Goal: Task Accomplishment & Management: Complete application form

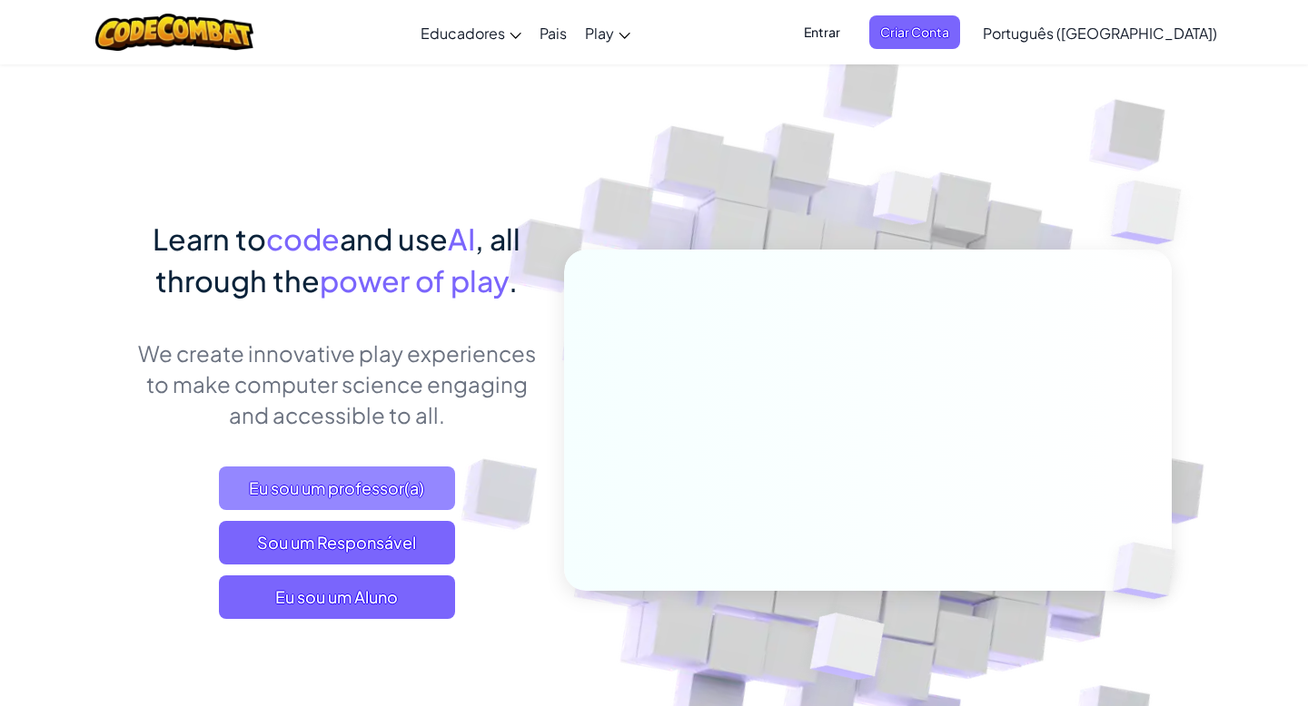
scroll to position [33, 0]
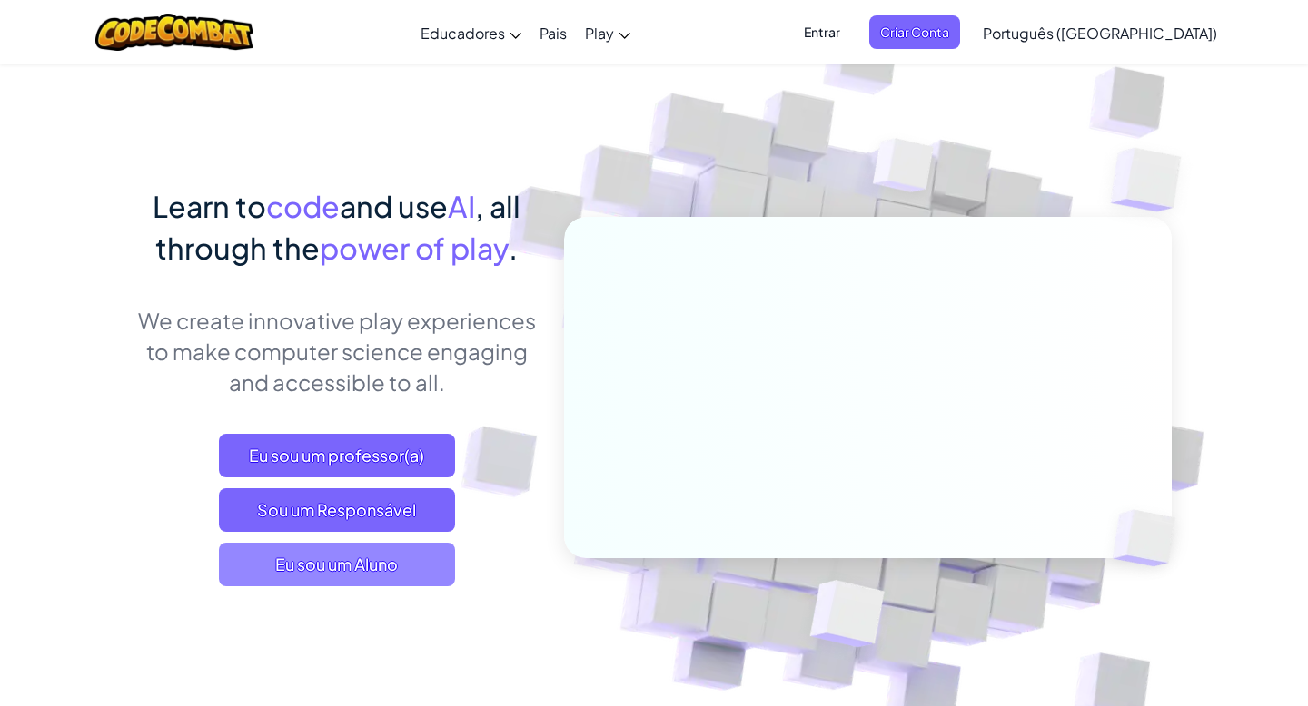
click at [364, 547] on span "Eu sou um Aluno" at bounding box center [337, 565] width 236 height 44
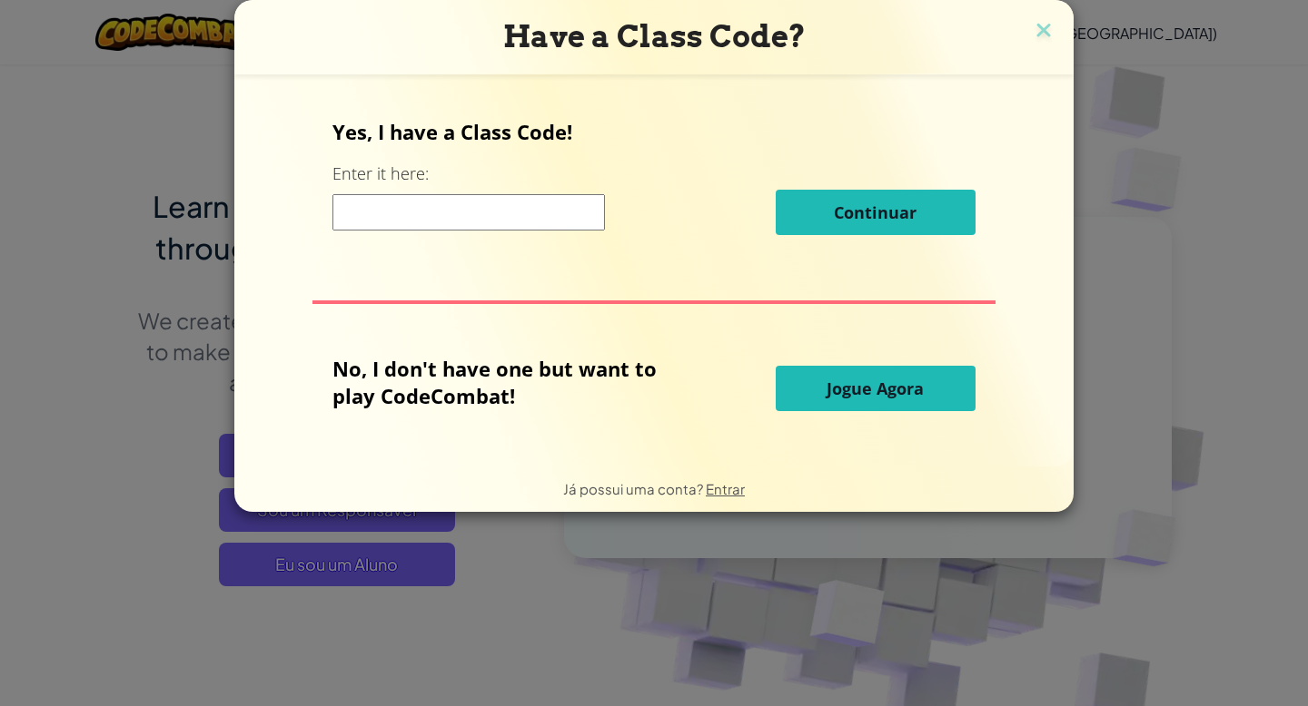
click at [533, 201] on input at bounding box center [468, 212] width 272 height 36
click at [838, 398] on span "Jogue Agora" at bounding box center [874, 389] width 97 height 22
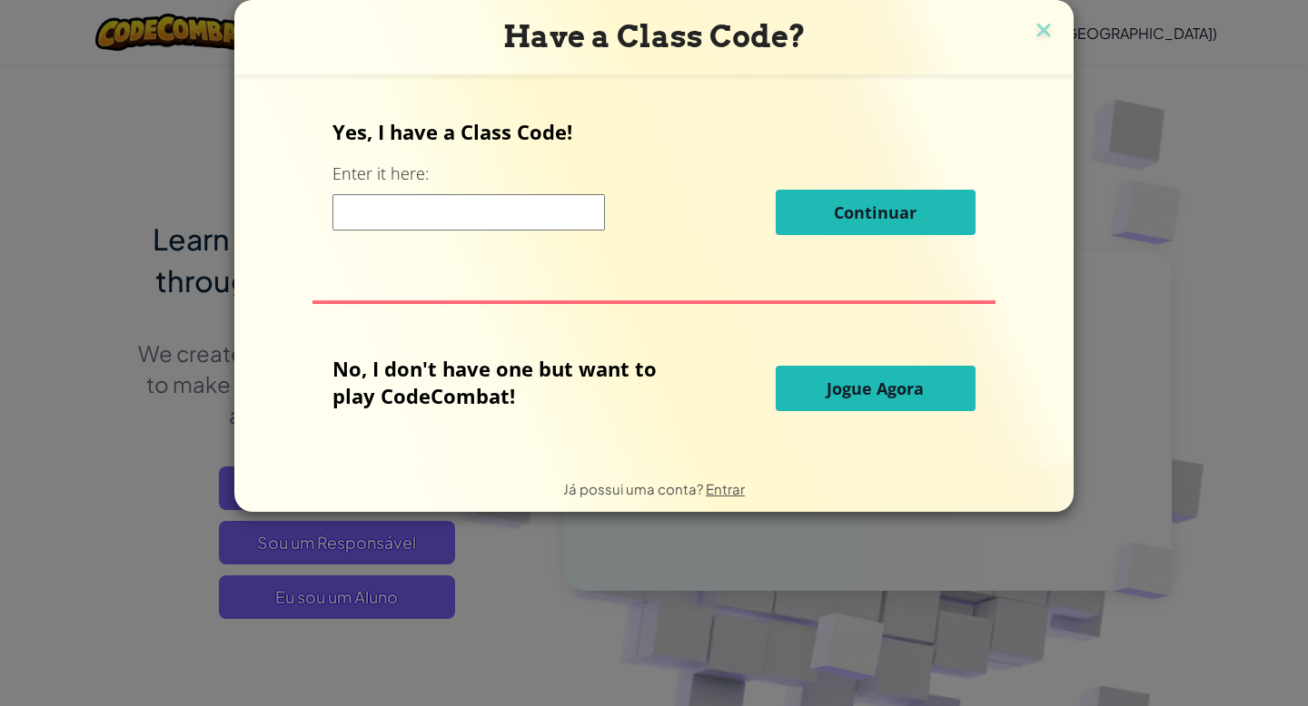
select select "pt-BR"
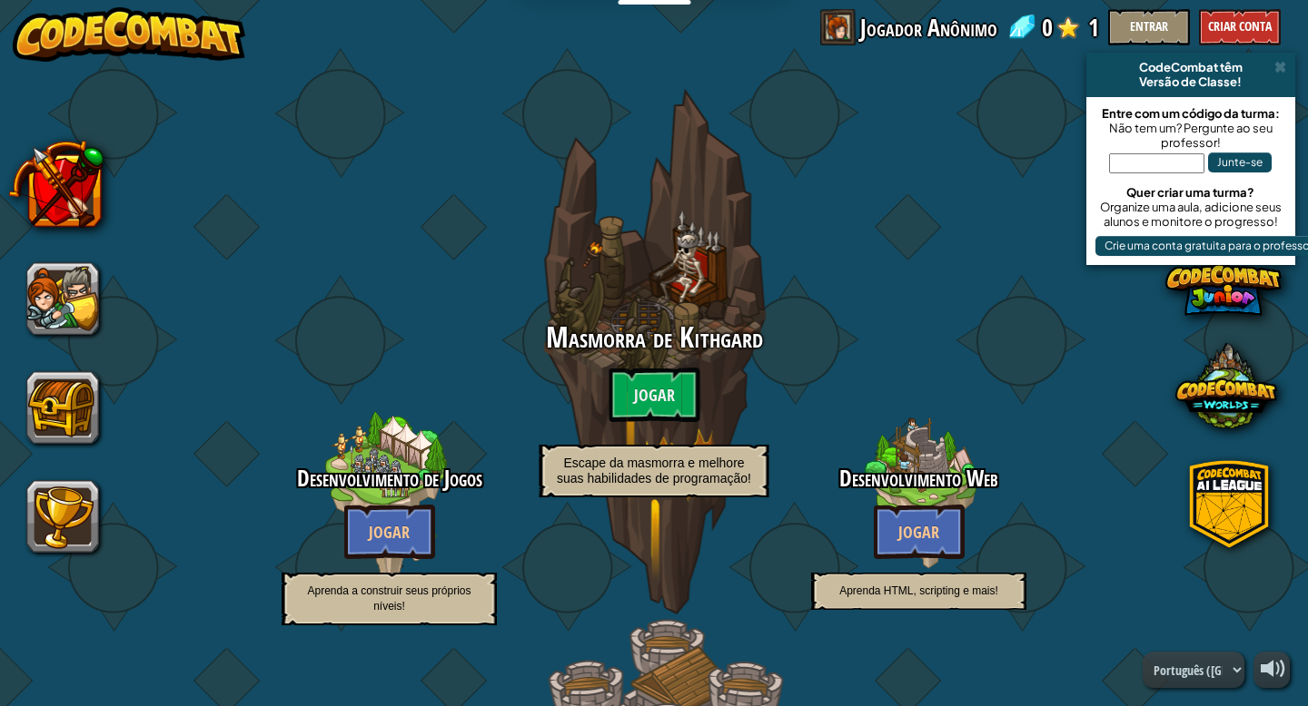
select select "pt-BR"
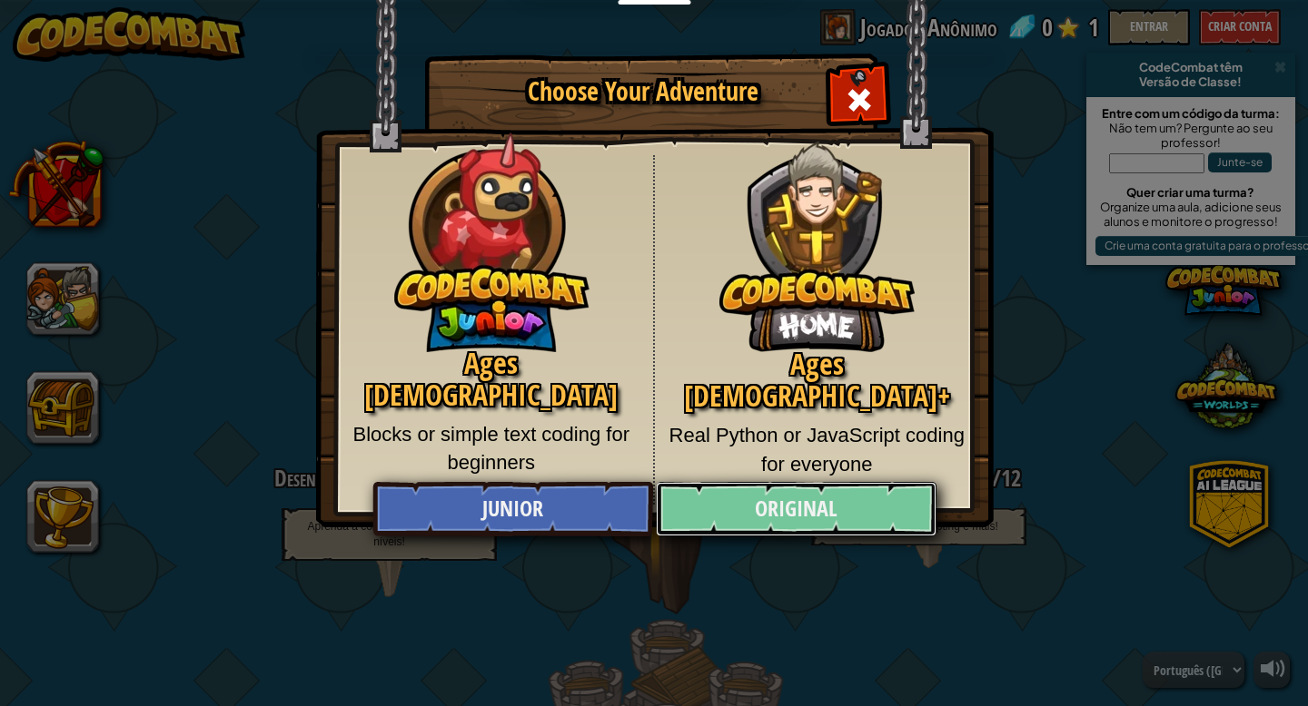
click at [734, 508] on link "Original" at bounding box center [796, 509] width 280 height 54
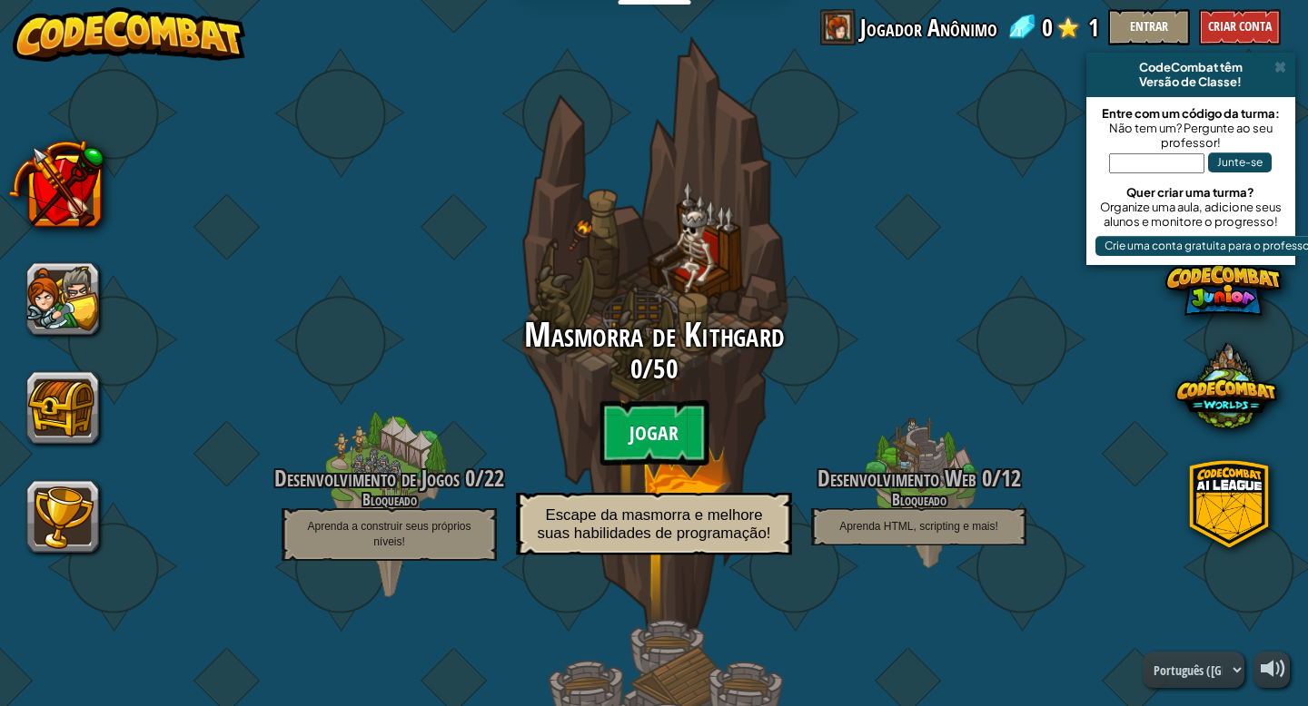
click at [645, 425] on btn "Jogar" at bounding box center [653, 432] width 109 height 65
select select "pt-BR"
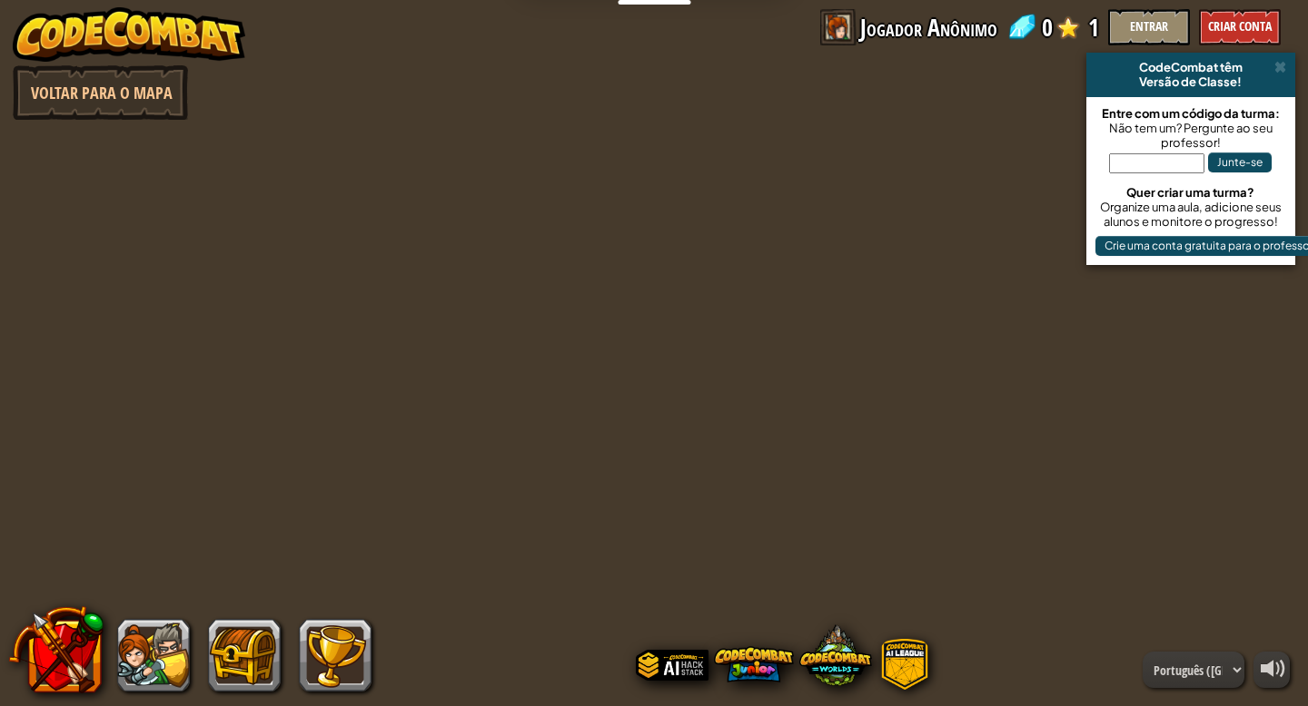
select select "pt-BR"
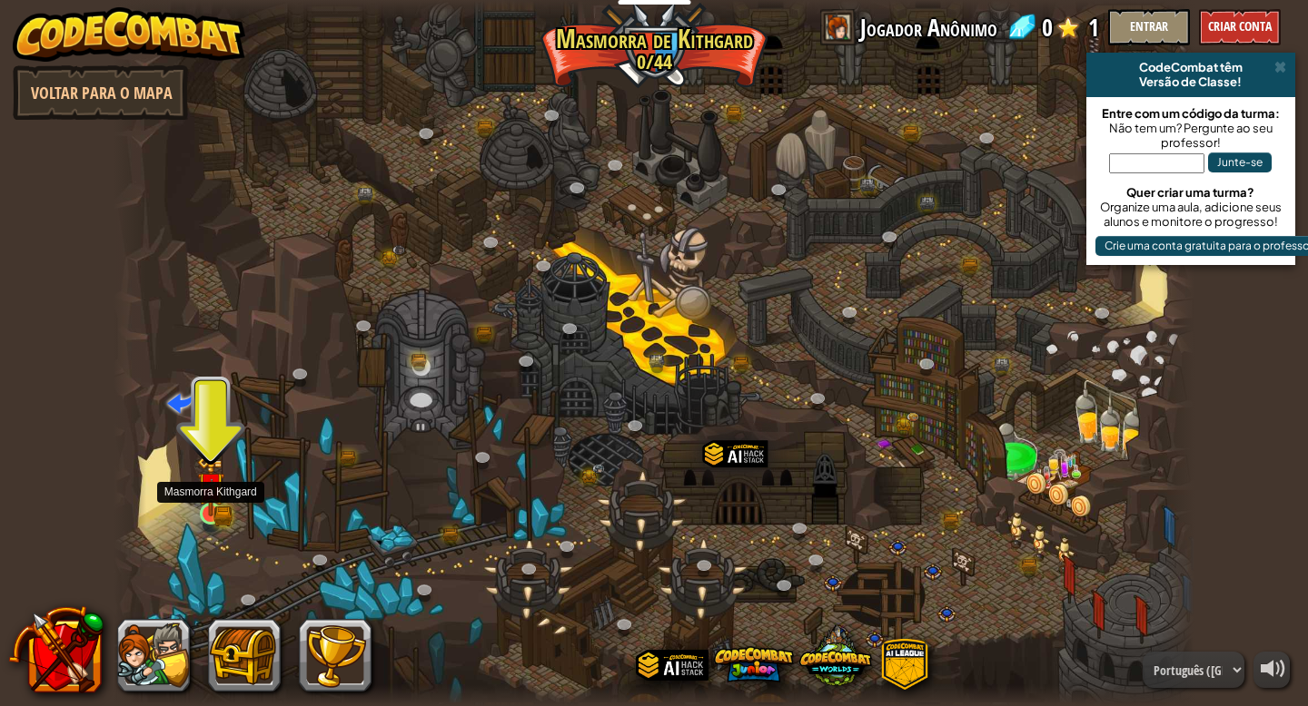
click at [202, 507] on img at bounding box center [210, 486] width 27 height 60
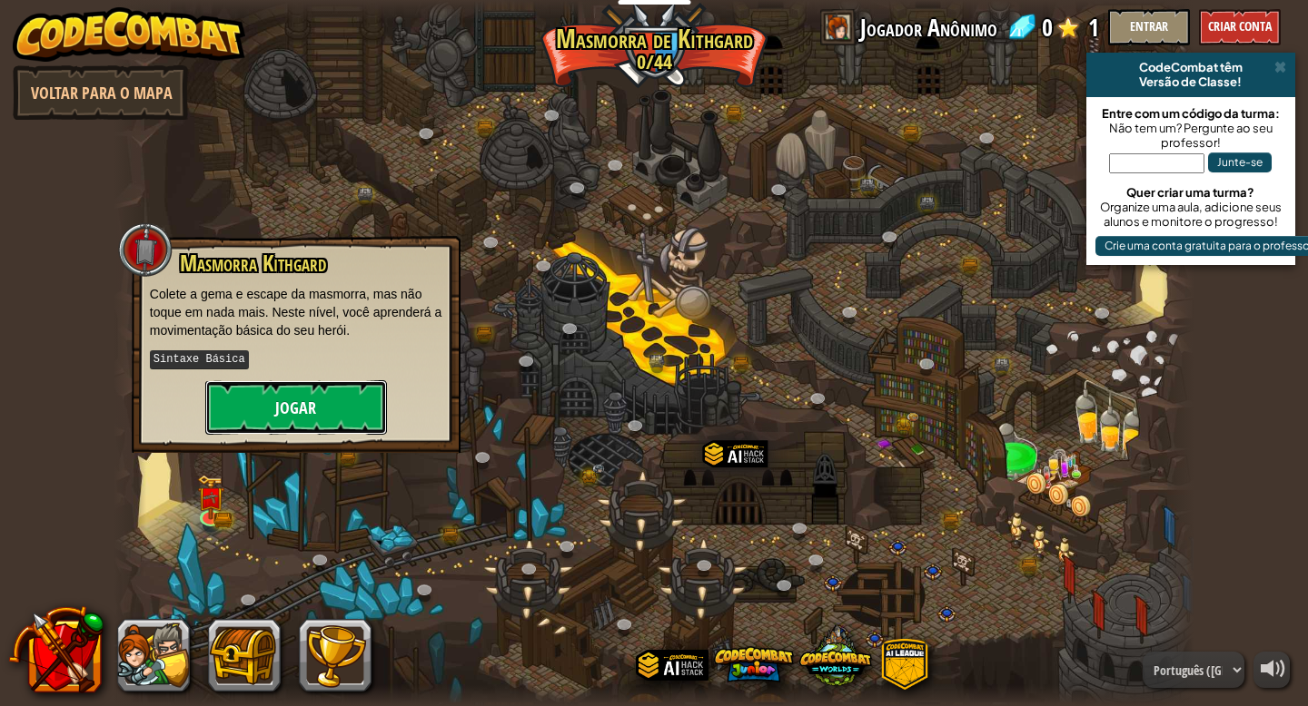
click at [315, 414] on button "Jogar" at bounding box center [296, 407] width 182 height 54
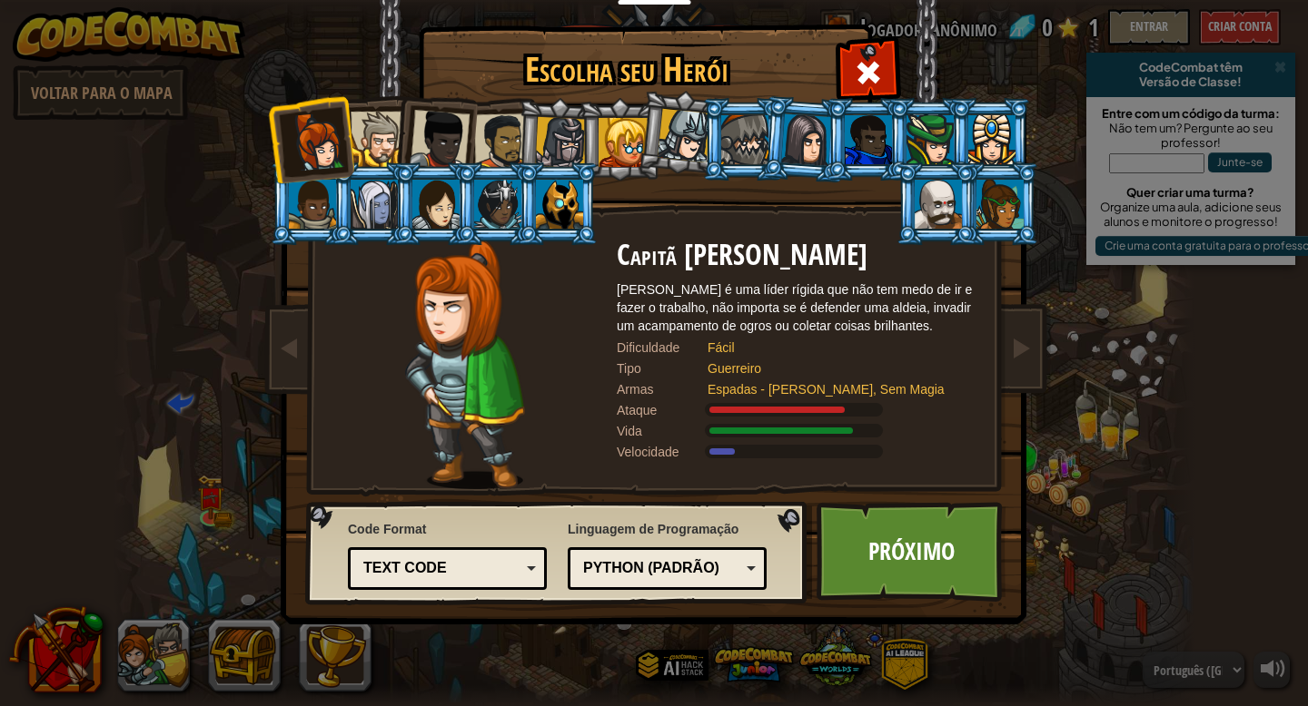
click at [566, 135] on div at bounding box center [561, 143] width 52 height 52
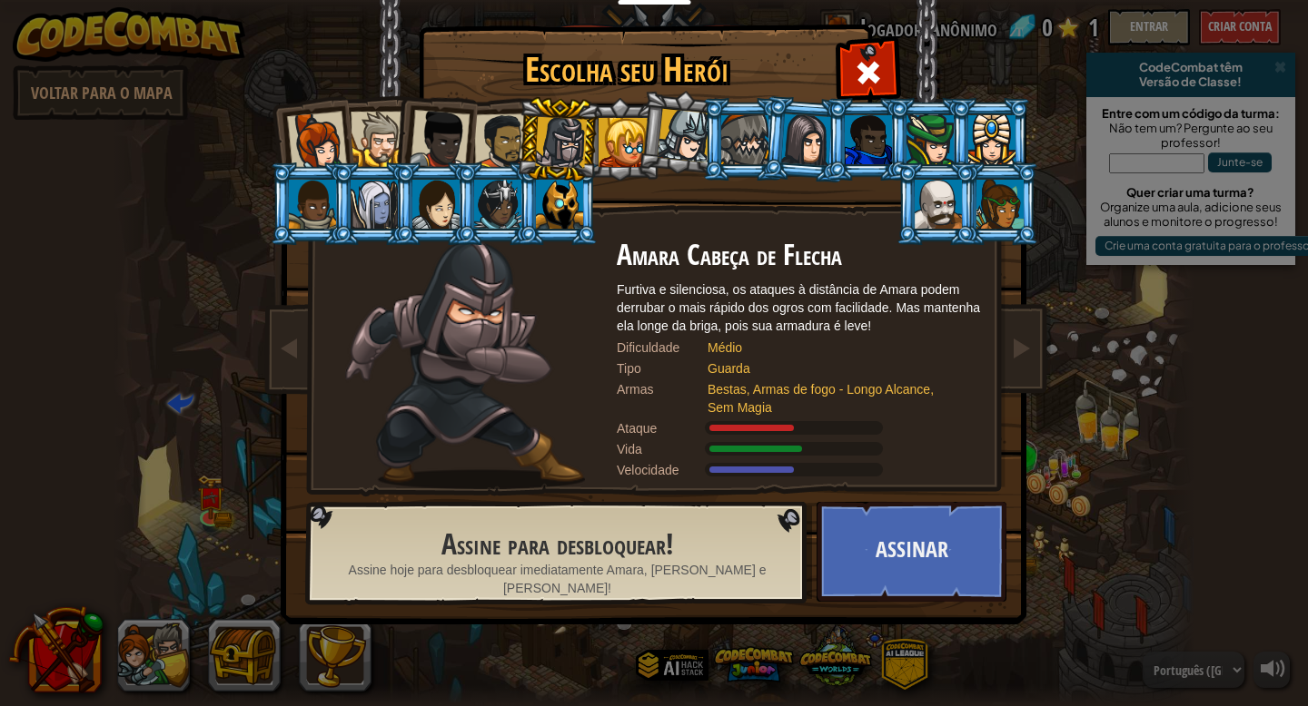
click at [510, 128] on div at bounding box center [502, 142] width 56 height 56
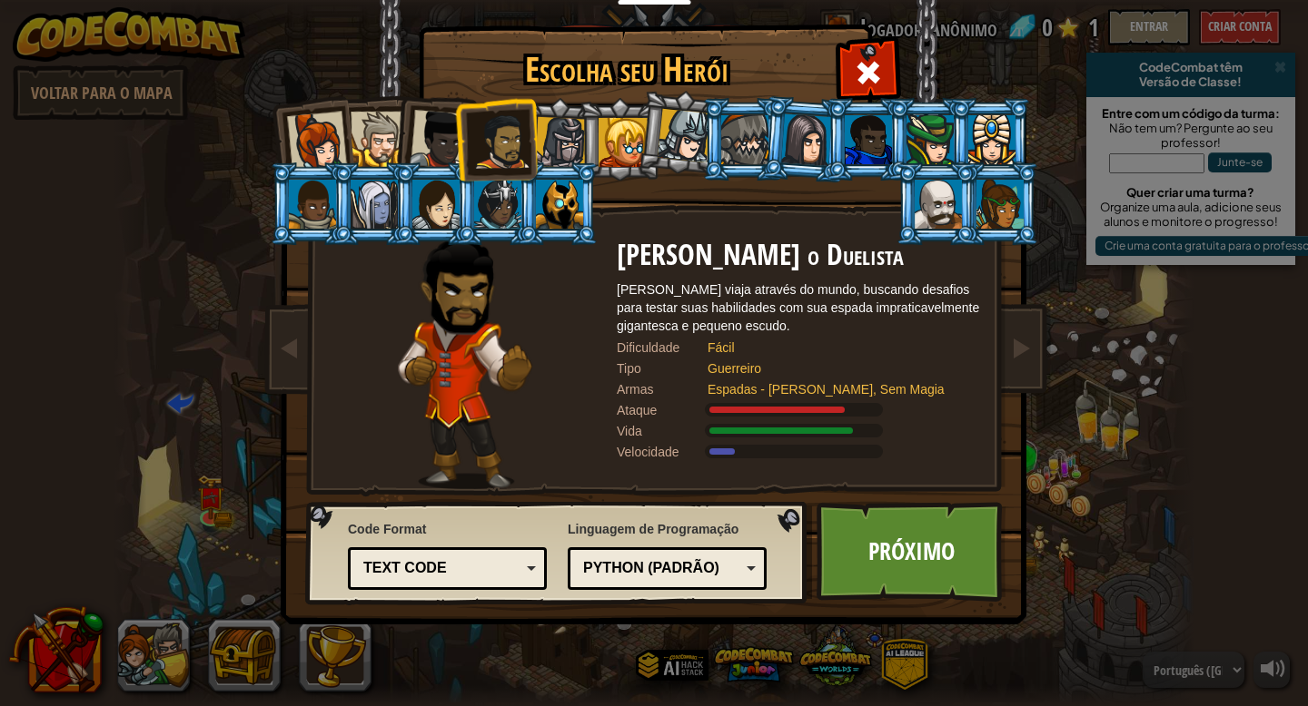
click at [617, 134] on div at bounding box center [622, 142] width 49 height 49
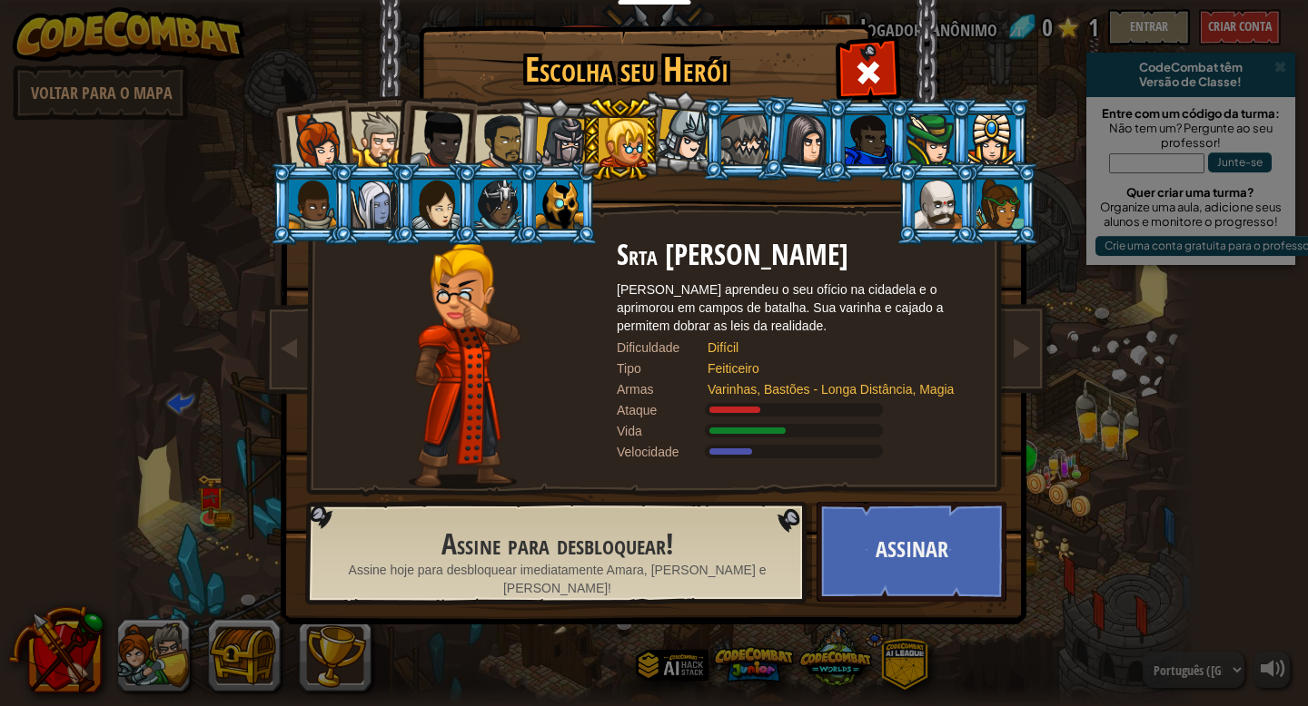
click at [943, 153] on div at bounding box center [929, 139] width 47 height 49
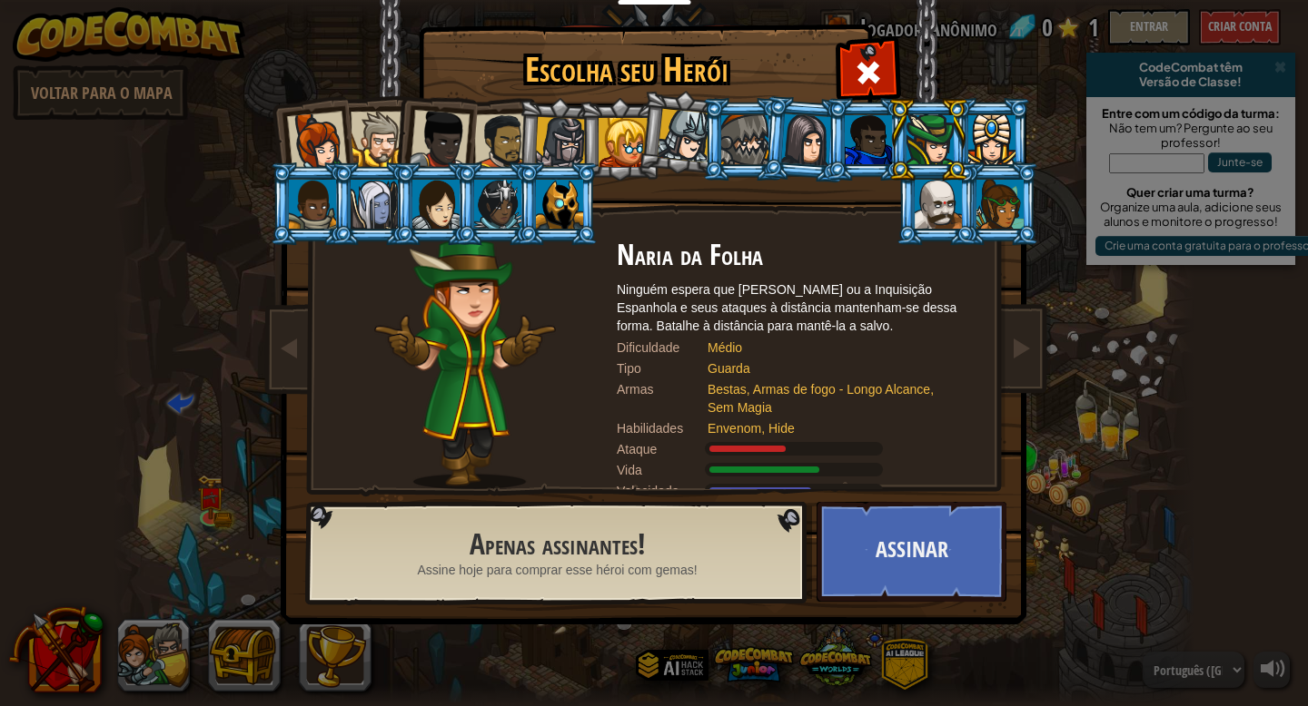
click at [932, 193] on div at bounding box center [937, 204] width 47 height 49
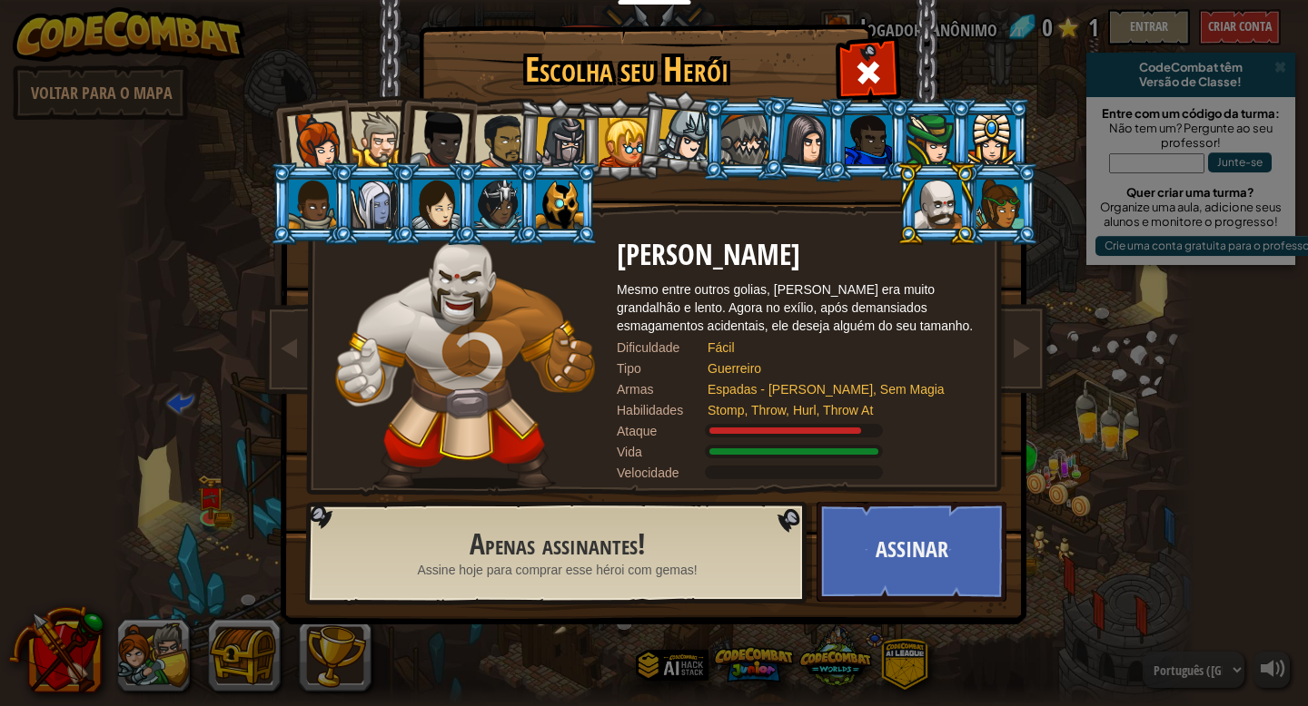
click at [322, 137] on div at bounding box center [317, 142] width 60 height 60
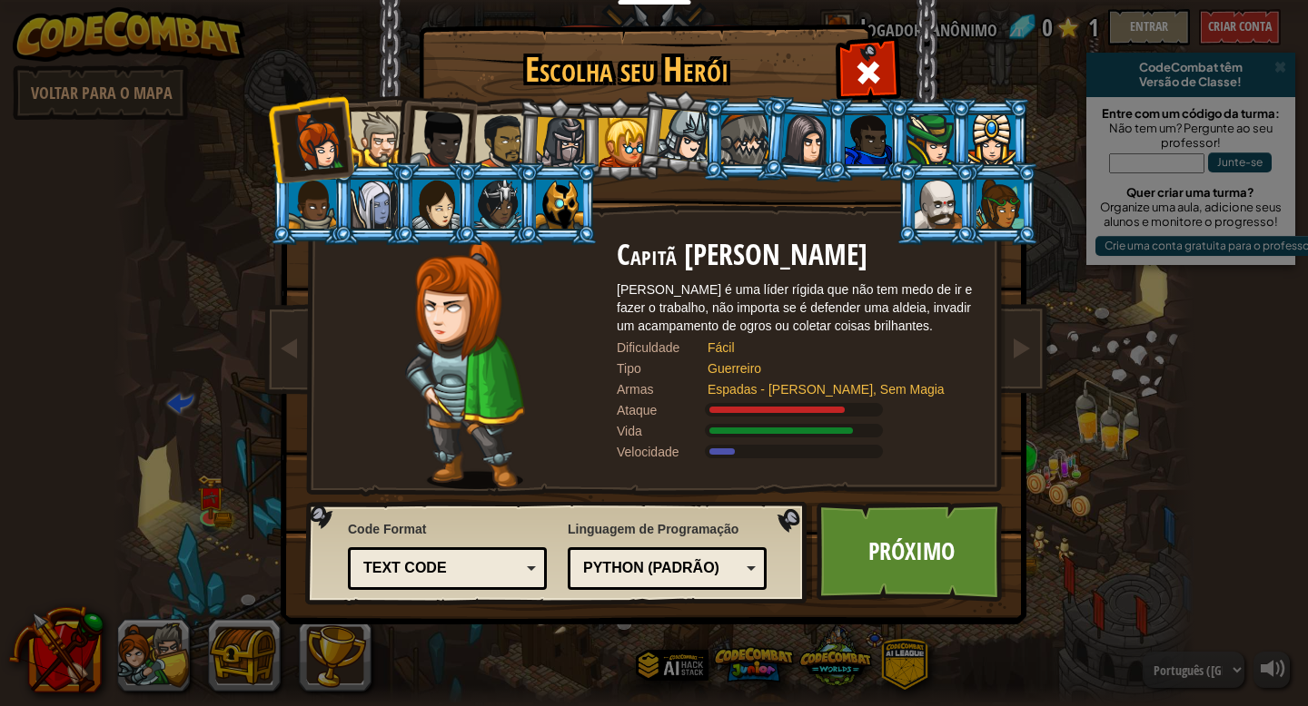
click at [469, 566] on div "Text code" at bounding box center [441, 568] width 157 height 21
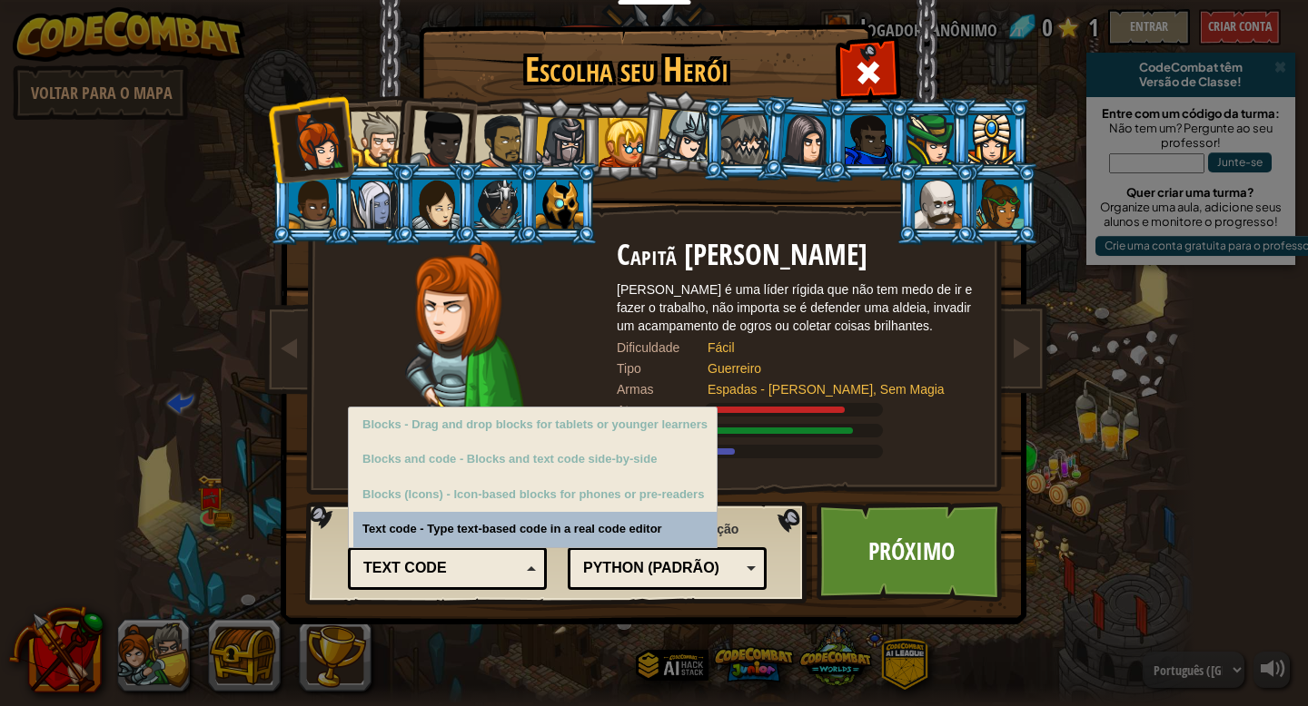
click at [521, 536] on div "Code Format Text code Blocks and code Blocks Blocks (Icons) Text code Blocks - …" at bounding box center [447, 553] width 199 height 74
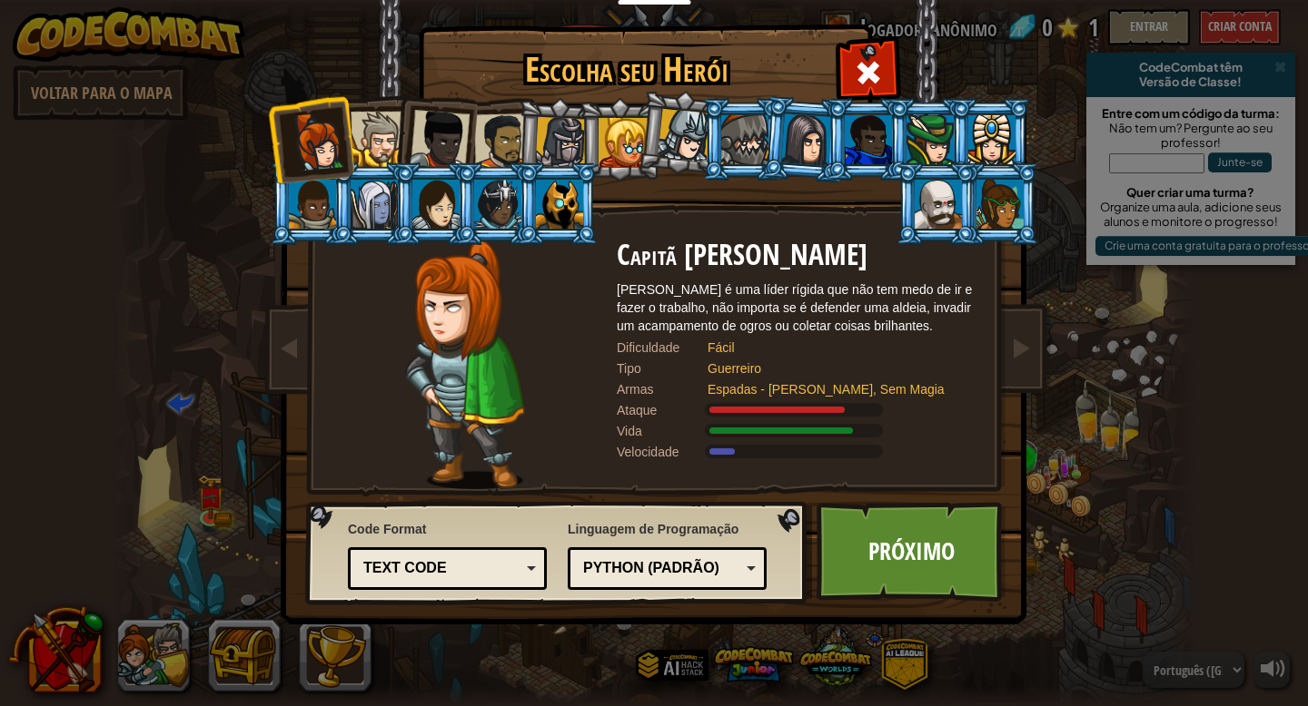
click at [609, 561] on div "Python (Padrão)" at bounding box center [661, 568] width 157 height 21
click at [723, 534] on div "Linguagem de Programação Python (Padrão) JavaScript Lua C++ Java (Experimental)…" at bounding box center [667, 555] width 199 height 79
click at [853, 563] on link "Próximo" at bounding box center [911, 552] width 190 height 100
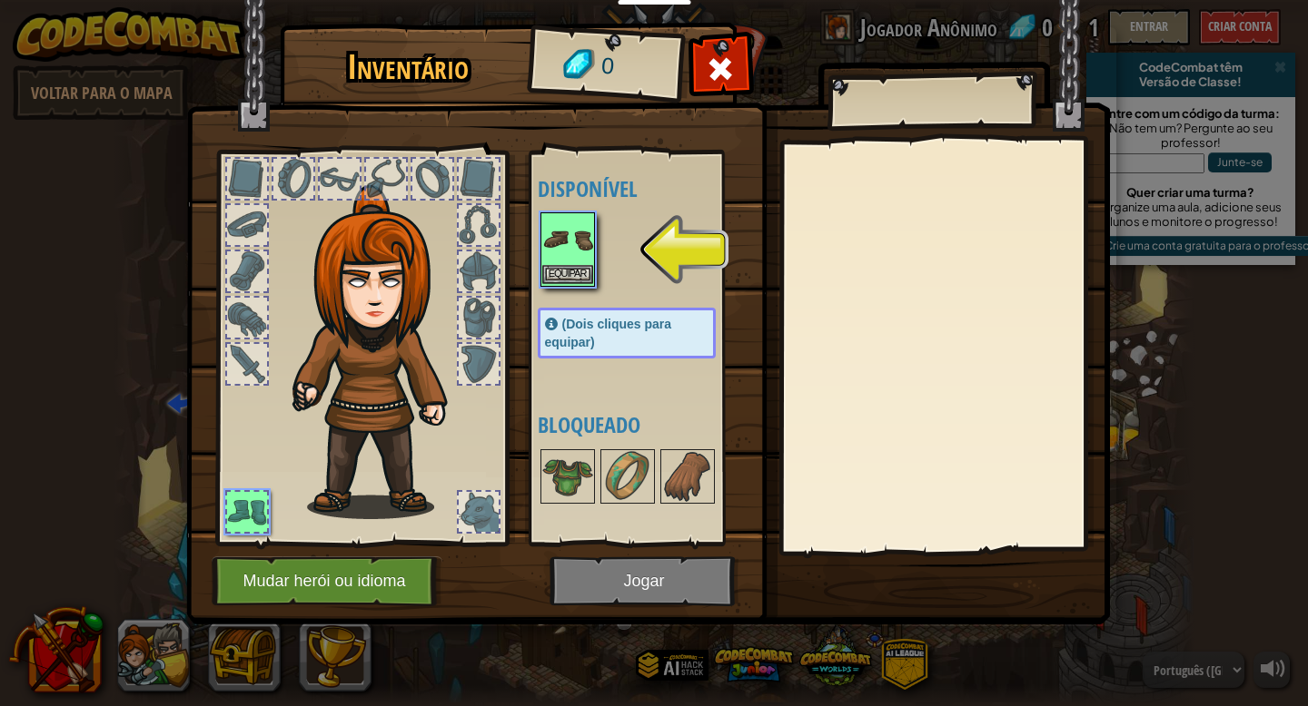
click at [564, 241] on img at bounding box center [567, 239] width 51 height 51
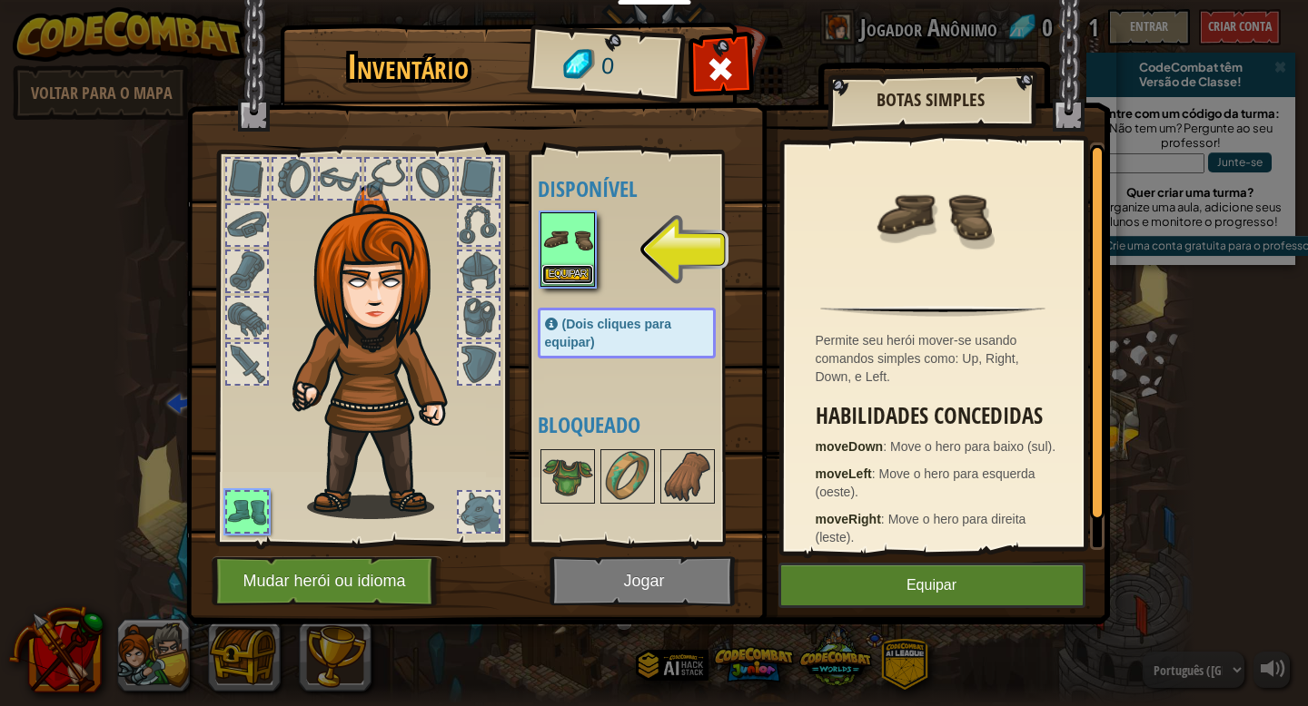
click at [565, 275] on button "Equipar" at bounding box center [567, 274] width 51 height 19
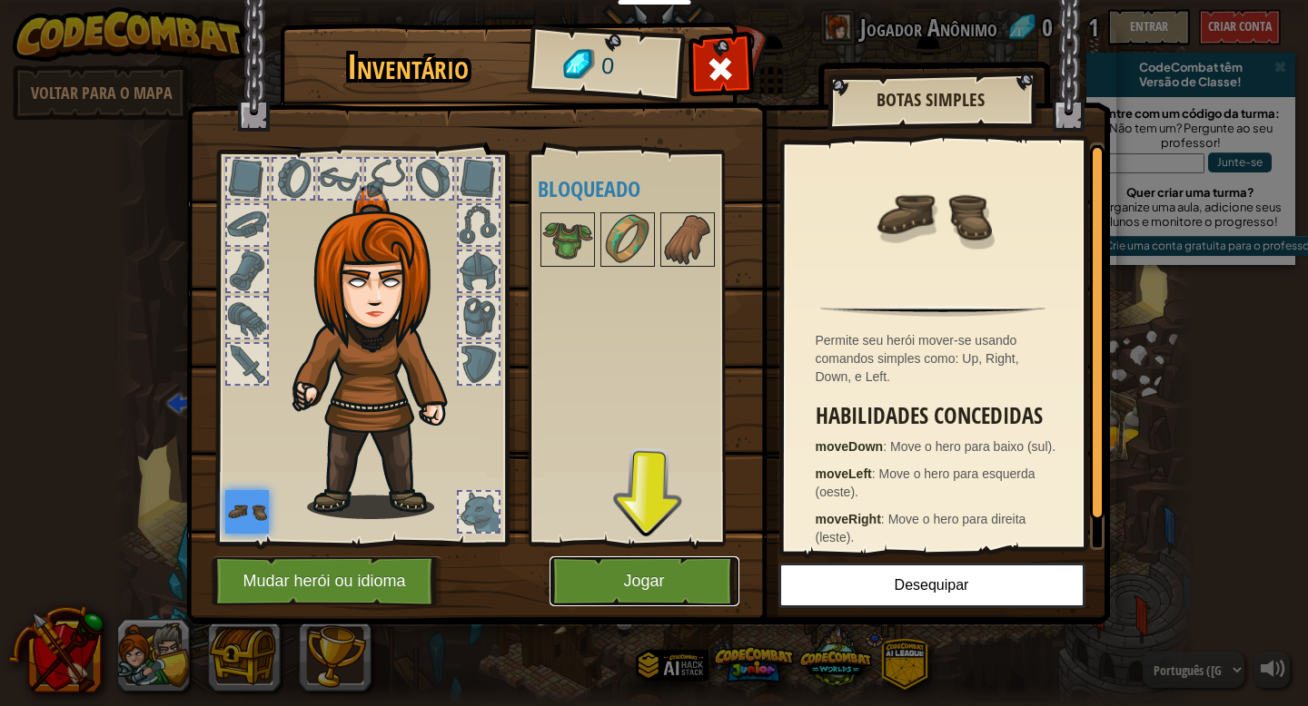
click at [598, 570] on button "Jogar" at bounding box center [644, 582] width 190 height 50
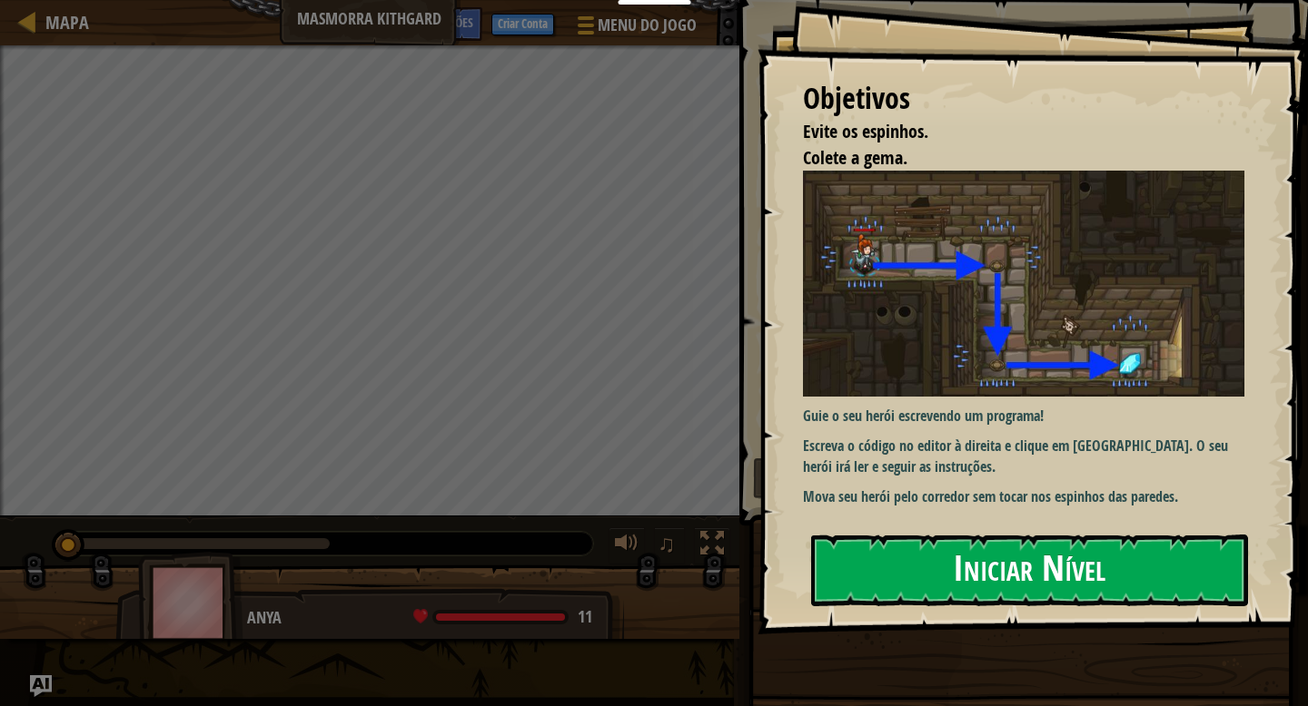
click at [930, 587] on button "Iniciar Nível" at bounding box center [1029, 571] width 437 height 72
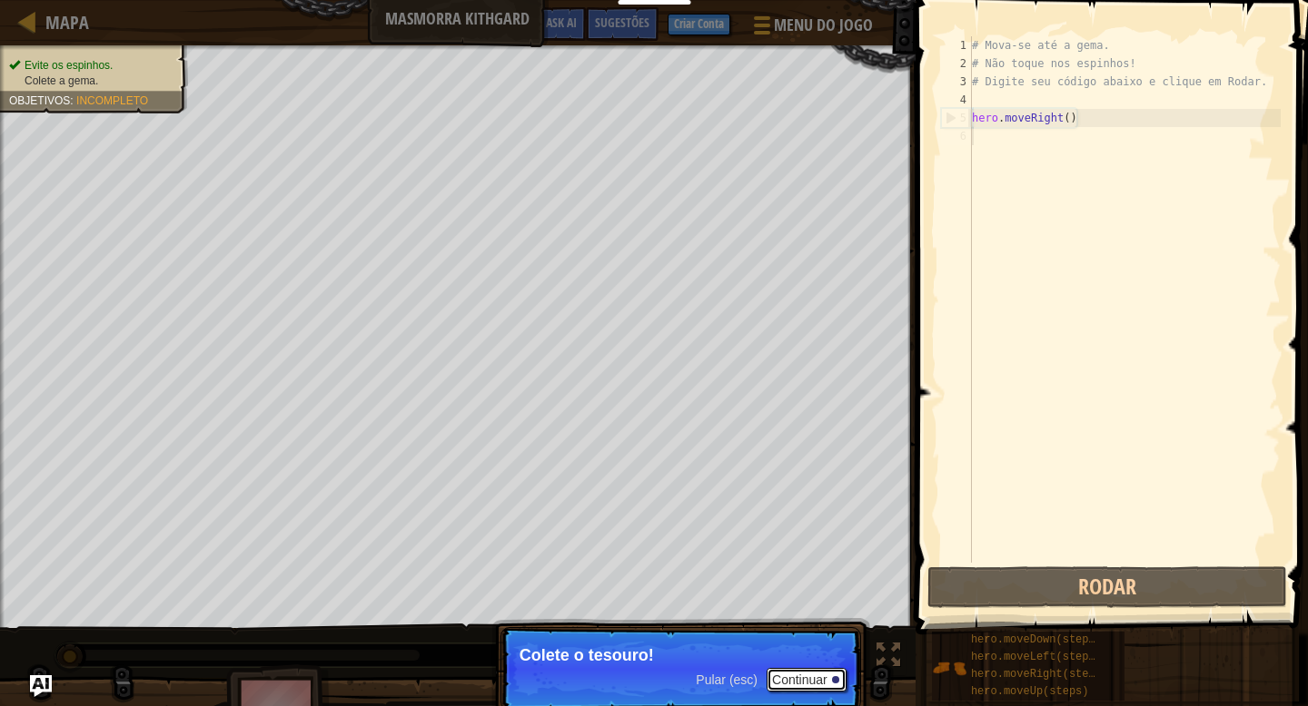
click at [781, 675] on button "Continuar" at bounding box center [806, 680] width 80 height 24
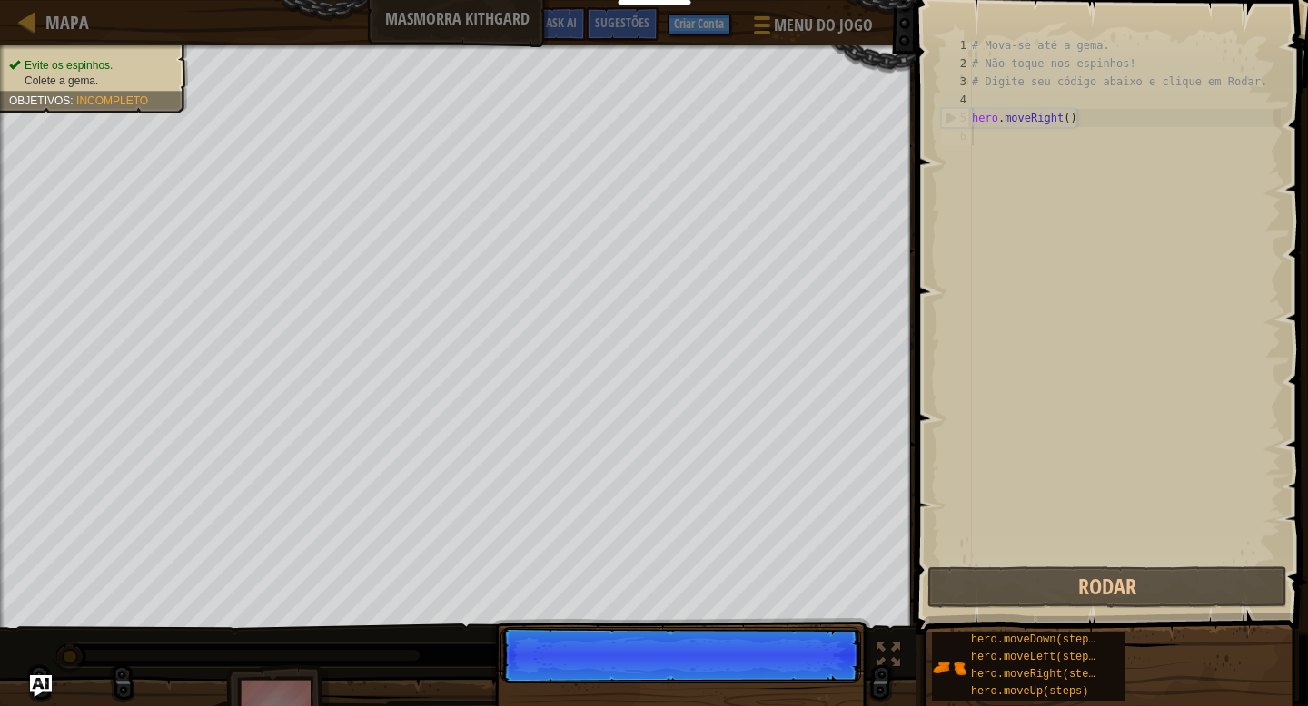
scroll to position [8, 0]
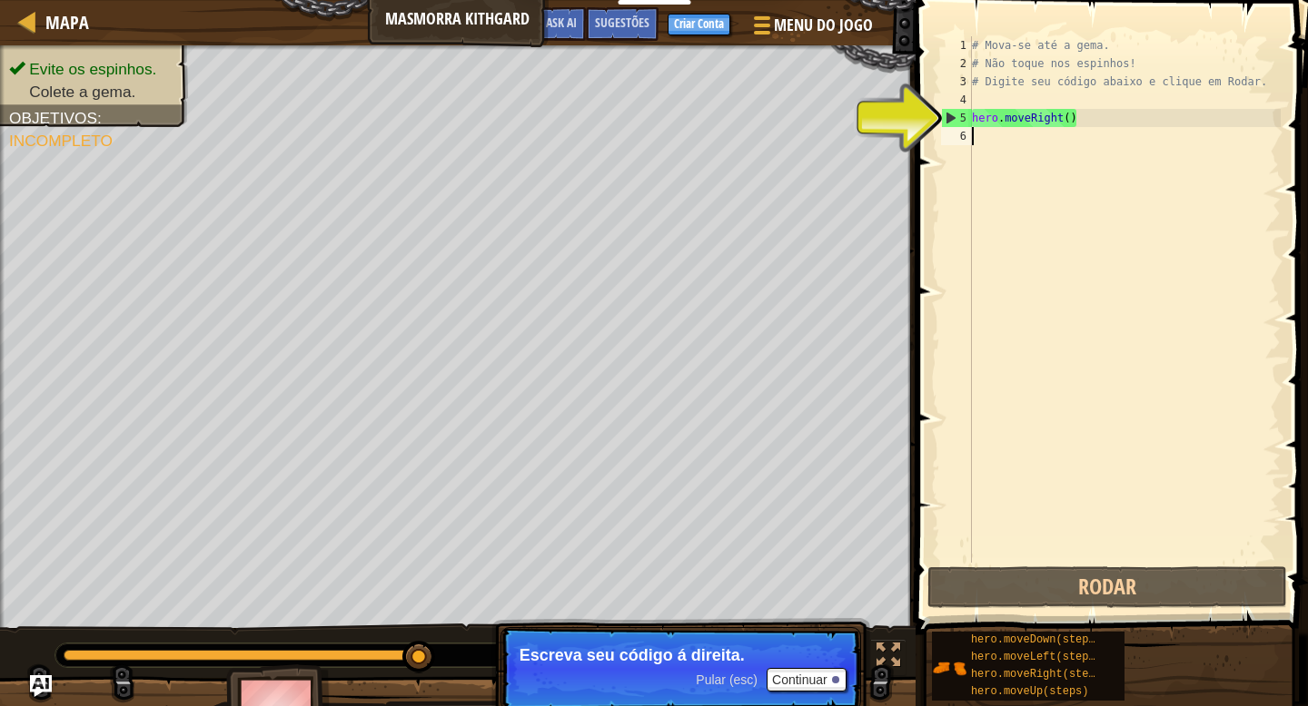
click at [953, 121] on div "5" at bounding box center [957, 118] width 30 height 18
click at [949, 118] on div "5" at bounding box center [957, 118] width 30 height 18
type textarea "hero.moveRight()"
click at [1086, 114] on div "# Mova-se até a gema. # Não toque nos espinhos! # Digite seu código abaixo e cl…" at bounding box center [1124, 317] width 312 height 563
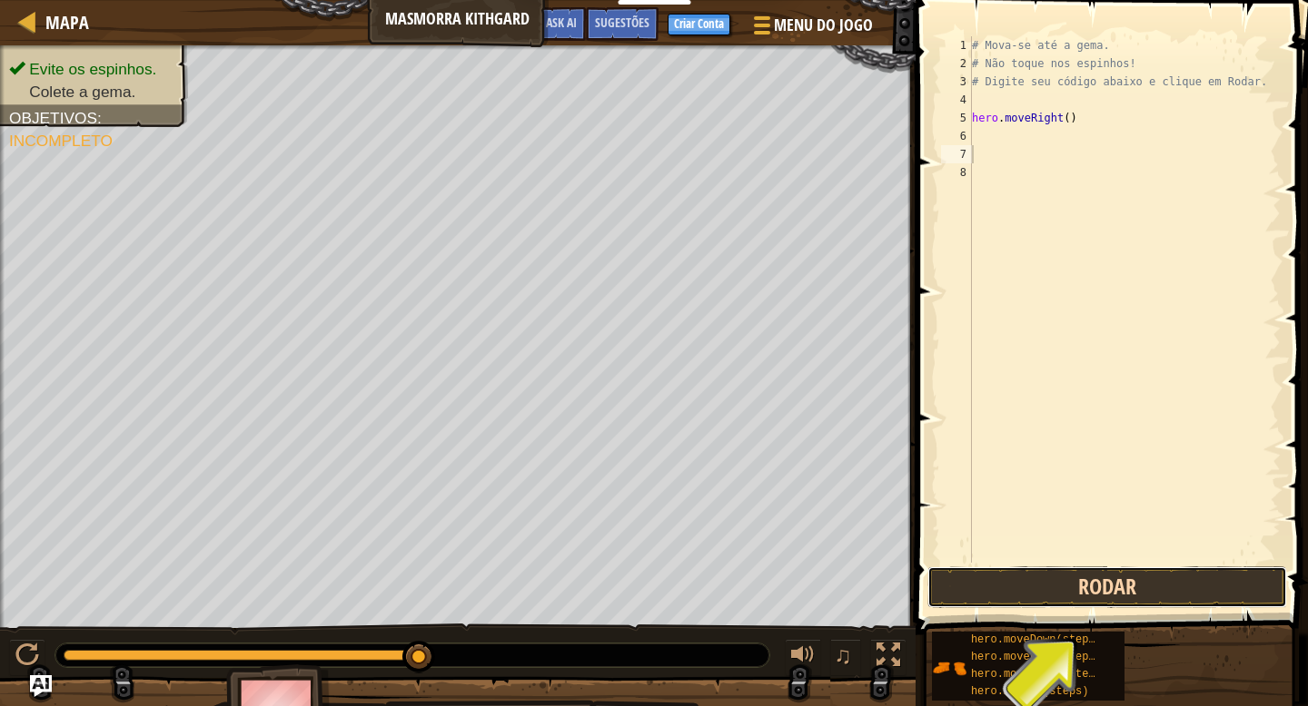
click at [1133, 578] on button "Rodar" at bounding box center [1107, 588] width 360 height 42
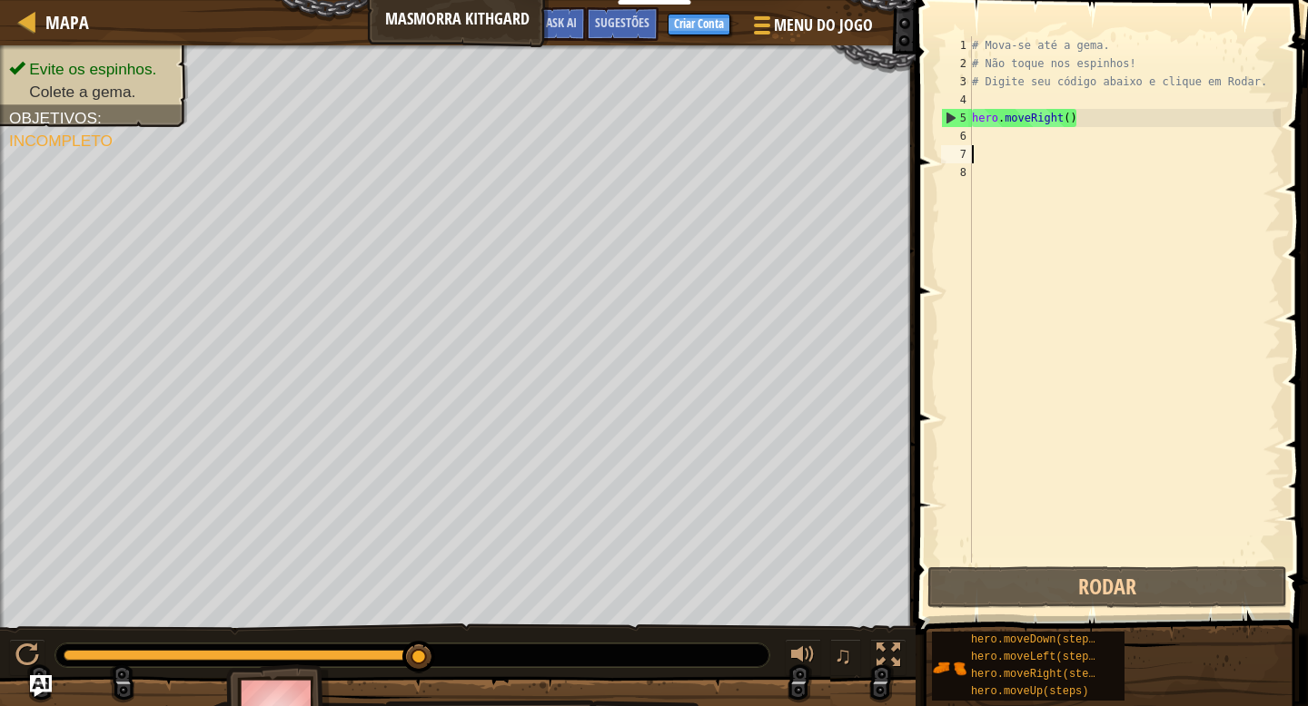
click at [1059, 141] on div "# Mova-se até a gema. # Não toque nos espinhos! # Digite seu código abaixo e cl…" at bounding box center [1124, 317] width 312 height 563
click at [1055, 145] on div "# Mova-se até a gema. # Não toque nos espinhos! # Digite seu código abaixo e cl…" at bounding box center [1124, 317] width 312 height 563
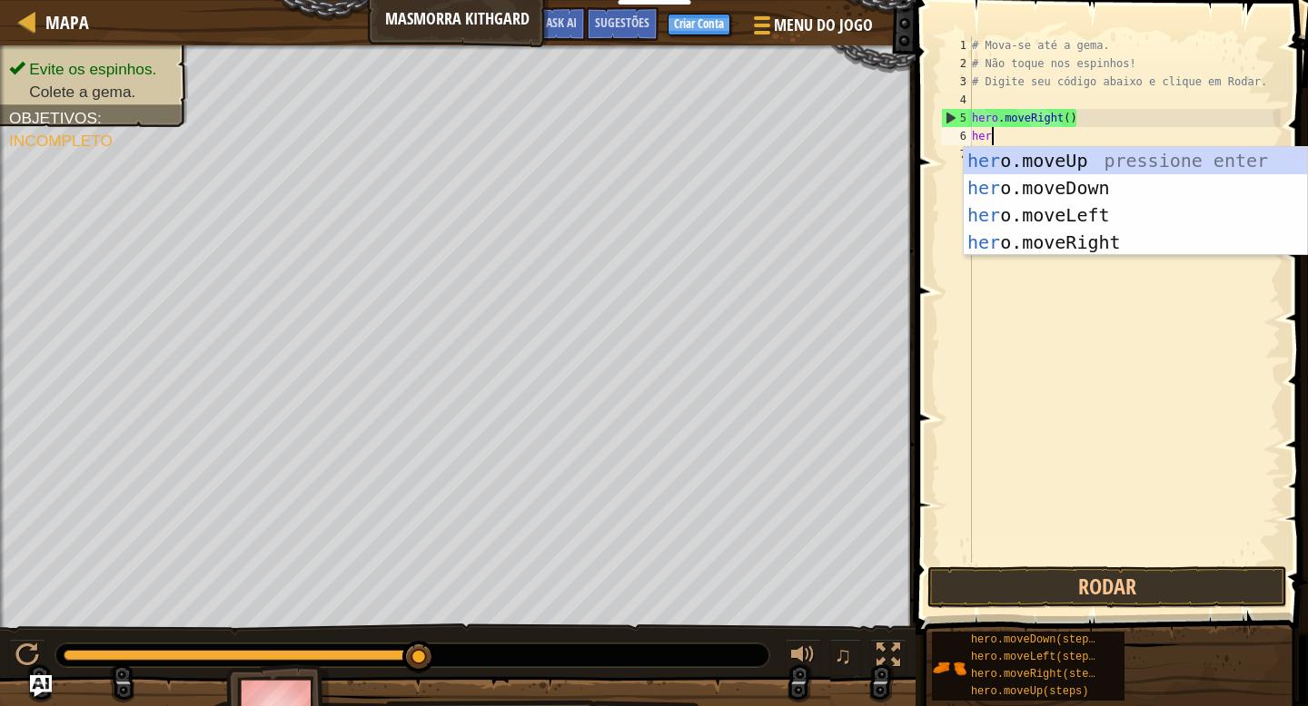
type textarea "hero"
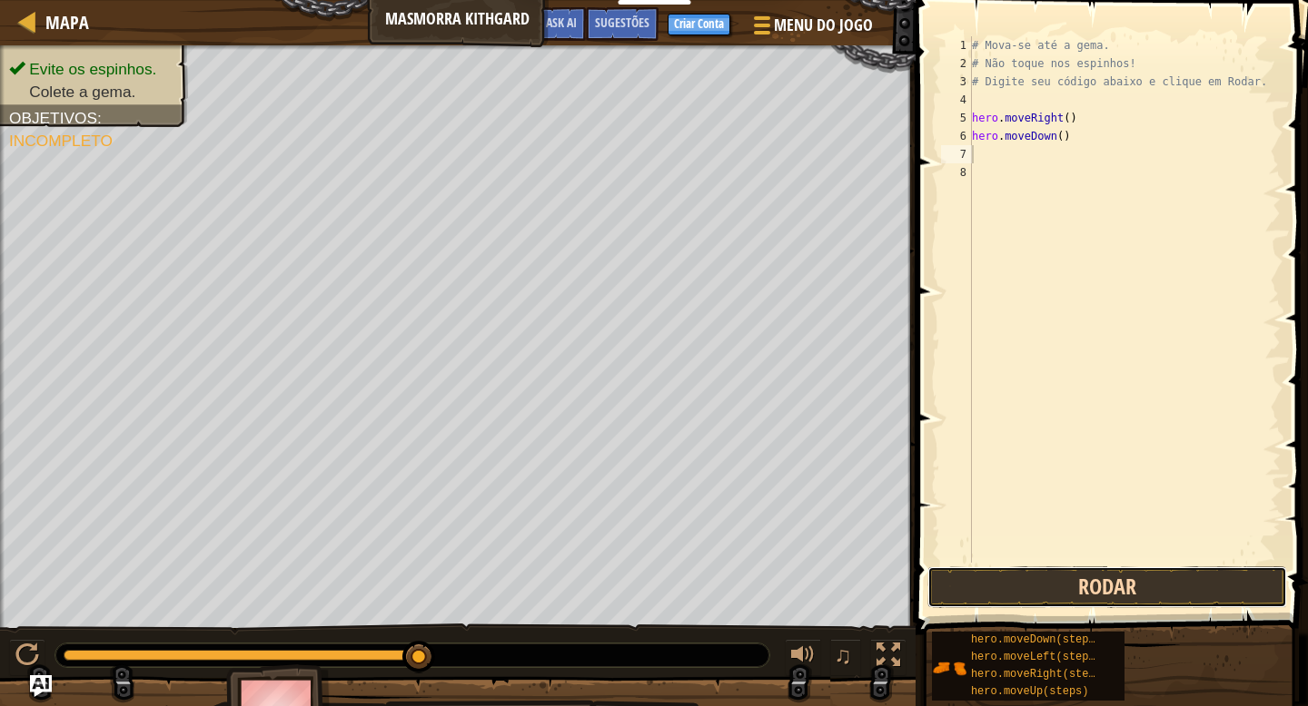
click at [1067, 570] on button "Rodar" at bounding box center [1107, 588] width 360 height 42
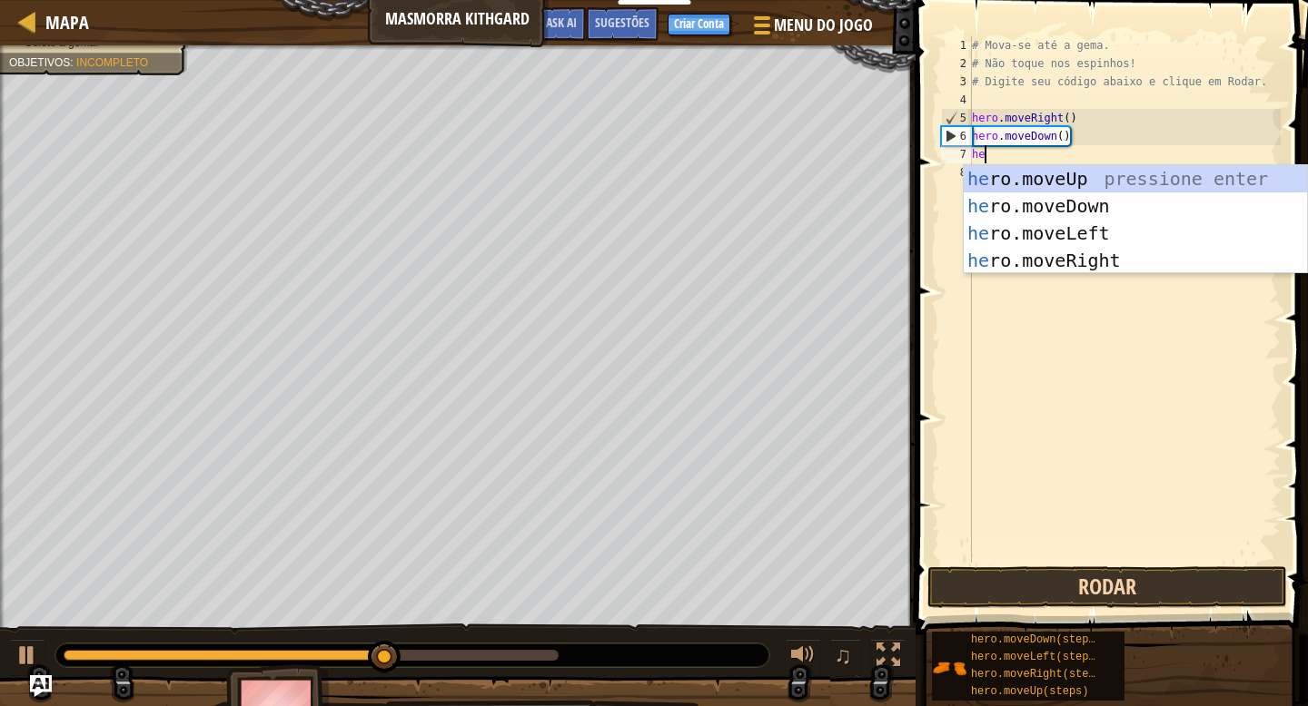
type textarea "hel"
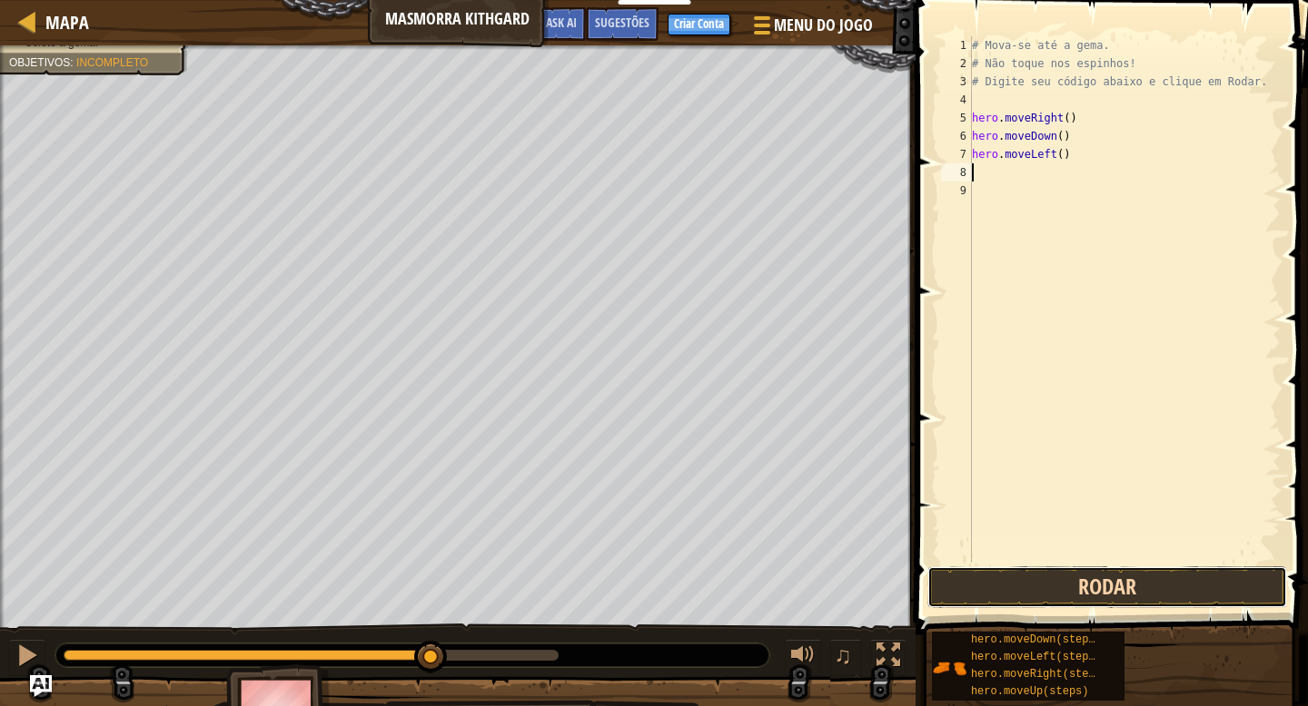
click at [1172, 578] on button "Rodar" at bounding box center [1107, 588] width 360 height 42
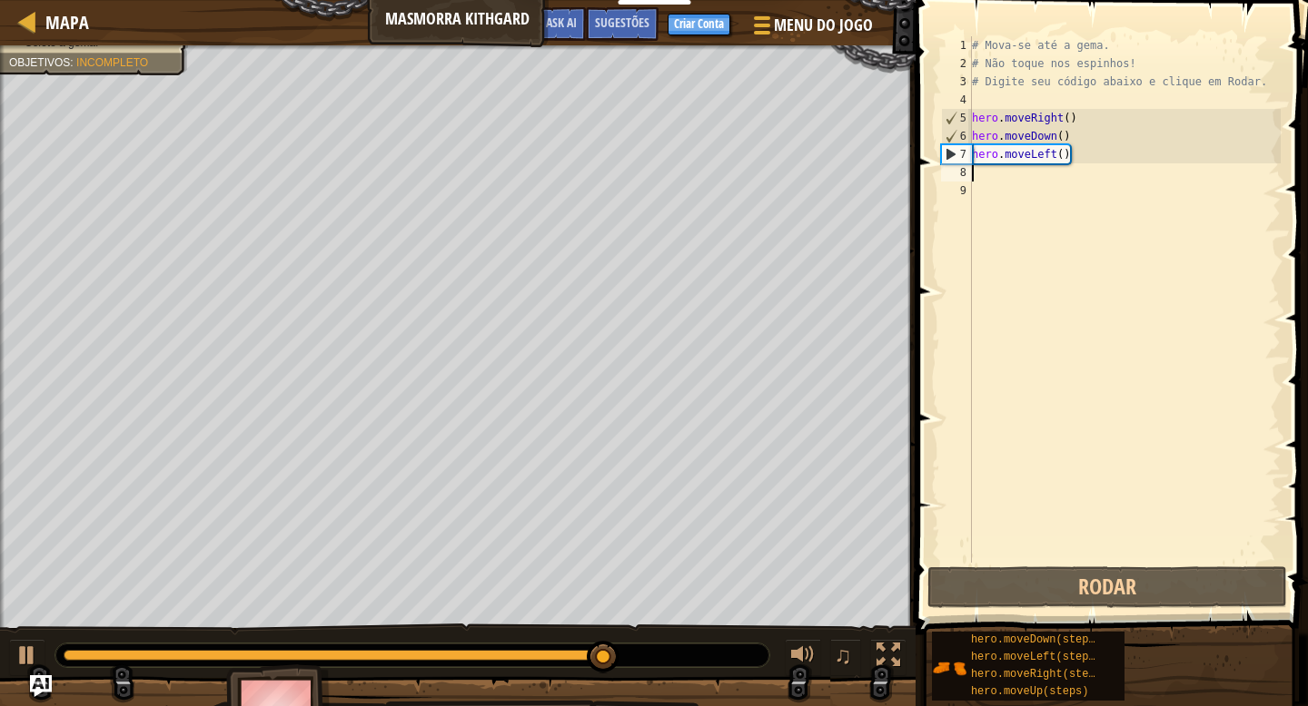
click at [1039, 165] on div "# Mova-se até a gema. # Não toque nos espinhos! # Digite seu código abaixo e cl…" at bounding box center [1124, 317] width 312 height 563
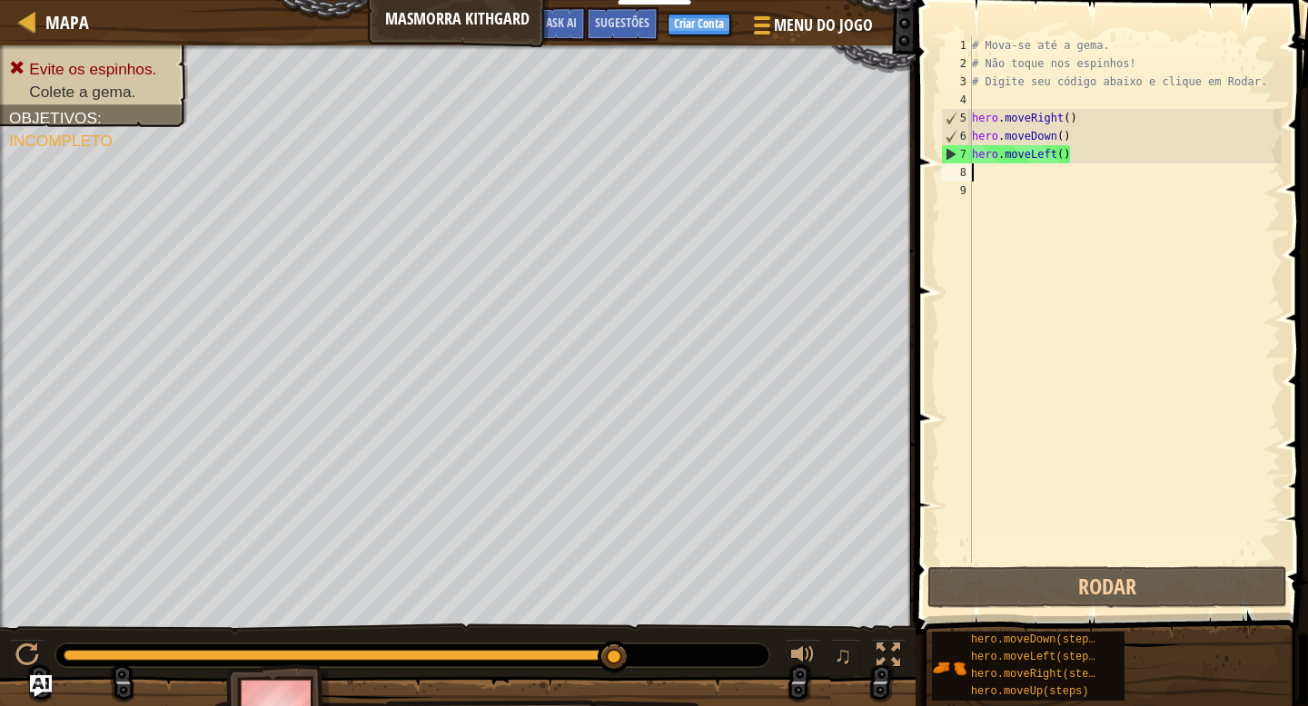
click at [1039, 159] on div "# Mova-se até a gema. # Não toque nos espinhos! # Digite seu código abaixo e cl…" at bounding box center [1124, 317] width 312 height 563
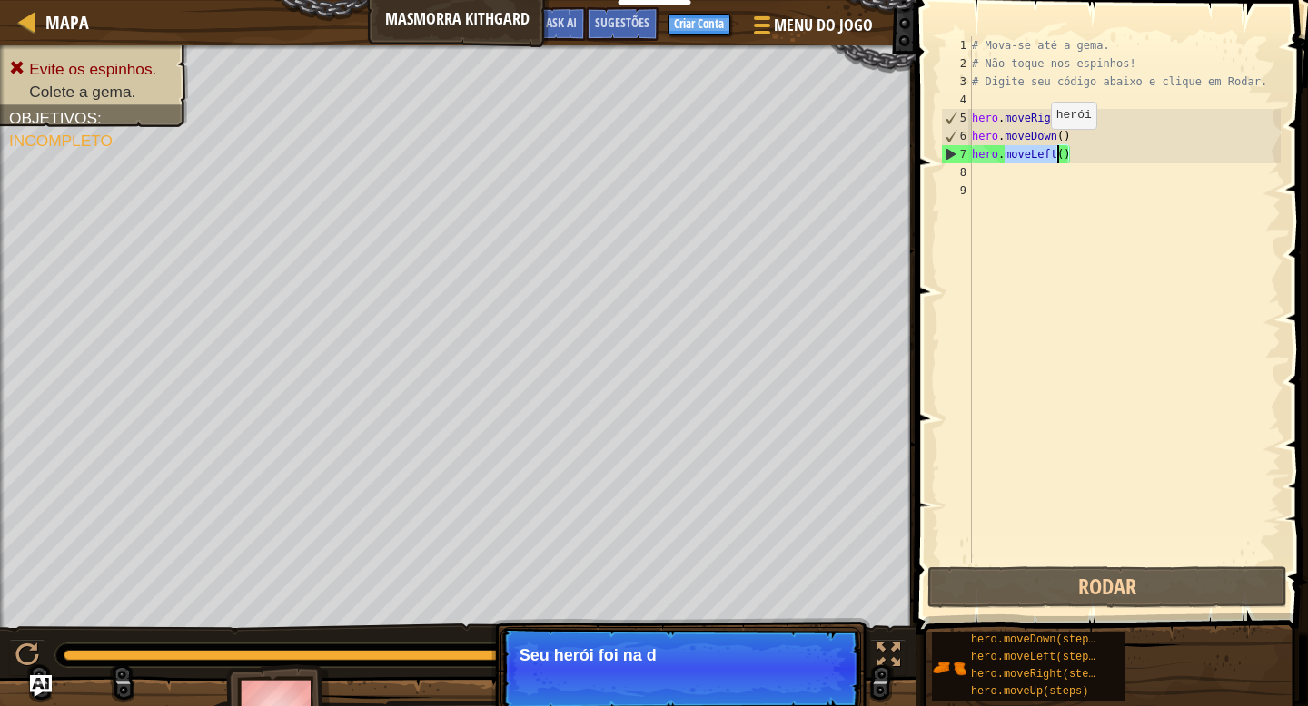
click at [1035, 147] on div "# Mova-se até a gema. # Não toque nos espinhos! # Digite seu código abaixo e cl…" at bounding box center [1124, 317] width 312 height 563
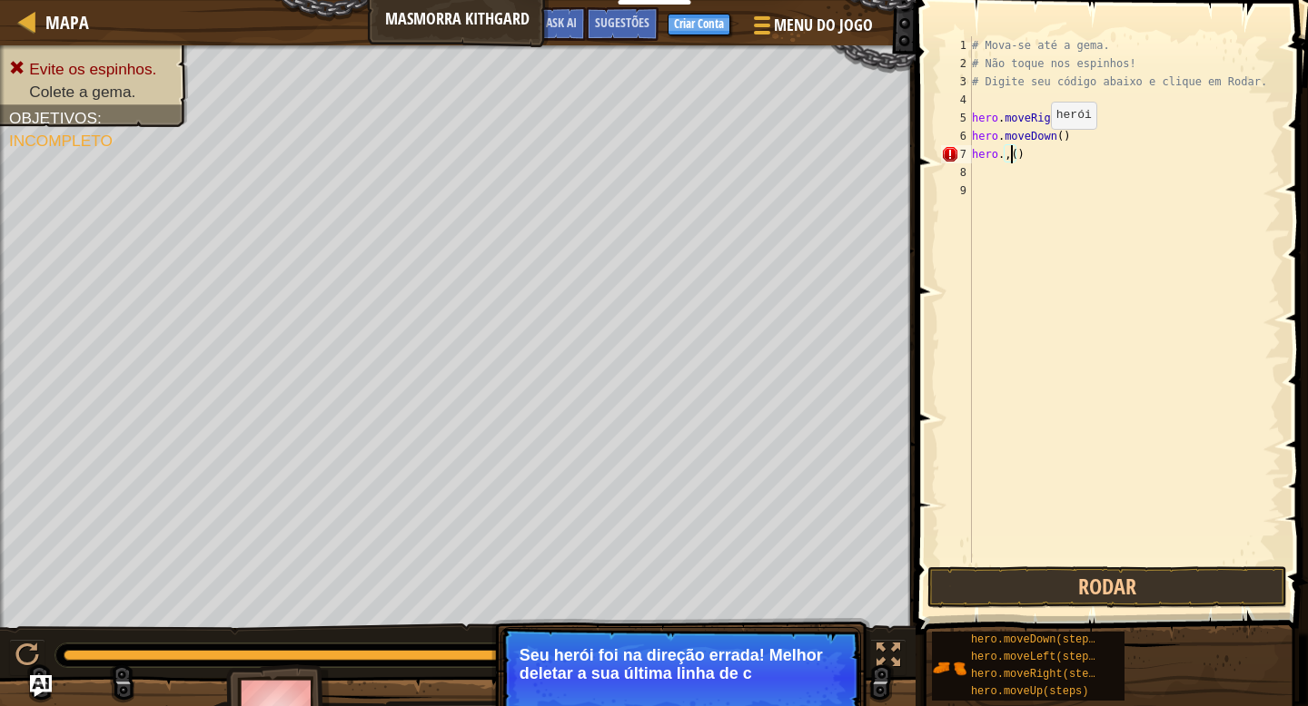
scroll to position [8, 4]
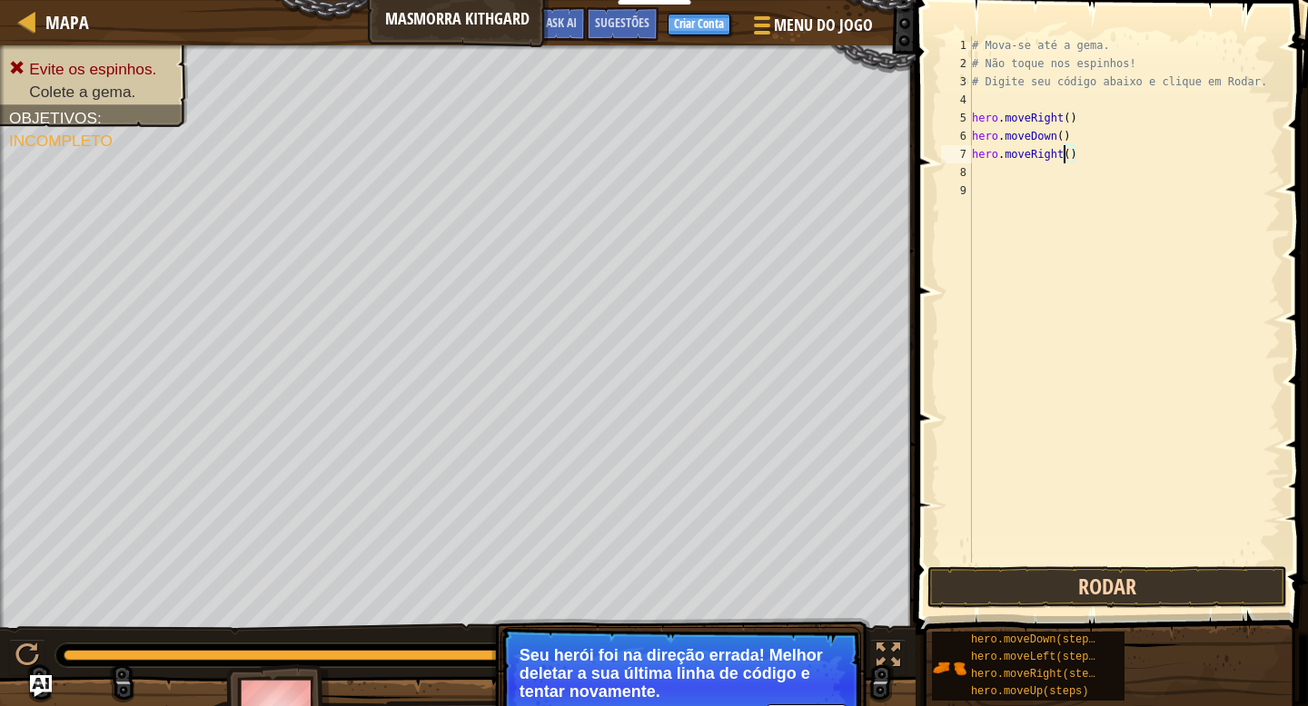
type textarea "hero.moveRight()"
click at [1089, 568] on button "Rodar" at bounding box center [1107, 588] width 360 height 42
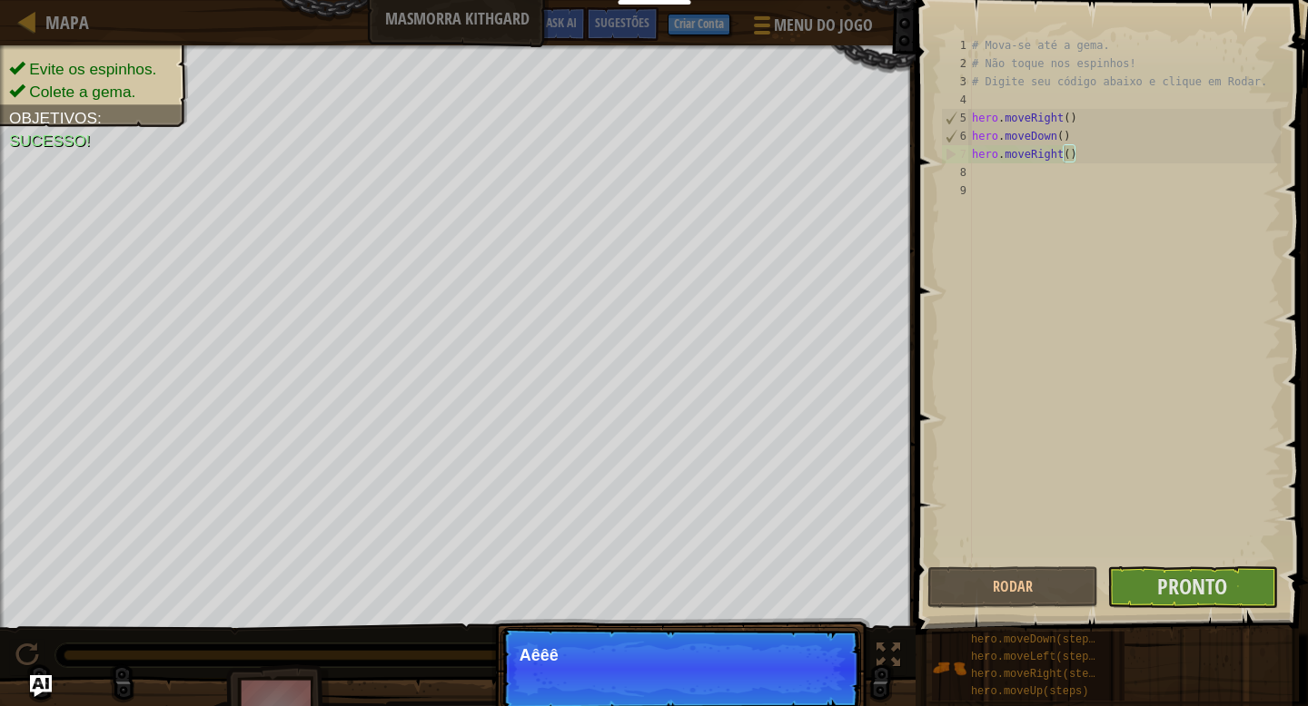
click at [1103, 169] on div "# Mova-se até a gema. # Não toque nos espinhos! # Digite seu código abaixo e cl…" at bounding box center [1124, 317] width 312 height 563
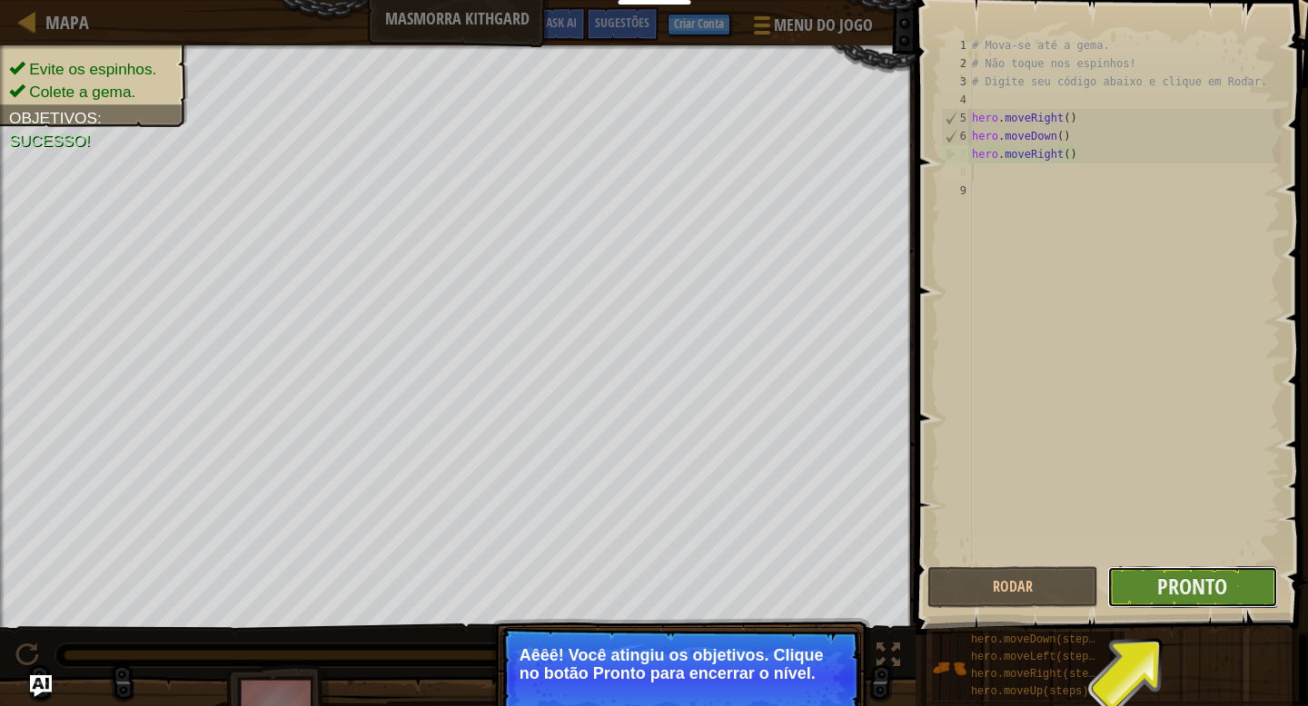
click at [1130, 580] on button "Pronto" at bounding box center [1192, 588] width 171 height 42
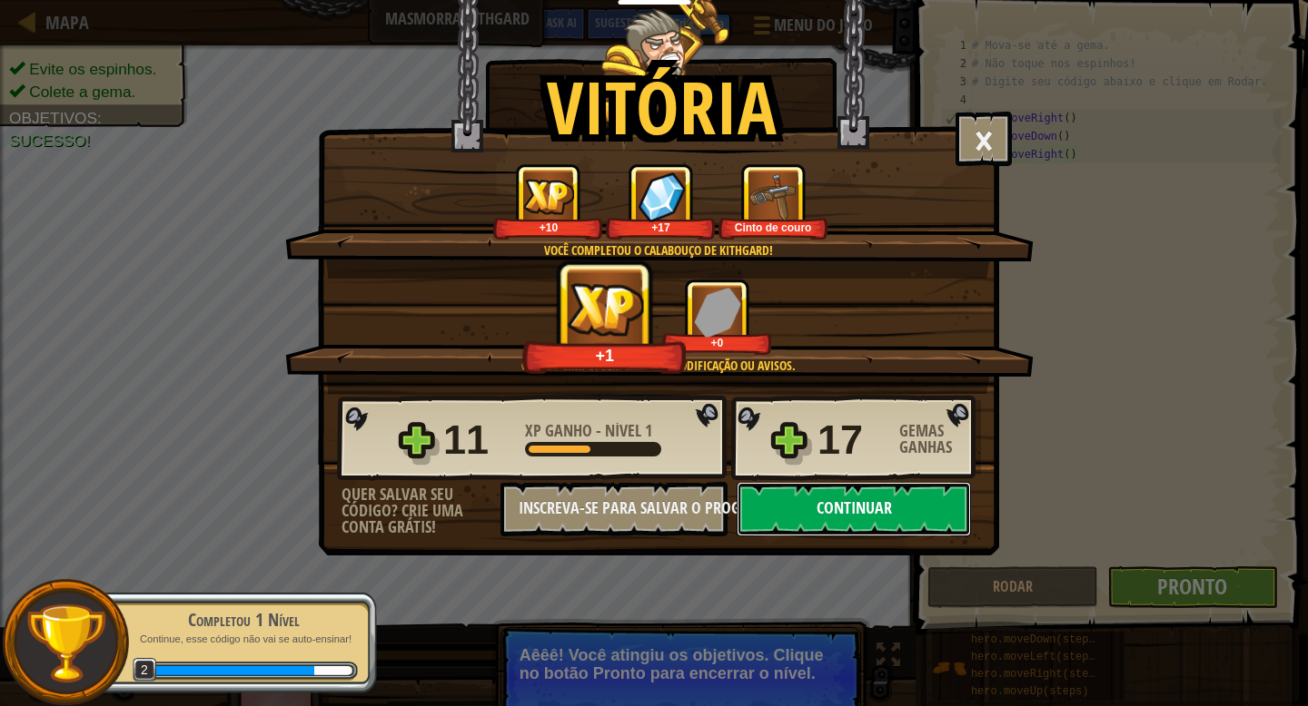
click at [800, 499] on button "Continuar" at bounding box center [853, 509] width 234 height 54
select select "pt-BR"
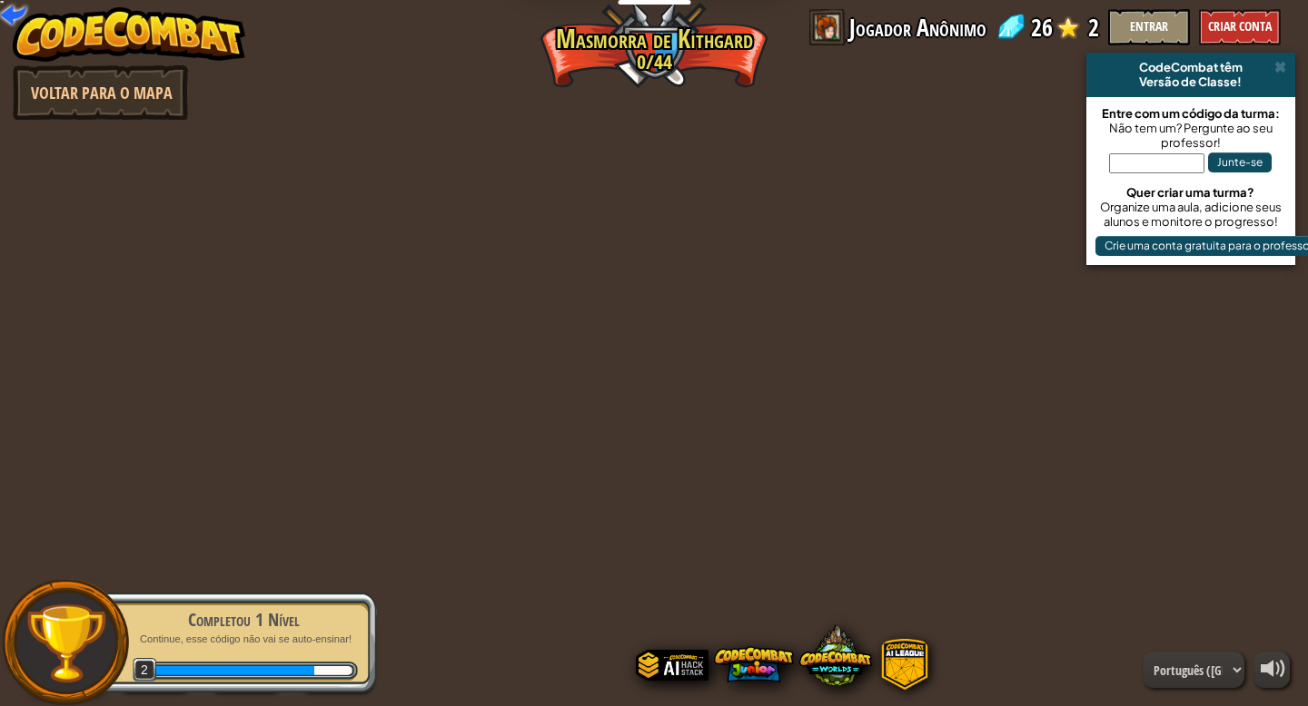
select select "pt-BR"
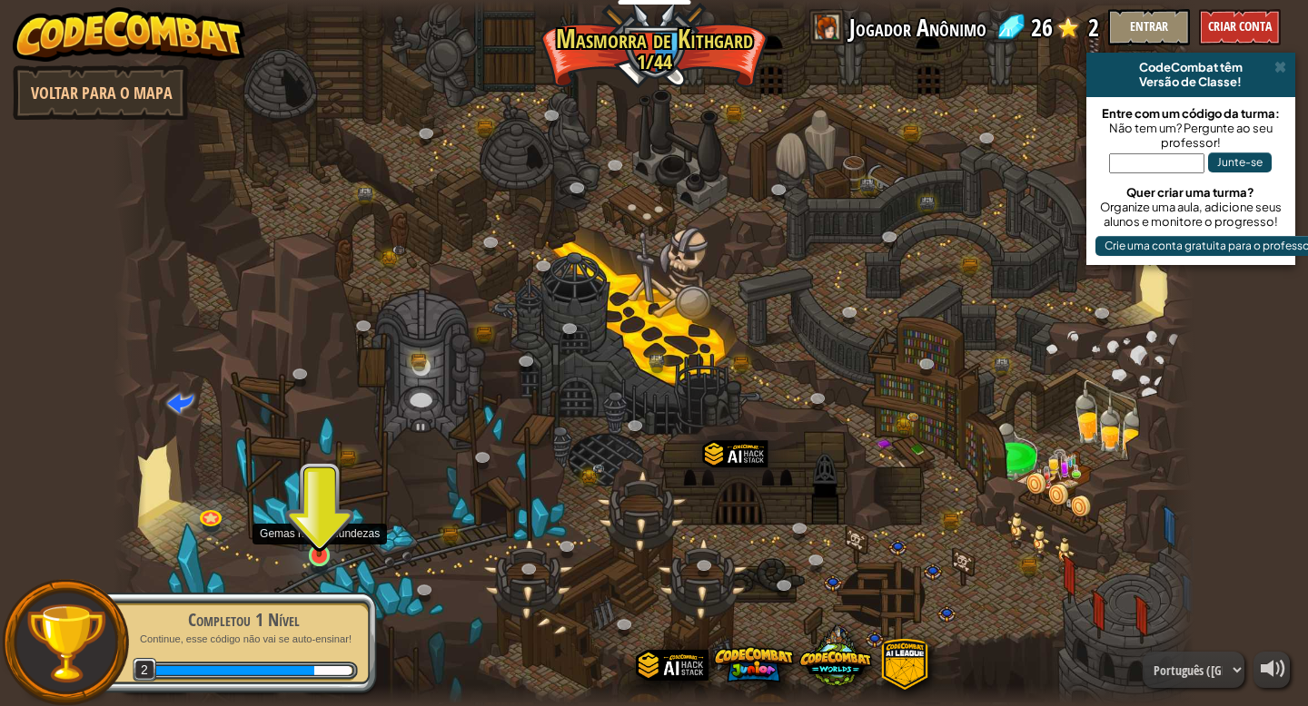
click at [322, 547] on img at bounding box center [318, 526] width 27 height 63
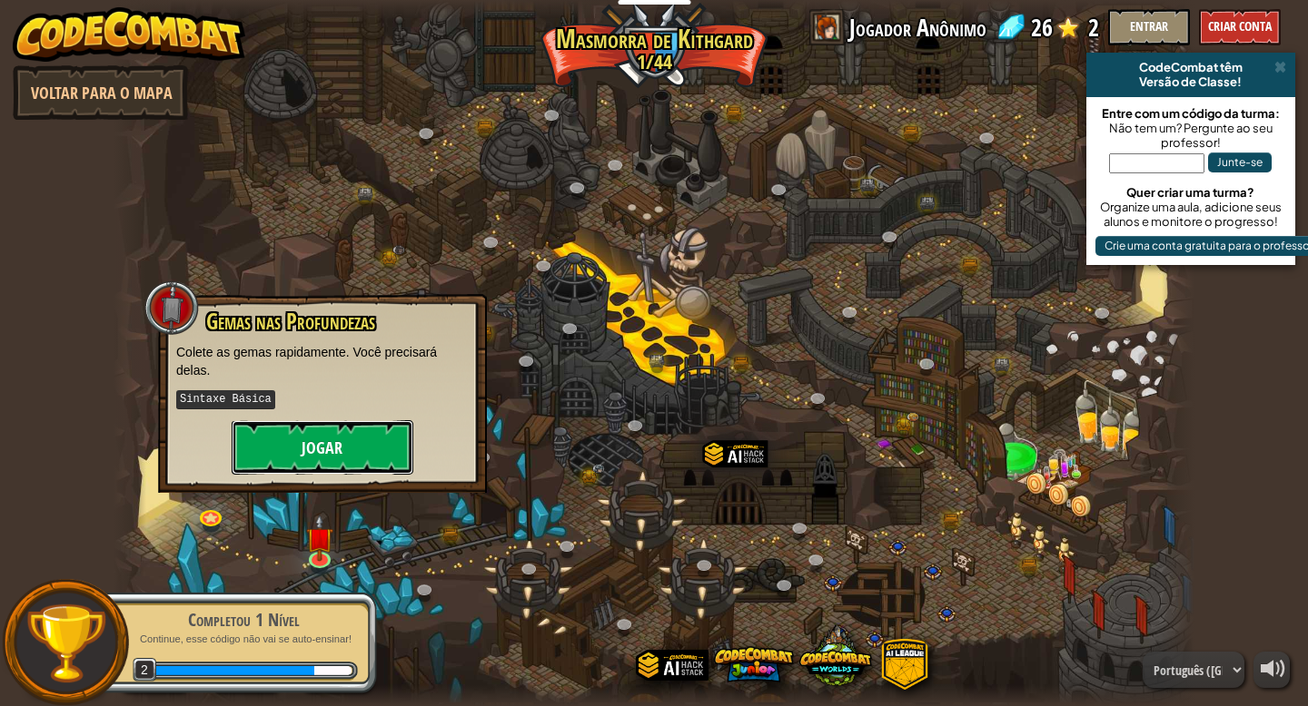
click at [378, 466] on button "Jogar" at bounding box center [323, 447] width 182 height 54
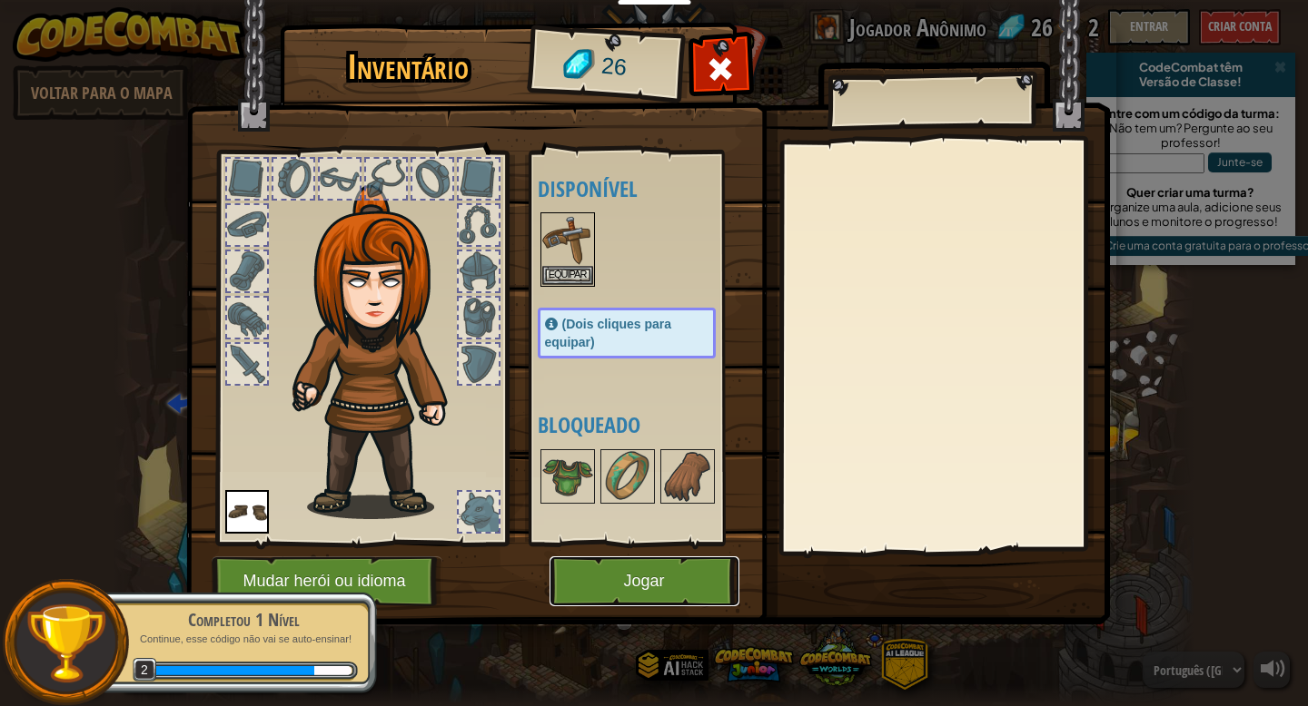
click at [651, 562] on button "Jogar" at bounding box center [644, 582] width 190 height 50
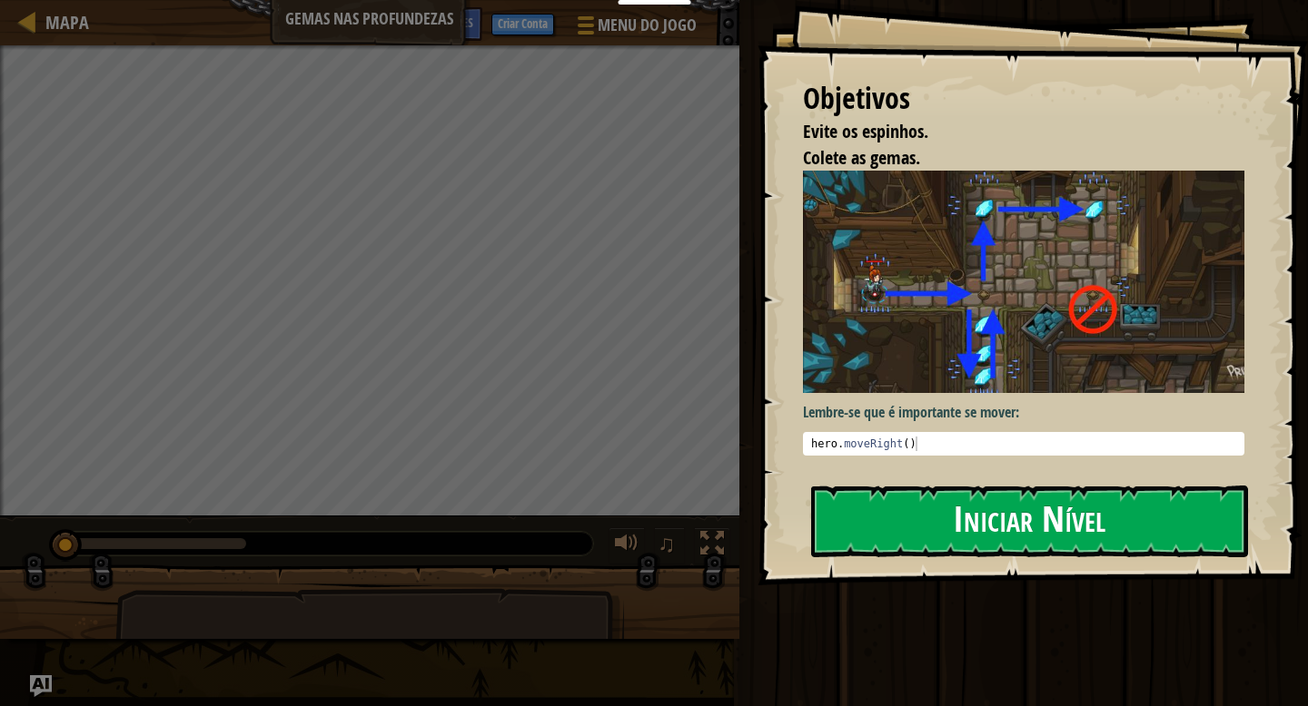
click at [868, 513] on button "Iniciar Nível" at bounding box center [1029, 522] width 437 height 72
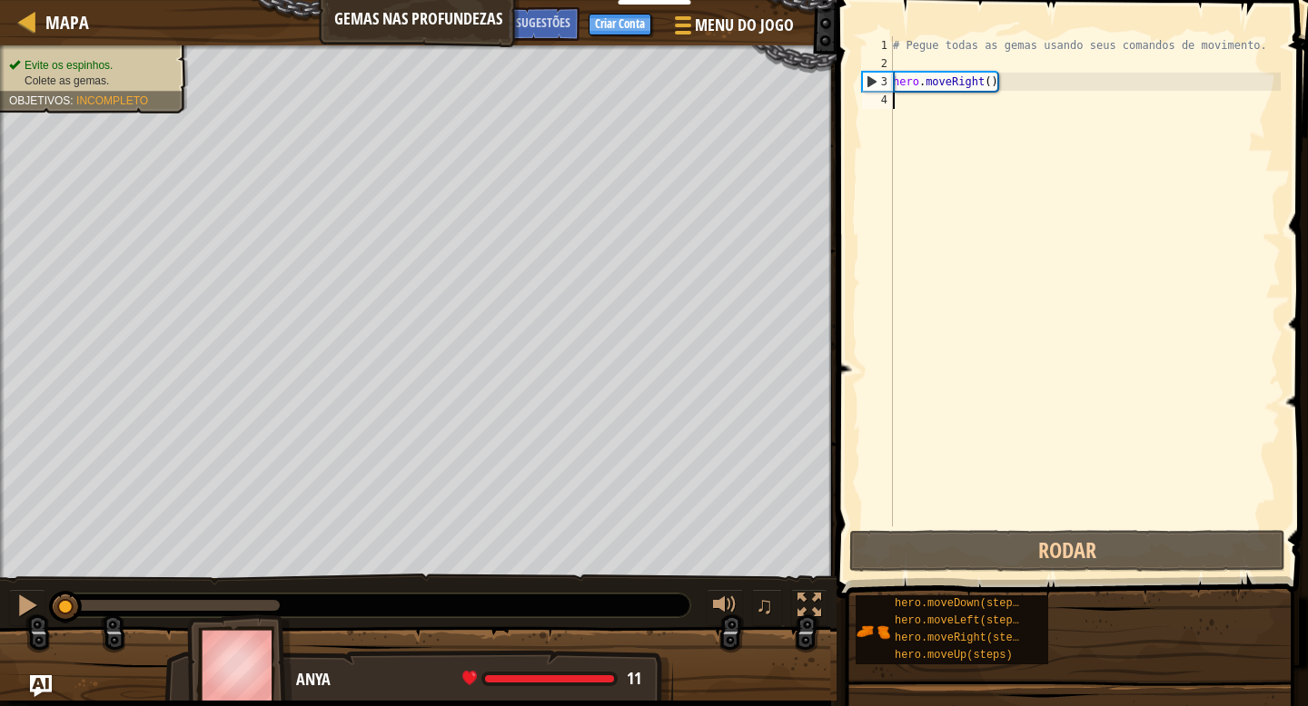
scroll to position [8, 0]
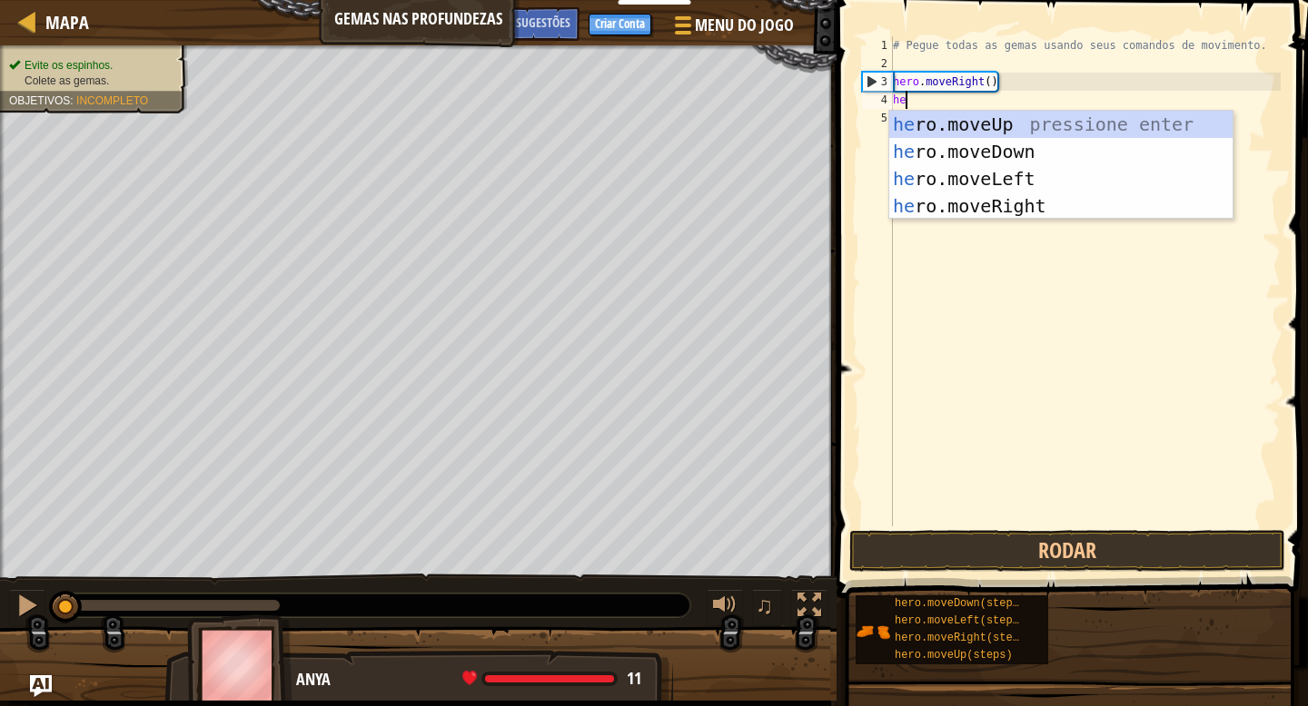
type textarea "hero"
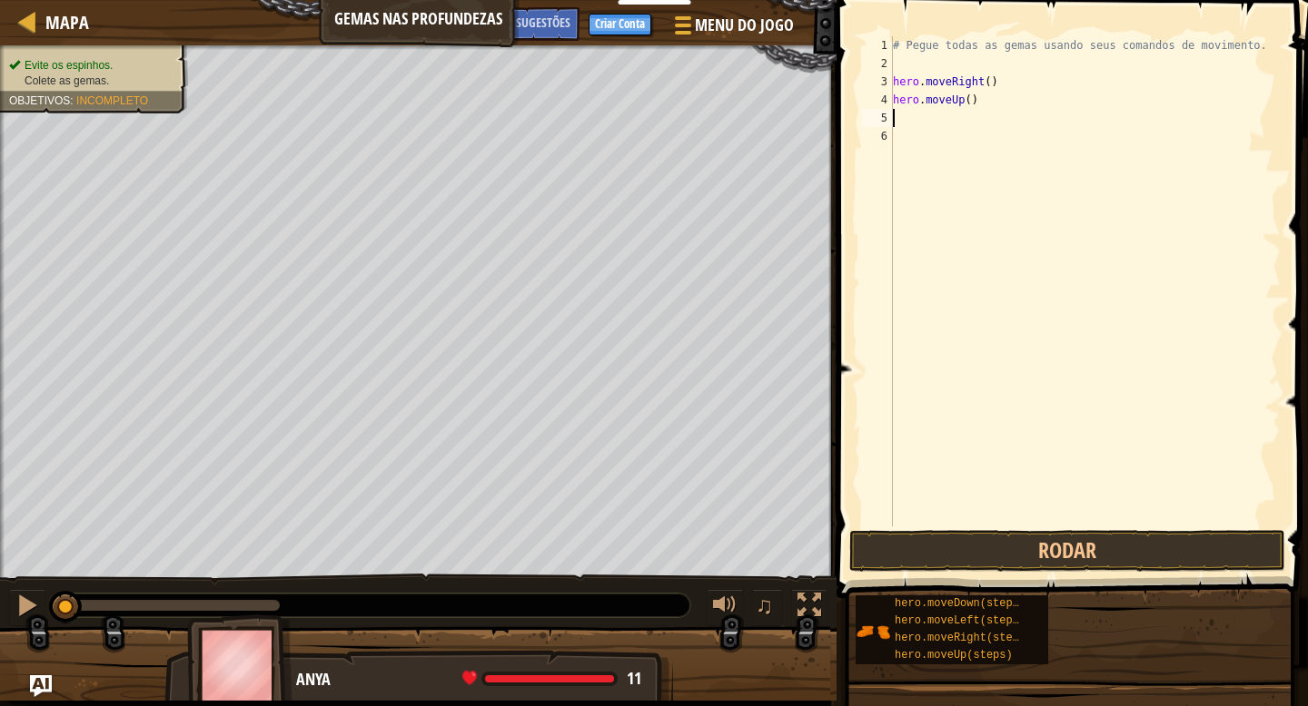
type textarea "g"
type textarea "e"
type textarea "g"
type textarea "hero"
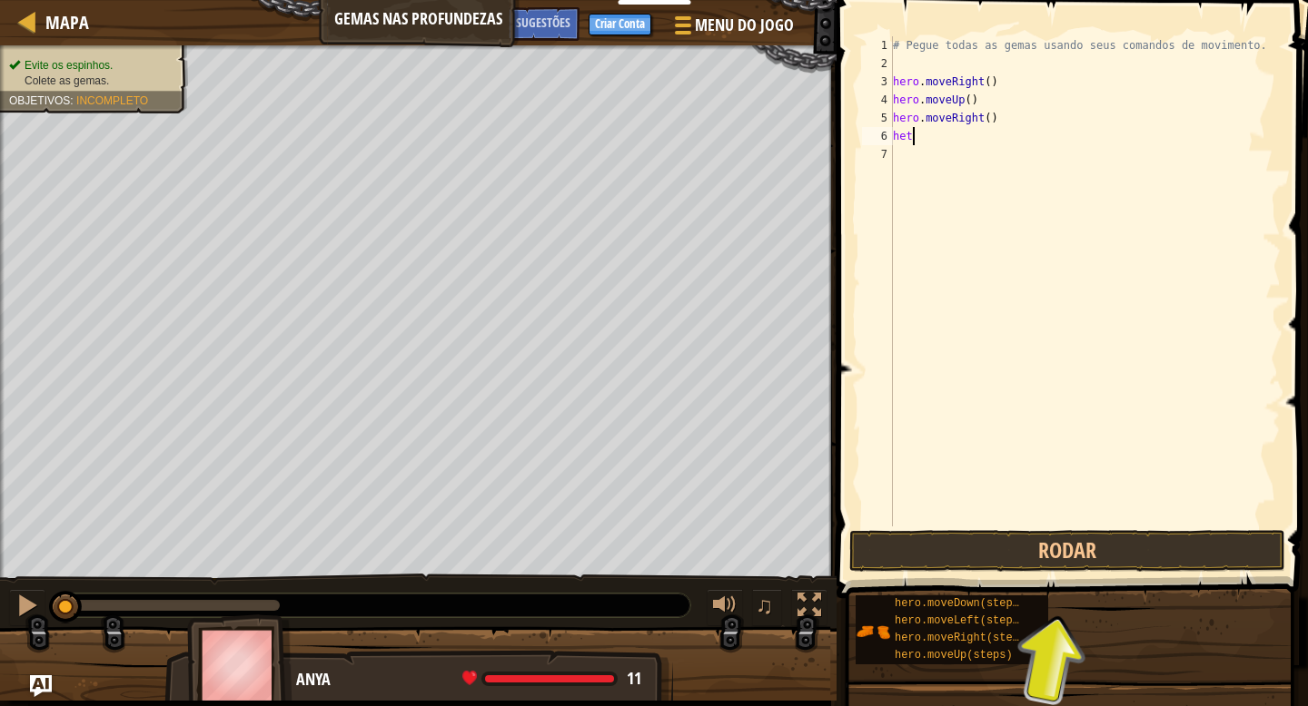
scroll to position [8, 0]
type textarea "hero"
click at [1036, 88] on div "# Pegue todas as gemas usando seus comandos de movimento. hero . moveRight ( ) …" at bounding box center [1084, 299] width 391 height 527
type textarea "hero.moveRight()"
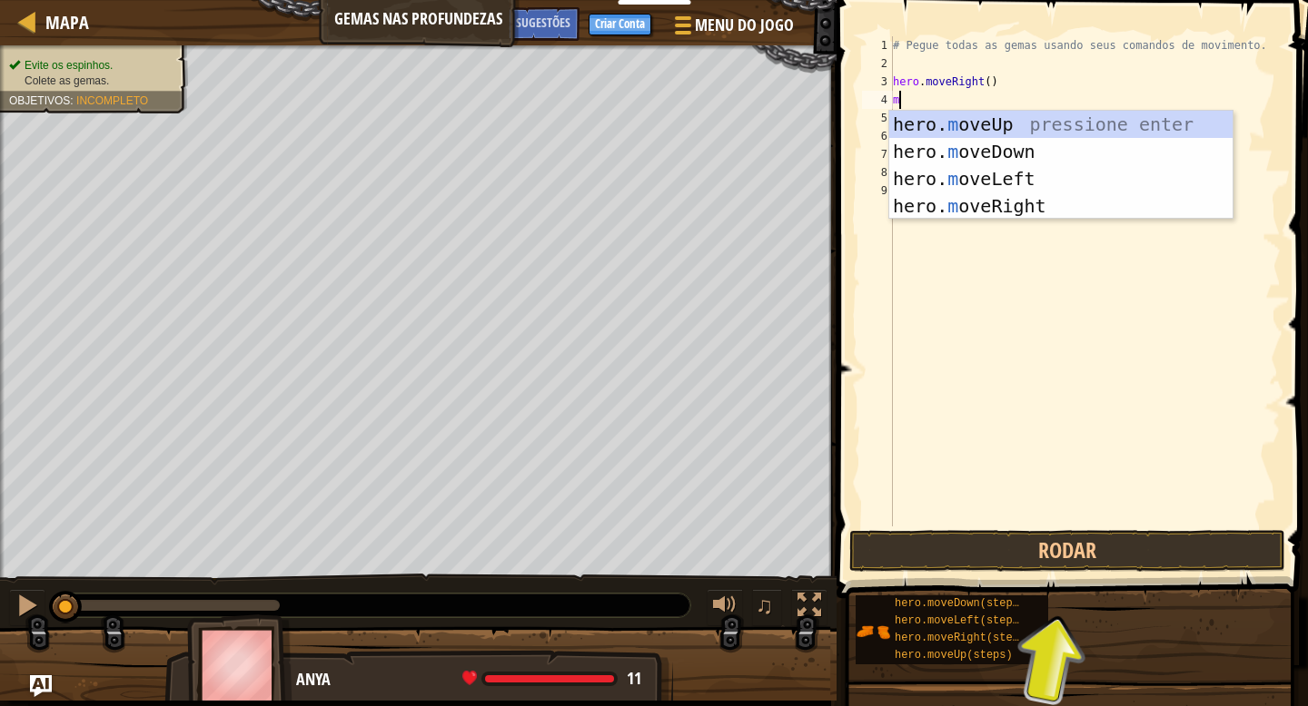
type textarea "mo"
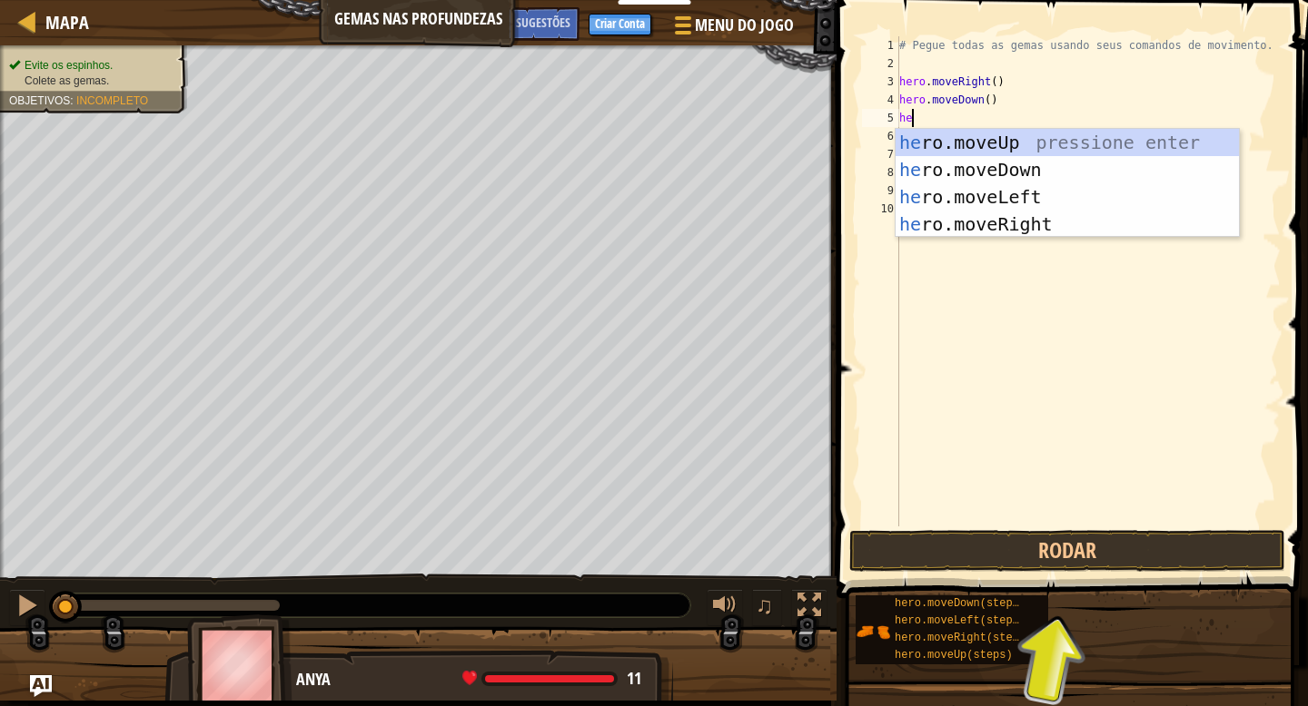
type textarea "hero"
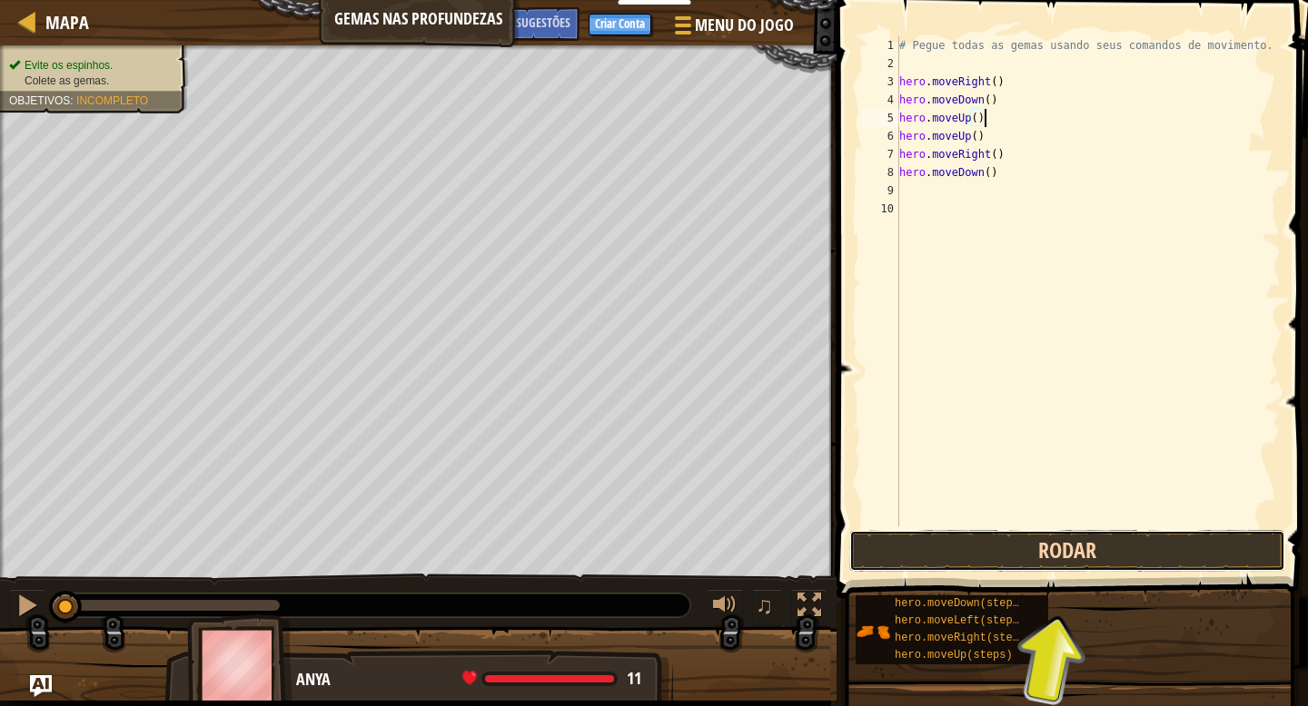
click at [996, 551] on button "Rodar" at bounding box center [1067, 551] width 436 height 42
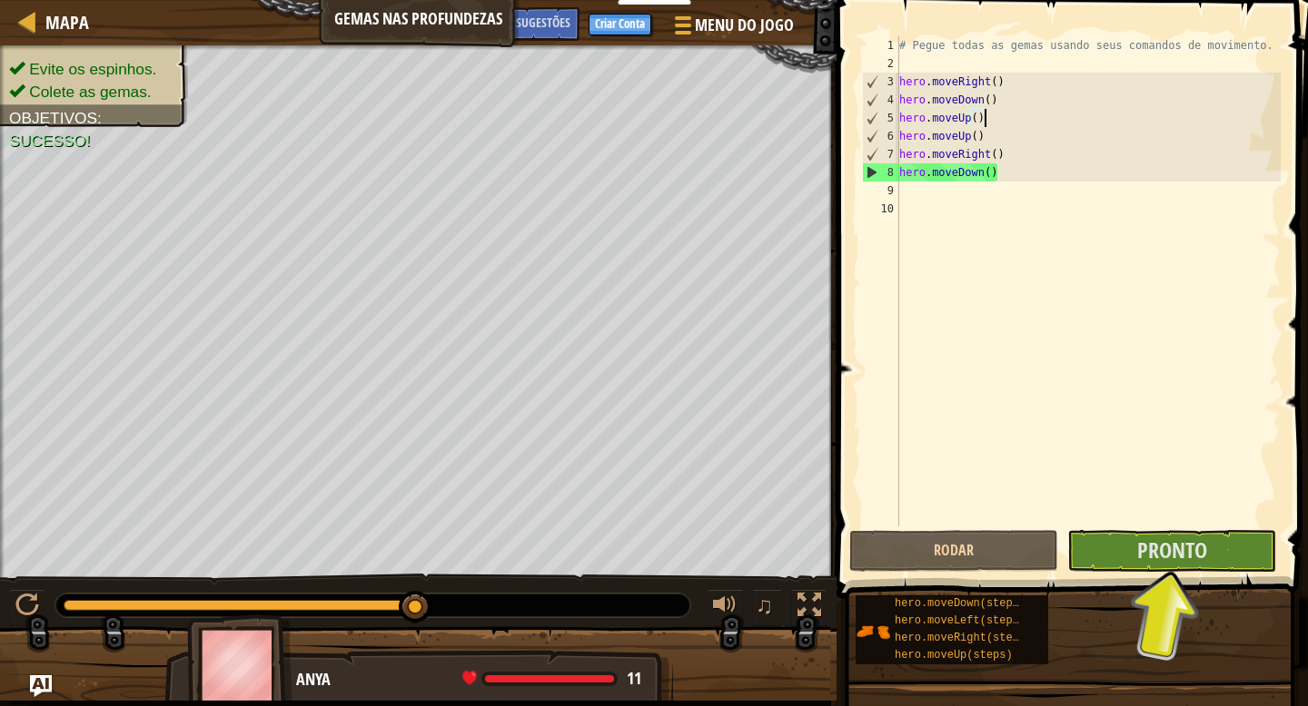
click at [1058, 175] on div "# Pegue todas as gemas usando seus comandos de movimento. hero . moveRight ( ) …" at bounding box center [1088, 299] width 386 height 527
type textarea "hero.moveDown()"
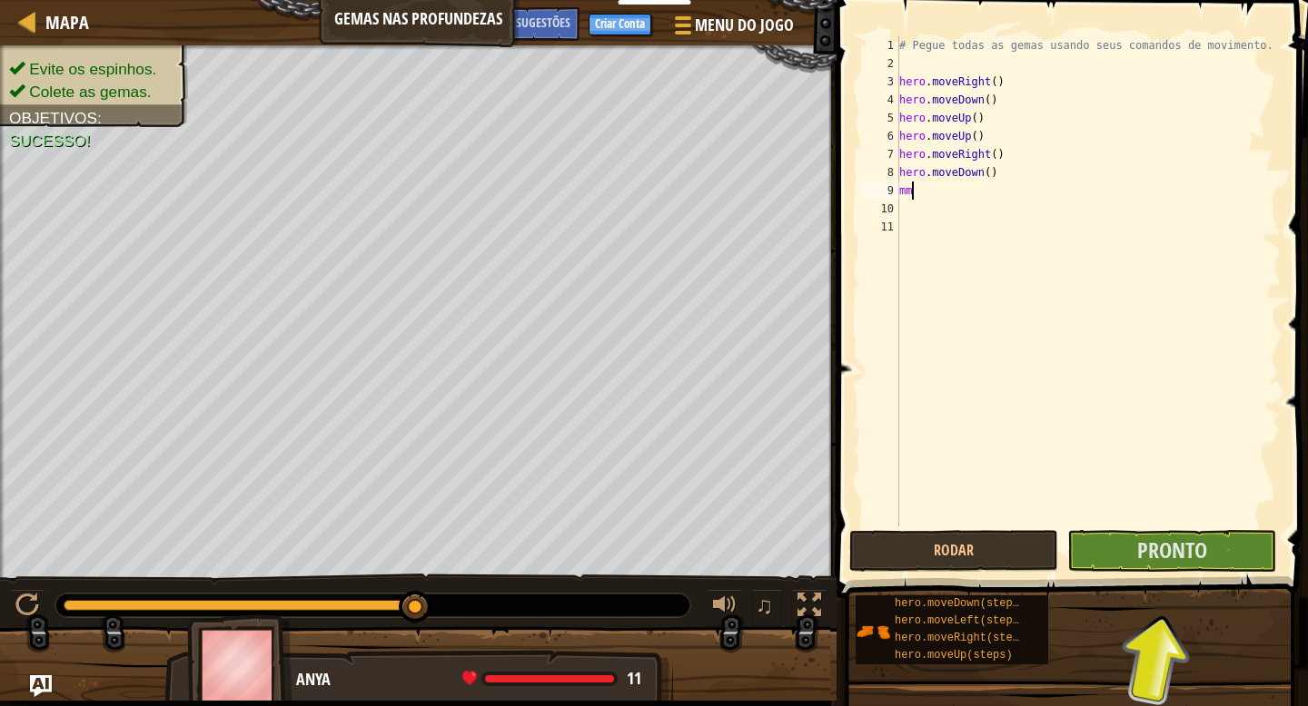
type textarea "m"
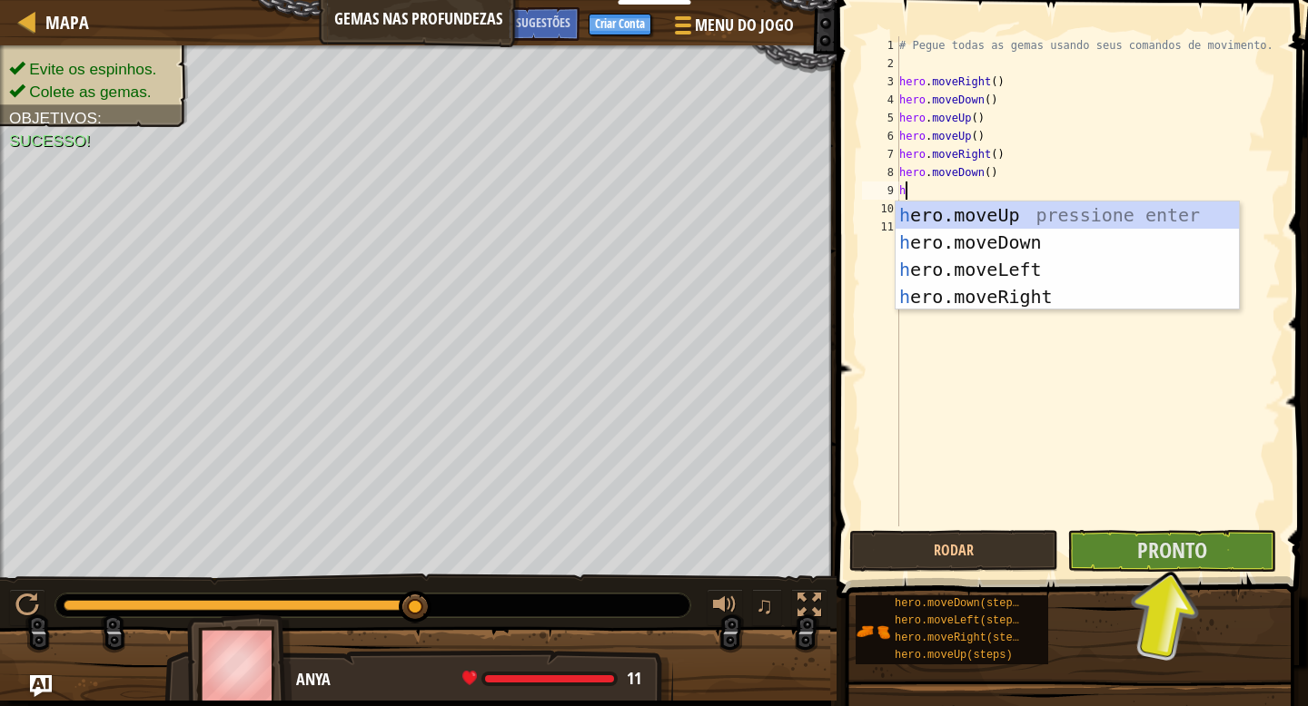
type textarea "hero"
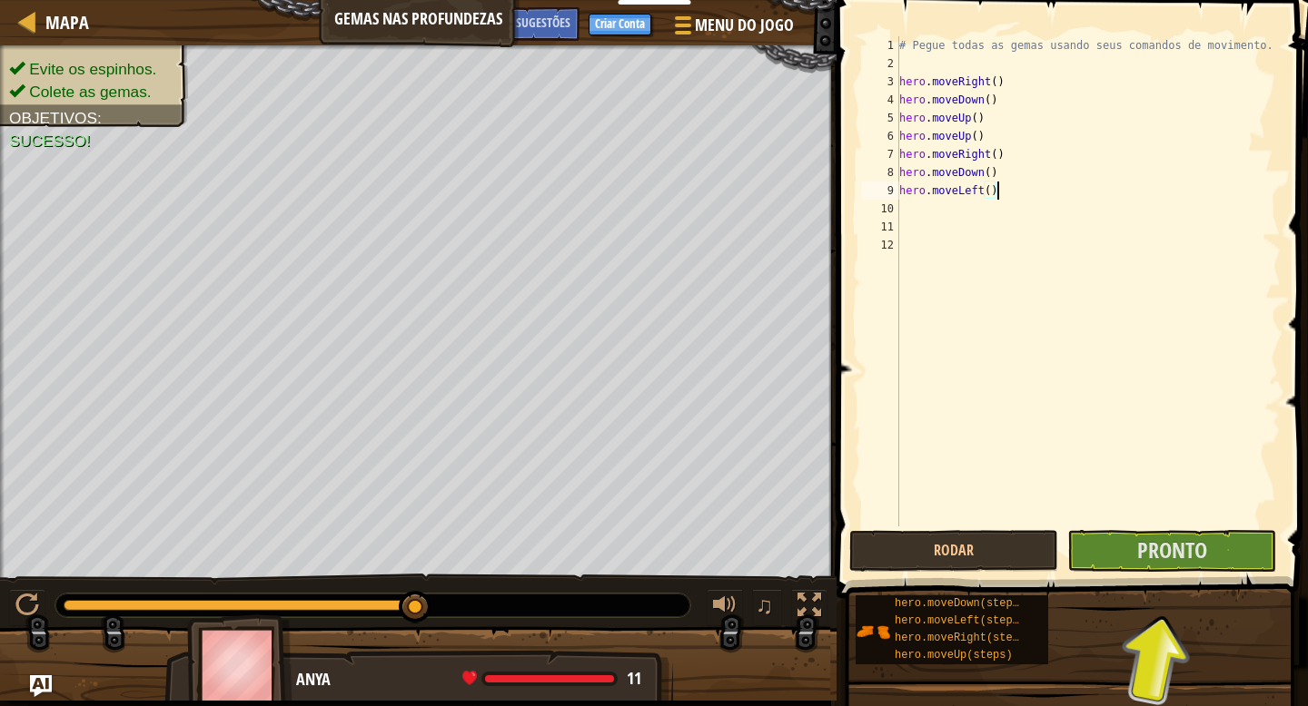
click at [1019, 186] on div "# Pegue todas as gemas usando seus comandos de movimento. hero . moveRight ( ) …" at bounding box center [1088, 299] width 386 height 527
type textarea "h"
click at [1156, 576] on span at bounding box center [1074, 273] width 486 height 652
click at [1162, 553] on span "Pronto" at bounding box center [1172, 550] width 70 height 29
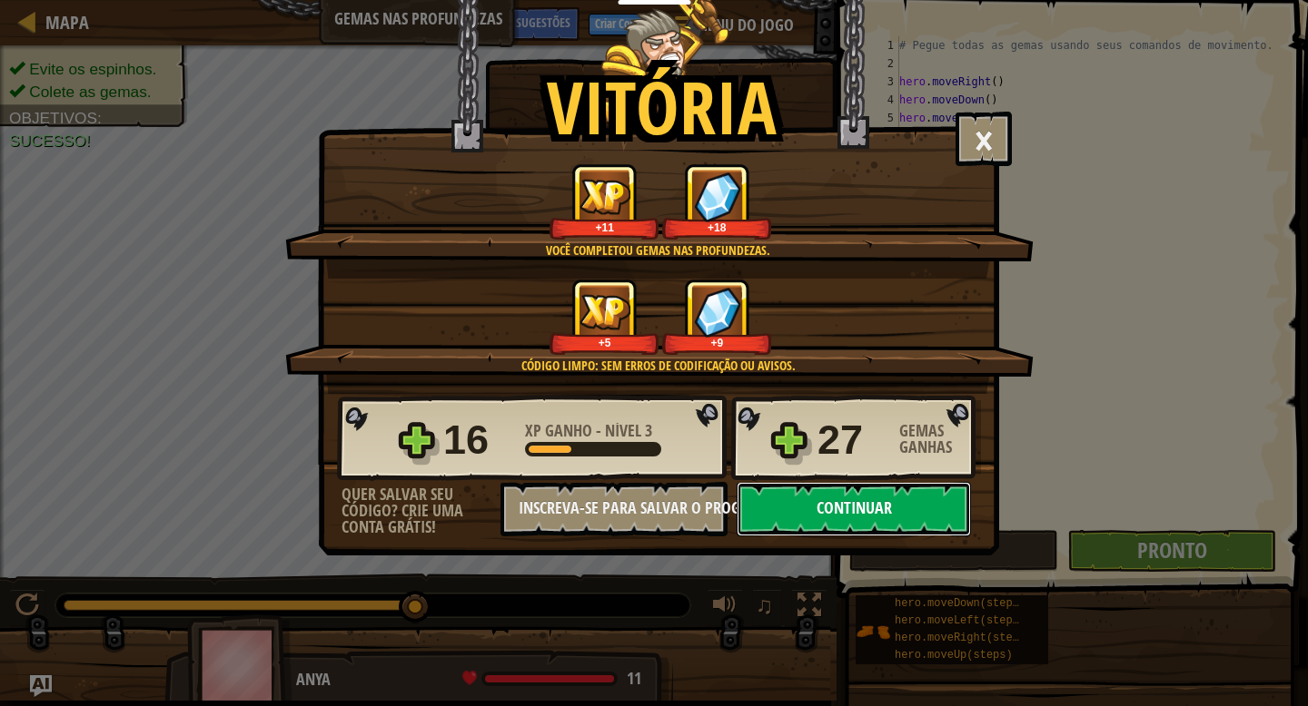
click at [832, 494] on button "Continuar" at bounding box center [853, 509] width 234 height 54
select select "pt-BR"
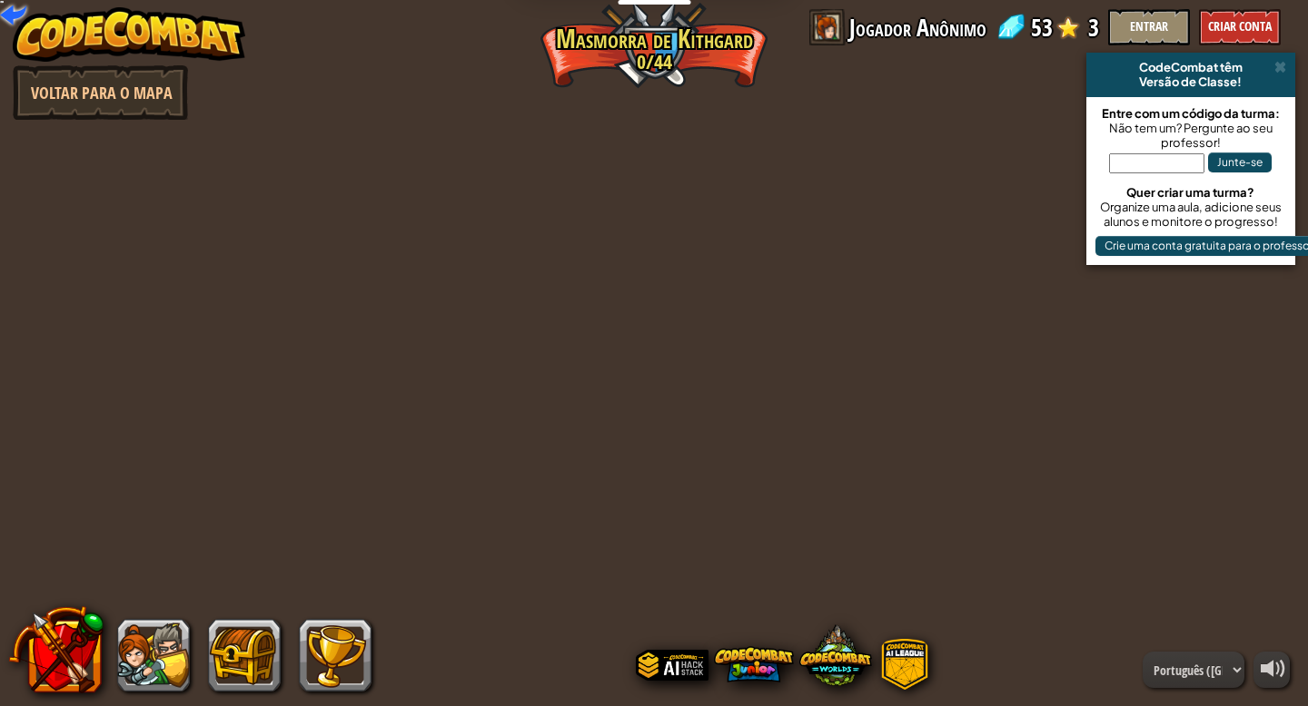
select select "pt-BR"
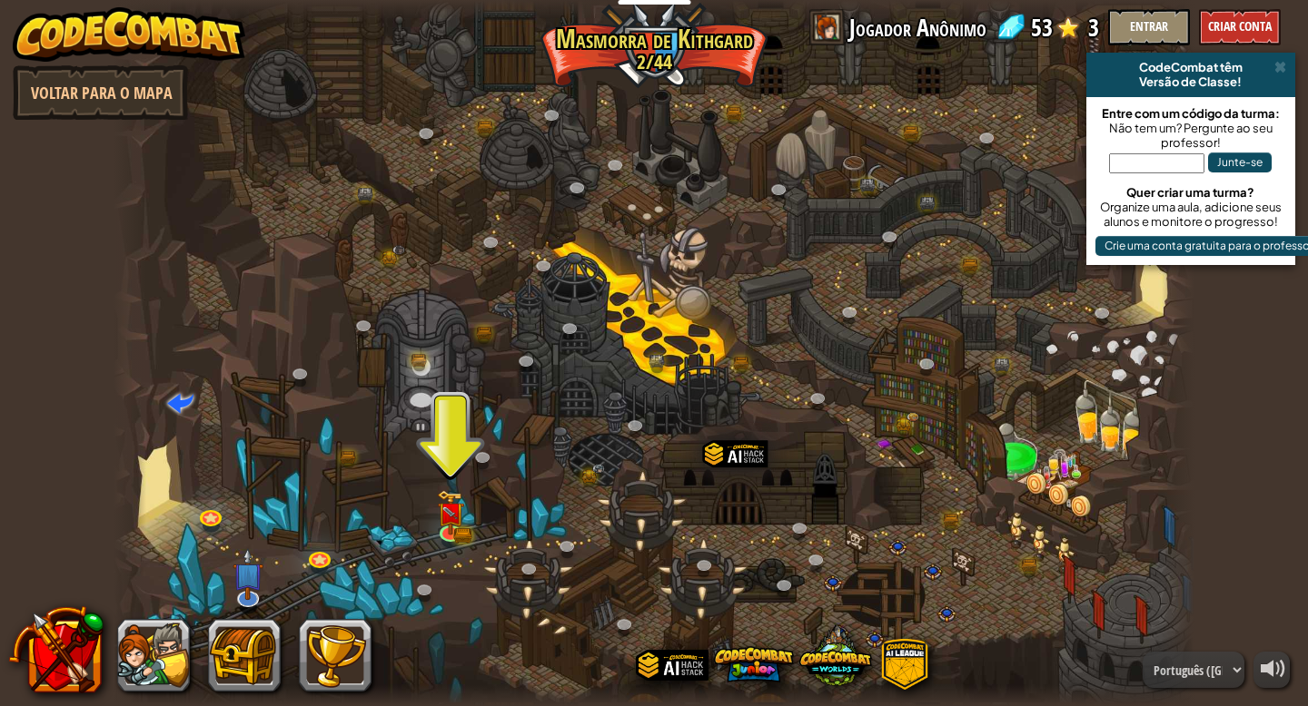
click at [467, 524] on div at bounding box center [654, 353] width 1081 height 706
click at [454, 520] on img at bounding box center [450, 501] width 27 height 60
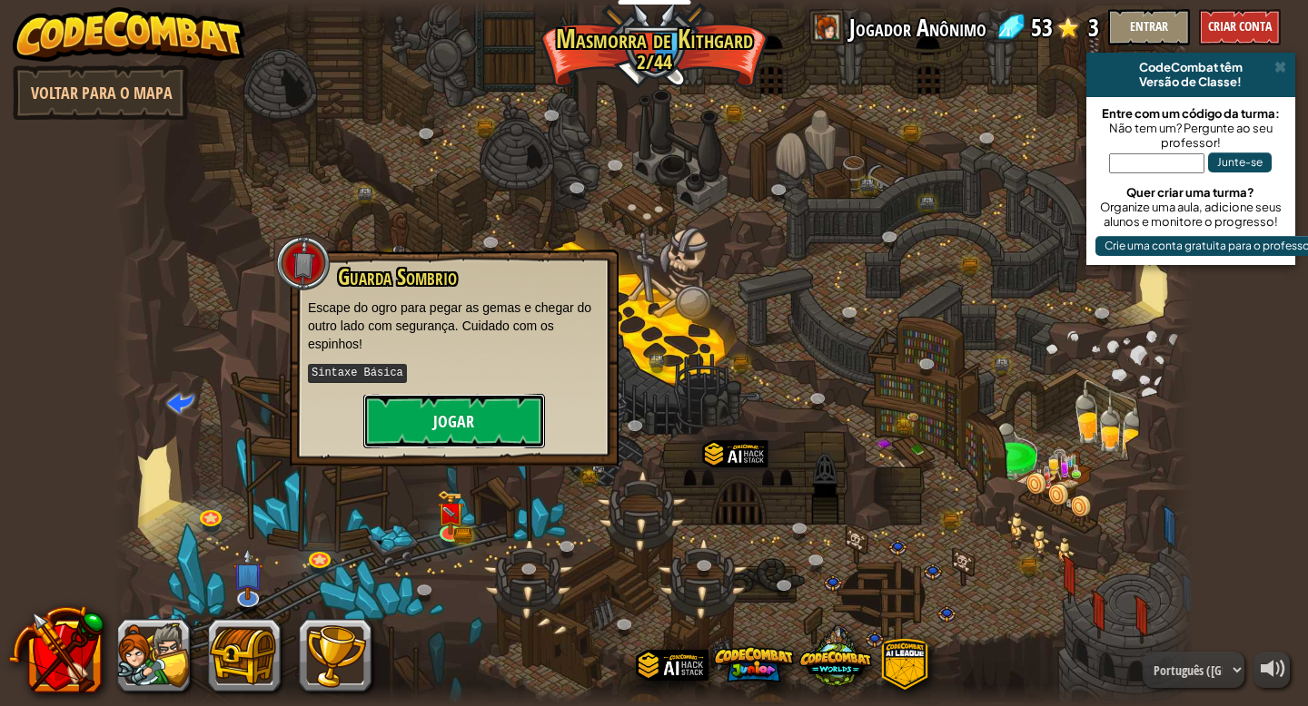
click at [489, 409] on button "Jogar" at bounding box center [454, 421] width 182 height 54
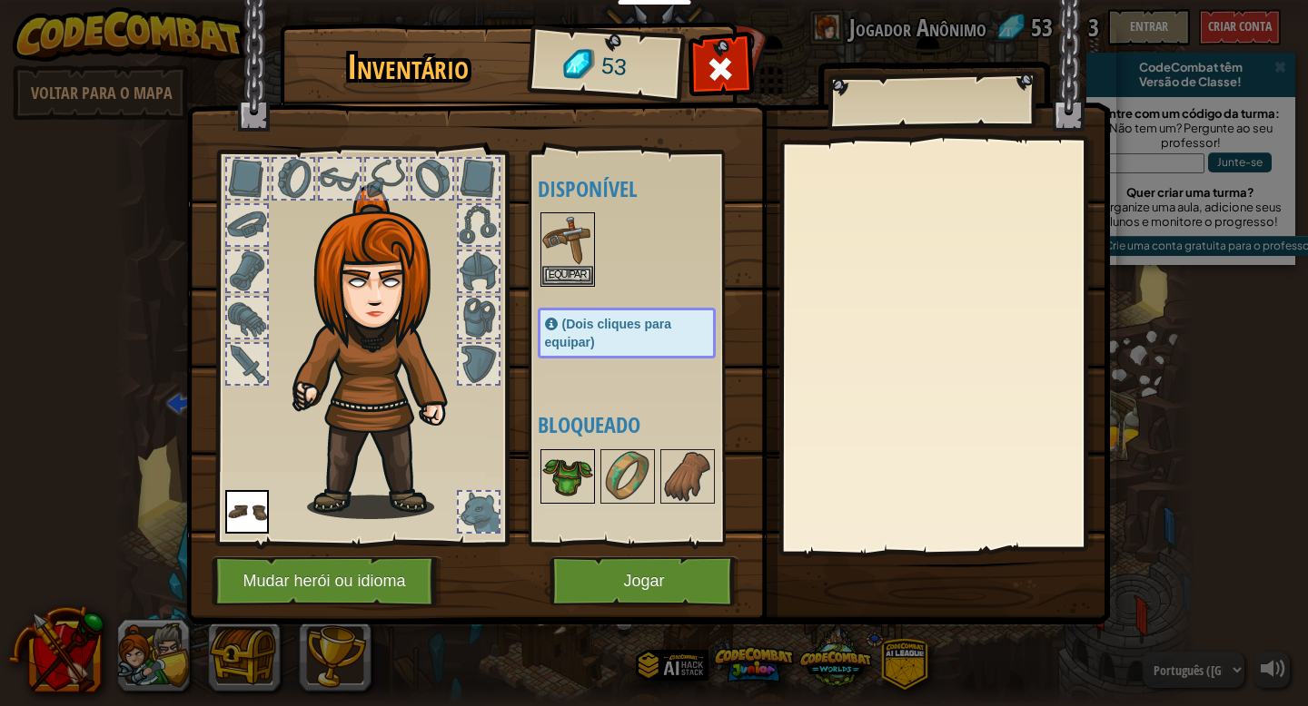
click at [582, 481] on img at bounding box center [567, 476] width 51 height 51
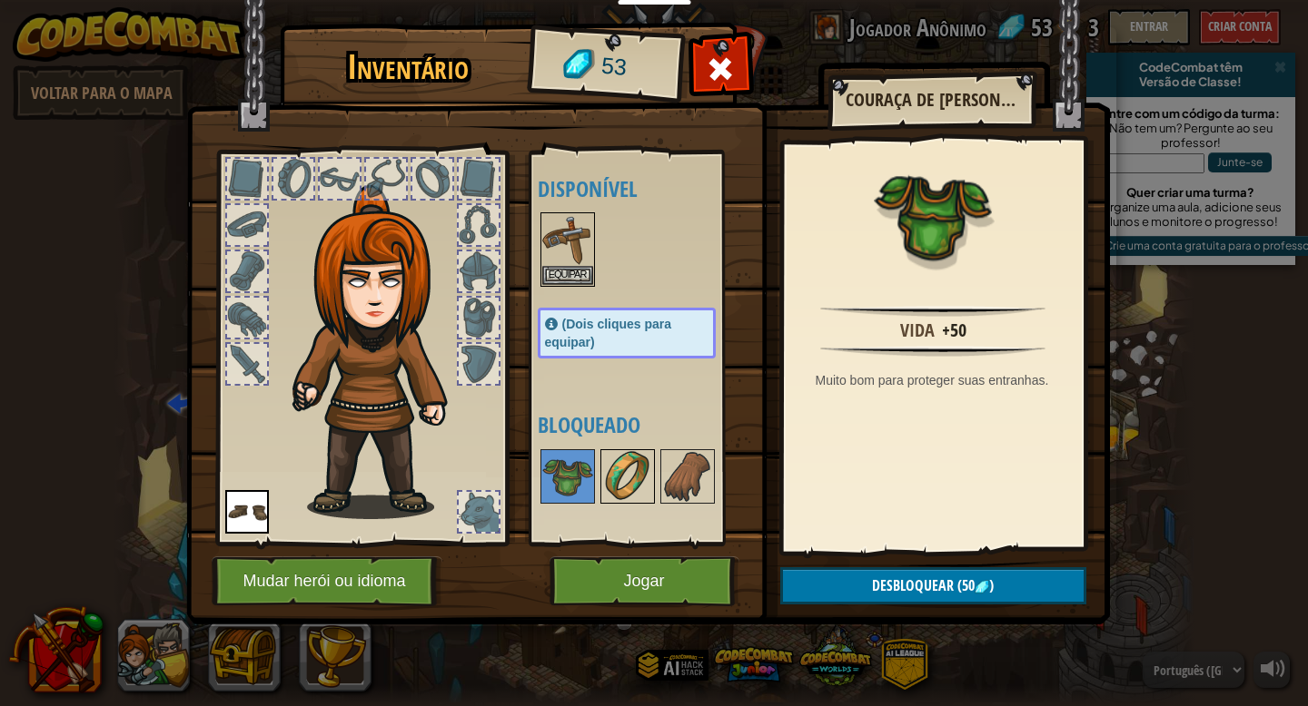
click at [618, 479] on img at bounding box center [627, 476] width 51 height 51
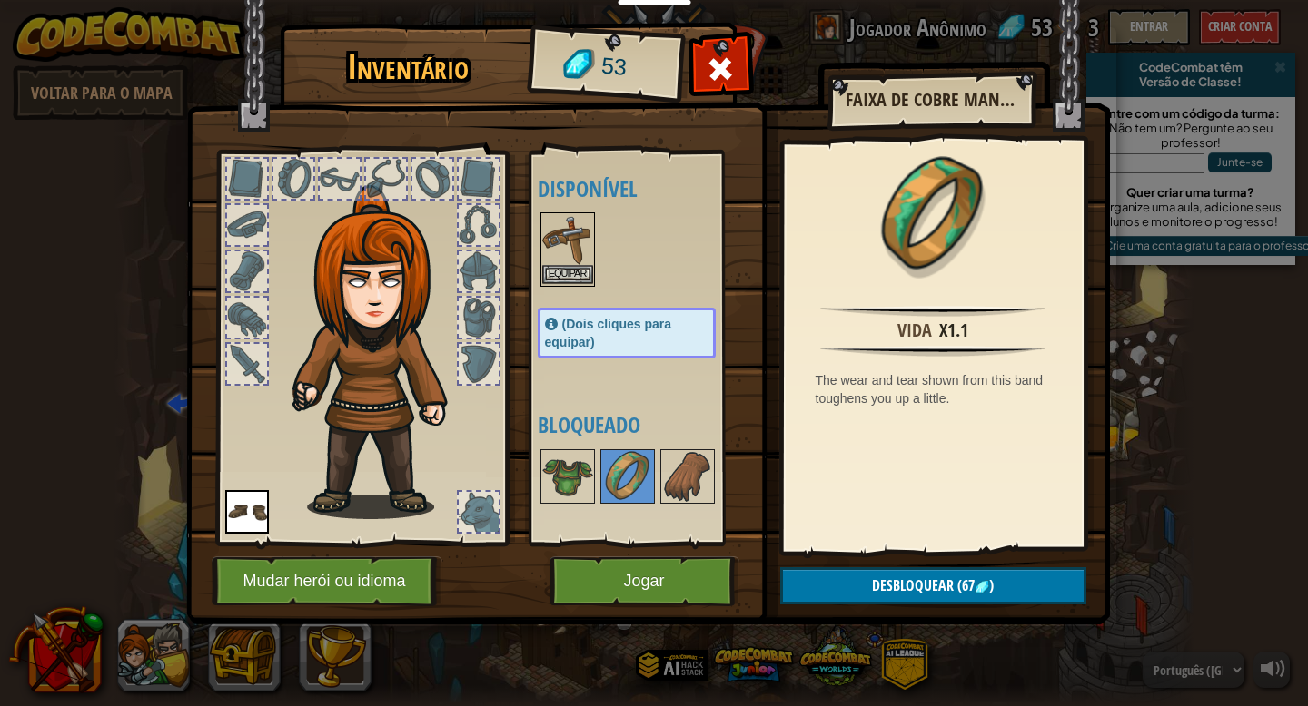
click at [583, 243] on img at bounding box center [567, 239] width 51 height 51
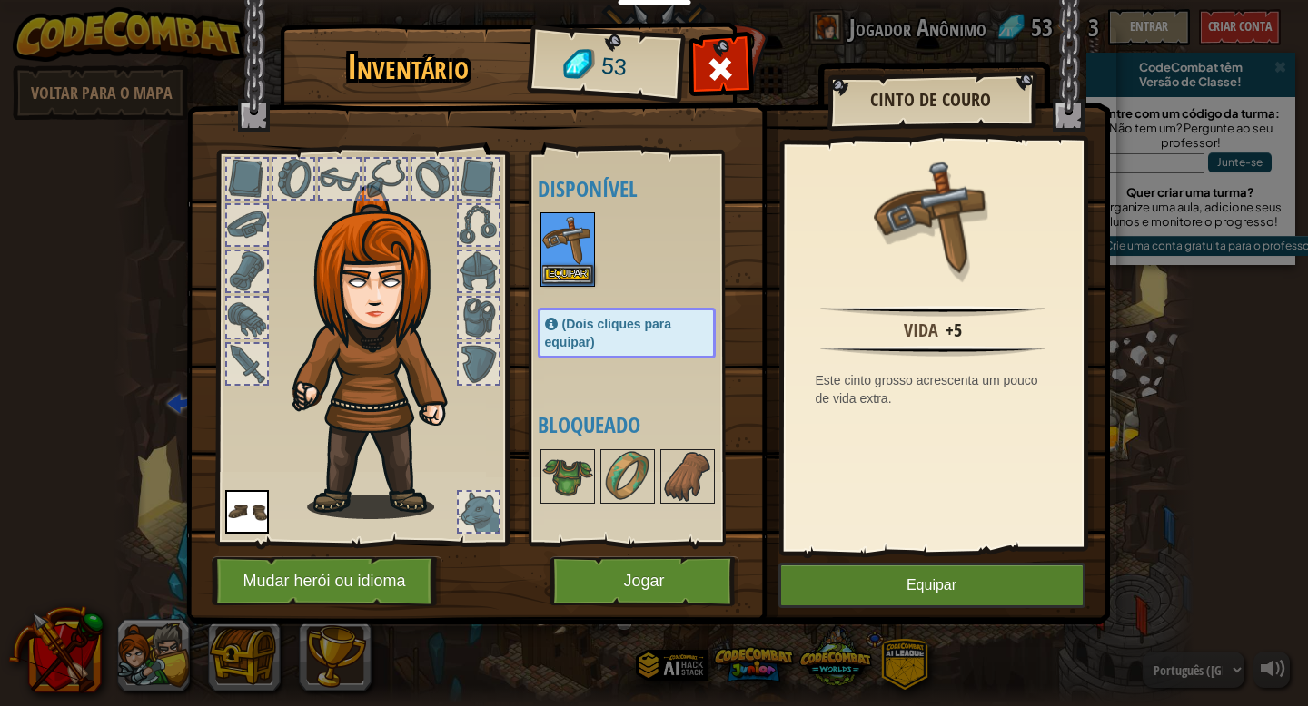
click at [570, 263] on img at bounding box center [567, 239] width 51 height 51
click at [569, 269] on button "Equipar" at bounding box center [567, 274] width 51 height 19
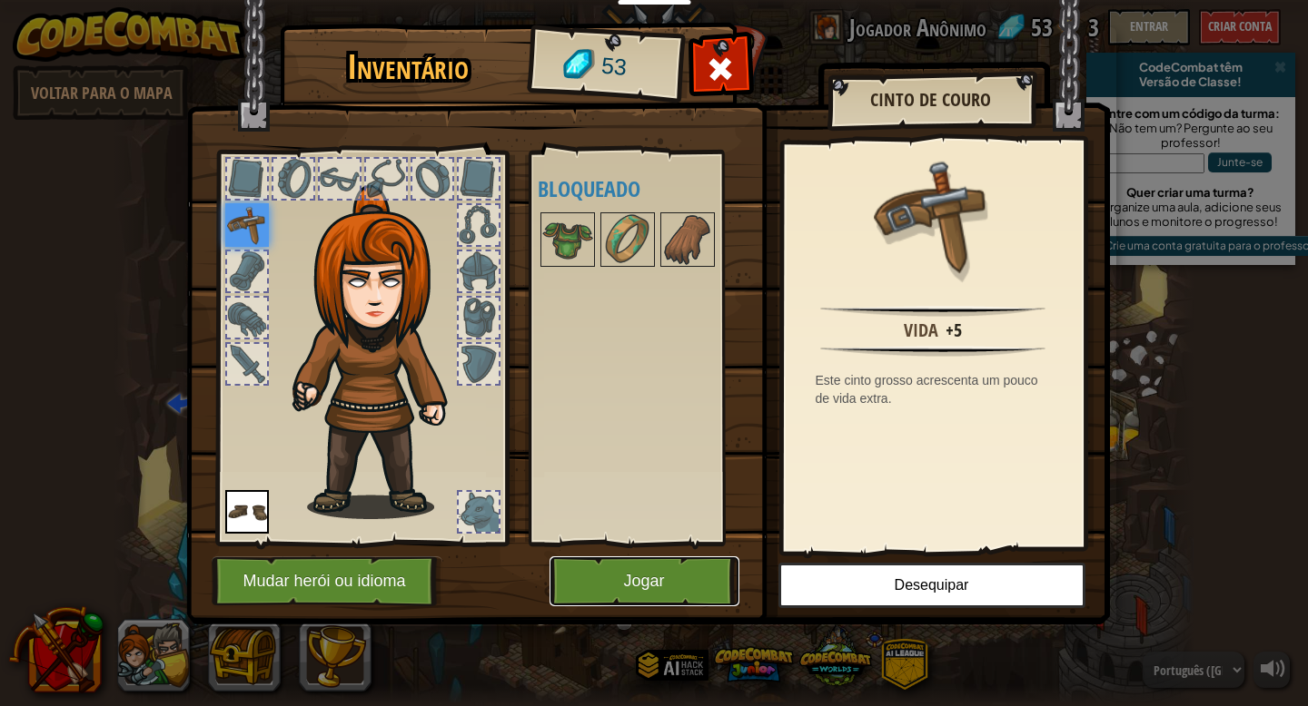
click at [655, 566] on button "Jogar" at bounding box center [644, 582] width 190 height 50
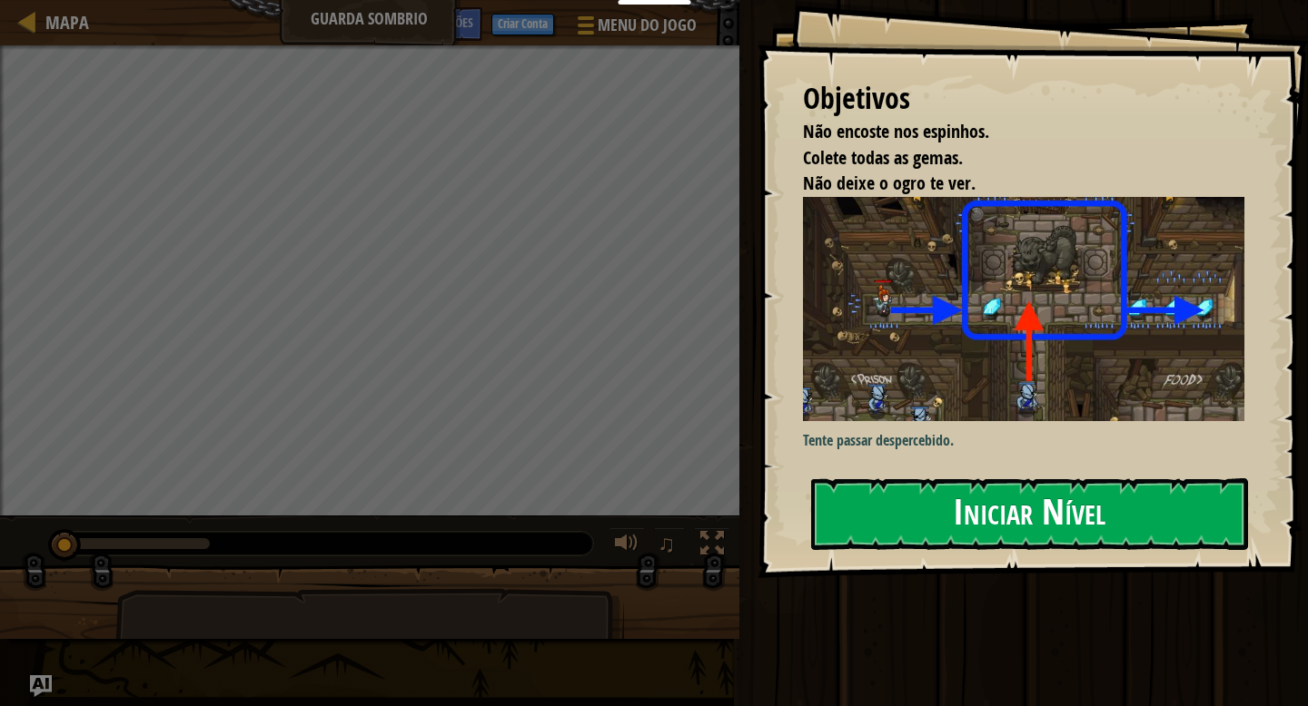
click at [988, 479] on button "Iniciar Nível" at bounding box center [1029, 515] width 437 height 72
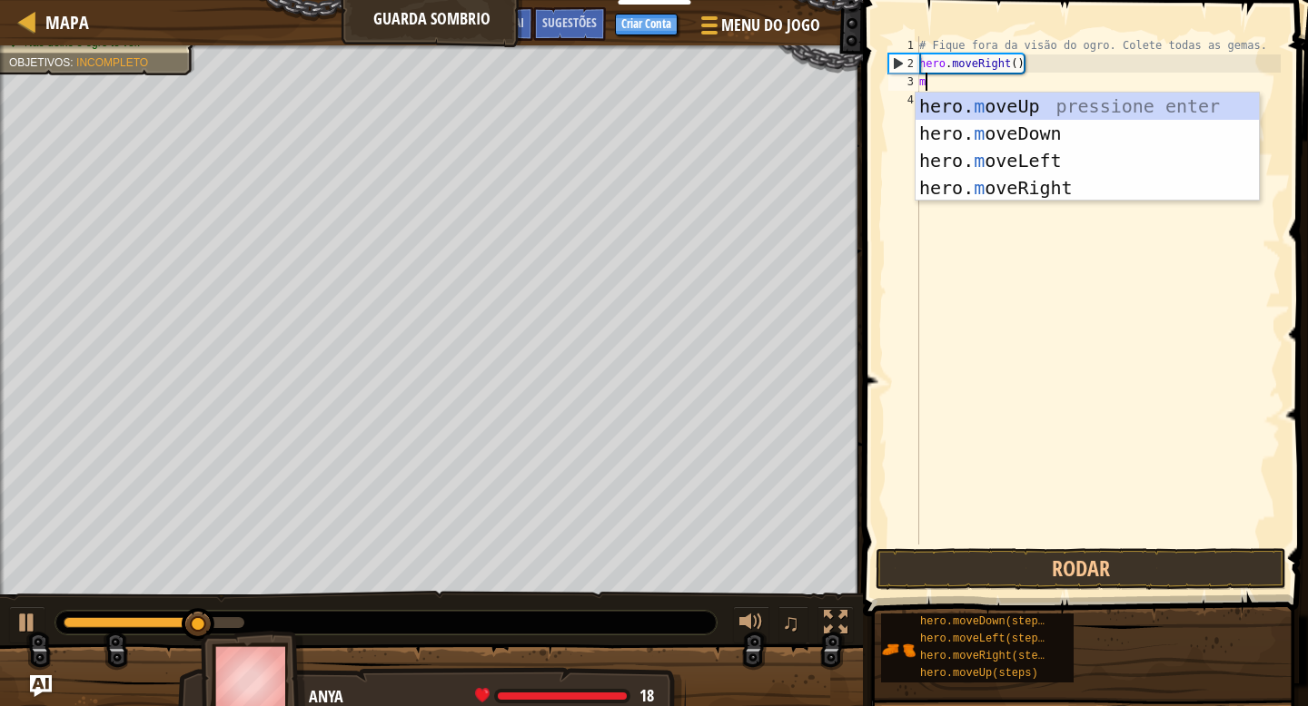
scroll to position [8, 0]
type textarea "m"
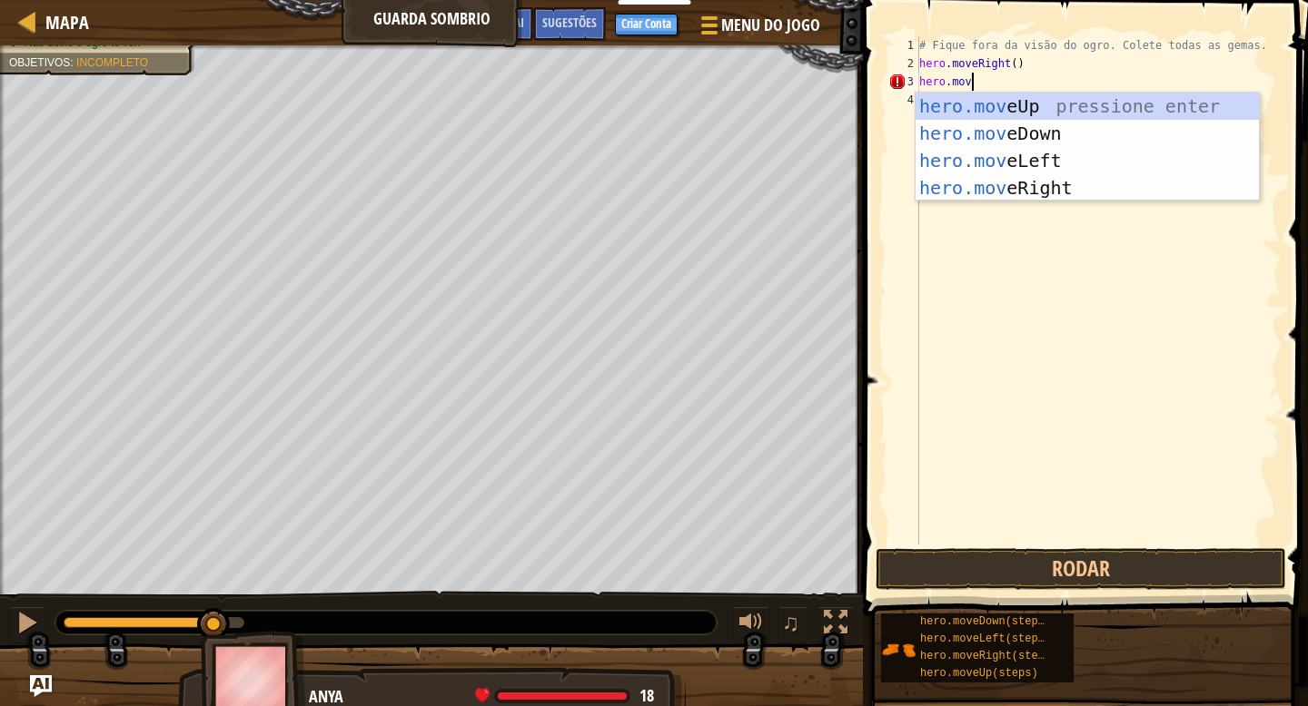
type textarea "hero.move"
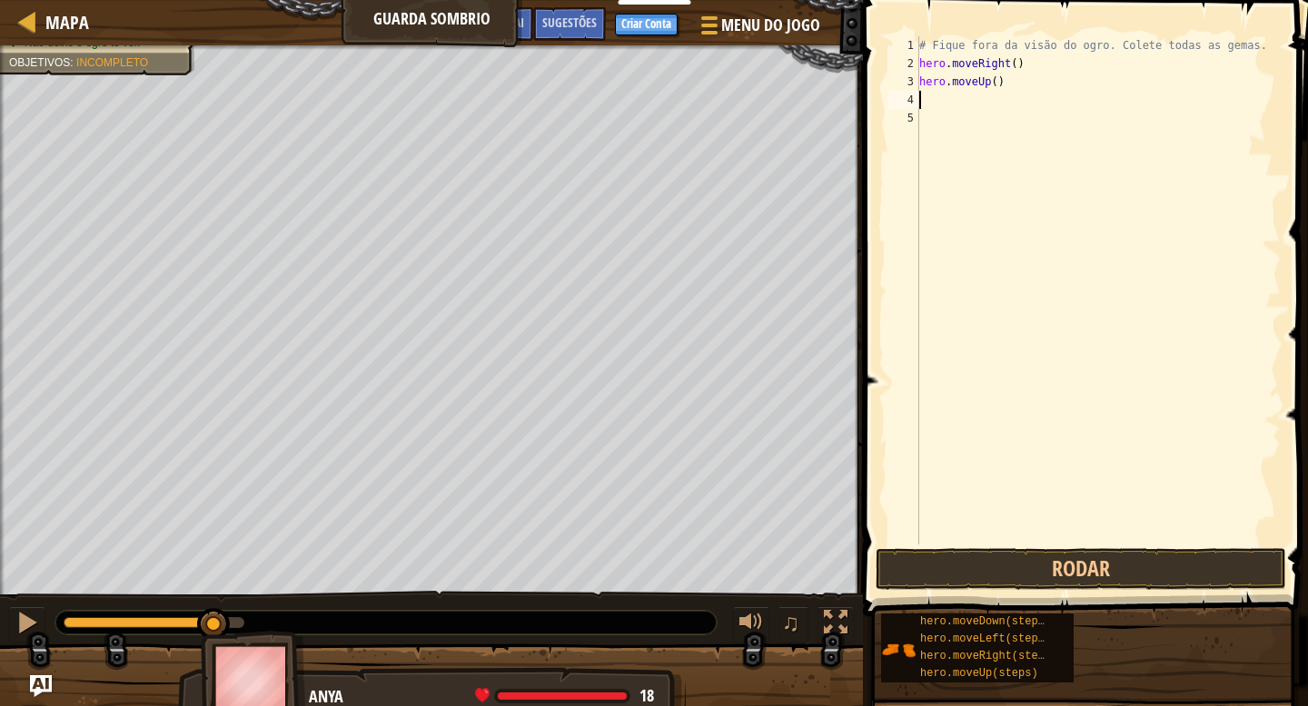
type textarea "mo"
type textarea "g"
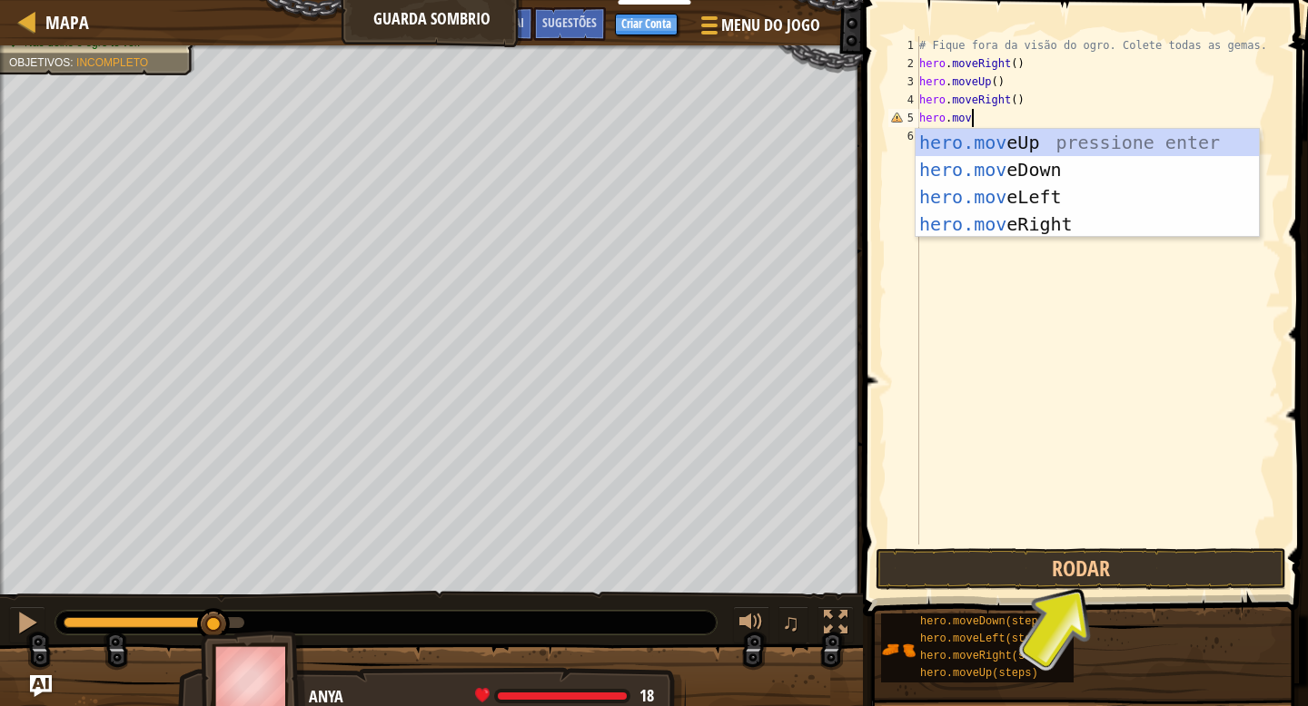
type textarea "hero.move"
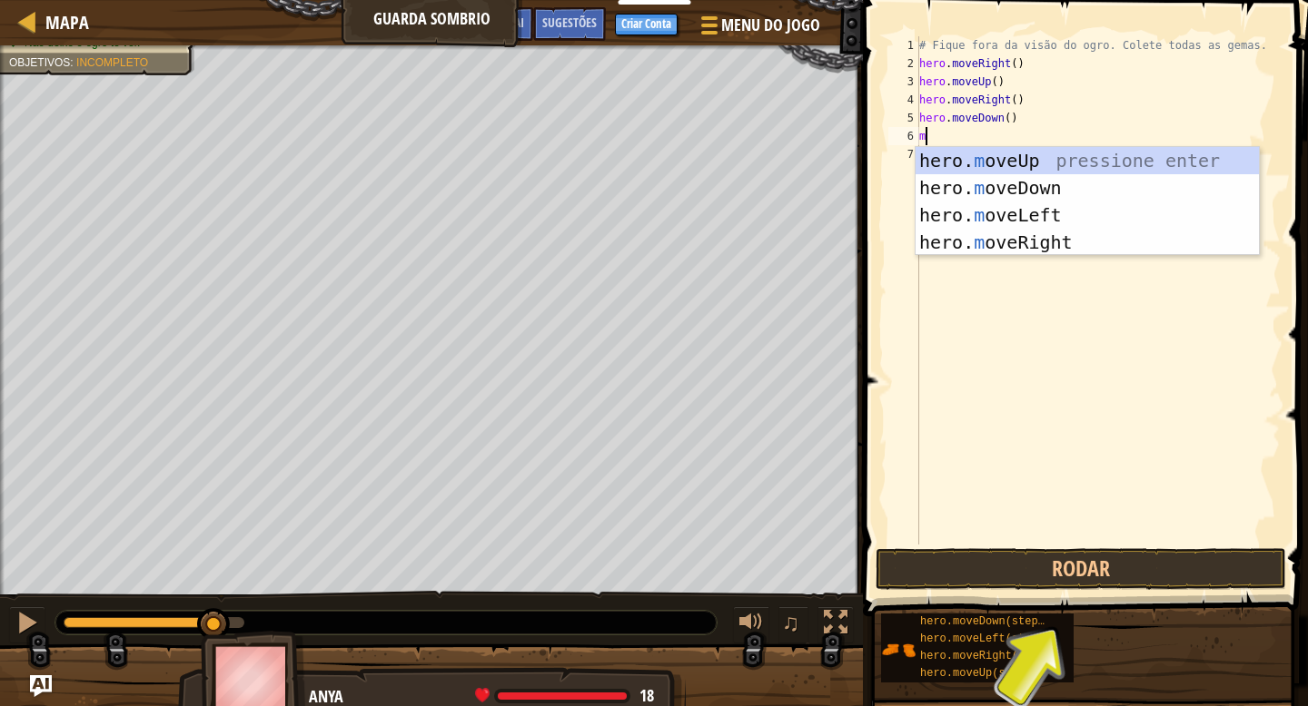
type textarea "mo"
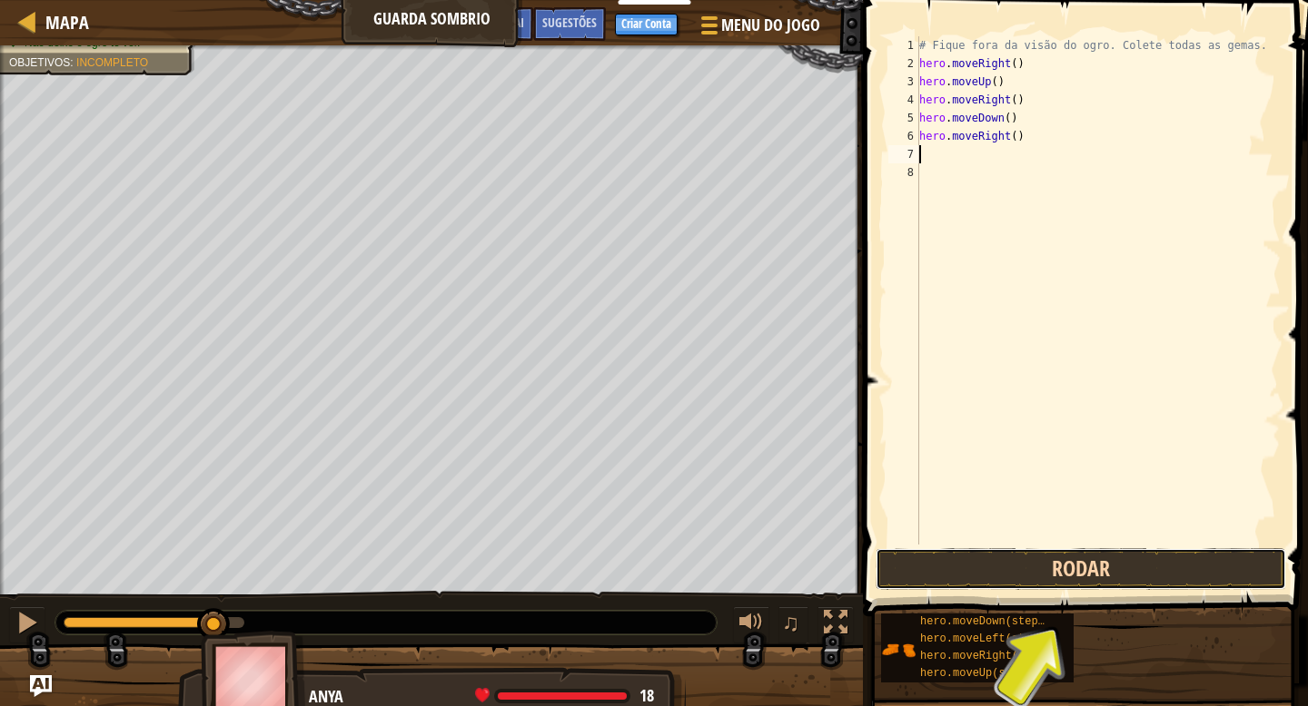
click at [1097, 561] on button "Rodar" at bounding box center [1080, 569] width 410 height 42
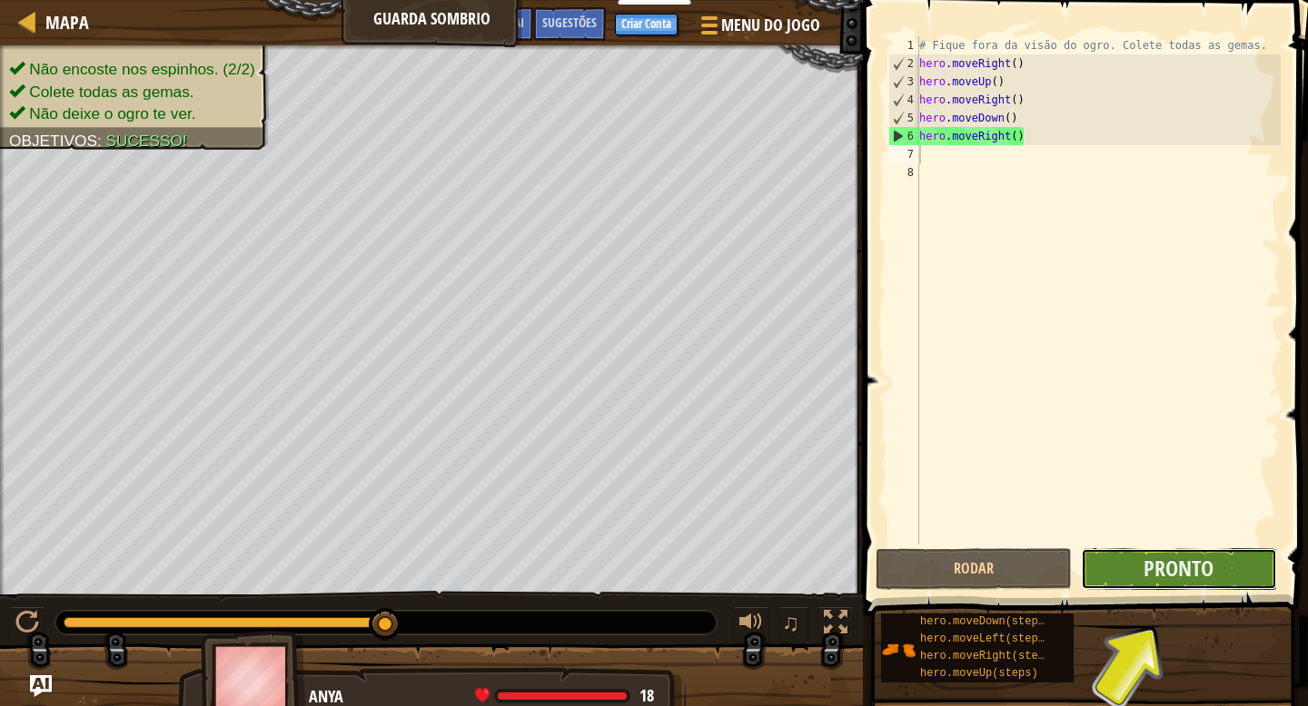
click at [1125, 582] on button "Pronto" at bounding box center [1179, 569] width 196 height 42
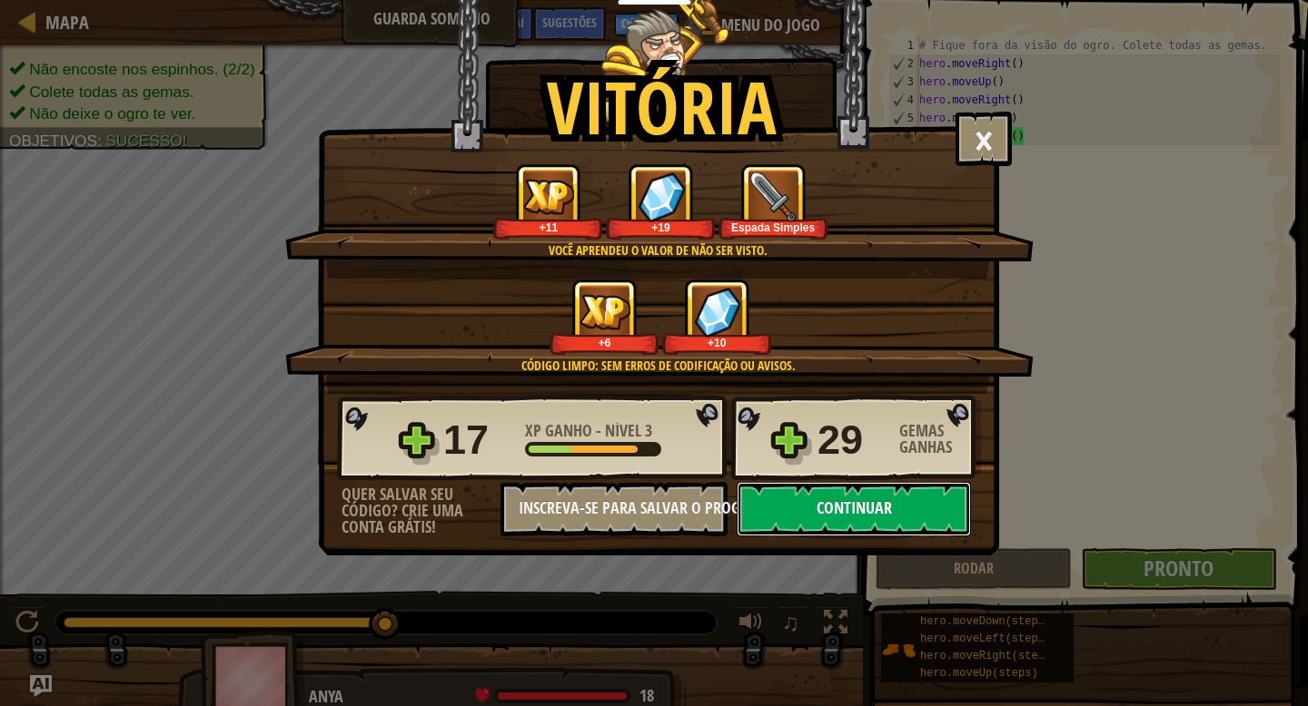
click at [815, 512] on button "Continuar" at bounding box center [853, 509] width 234 height 54
select select "pt-BR"
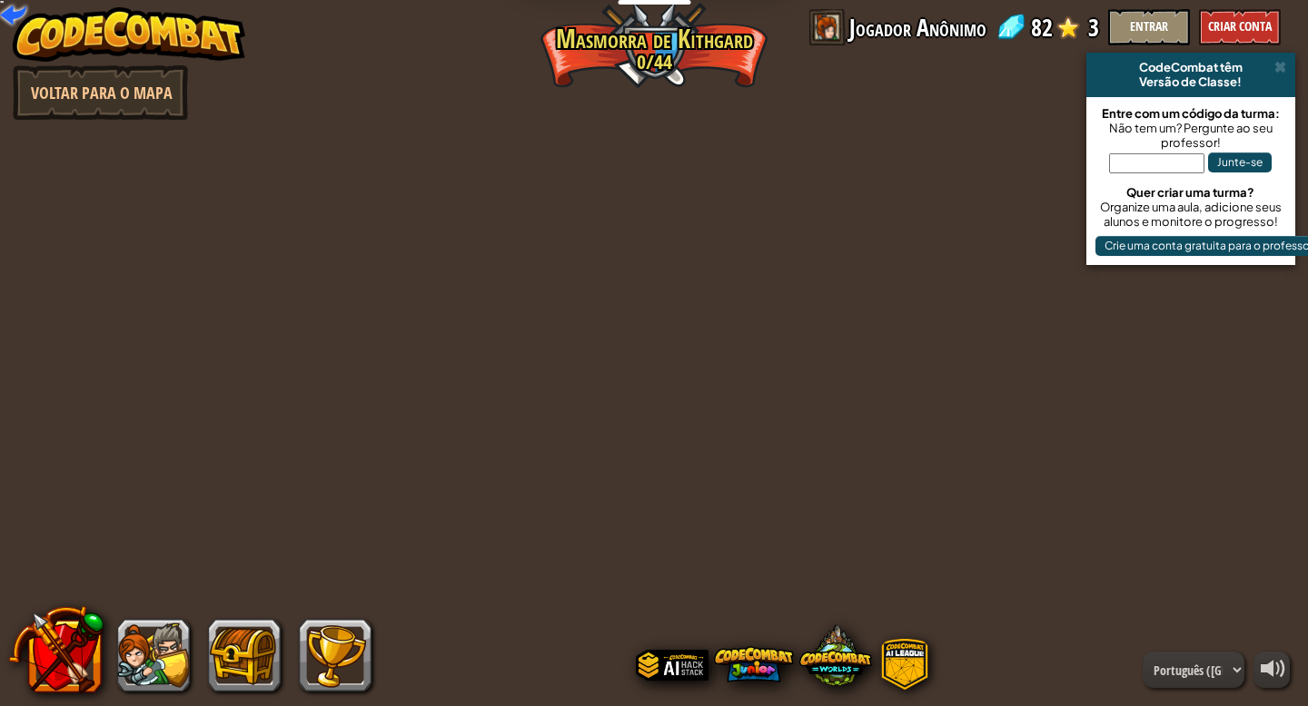
select select "pt-BR"
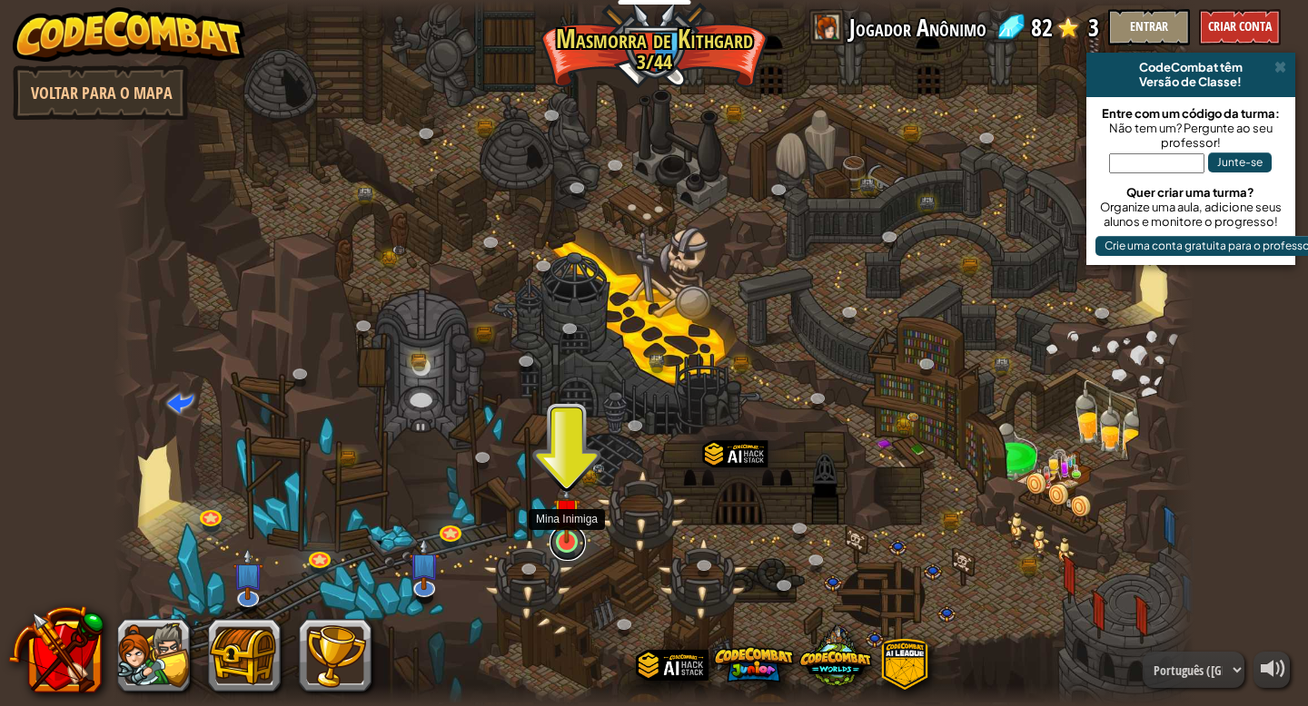
click at [551, 544] on link at bounding box center [567, 543] width 36 height 36
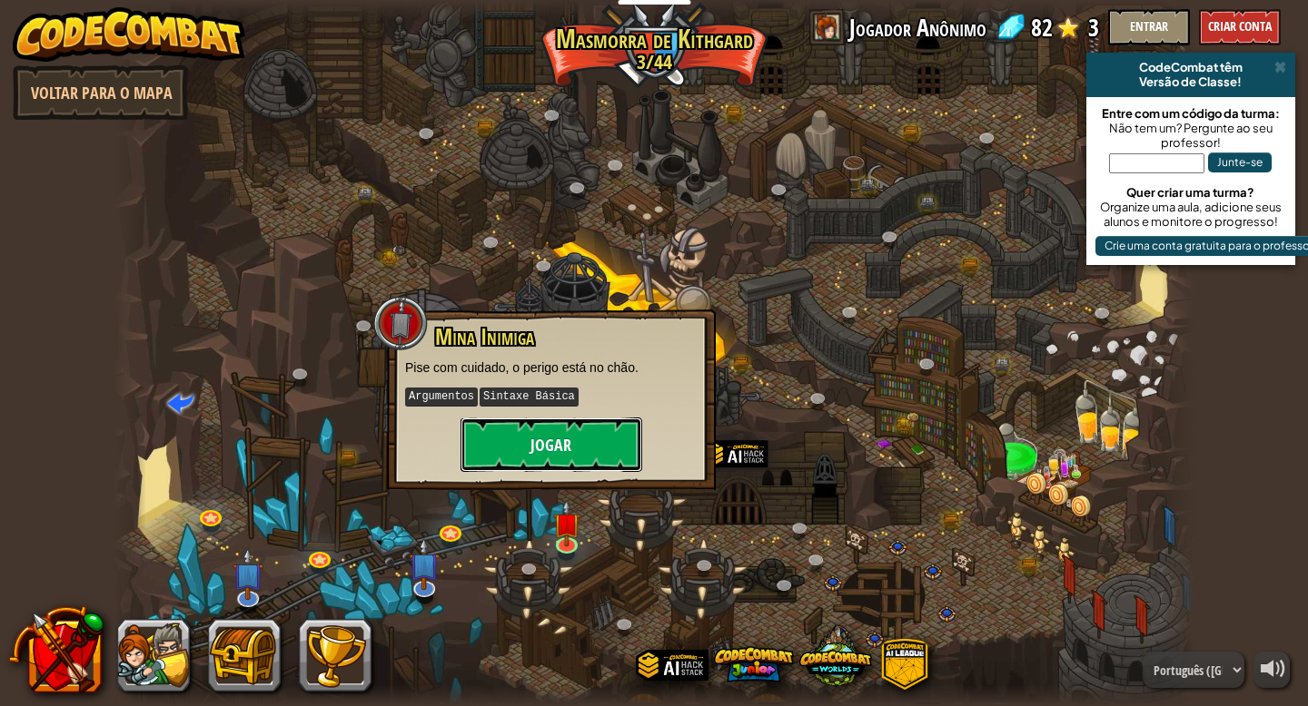
click at [597, 453] on button "Jogar" at bounding box center [551, 445] width 182 height 54
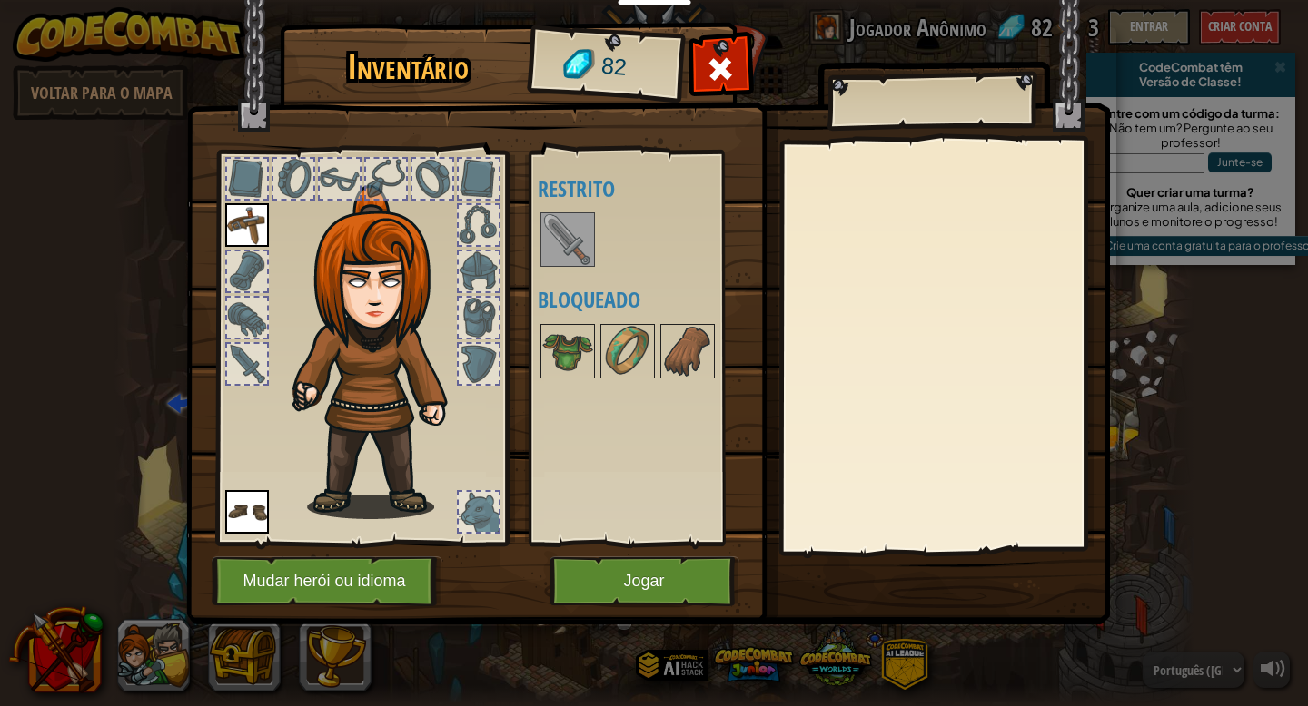
click at [573, 245] on img at bounding box center [567, 239] width 51 height 51
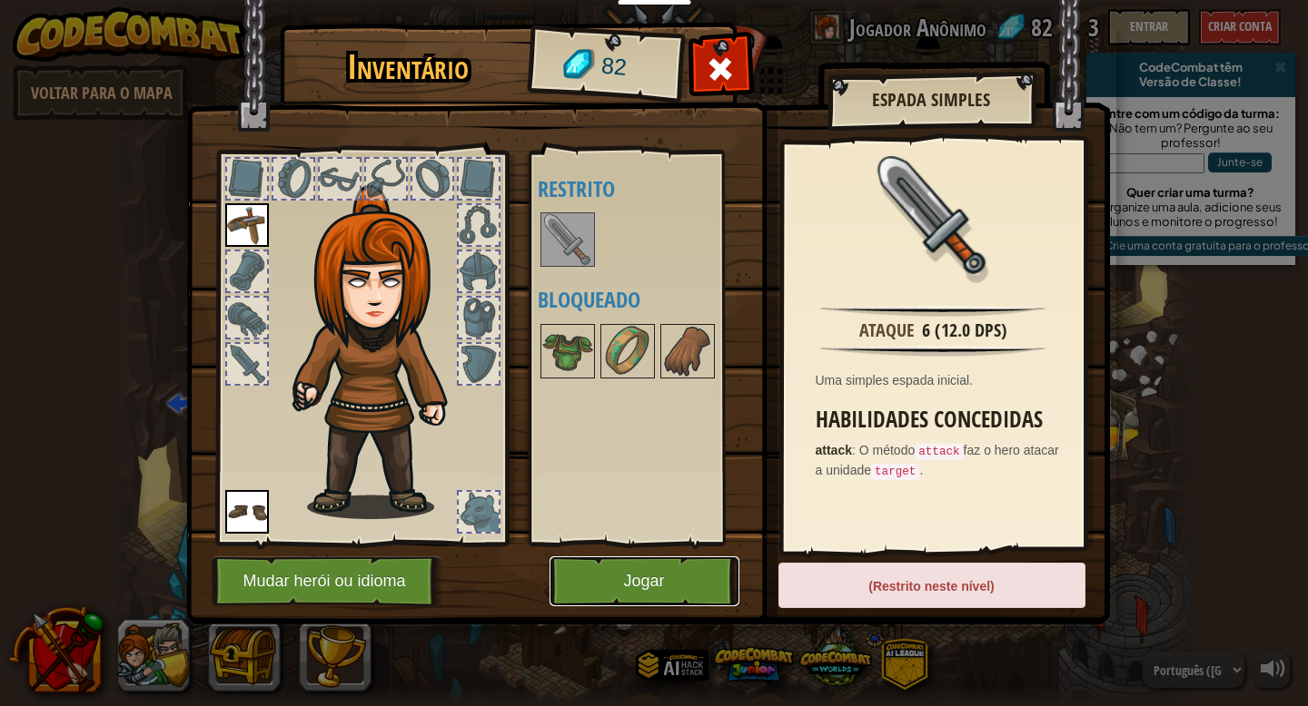
click at [657, 577] on button "Jogar" at bounding box center [644, 582] width 190 height 50
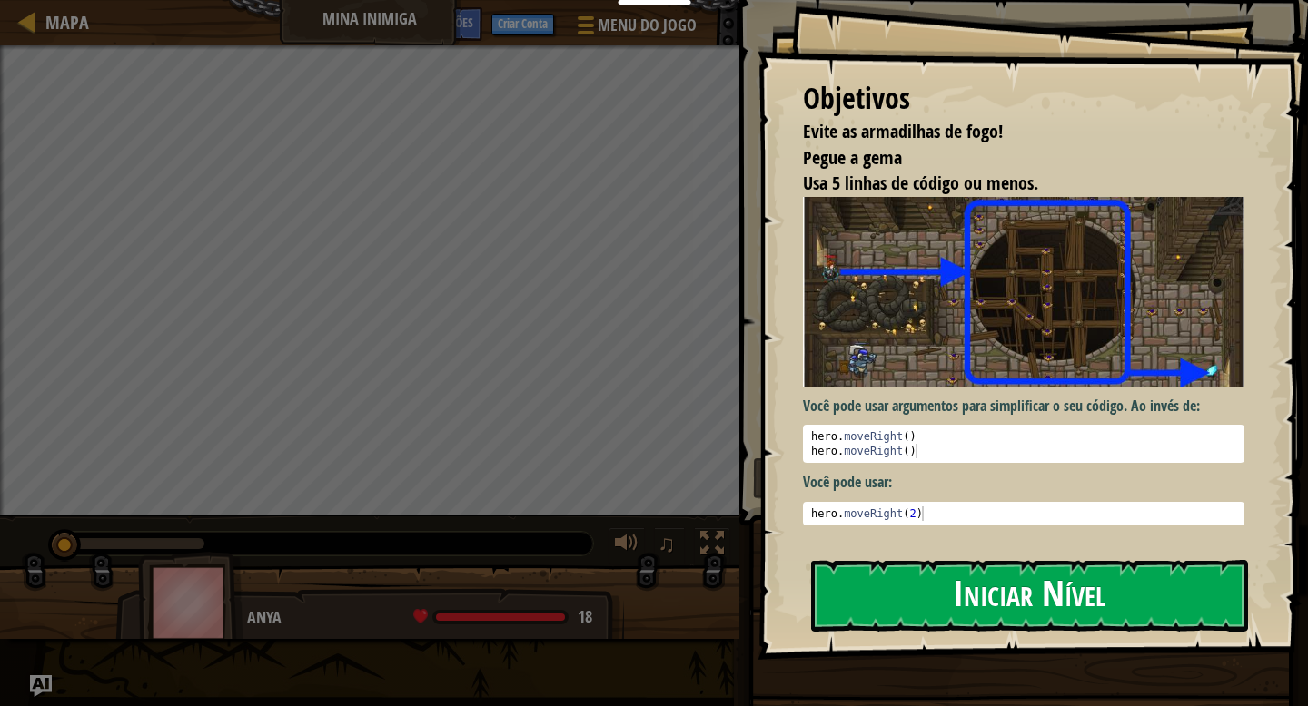
click at [989, 619] on button "Iniciar Nível" at bounding box center [1029, 596] width 437 height 72
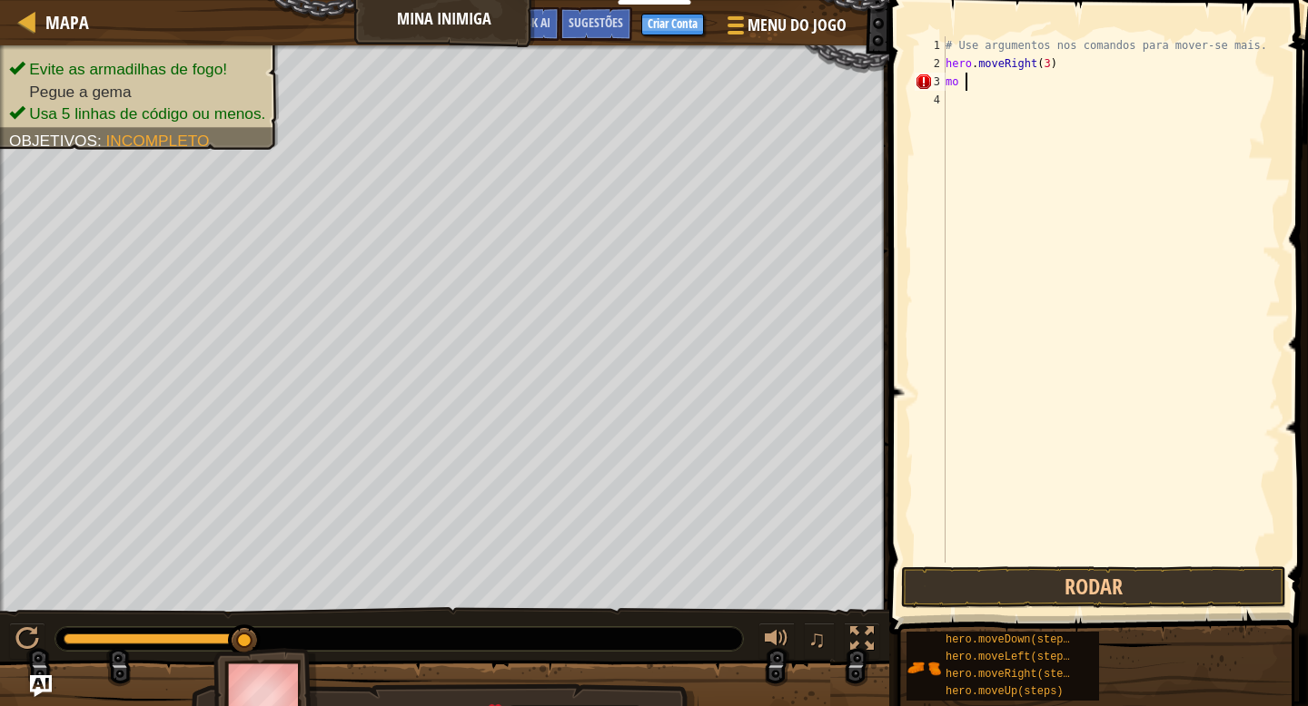
scroll to position [8, 0]
type textarea "m"
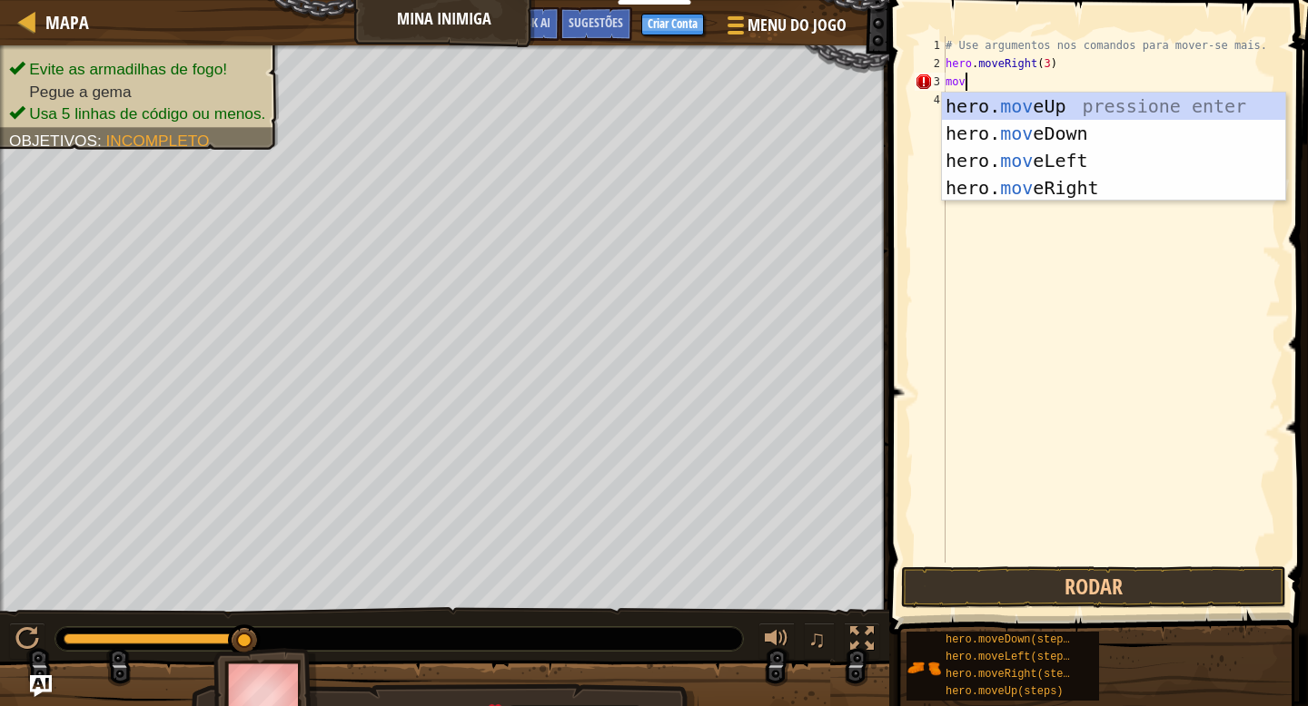
type textarea "move"
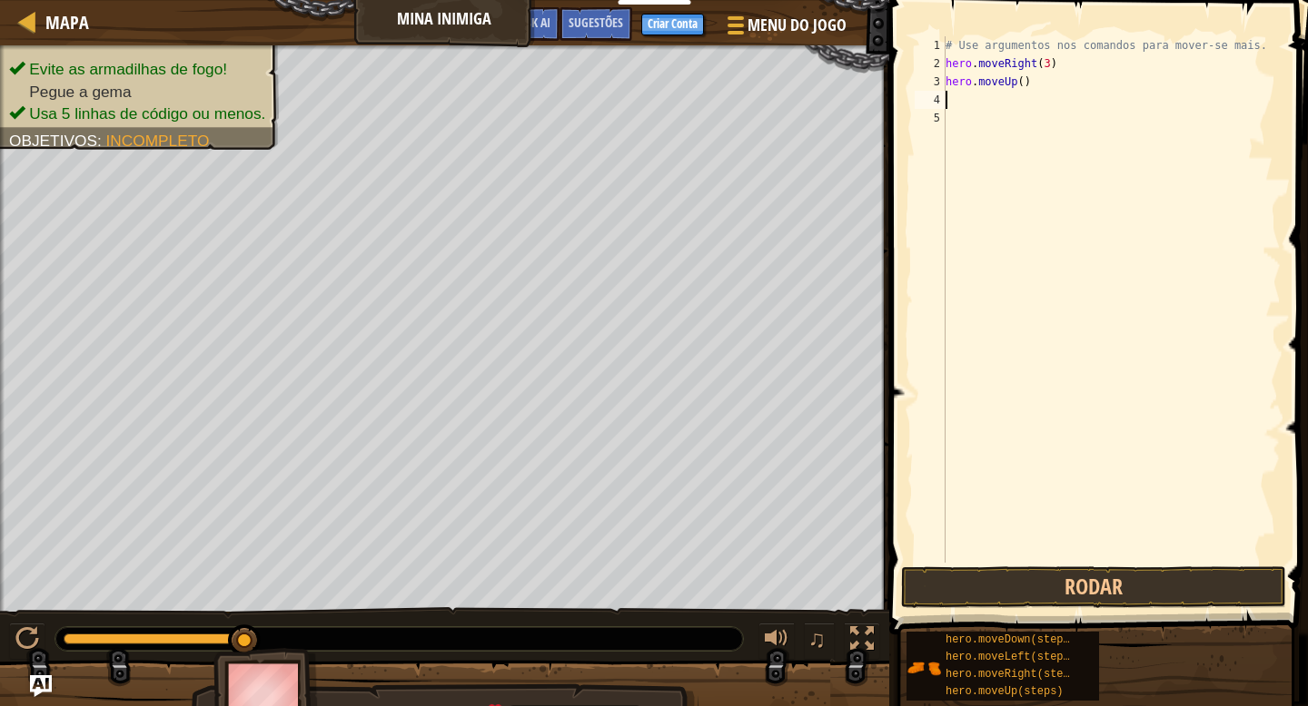
type textarea "mo"
click at [1042, 103] on div "# Use argumentos nos comandos para mover-se mais. hero . moveRight ( 3 ) hero .…" at bounding box center [1111, 317] width 339 height 563
click at [1078, 592] on button "Rodar" at bounding box center [1093, 588] width 385 height 42
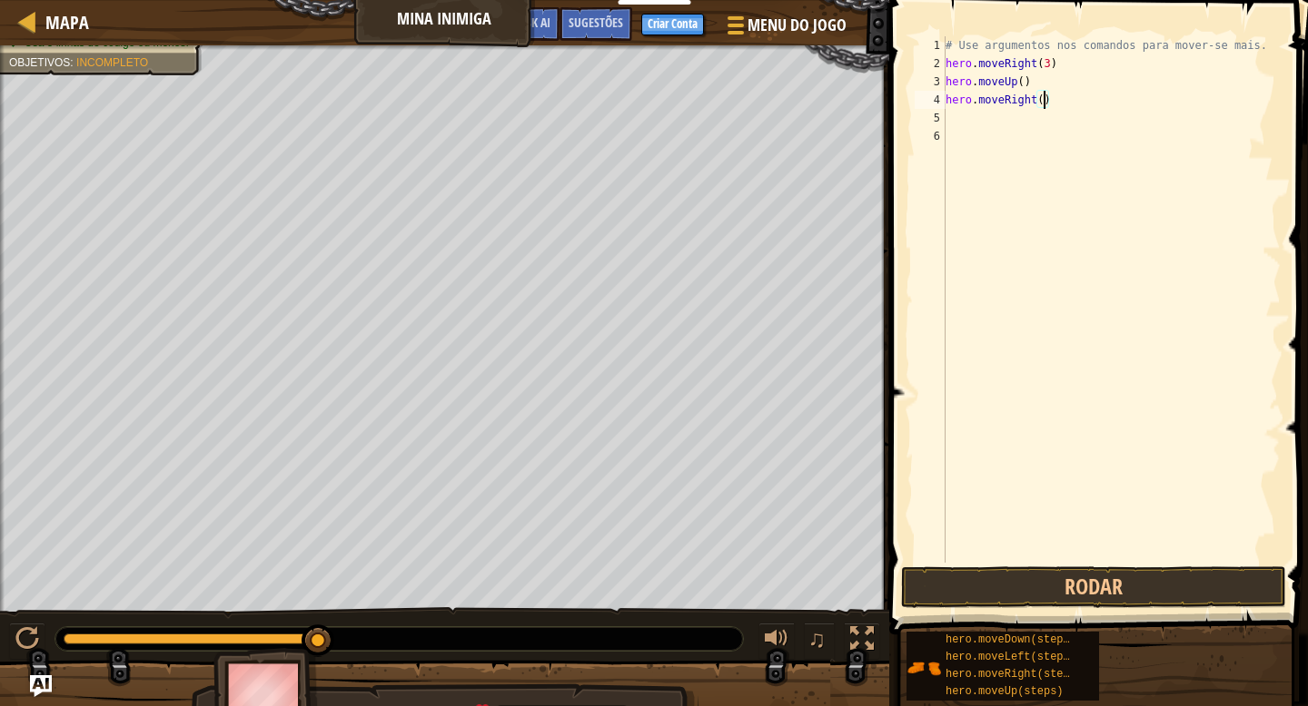
type textarea "hero.moveRight(1)"
click at [1078, 111] on div "# Use argumentos nos comandos para mover-se mais. hero . moveRight ( 3 ) hero .…" at bounding box center [1111, 317] width 339 height 563
click at [1045, 99] on div "# Use argumentos nos comandos para mover-se mais. hero . moveRight ( 3 ) hero .…" at bounding box center [1111, 317] width 339 height 563
click at [1051, 99] on div "# Use argumentos nos comandos para mover-se mais. hero . moveRight ( 3 ) hero .…" at bounding box center [1111, 317] width 339 height 563
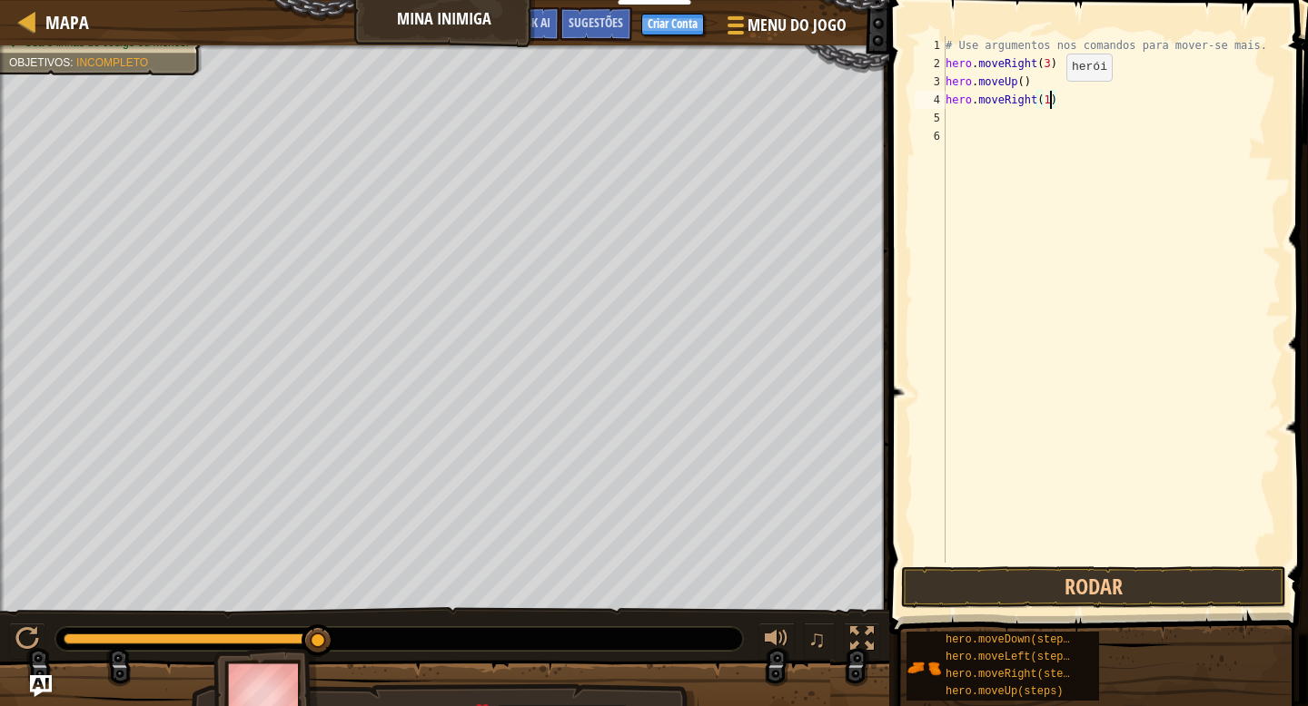
type textarea "hero.moveRight(2)"
click at [1072, 101] on div "# Use argumentos nos comandos para mover-se mais. hero . moveRight ( 3 ) hero .…" at bounding box center [1111, 317] width 339 height 563
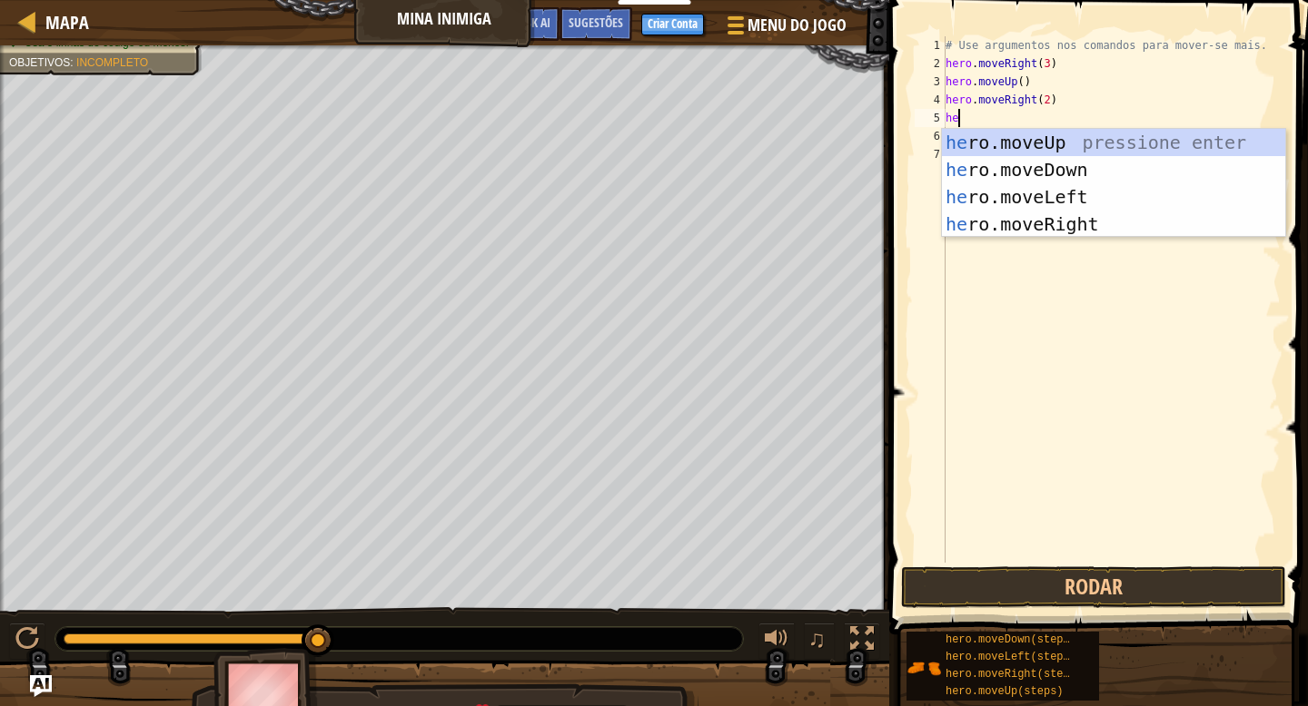
type textarea "hero"
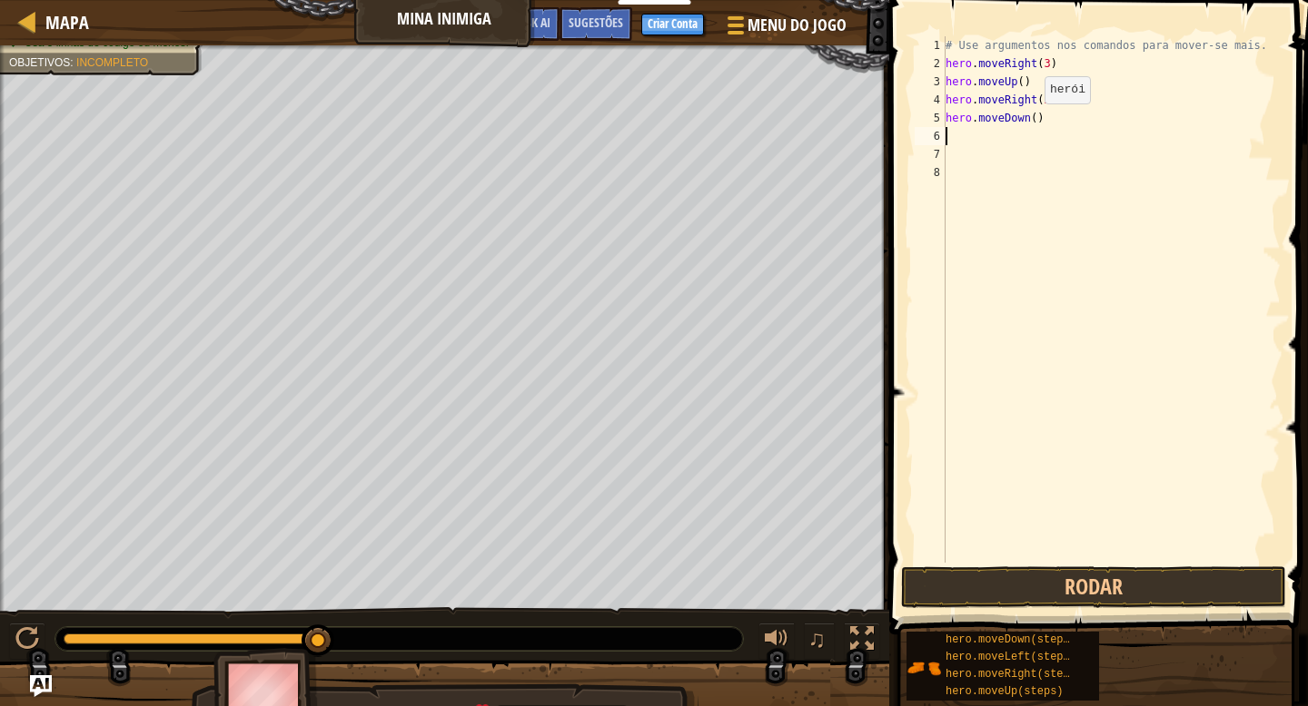
click at [1029, 122] on div "# Use argumentos nos comandos para mover-se mais. hero . moveRight ( 3 ) hero .…" at bounding box center [1111, 317] width 339 height 563
click at [1037, 120] on div "# Use argumentos nos comandos para mover-se mais. hero . moveRight ( 3 ) hero .…" at bounding box center [1111, 317] width 339 height 563
type textarea "hero.moveDown(2)"
click at [1062, 128] on div "# Use argumentos nos comandos para mover-se mais. hero . moveRight ( 3 ) hero .…" at bounding box center [1111, 317] width 339 height 563
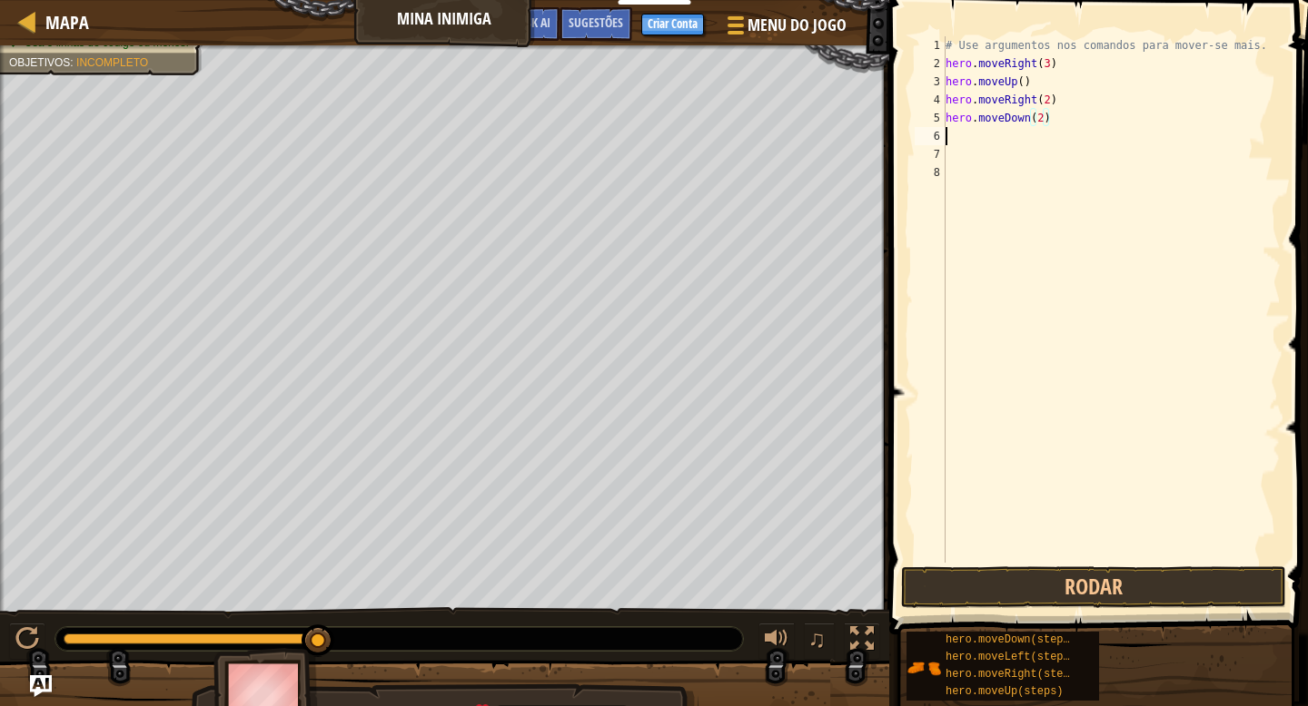
scroll to position [8, 0]
click at [1111, 593] on button "Rodar" at bounding box center [1093, 588] width 385 height 42
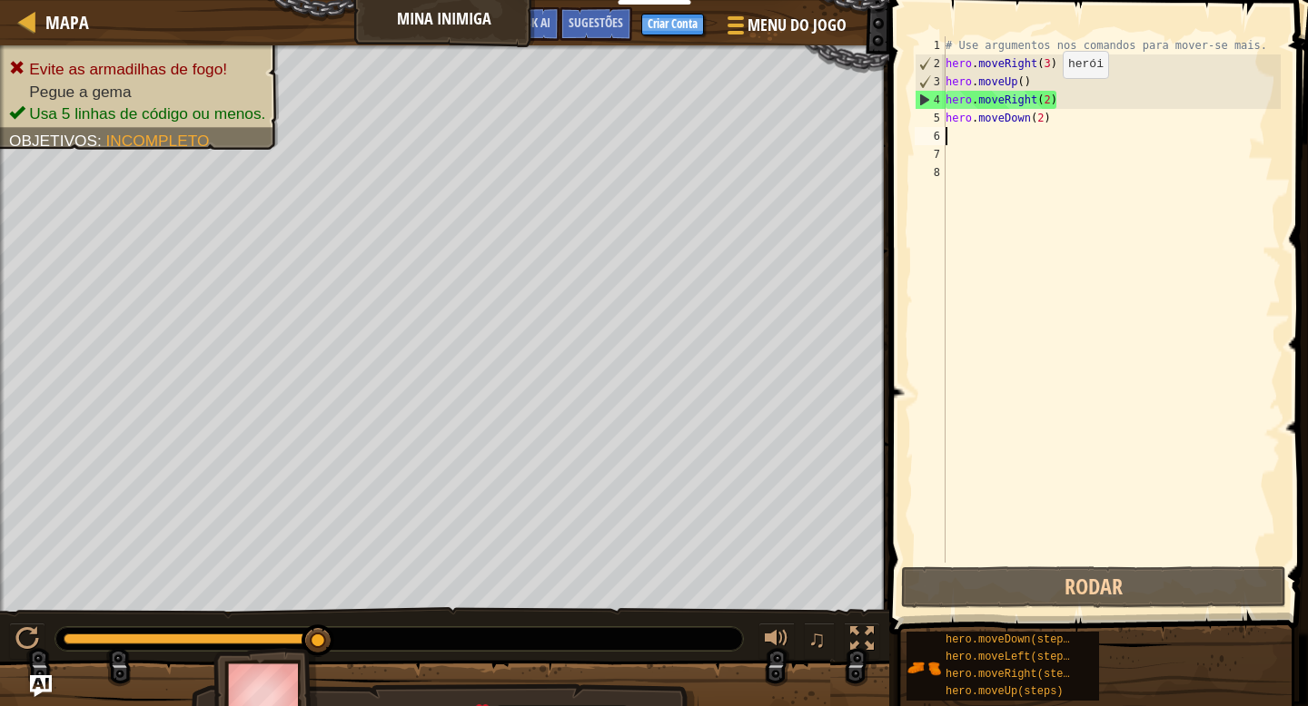
click at [1048, 96] on div "# Use argumentos nos comandos para mover-se mais. hero . moveRight ( 3 ) hero .…" at bounding box center [1111, 317] width 339 height 563
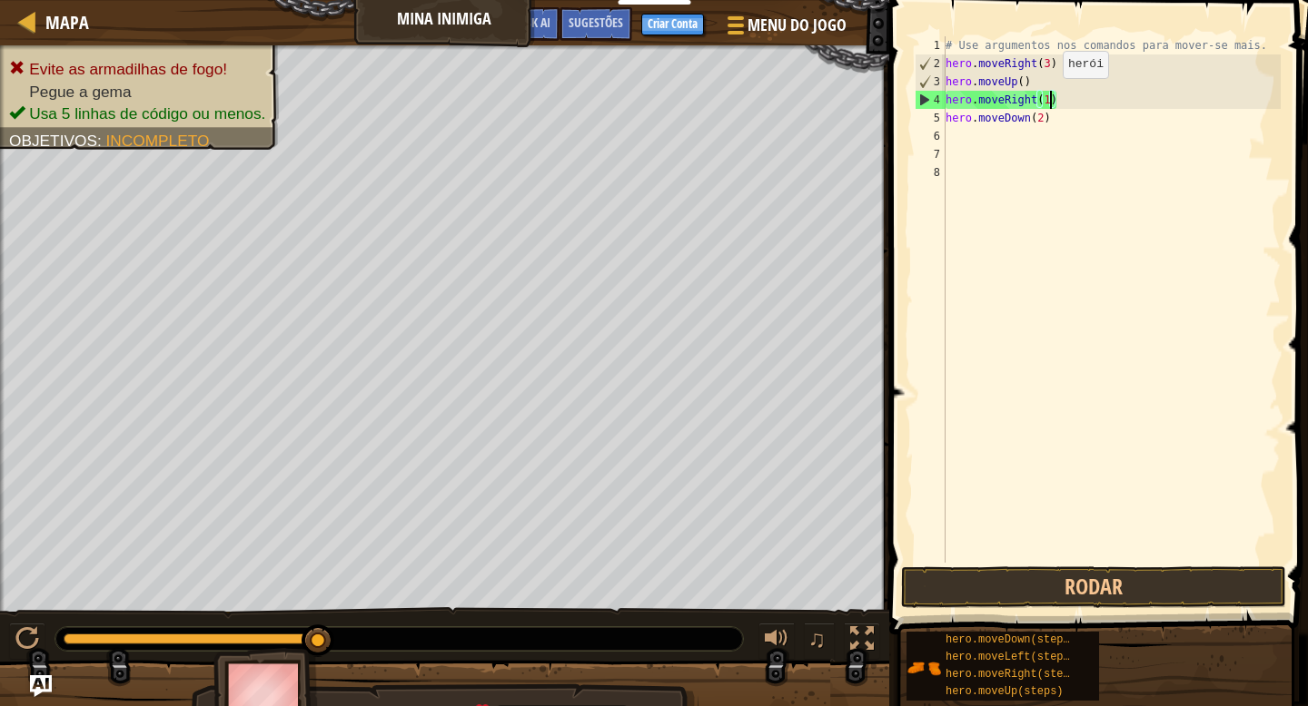
scroll to position [8, 8]
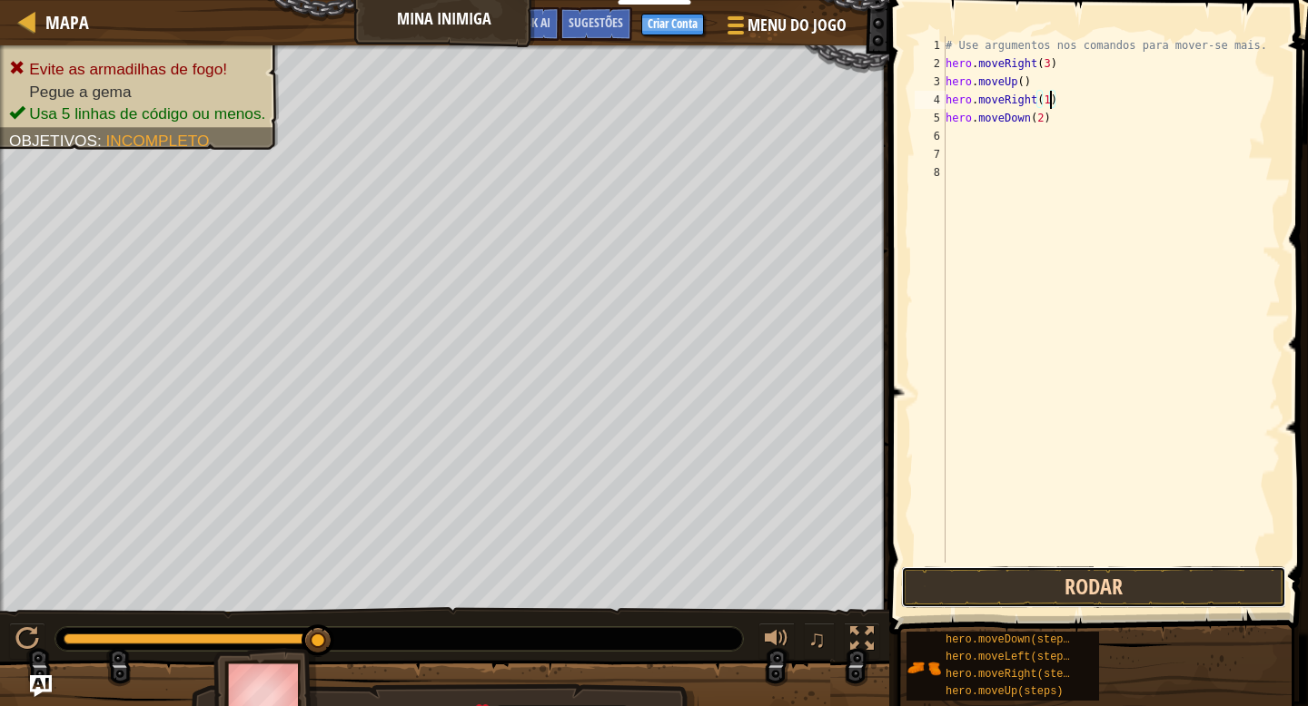
click at [1047, 588] on button "Rodar" at bounding box center [1093, 588] width 385 height 42
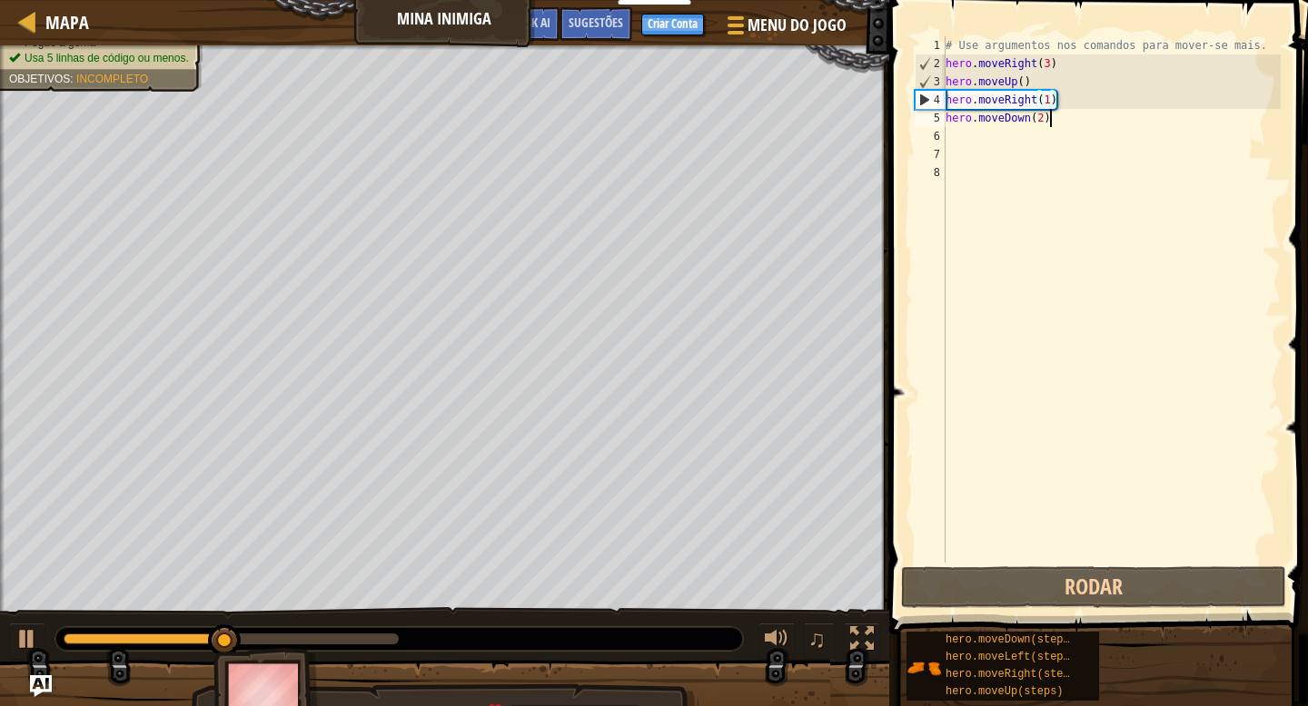
click at [1051, 123] on div "# Use argumentos nos comandos para mover-se mais. hero . moveRight ( 3 ) hero .…" at bounding box center [1111, 317] width 339 height 563
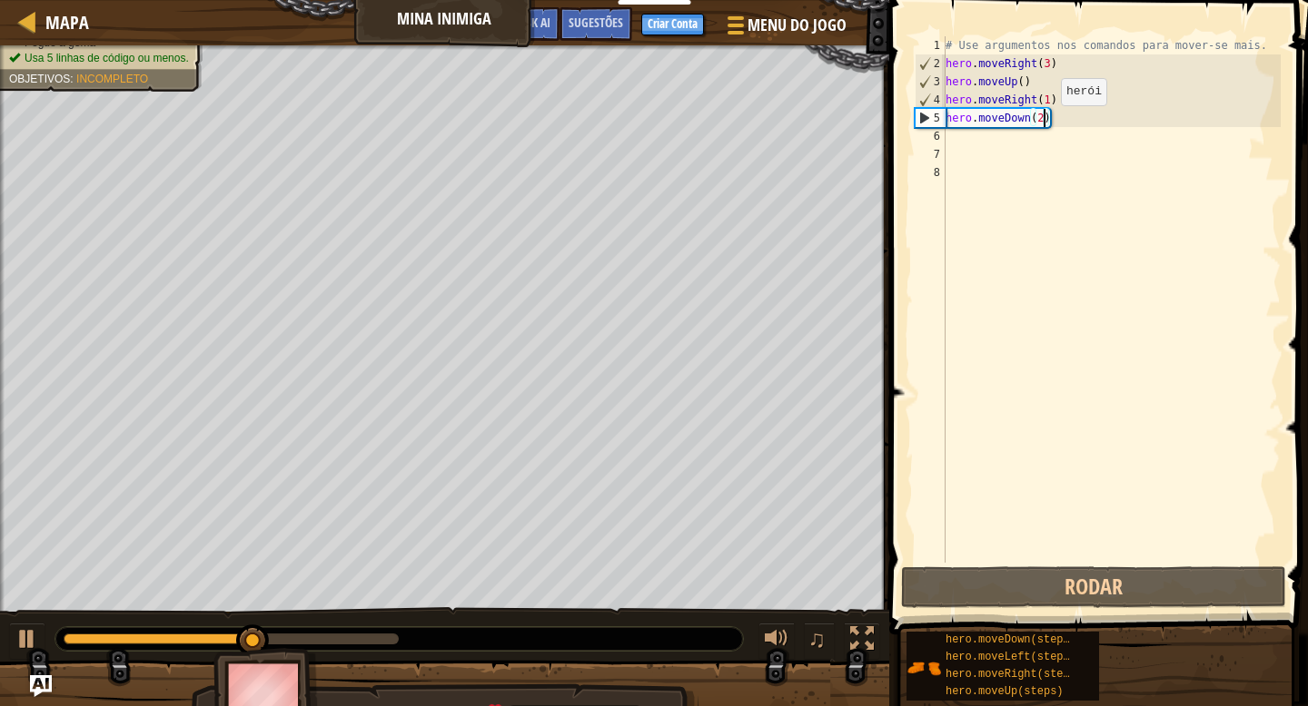
click at [1045, 123] on div "# Use argumentos nos comandos para mover-se mais. hero . moveRight ( 3 ) hero .…" at bounding box center [1111, 317] width 339 height 563
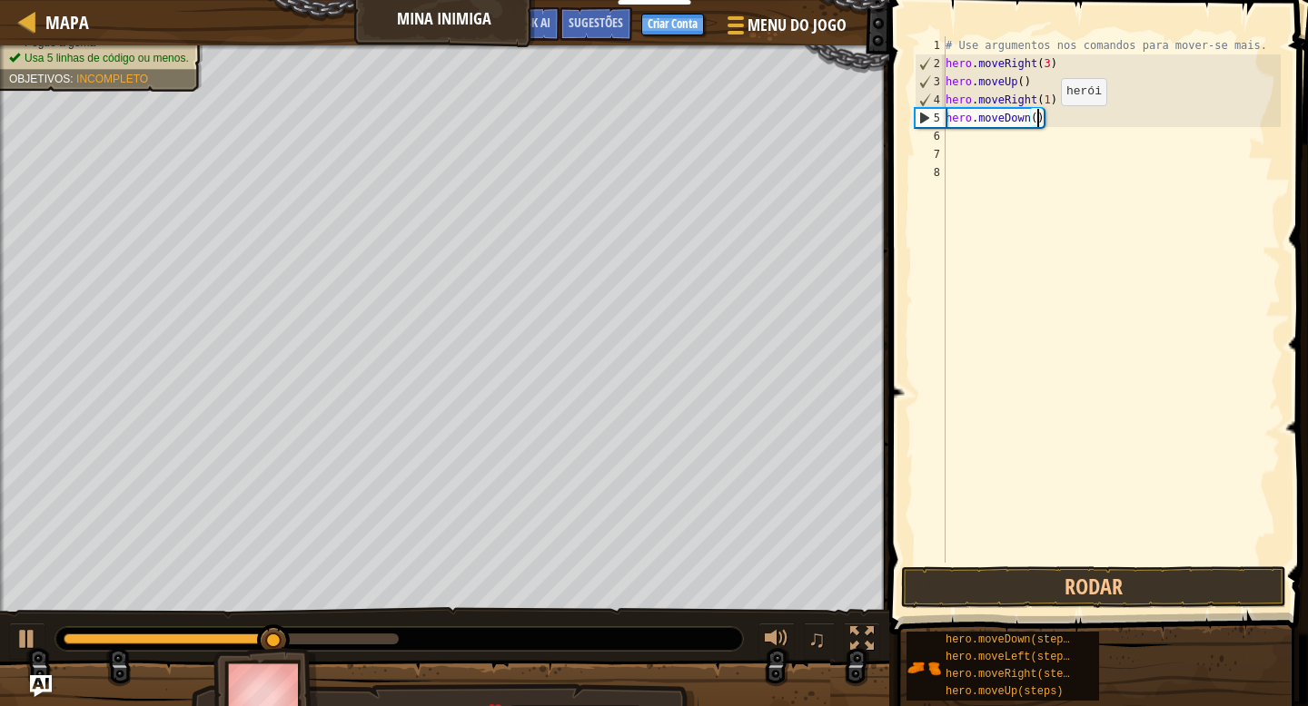
scroll to position [8, 7]
click at [1055, 597] on button "Rodar" at bounding box center [1093, 588] width 385 height 42
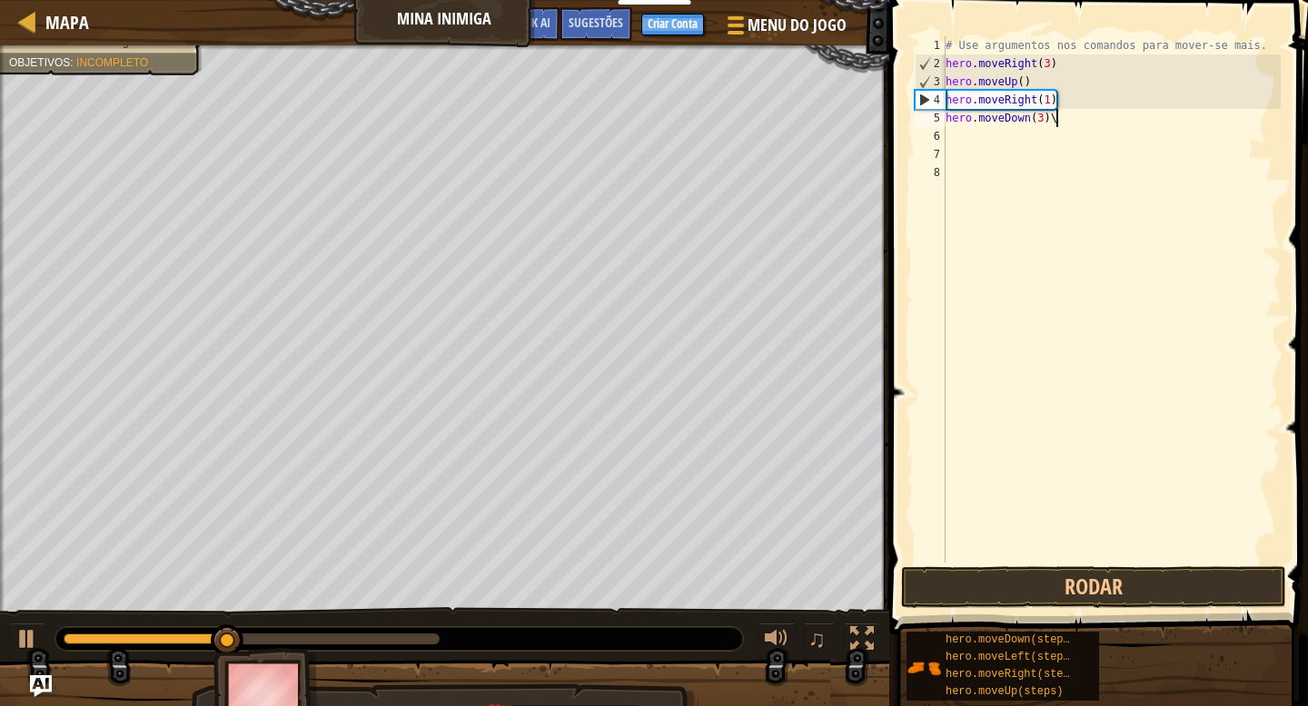
type textarea "hero.moveDown(3)"
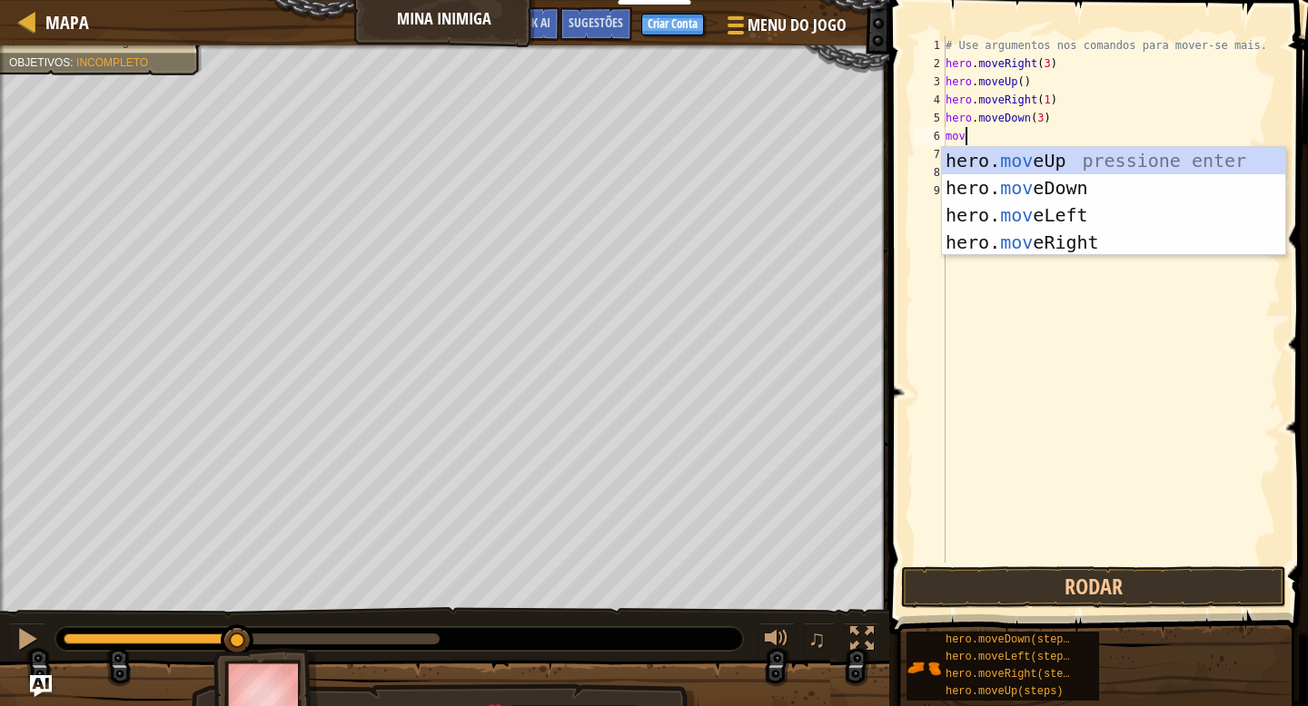
scroll to position [8, 0]
type textarea "move"
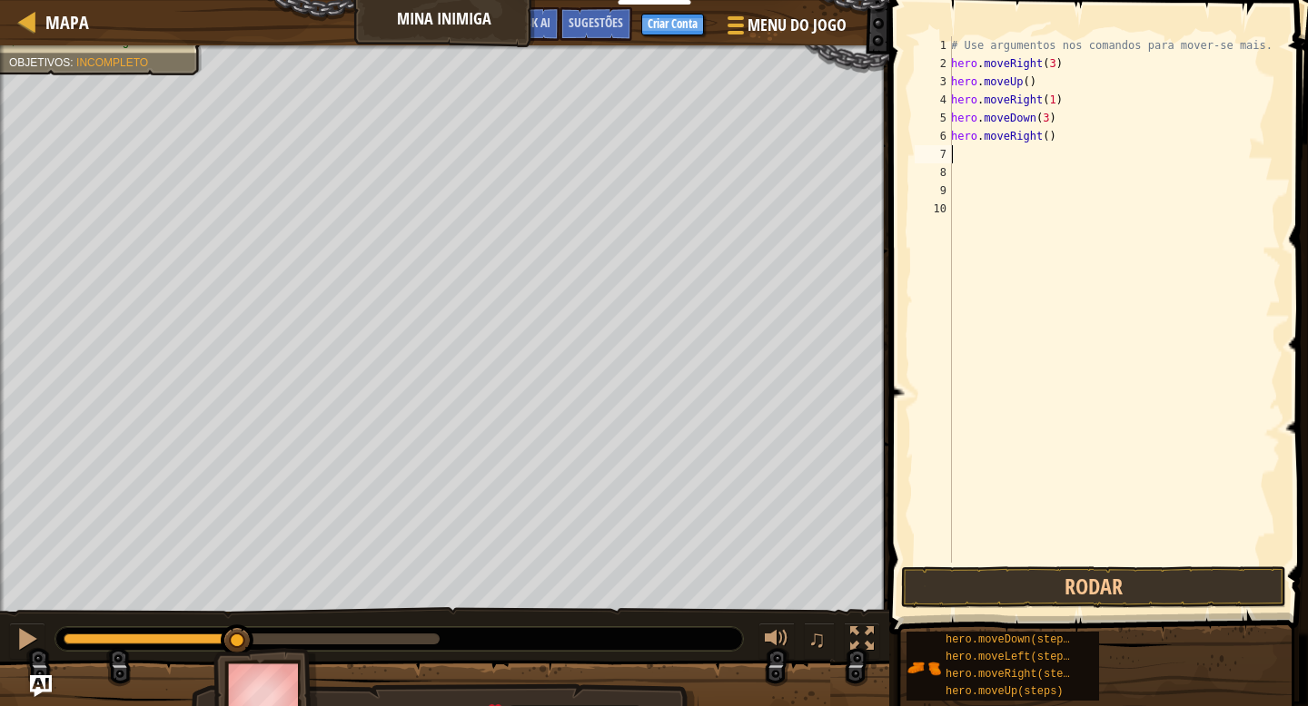
click at [1047, 133] on div "# Use argumentos nos comandos para mover-se mais. hero . moveRight ( 3 ) hero .…" at bounding box center [1113, 317] width 333 height 563
type textarea "hero.moveRight(2)"
click at [1057, 579] on button "Rodar" at bounding box center [1093, 588] width 385 height 42
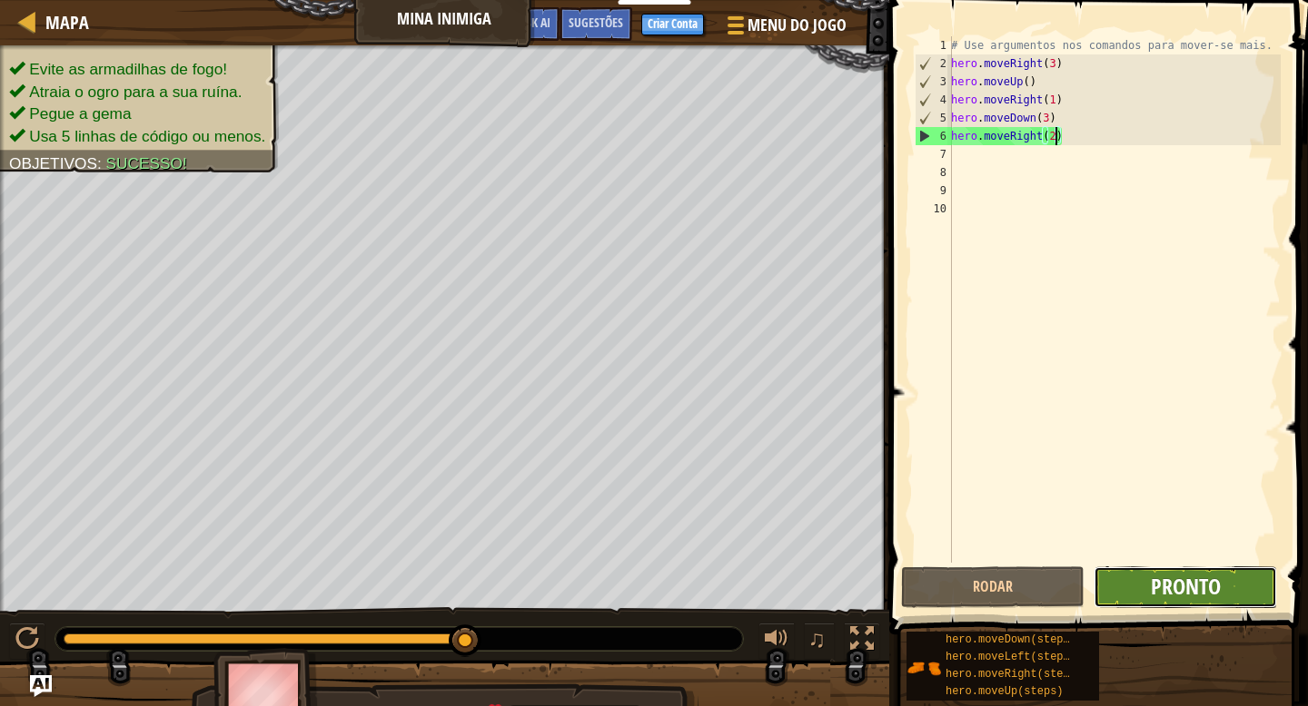
click at [1160, 587] on span "Pronto" at bounding box center [1186, 586] width 70 height 29
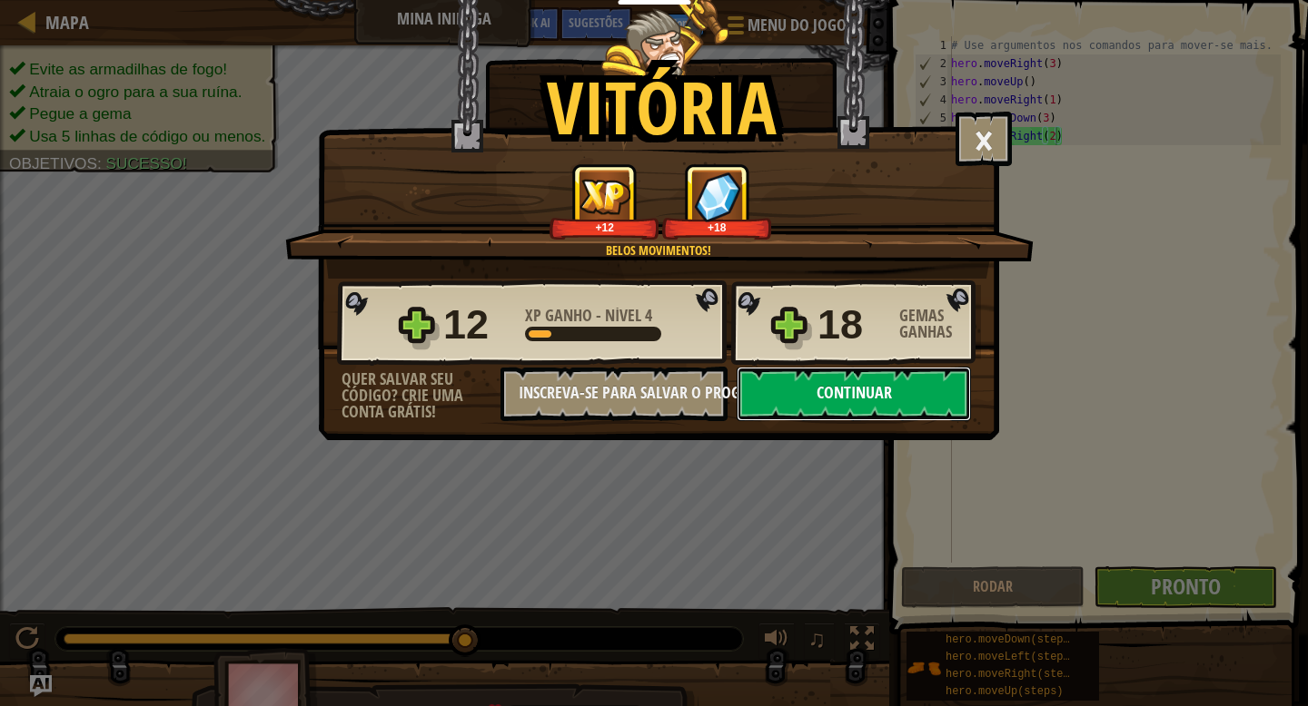
click at [802, 393] on button "Continuar" at bounding box center [853, 394] width 234 height 54
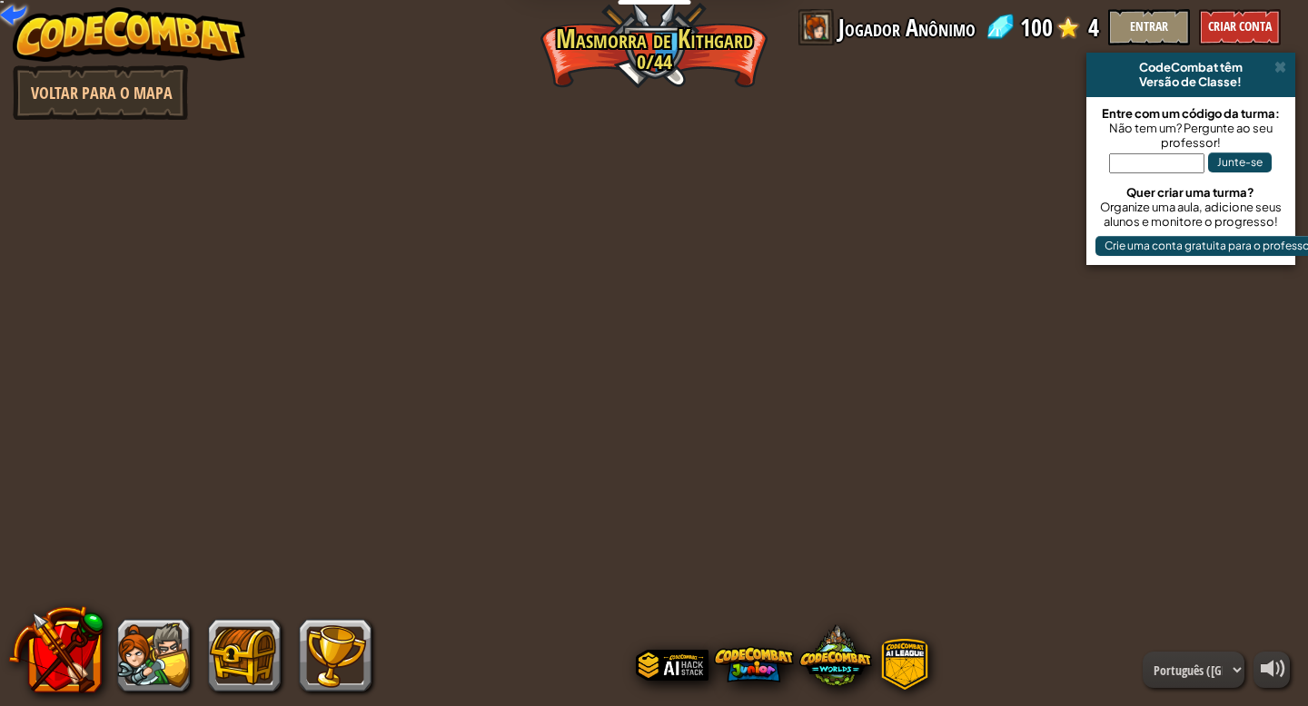
select select "pt-BR"
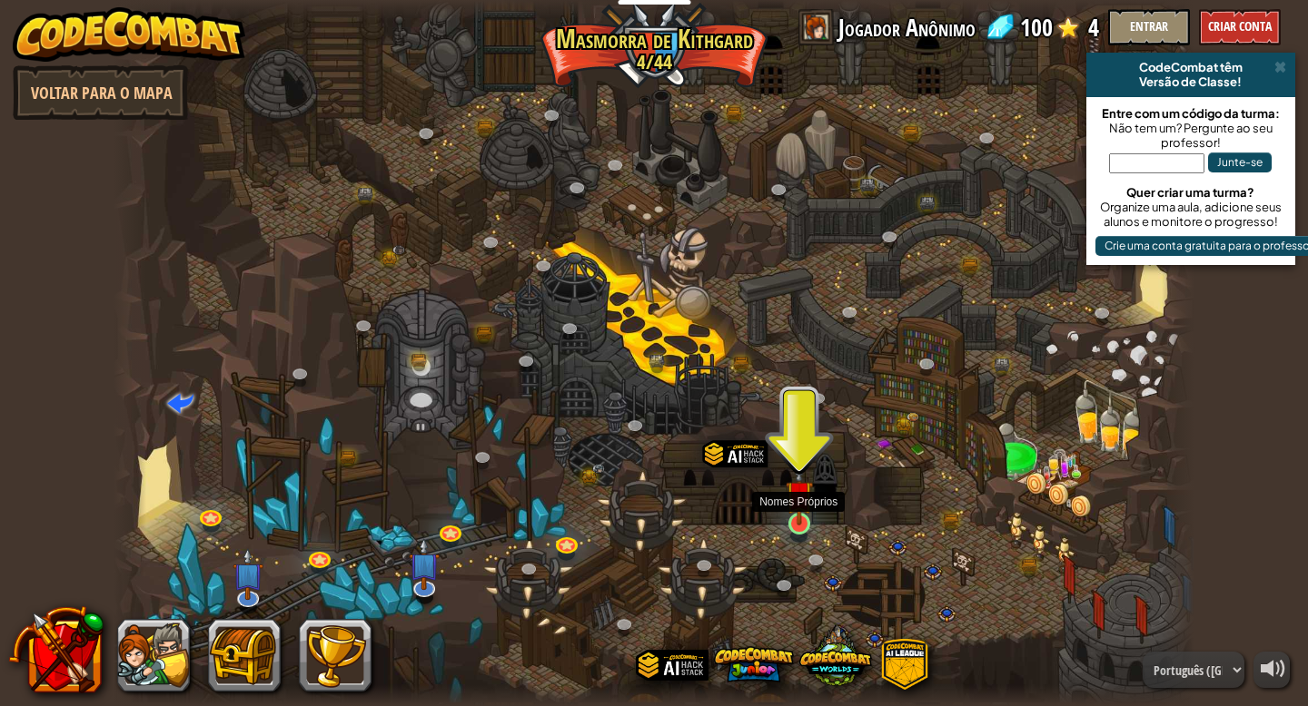
click at [802, 519] on img at bounding box center [798, 494] width 27 height 63
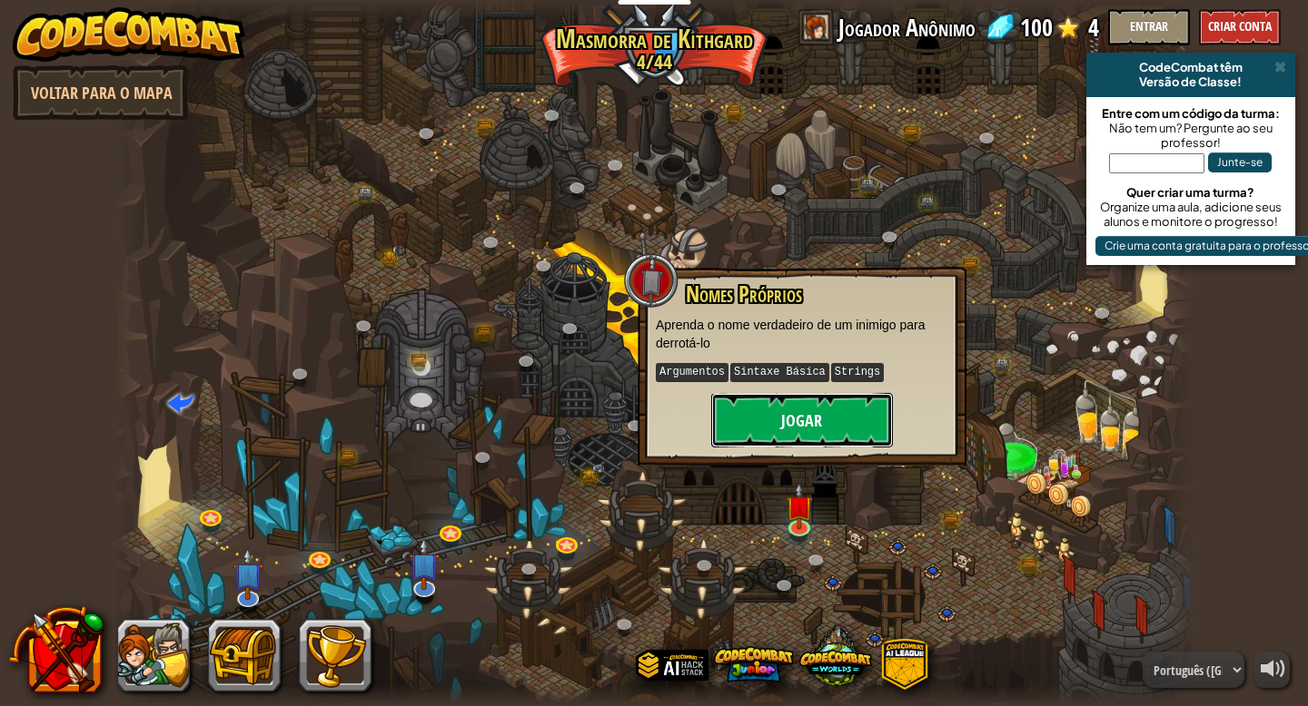
click at [790, 423] on button "Jogar" at bounding box center [802, 420] width 182 height 54
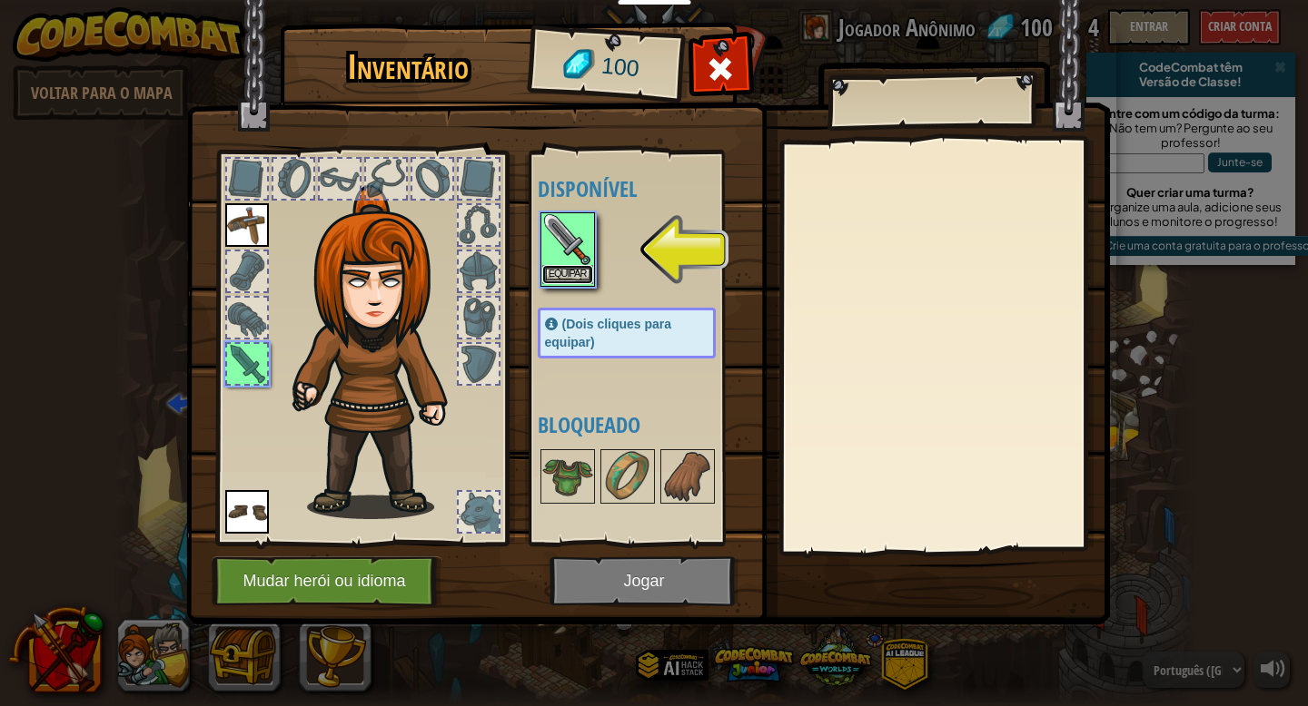
click at [572, 270] on button "Equipar" at bounding box center [567, 274] width 51 height 19
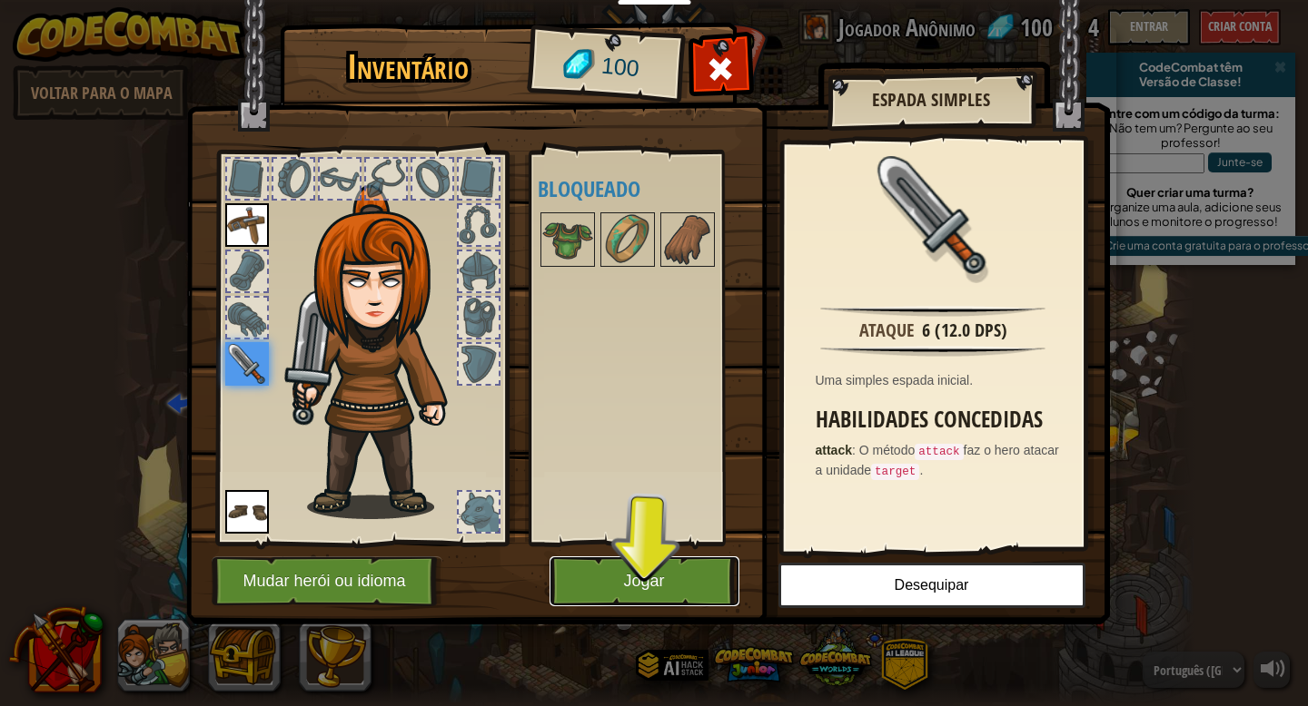
click at [608, 566] on button "Jogar" at bounding box center [644, 582] width 190 height 50
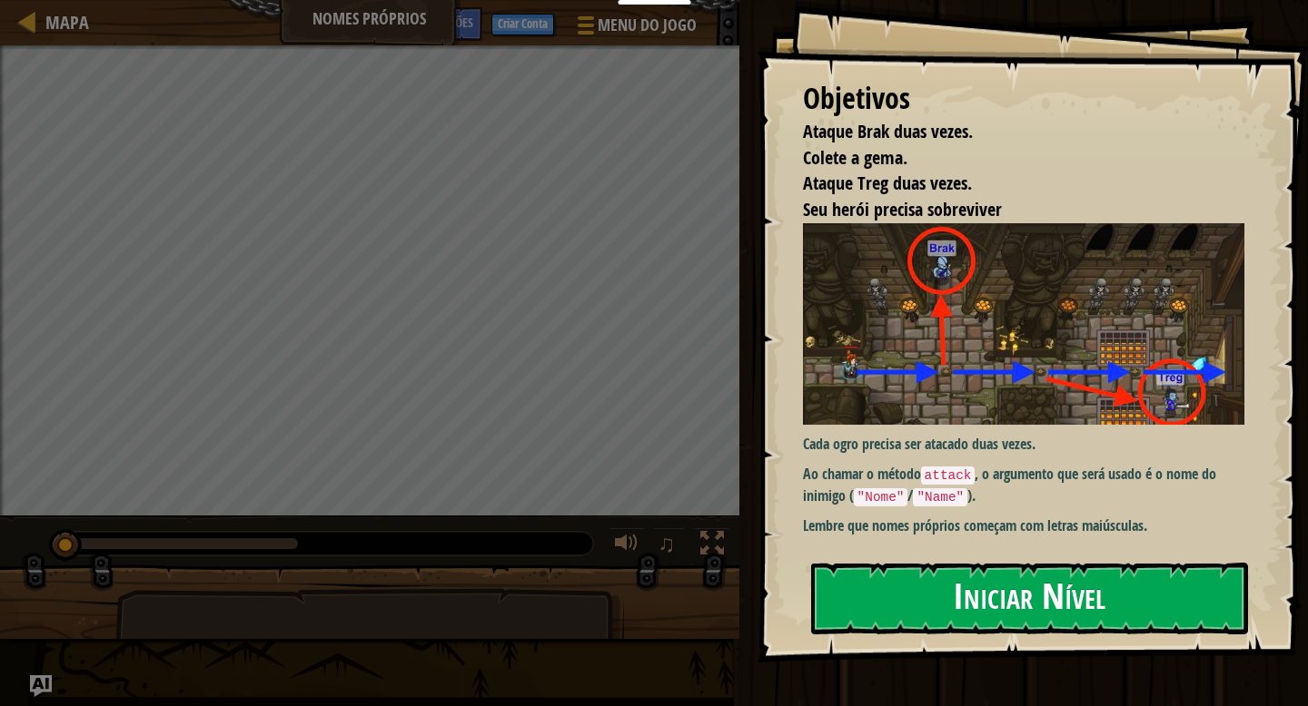
click at [983, 581] on button "Iniciar Nível" at bounding box center [1029, 599] width 437 height 72
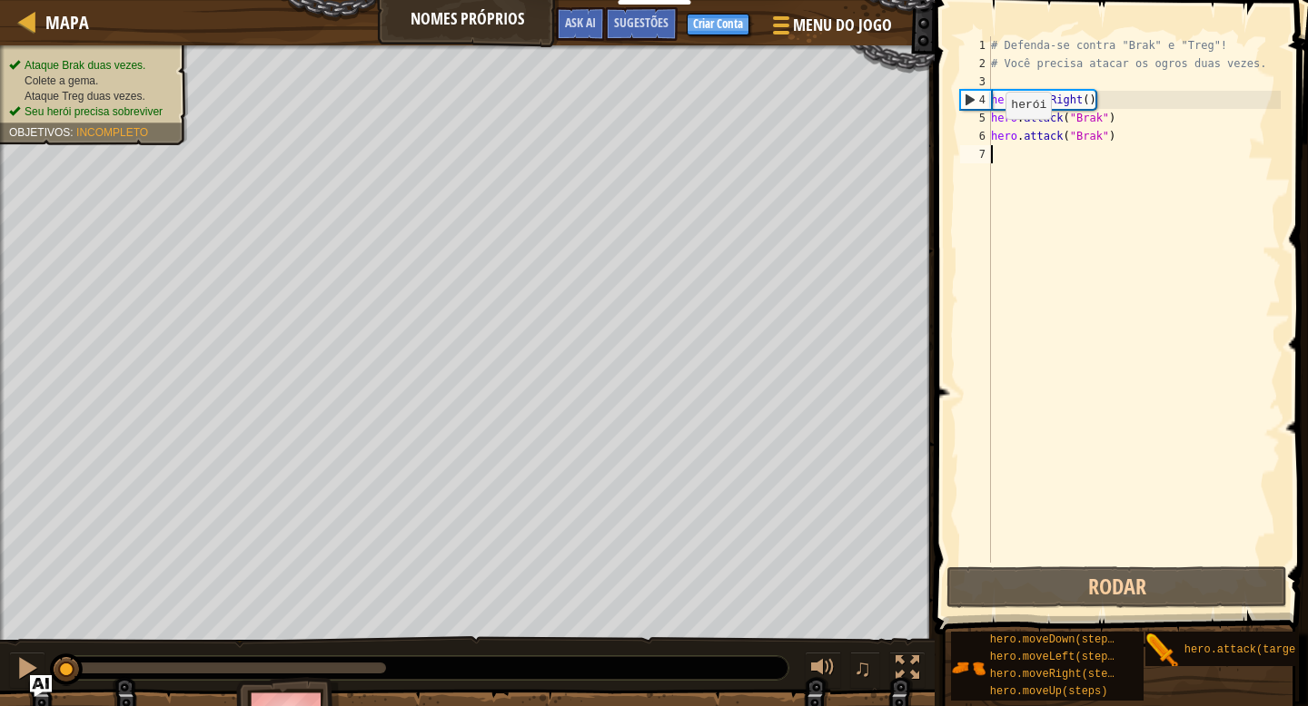
click at [967, 96] on div "4" at bounding box center [976, 100] width 30 height 18
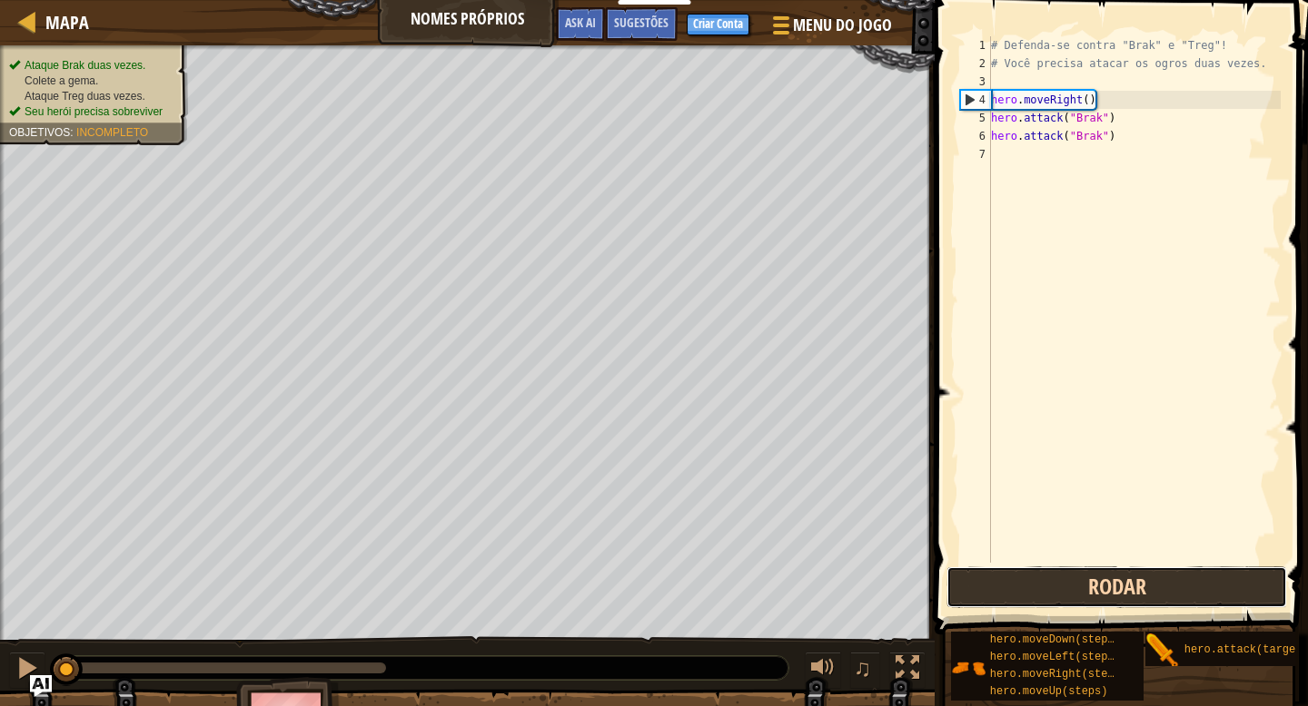
click at [1014, 575] on button "Rodar" at bounding box center [1116, 588] width 341 height 42
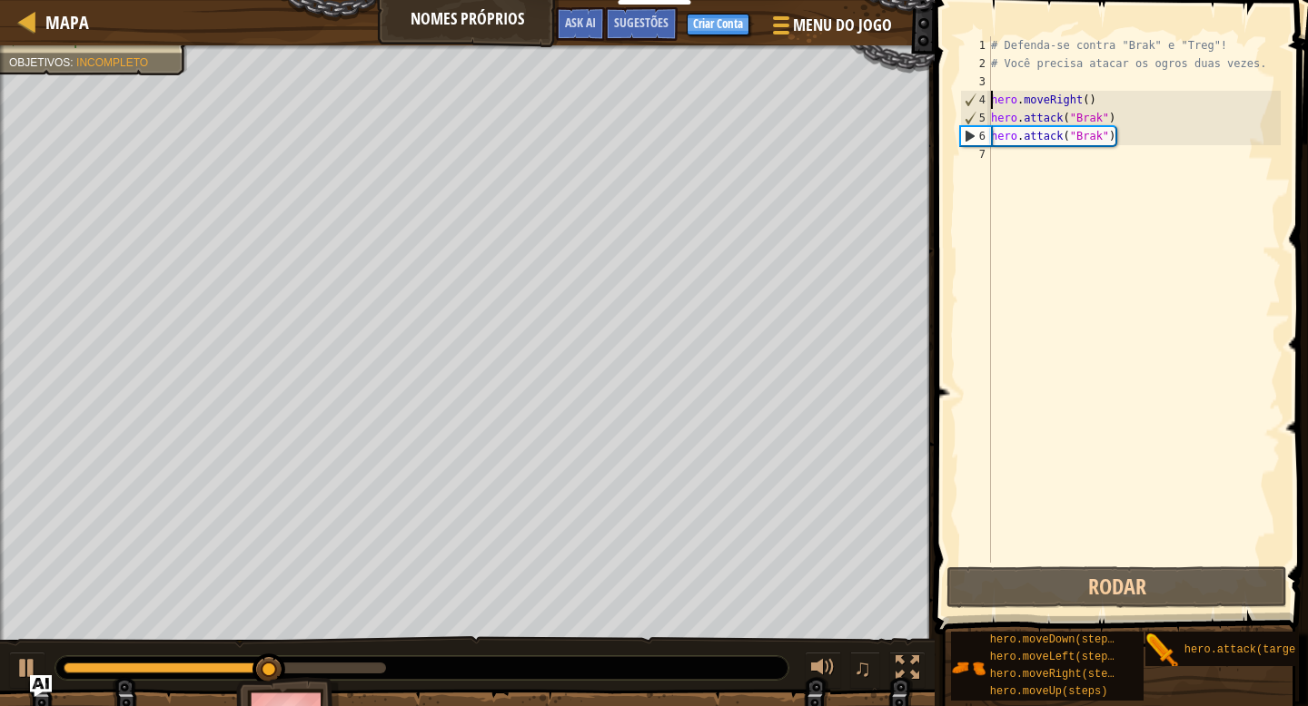
click at [1123, 139] on div "# Defenda-se contra "Brak" e "Treg"! # Você precisa atacar os ogros duas vezes.…" at bounding box center [1133, 317] width 293 height 563
type textarea "hero.attack("Brak")"
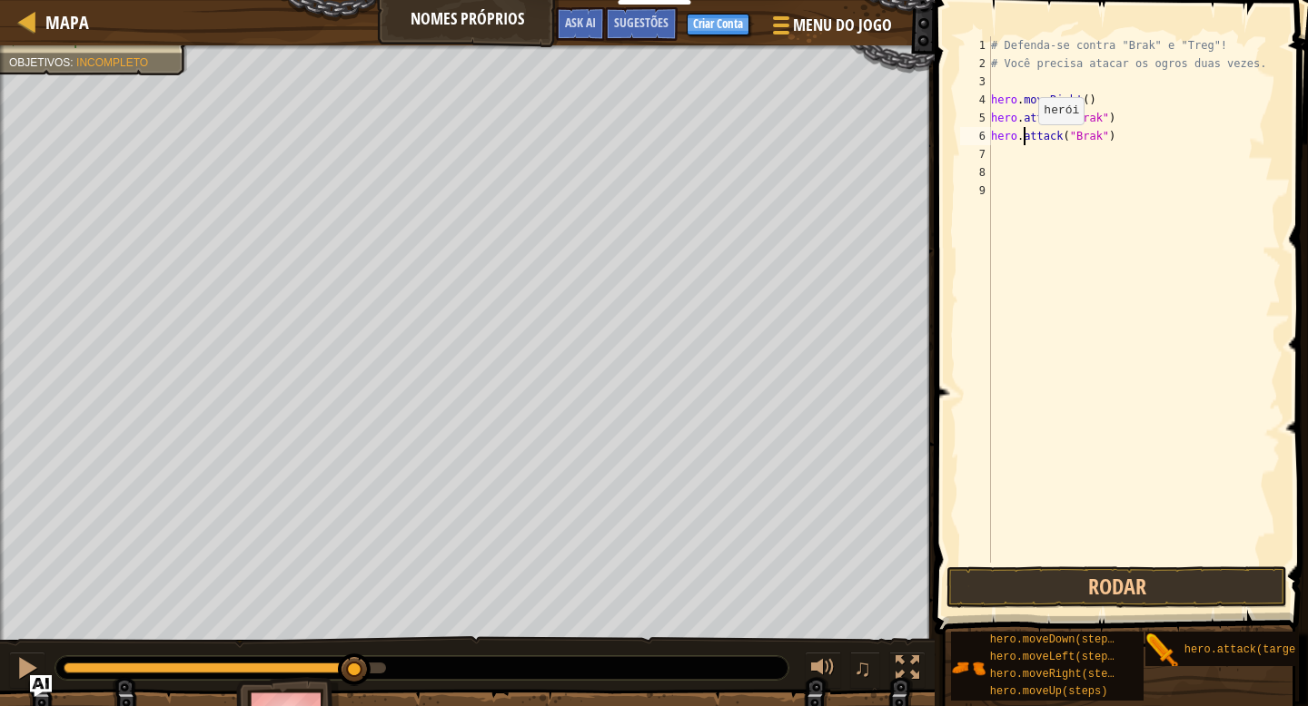
click at [1023, 142] on div "# Defenda-se contra "Brak" e "Treg"! # Você precisa atacar os ogros duas vezes.…" at bounding box center [1133, 317] width 293 height 563
type textarea "hero.attack("Brak")"
click at [1011, 144] on div "# Defenda-se contra "Brak" e "Treg"! # Você precisa atacar os ogros duas vezes.…" at bounding box center [1133, 317] width 293 height 563
click at [1004, 150] on div "# Defenda-se contra "Brak" e "Treg"! # Você precisa atacar os ogros duas vezes.…" at bounding box center [1133, 317] width 293 height 563
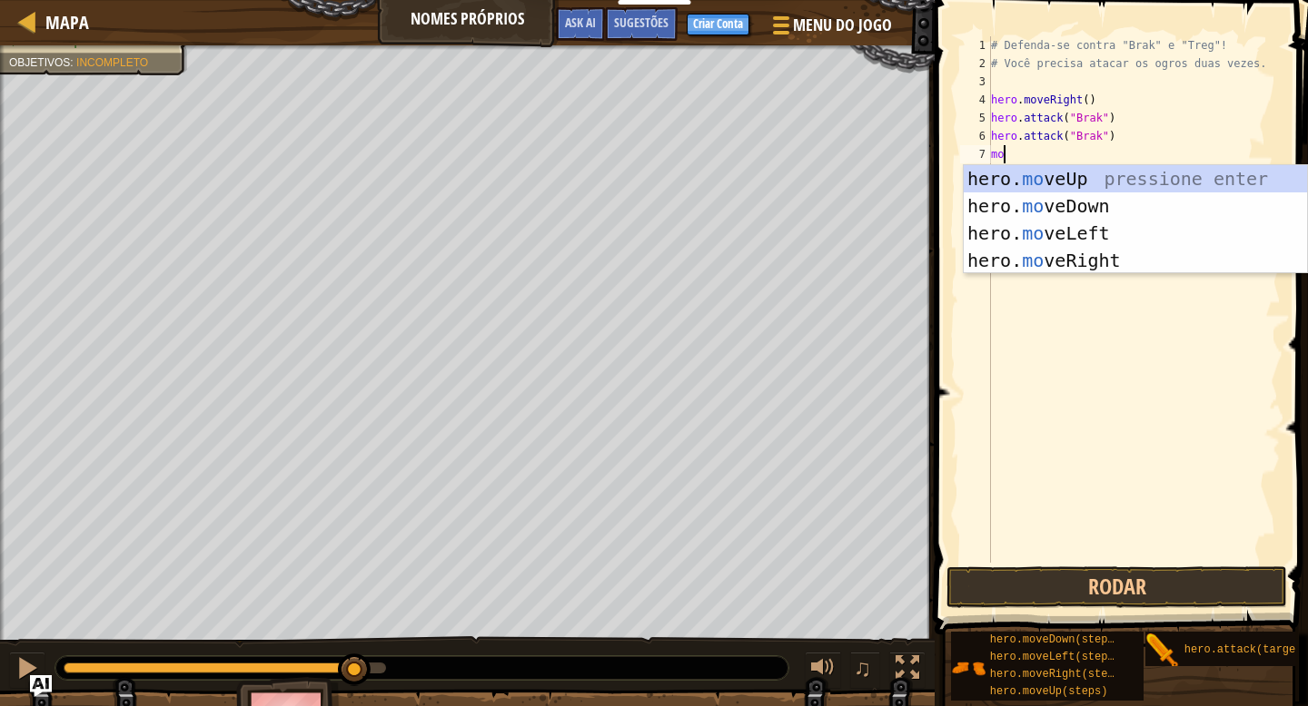
scroll to position [8, 0]
type textarea "move"
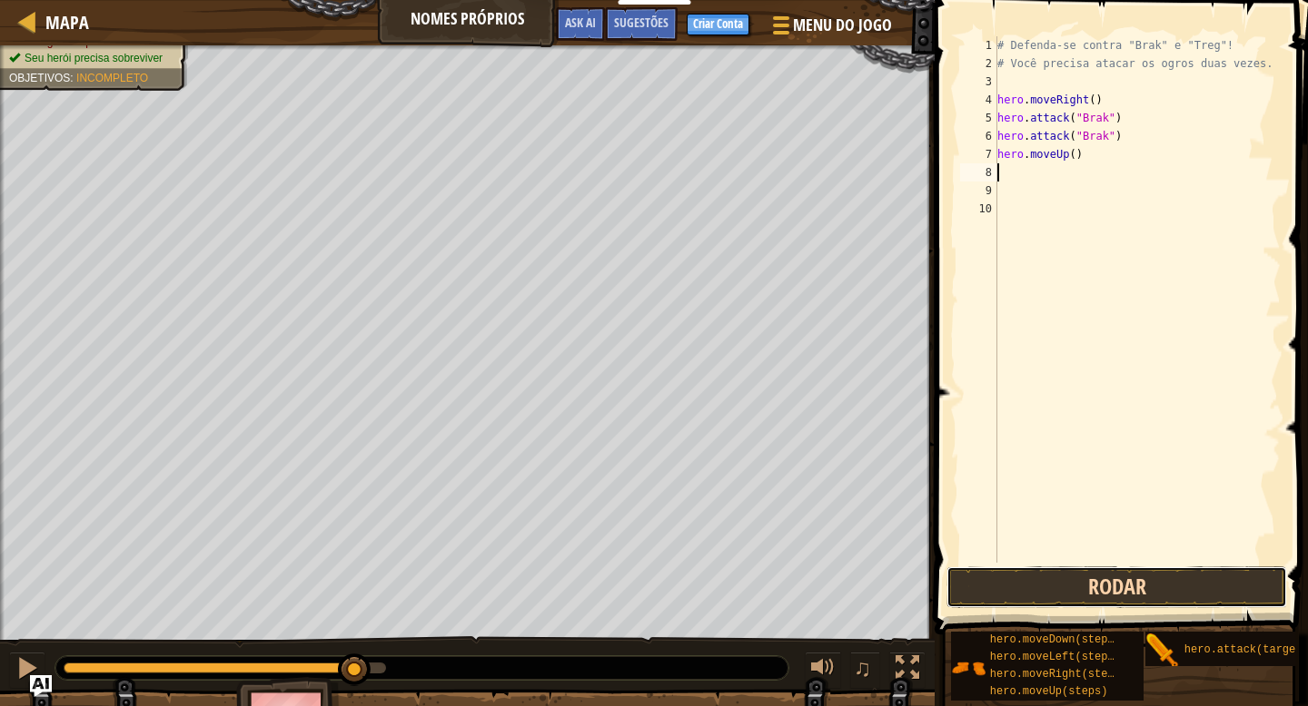
click at [1082, 595] on button "Rodar" at bounding box center [1116, 588] width 341 height 42
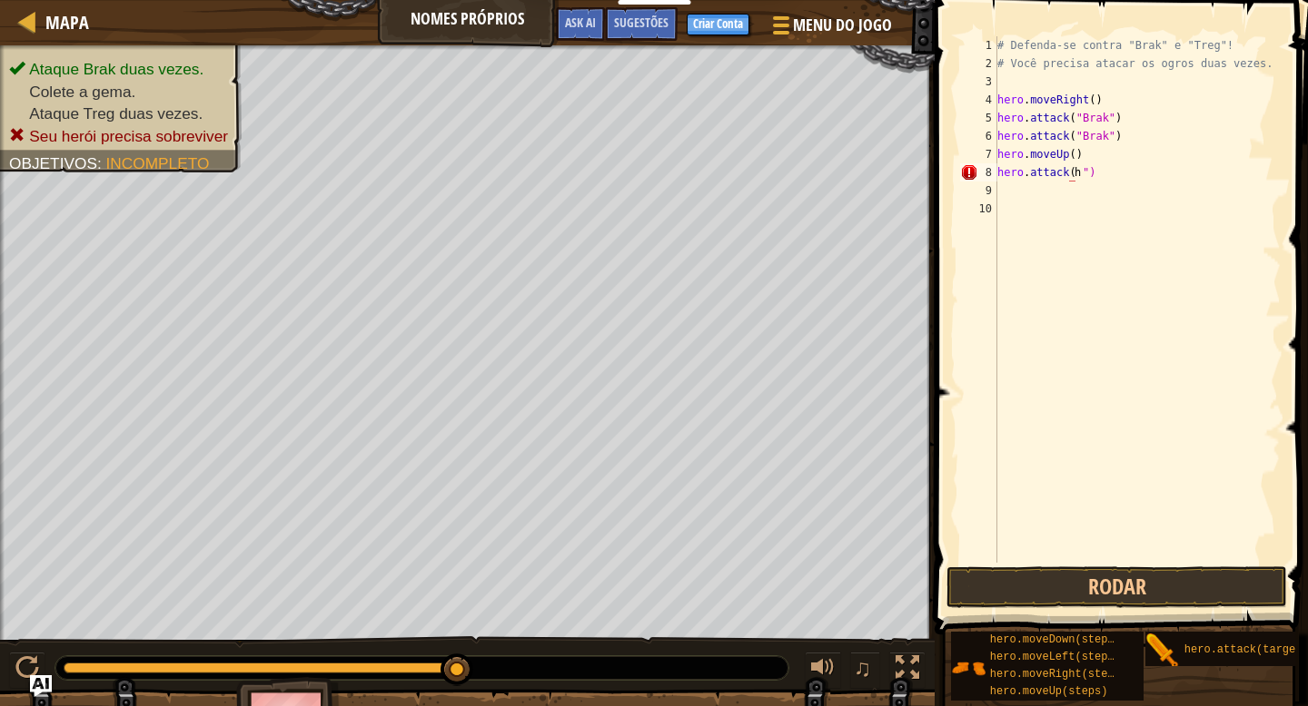
scroll to position [0, 0]
type textarea "hero.attack("treg")"
click at [1150, 179] on div "# Defenda-se contra "Brak" e "Treg"! # Você precisa atacar os ogros duas vezes.…" at bounding box center [1137, 317] width 288 height 563
click at [1123, 584] on button "Rodar" at bounding box center [1116, 588] width 341 height 42
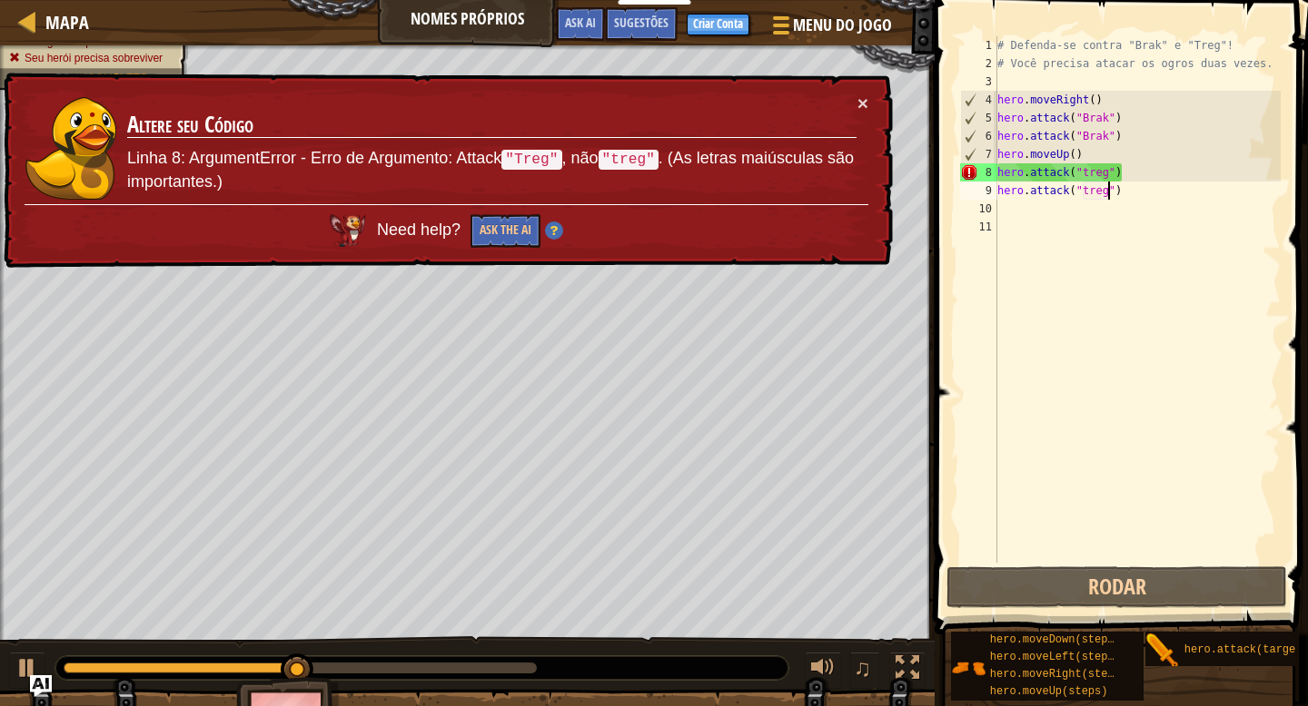
click at [868, 103] on div "× Altere seu Código Linha 8: ArgumentError - Erro de Argumento: Attack "Treg" ,…" at bounding box center [446, 171] width 893 height 196
click at [864, 104] on button "×" at bounding box center [862, 103] width 11 height 19
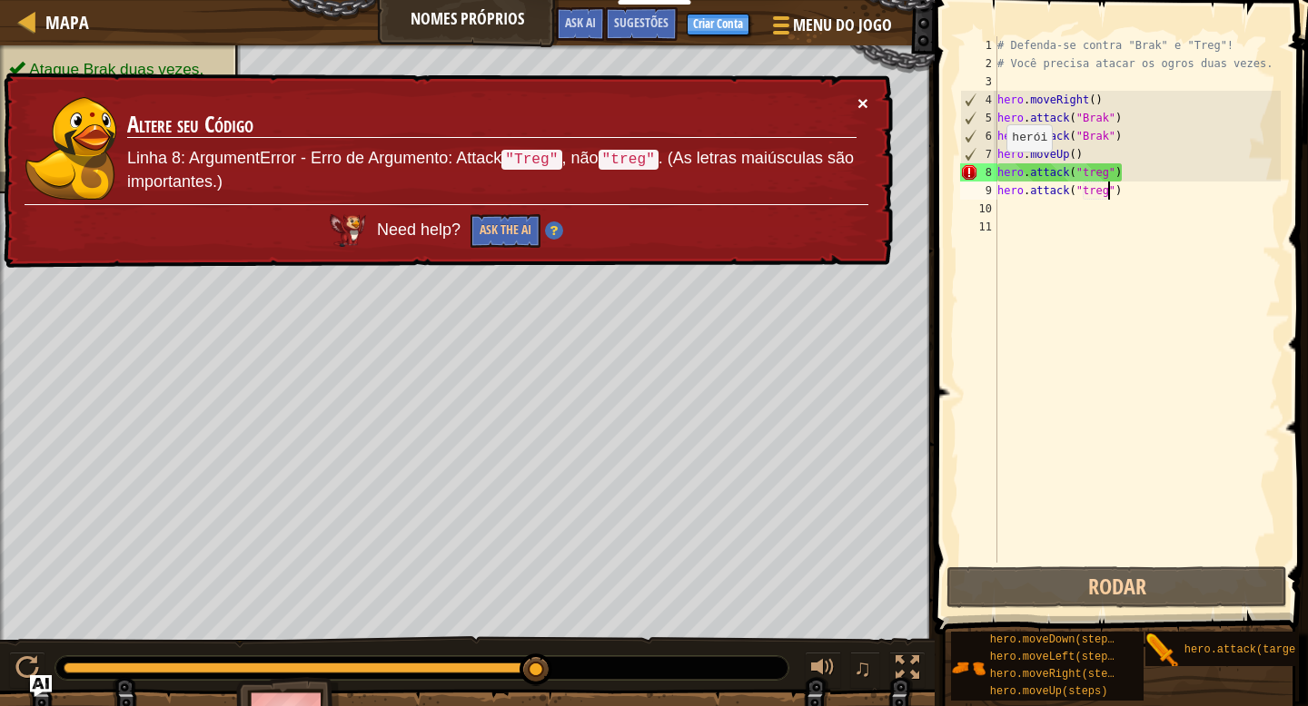
click at [859, 100] on button "×" at bounding box center [862, 103] width 11 height 19
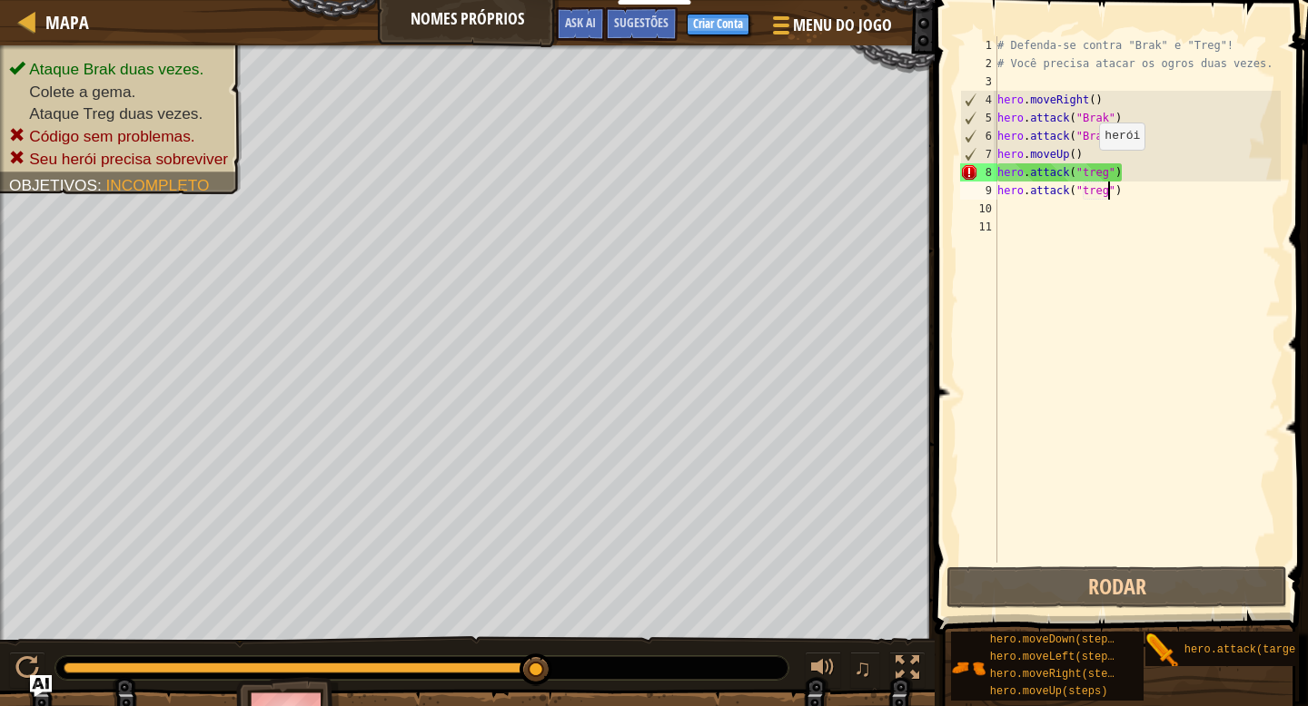
click at [1091, 168] on div "# Defenda-se contra "Brak" e "Treg"! # Você precisa atacar os ogros duas vezes.…" at bounding box center [1137, 317] width 288 height 563
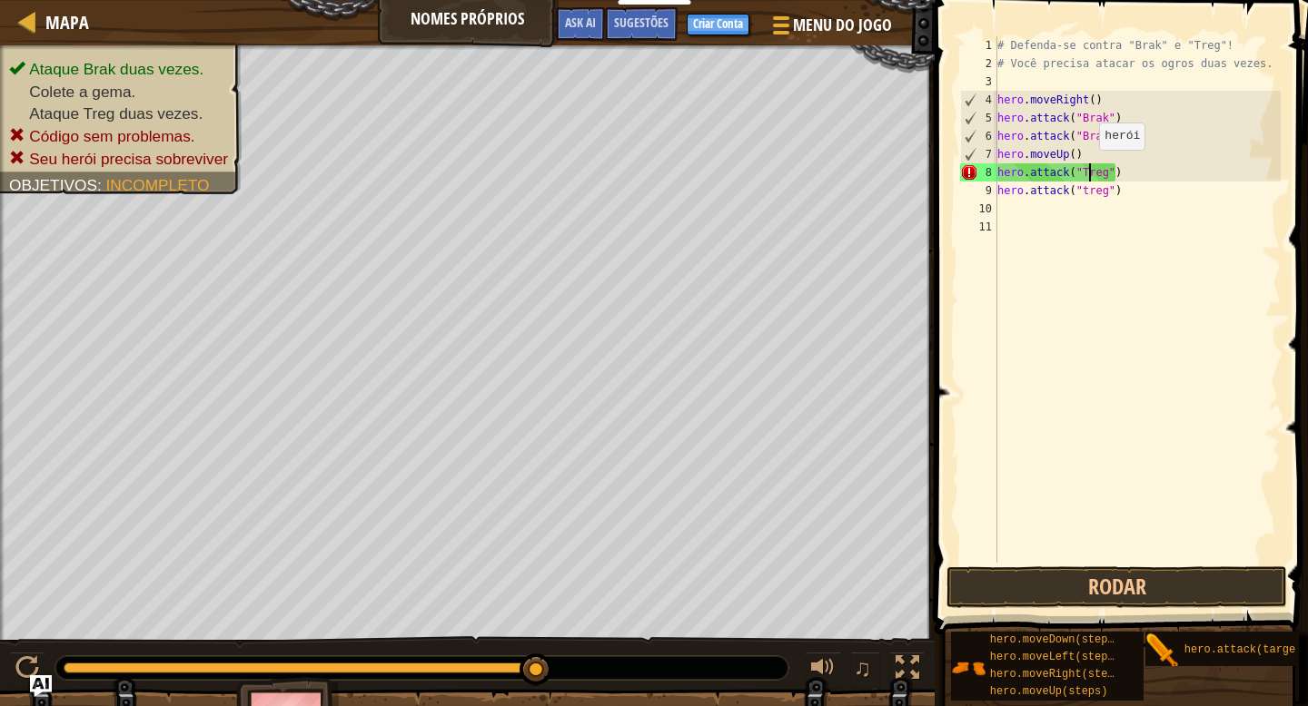
scroll to position [8, 7]
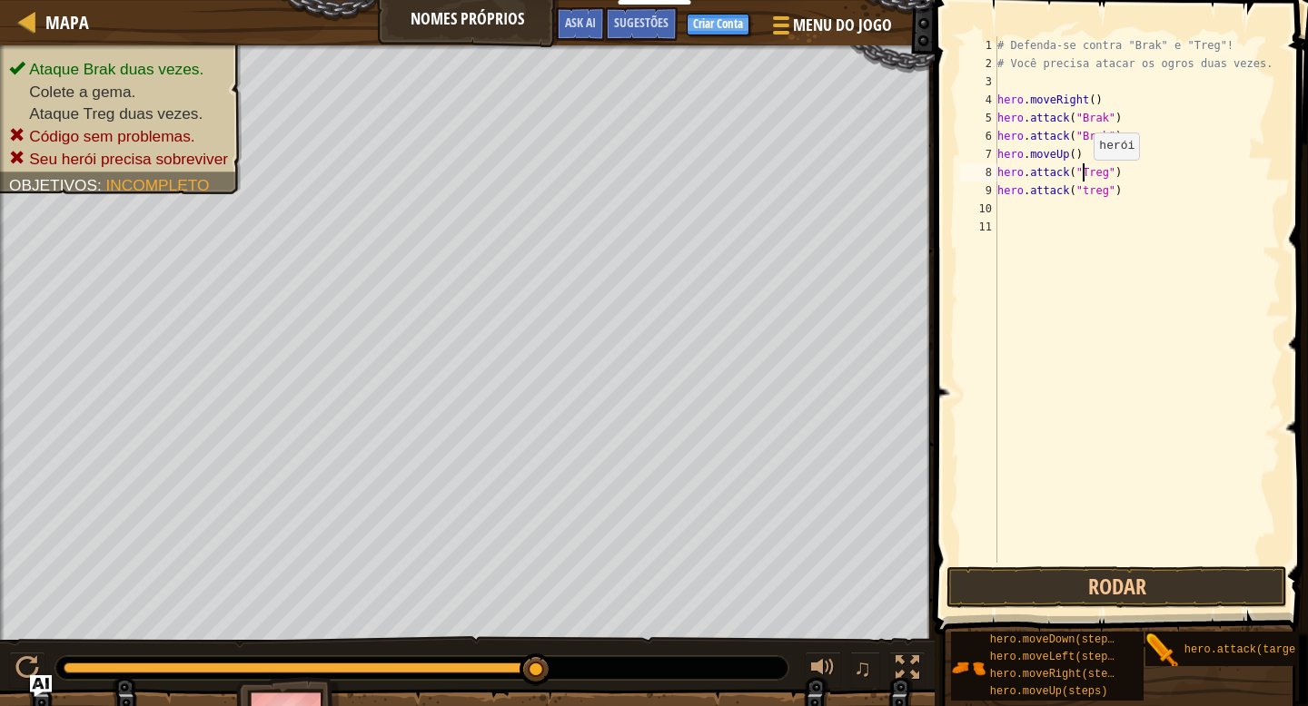
click at [1084, 178] on div "# Defenda-se contra "Brak" e "Treg"! # Você precisa atacar os ogros duas vezes.…" at bounding box center [1137, 317] width 288 height 563
click at [1089, 185] on div "# Defenda-se contra "Brak" e "Treg"! # Você precisa atacar os ogros duas vezes.…" at bounding box center [1137, 317] width 288 height 563
type textarea "hero.attack("Treg")"
click at [1121, 568] on button "Rodar" at bounding box center [1116, 588] width 341 height 42
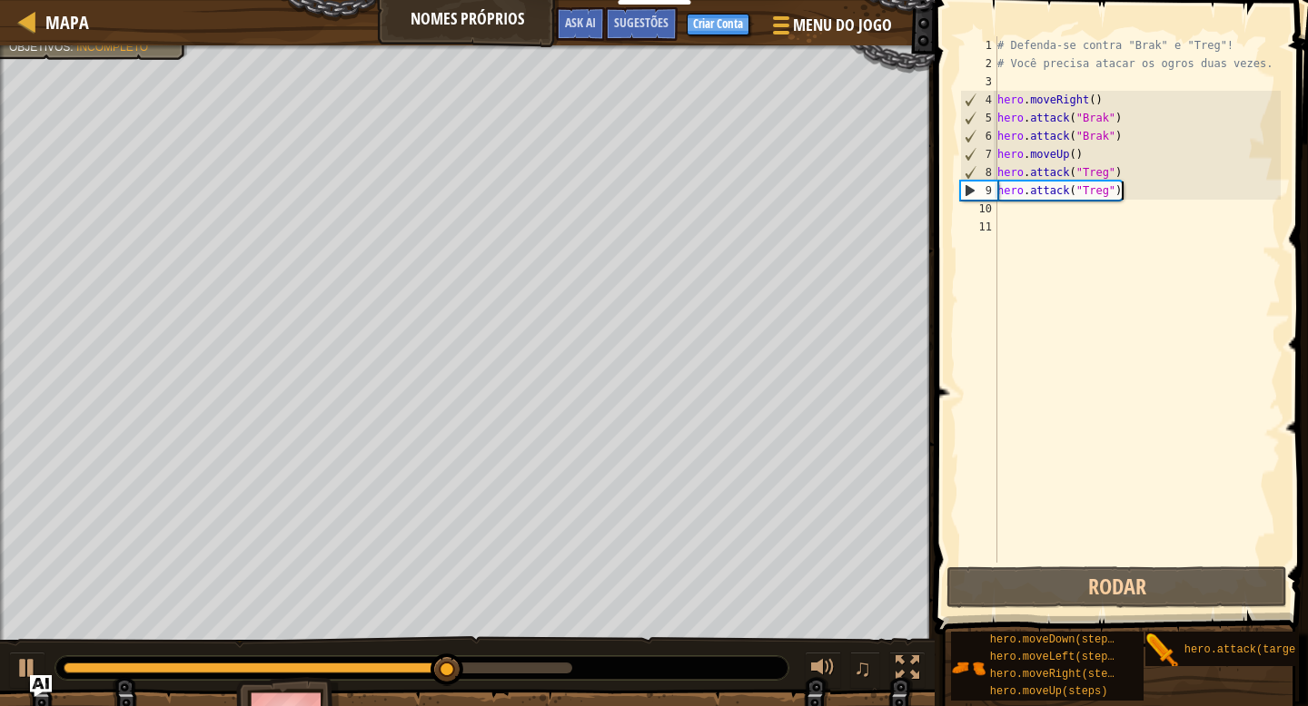
click at [1158, 194] on div "# Defenda-se contra "Brak" e "Treg"! # Você precisa atacar os ogros duas vezes.…" at bounding box center [1137, 317] width 288 height 563
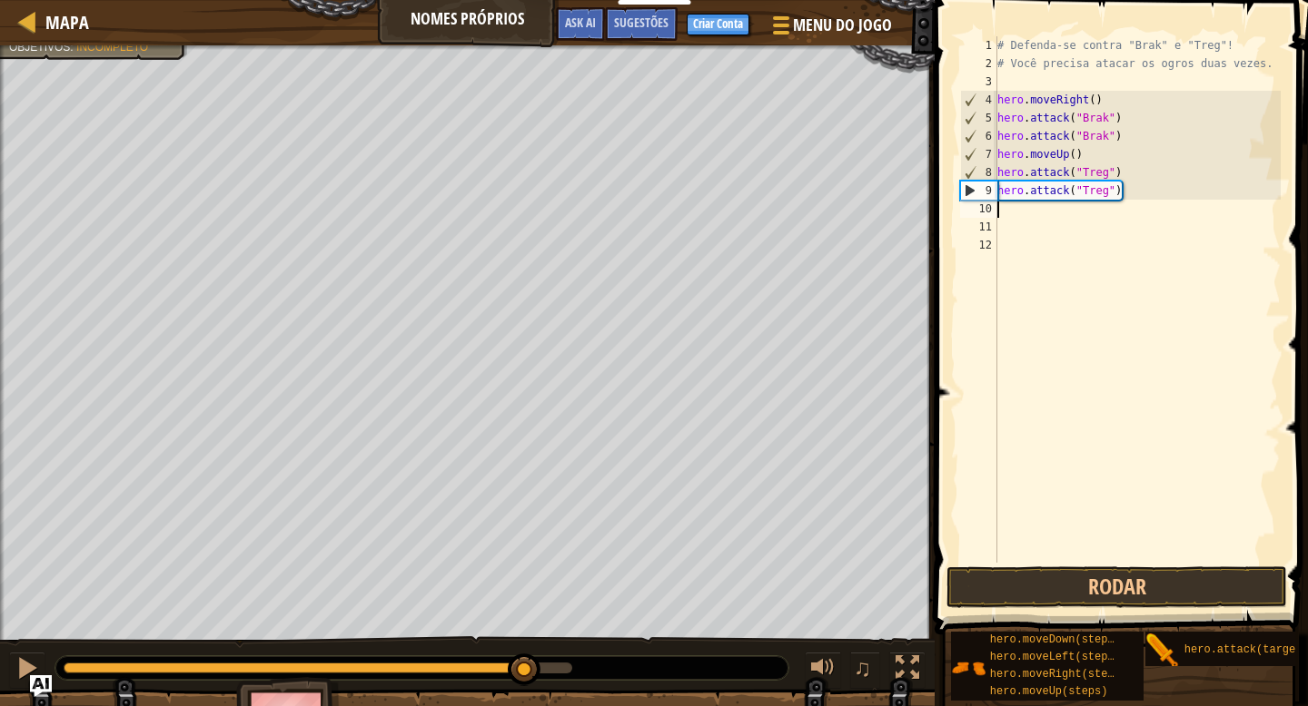
type textarea "mo"
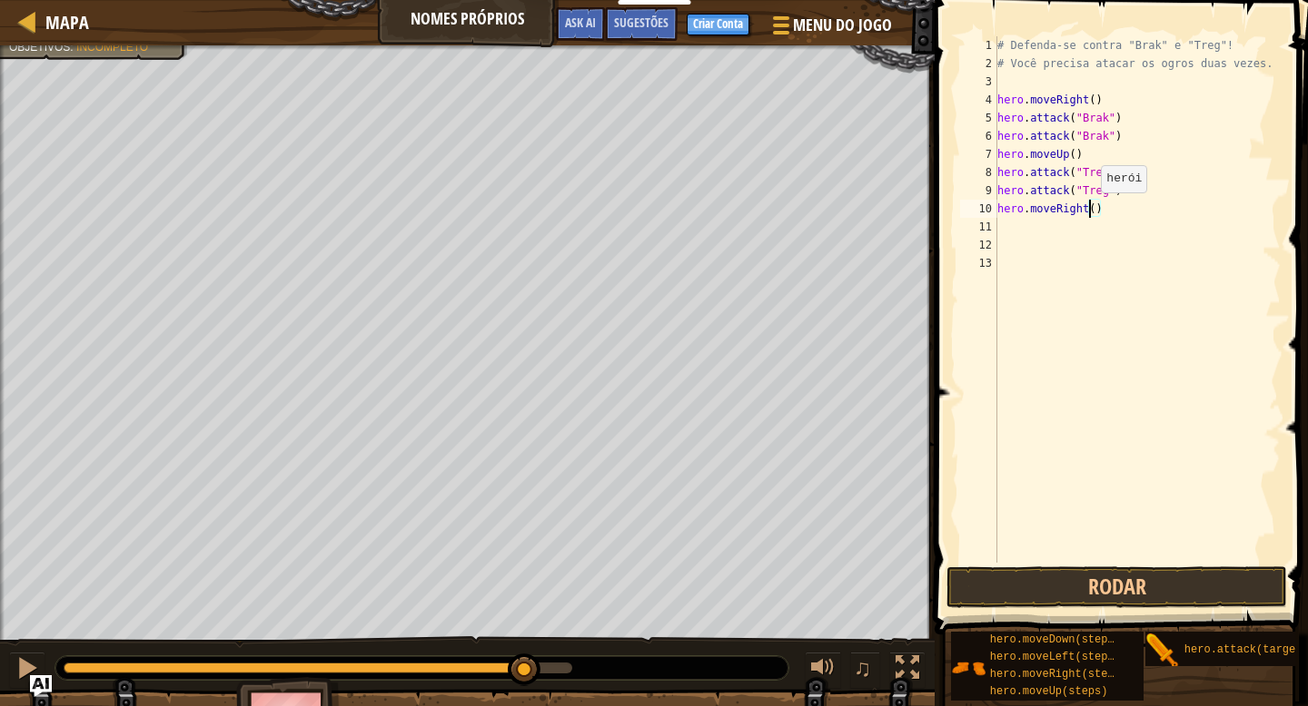
click at [1091, 211] on div "# Defenda-se contra "Brak" e "Treg"! # Você precisa atacar os ogros duas vezes.…" at bounding box center [1137, 317] width 288 height 563
click at [1095, 206] on div "# Defenda-se contra "Brak" e "Treg"! # Você precisa atacar os ogros duas vezes.…" at bounding box center [1137, 317] width 288 height 563
type textarea "hero.moveRight(4)"
click at [1146, 583] on button "Rodar" at bounding box center [1116, 588] width 341 height 42
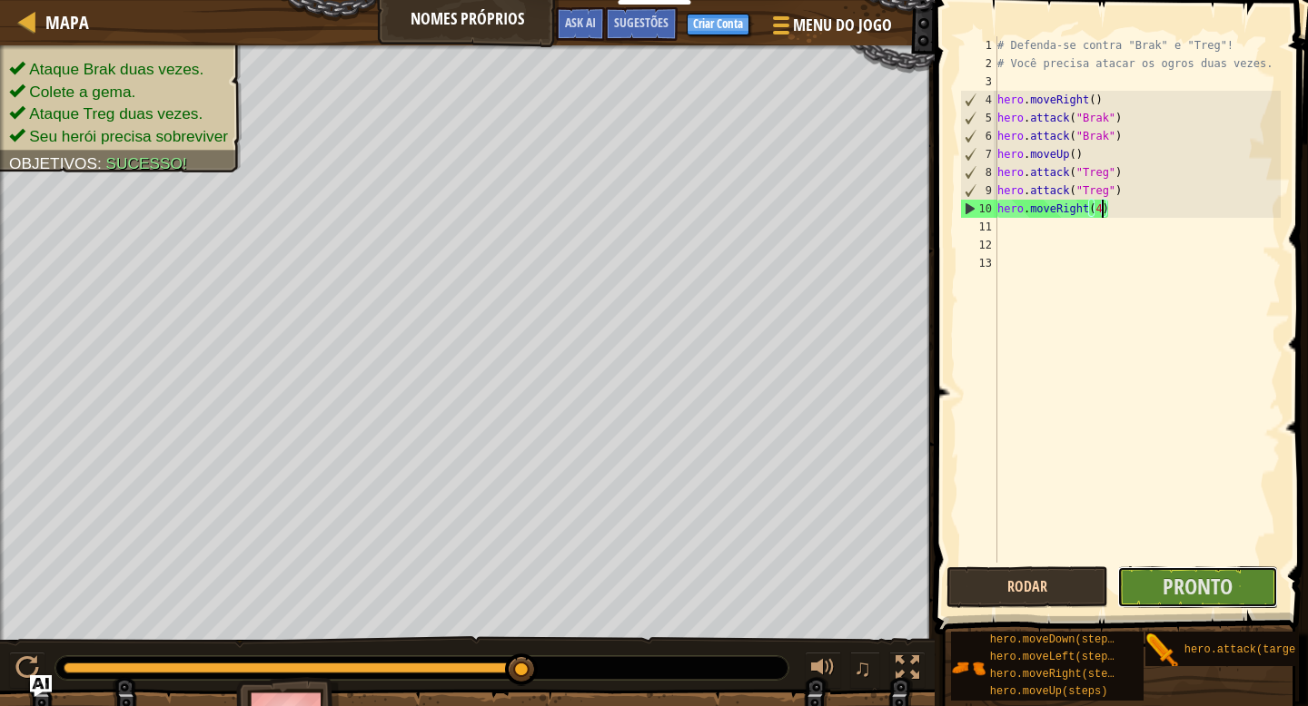
click at [1146, 583] on button "Pronto" at bounding box center [1198, 588] width 162 height 42
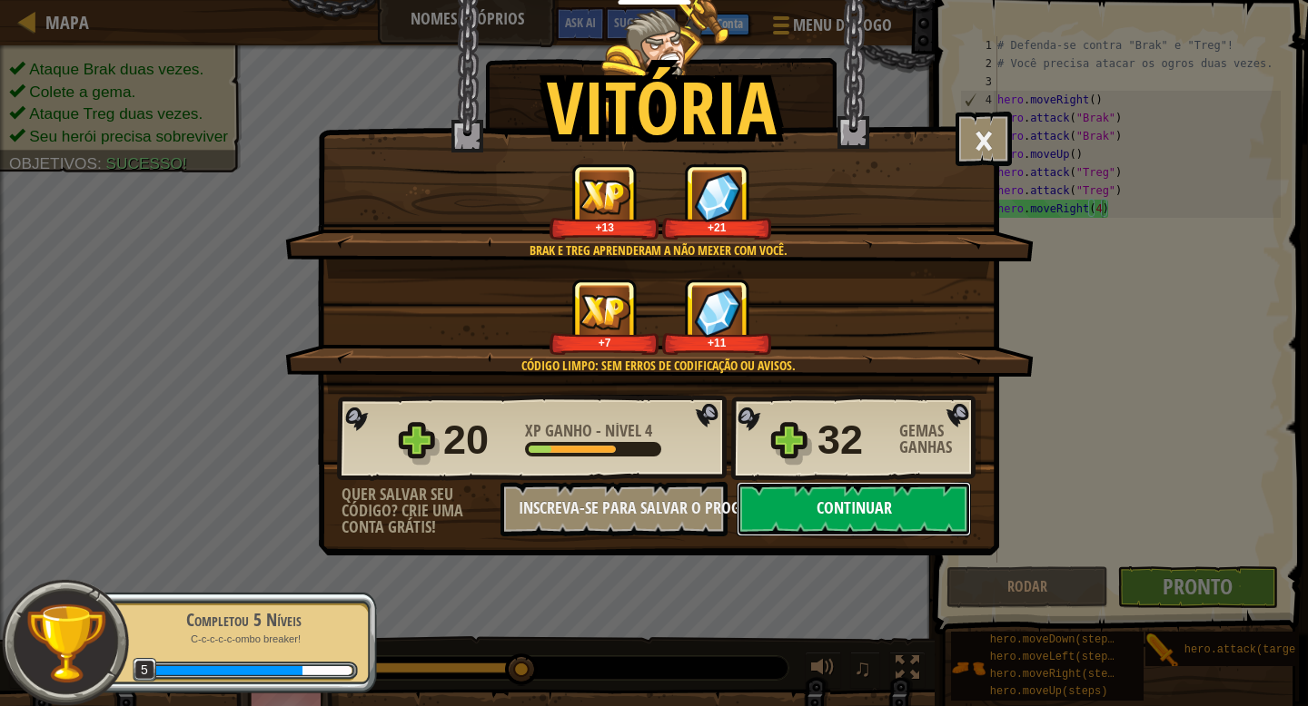
click at [899, 508] on button "Continuar" at bounding box center [853, 509] width 234 height 54
select select "pt-BR"
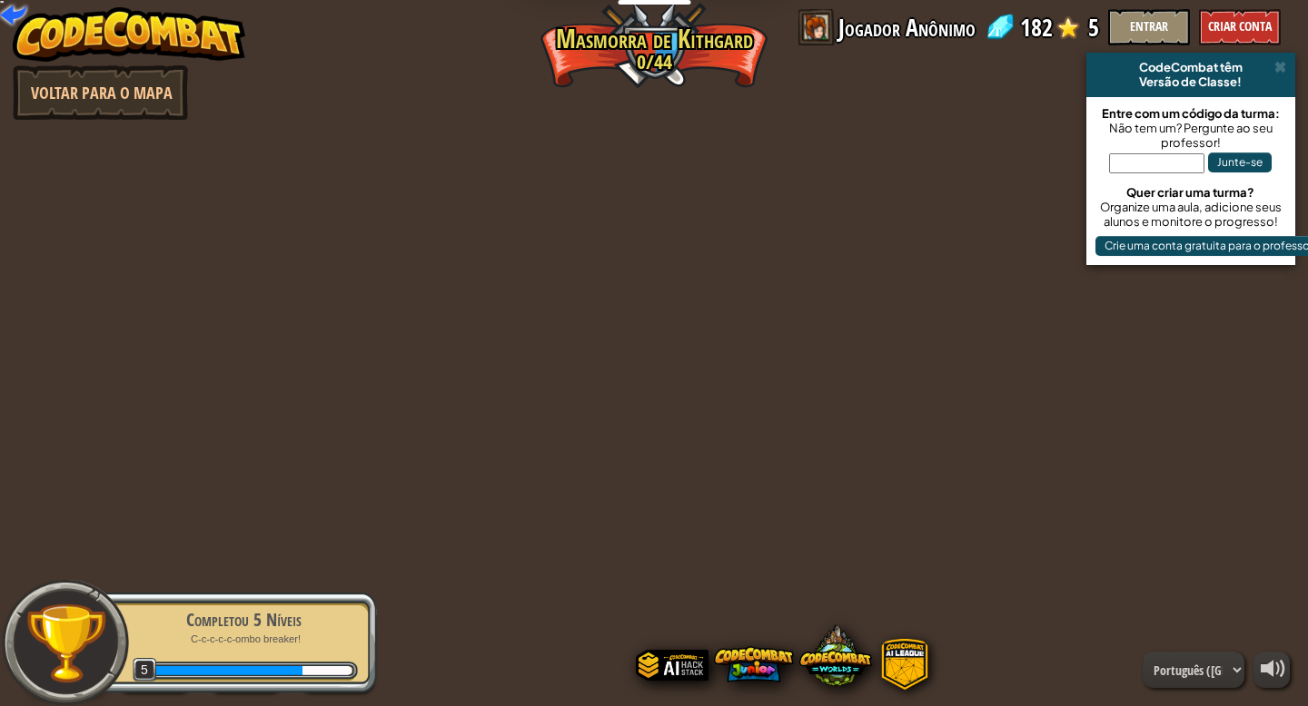
select select "pt-BR"
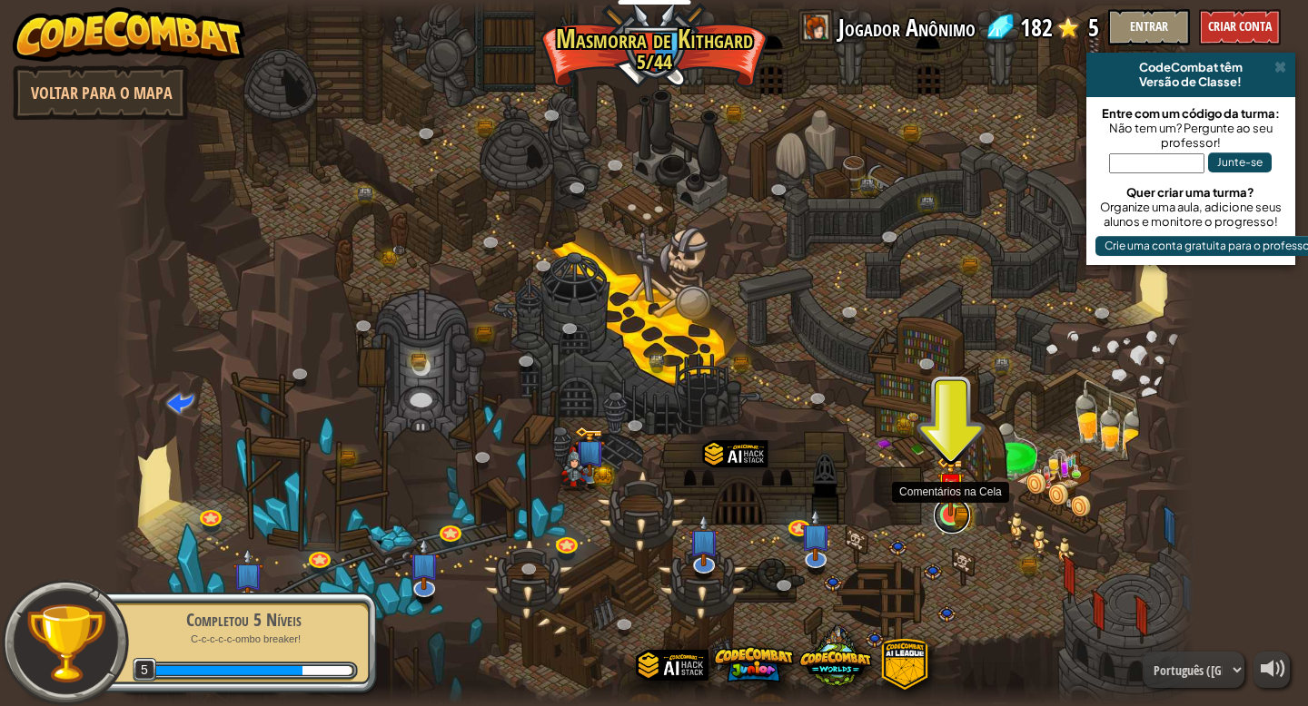
click at [934, 520] on link at bounding box center [951, 516] width 36 height 36
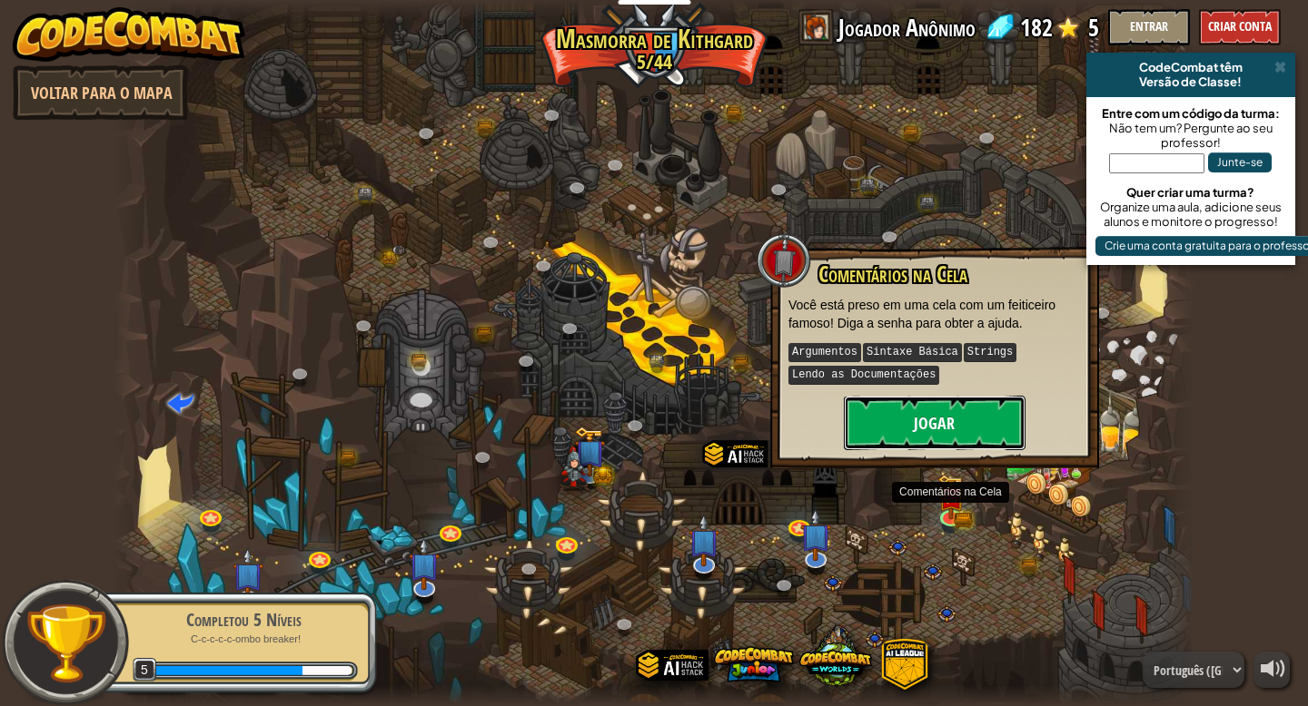
click at [924, 418] on button "Jogar" at bounding box center [935, 423] width 182 height 54
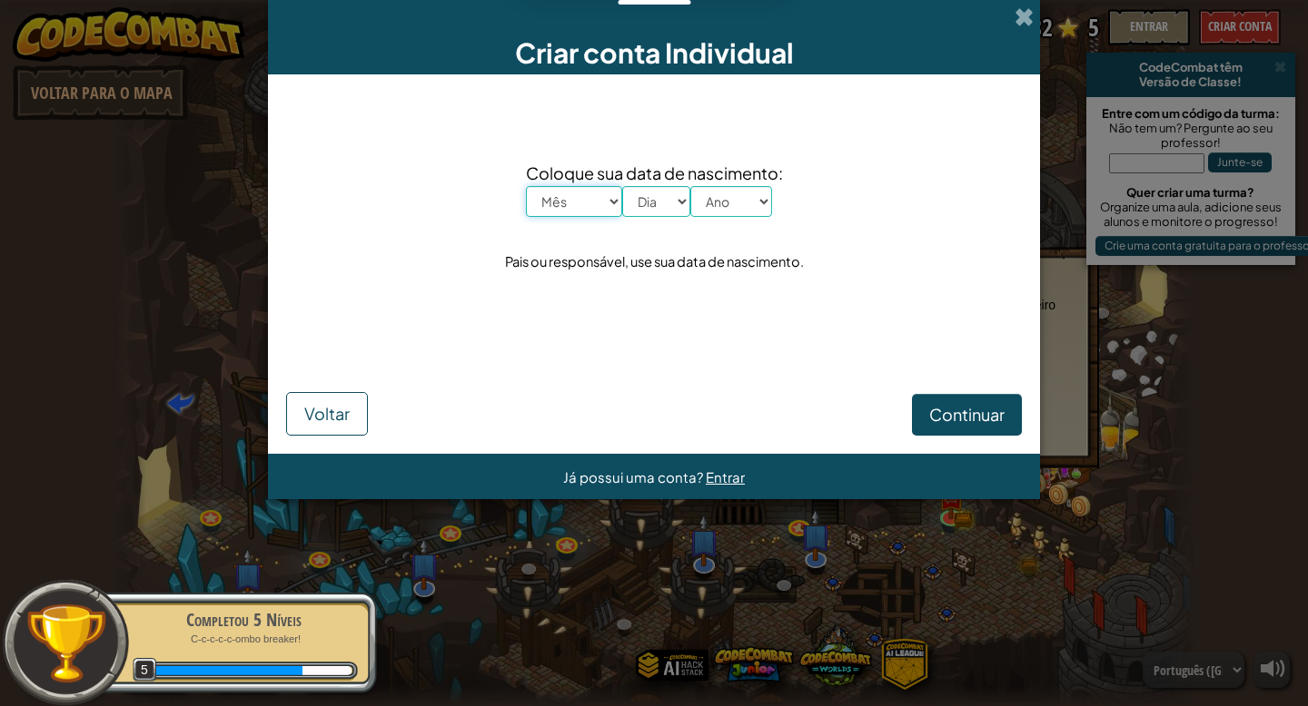
click at [600, 197] on select "Mês Janeiro Fevereiro Março Abril Maio Junho Julho Agosto Setembro Outubro Nove…" at bounding box center [574, 201] width 96 height 31
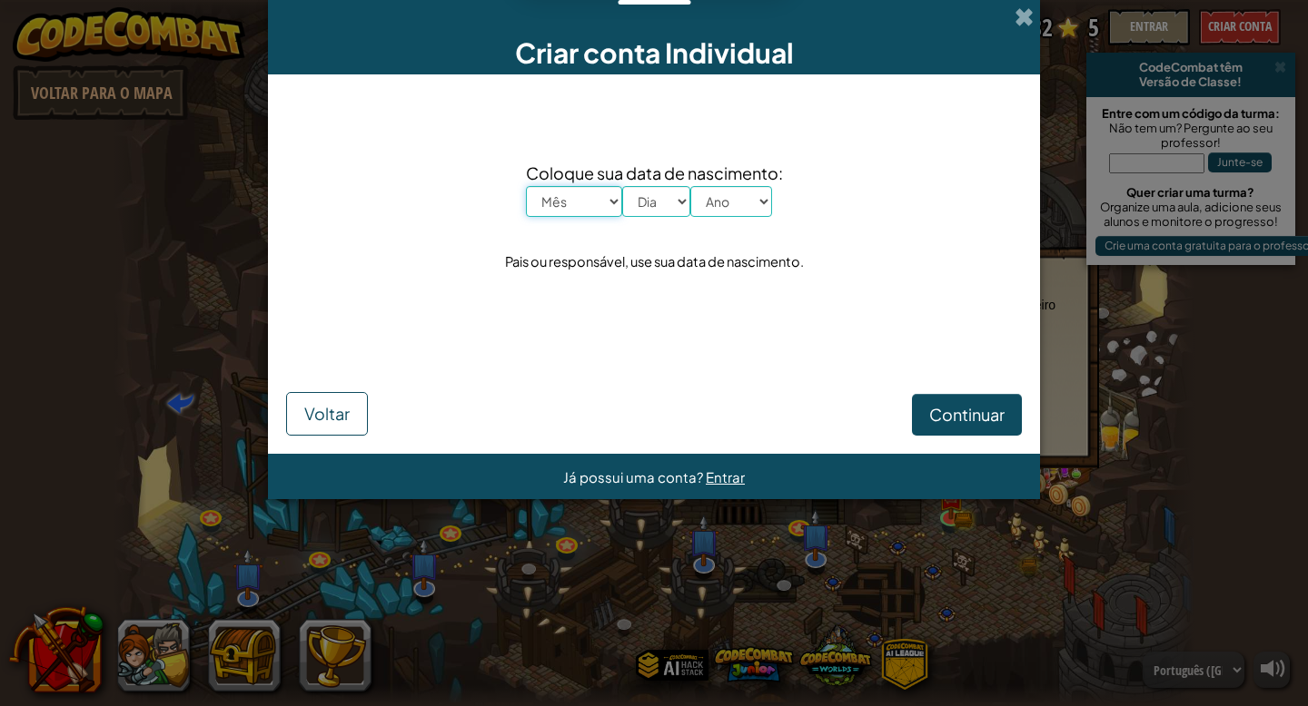
select select "4"
click at [526, 186] on select "Mês Janeiro Fevereiro Março Abril Maio Junho Julho Agosto Setembro Outubro Nove…" at bounding box center [574, 201] width 96 height 31
click at [647, 205] on select "Dia 1 2 3 4 5 6 7 8 9 10 11 12 13 14 15 16 17 18 19 20 21 22 23 24 25 26 27 28 …" at bounding box center [656, 201] width 68 height 31
select select "21"
click at [622, 186] on select "Dia 1 2 3 4 5 6 7 8 9 10 11 12 13 14 15 16 17 18 19 20 21 22 23 24 25 26 27 28 …" at bounding box center [656, 201] width 68 height 31
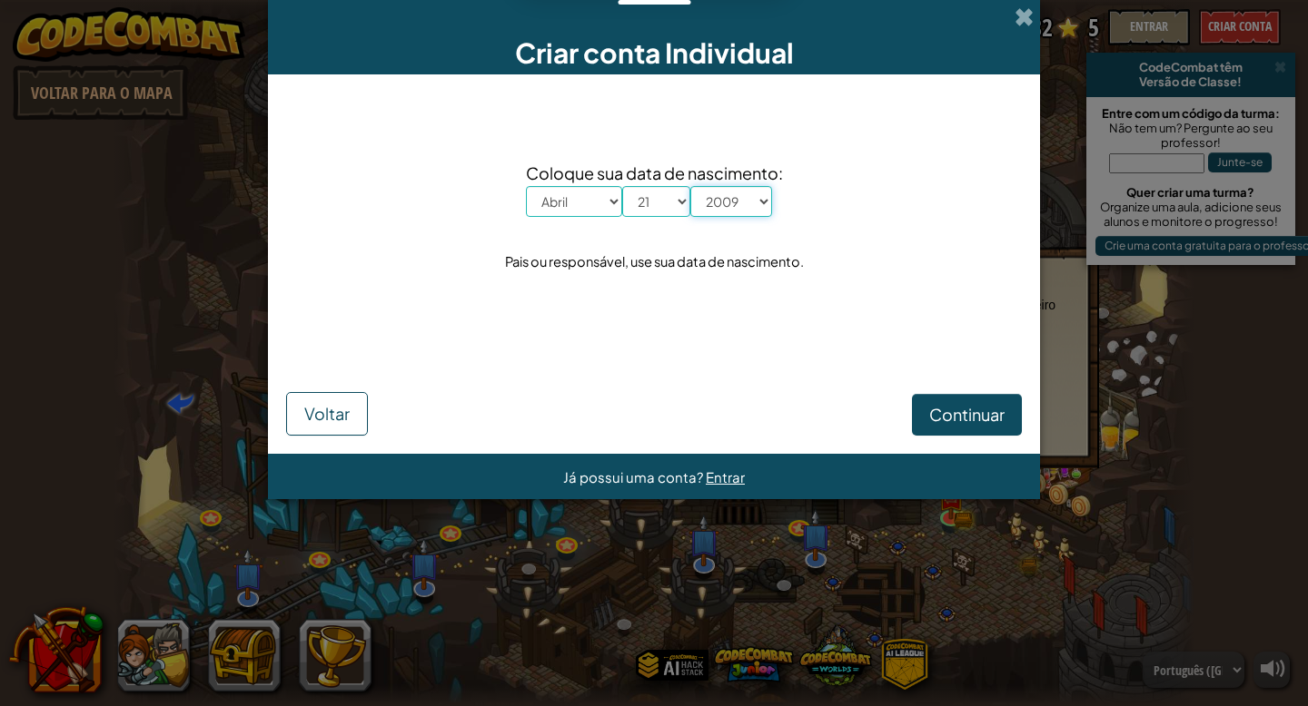
select select "2003"
click button "Continuar" at bounding box center [967, 415] width 110 height 42
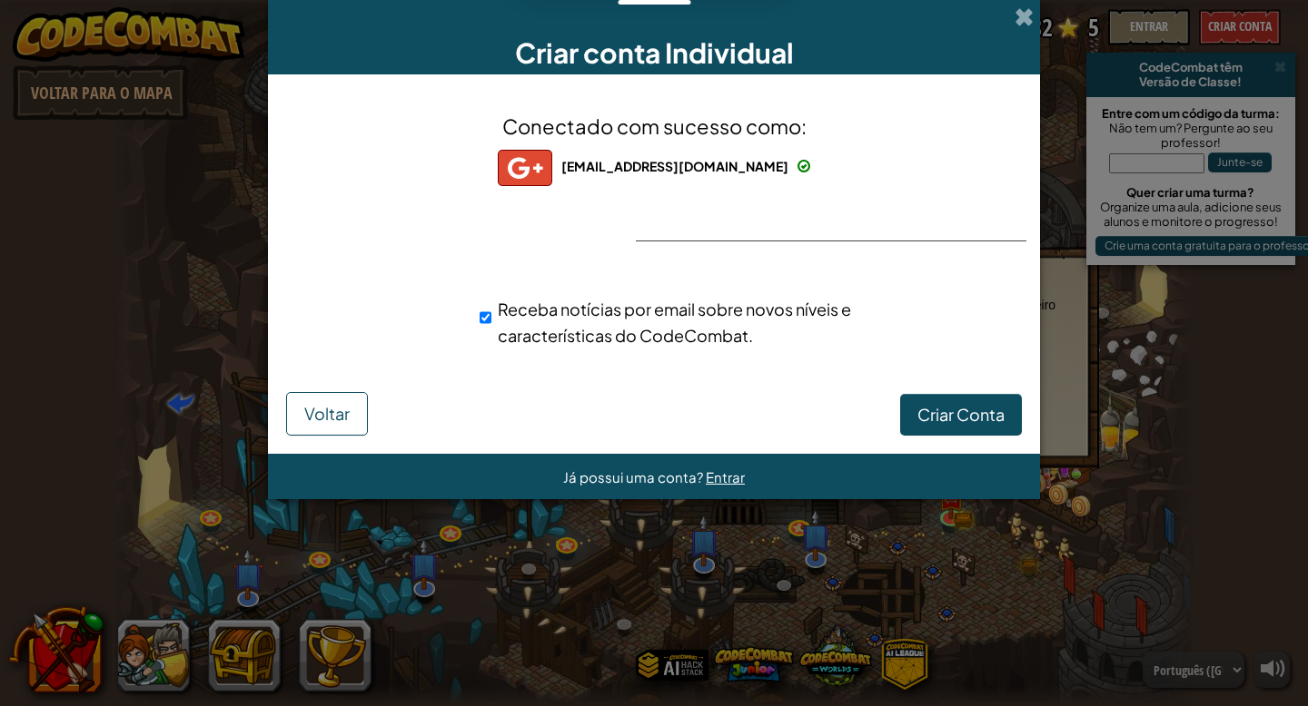
click at [933, 390] on div "Conectado com sucesso como: [EMAIL_ADDRESS][DOMAIN_NAME] [EMAIL_ADDRESS][DOMAIN…" at bounding box center [654, 242] width 726 height 299
click at [950, 400] on button "Criar Conta" at bounding box center [961, 415] width 122 height 42
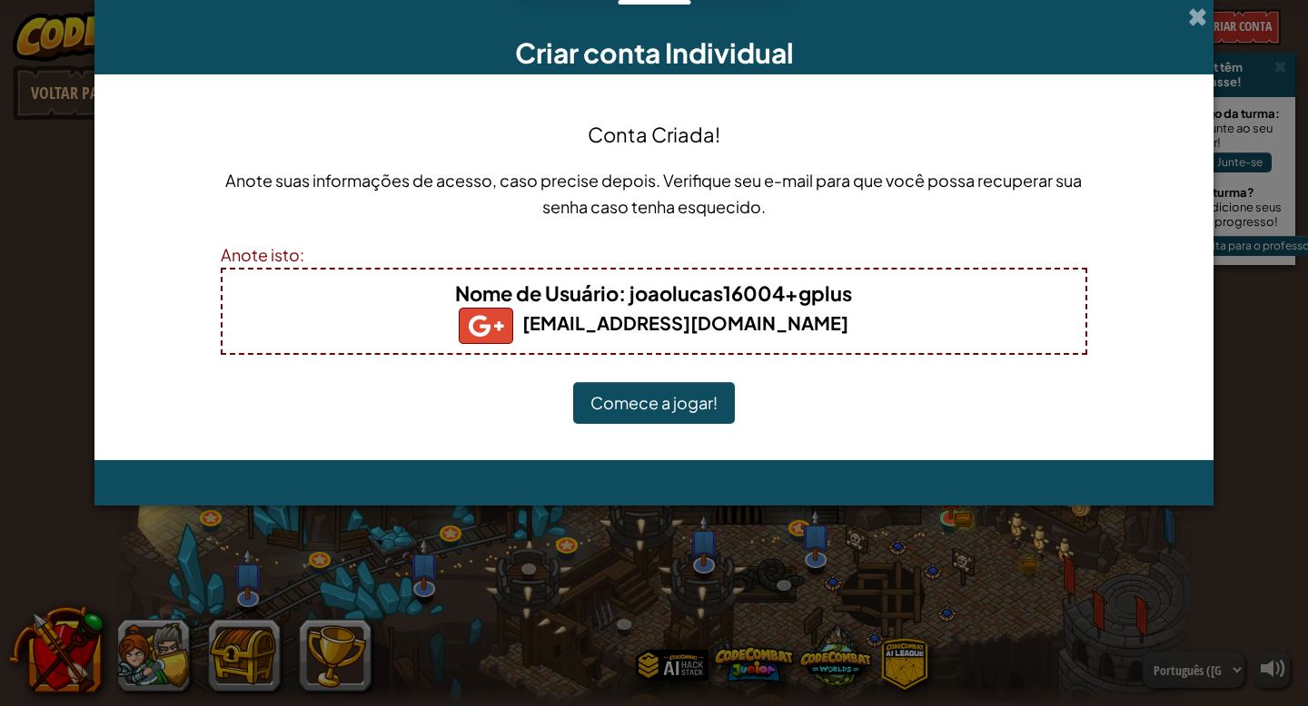
click at [656, 387] on button "Comece a jogar!" at bounding box center [654, 403] width 162 height 42
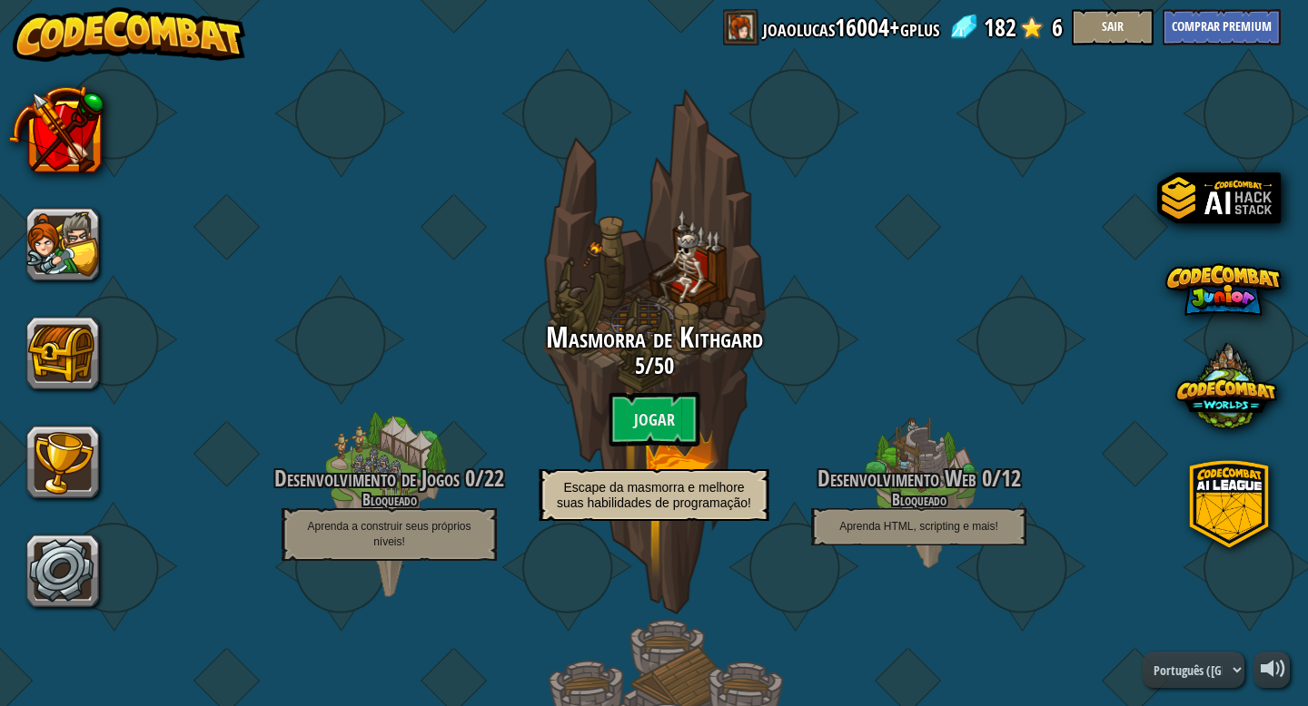
select select "pt-BR"
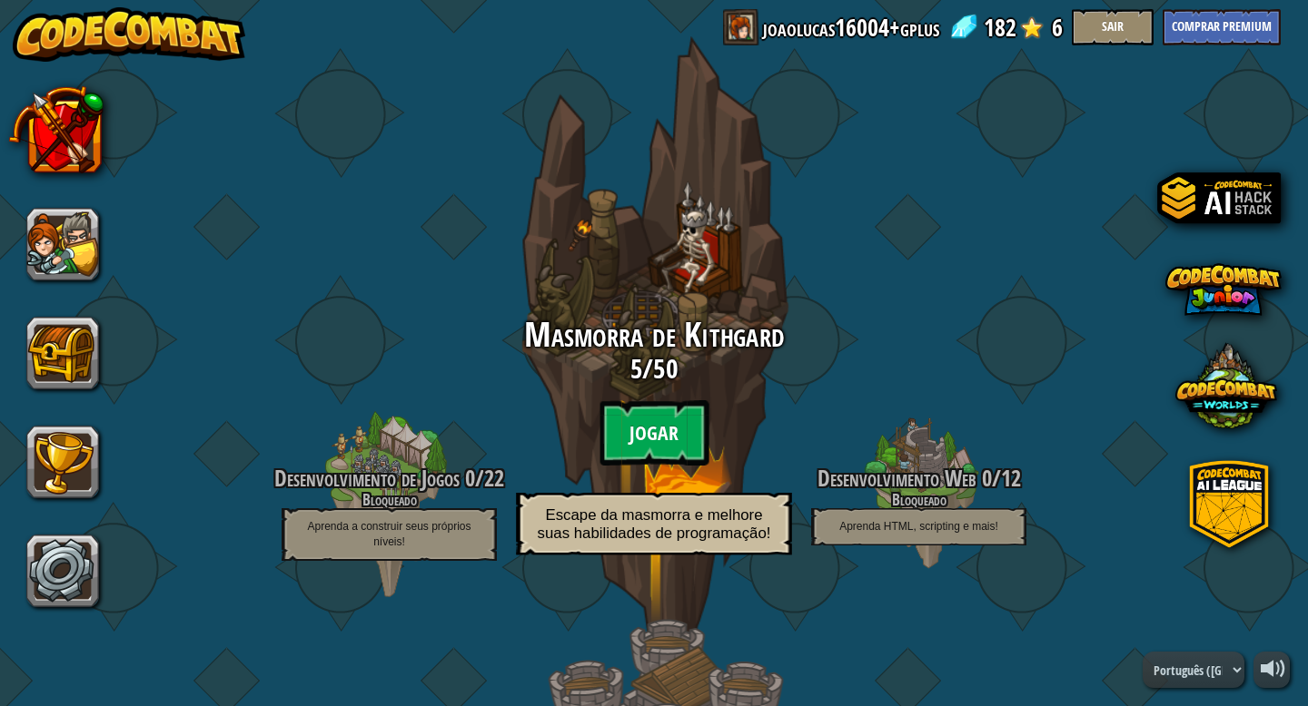
click at [657, 438] on btn "Jogar" at bounding box center [653, 432] width 109 height 65
select select "pt-BR"
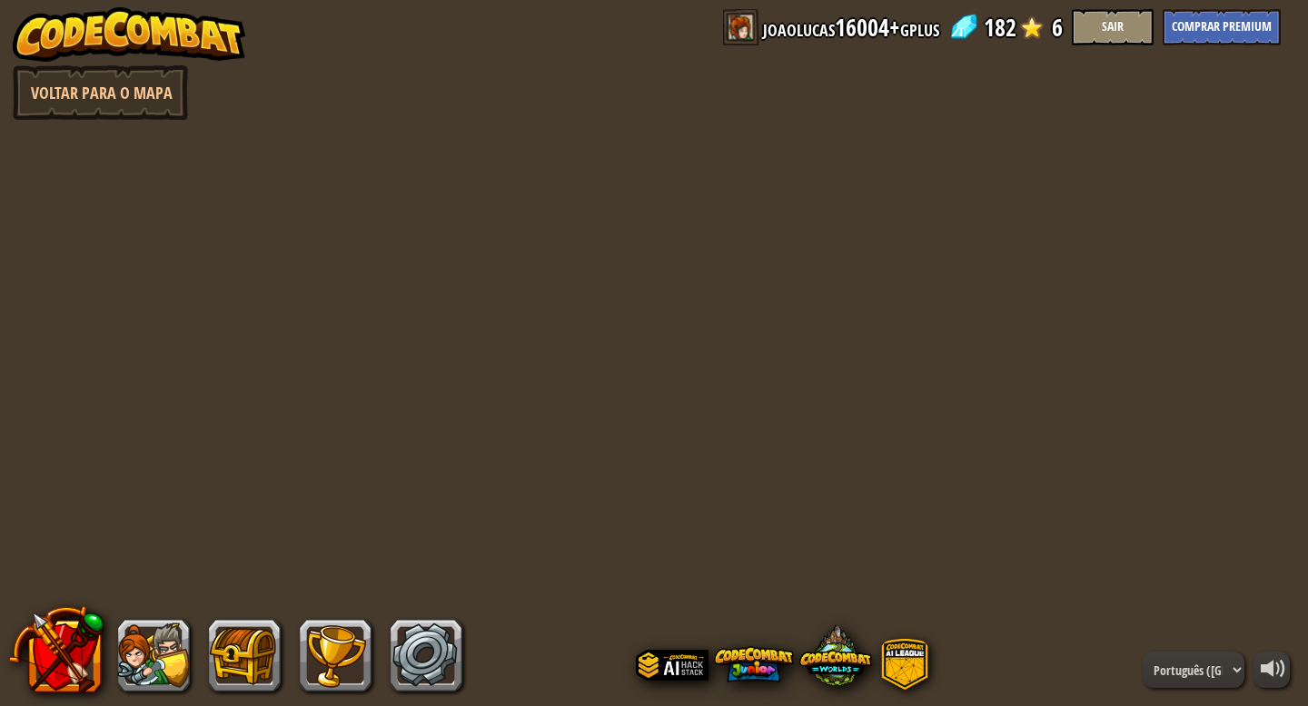
select select "pt-BR"
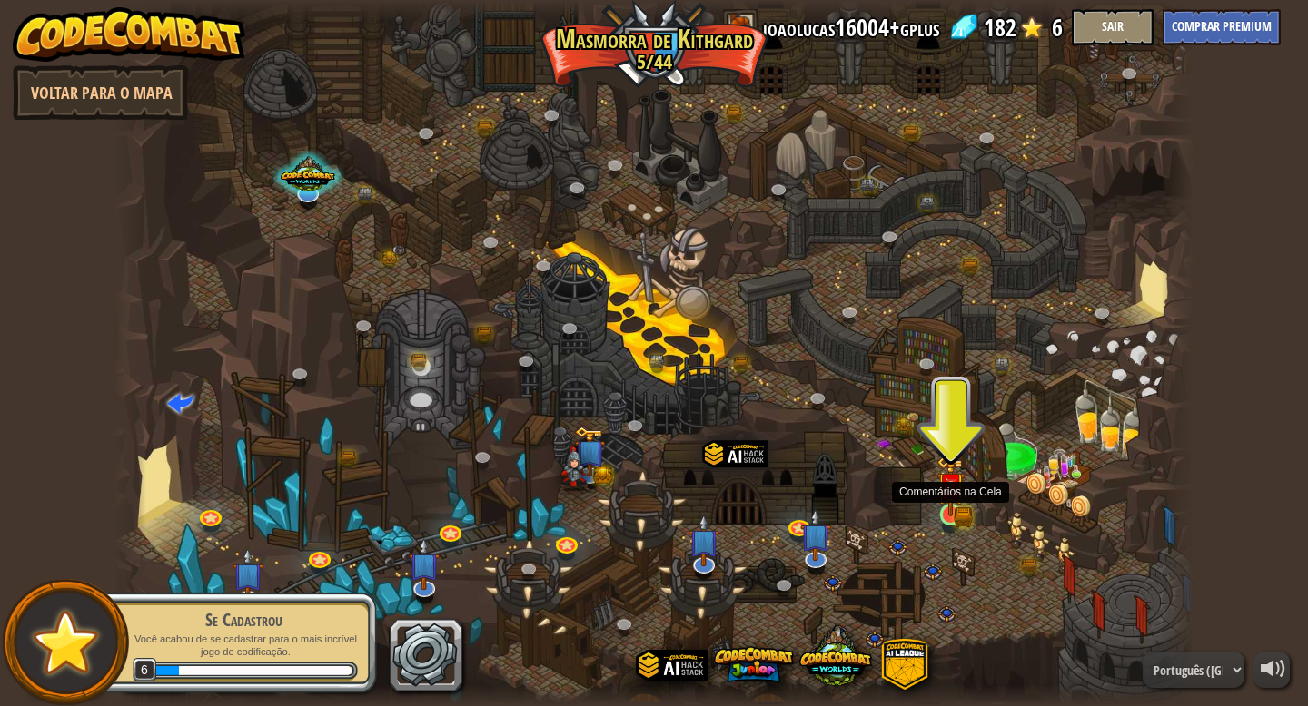
click at [939, 507] on img at bounding box center [949, 486] width 27 height 60
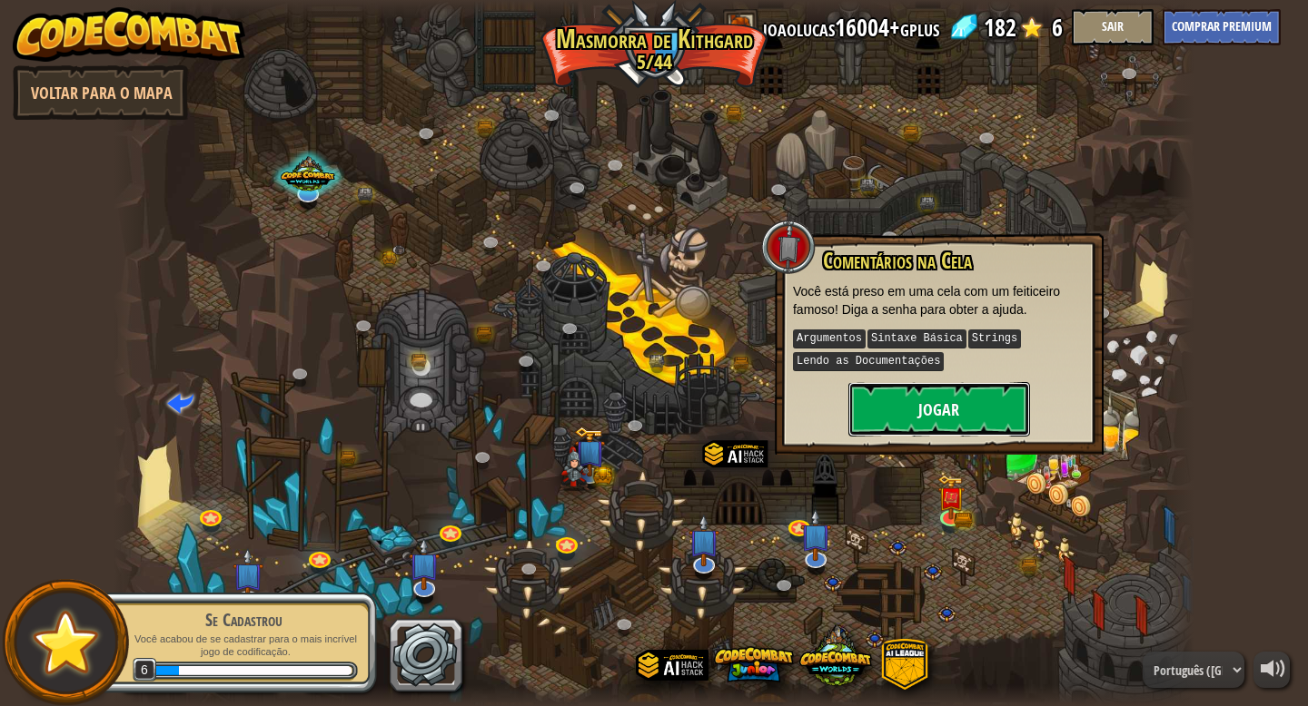
click at [933, 422] on button "Jogar" at bounding box center [939, 409] width 182 height 54
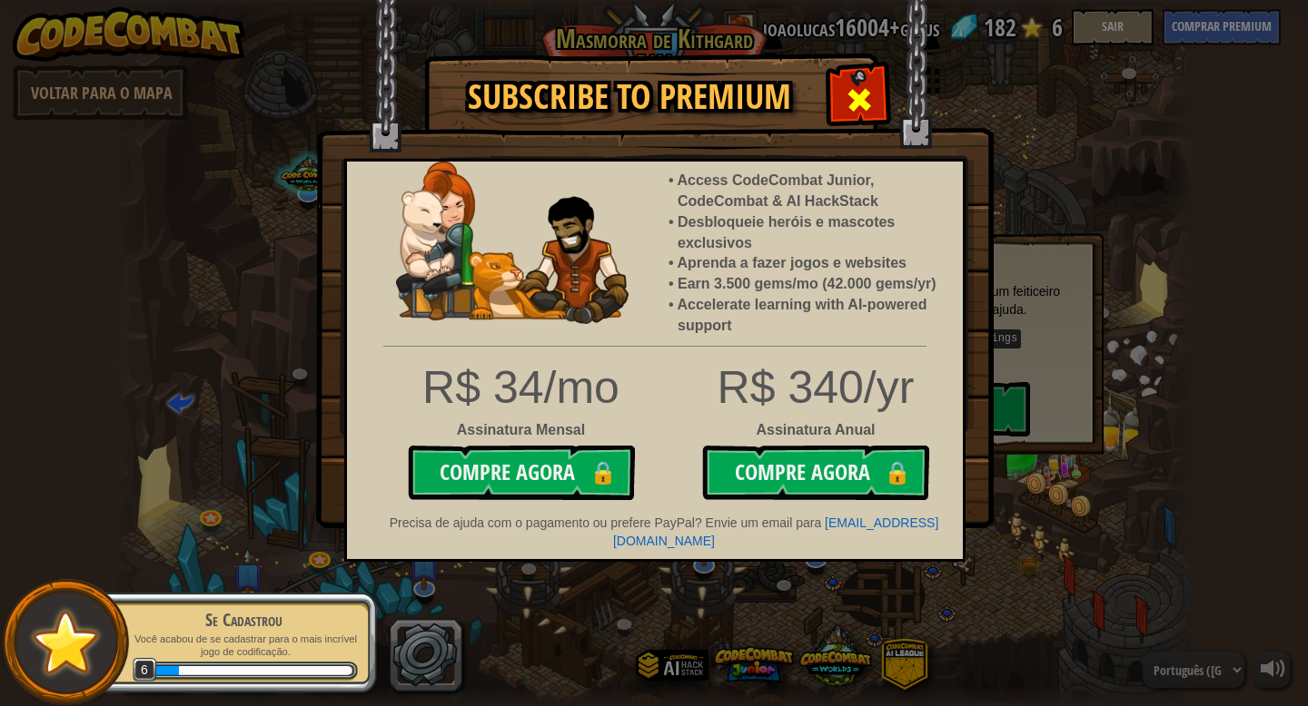
click at [842, 108] on div at bounding box center [858, 97] width 57 height 57
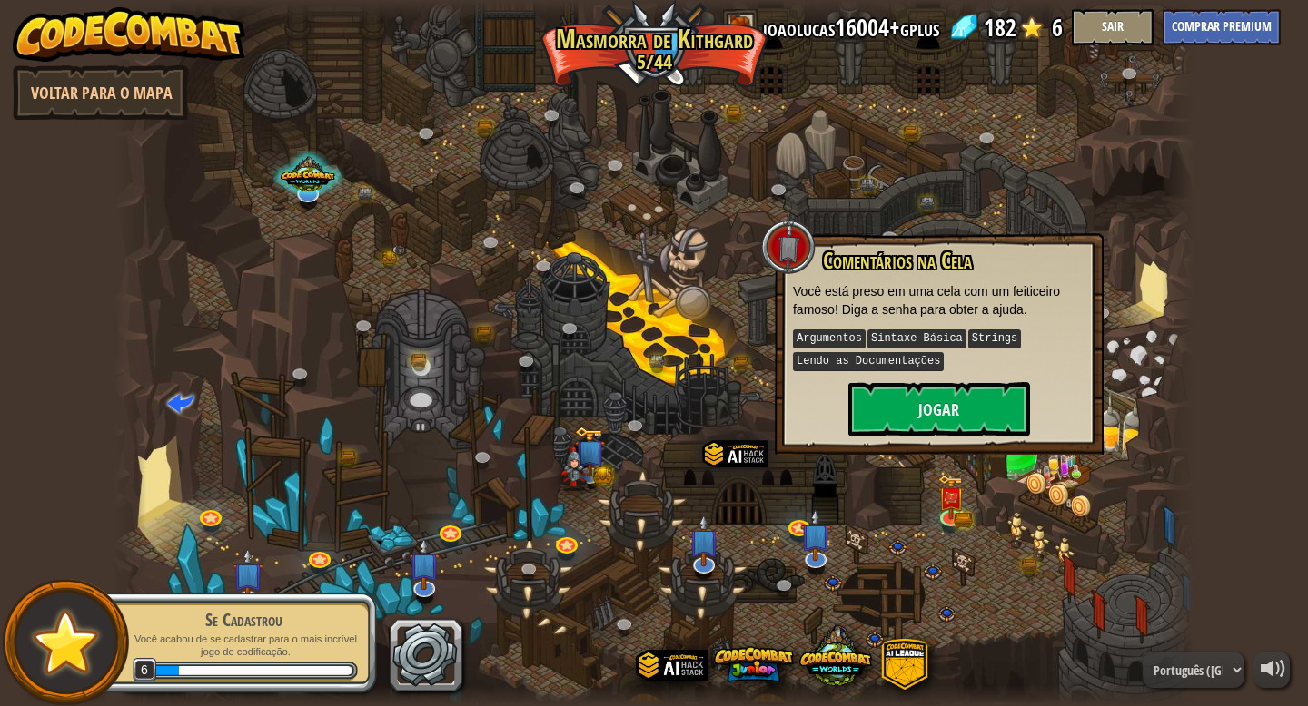
click at [939, 434] on div "Comentários na Cela Você está preso em uma cela com um feiticeiro famoso! Diga …" at bounding box center [939, 344] width 329 height 222
click at [944, 395] on button "Jogar" at bounding box center [939, 409] width 182 height 54
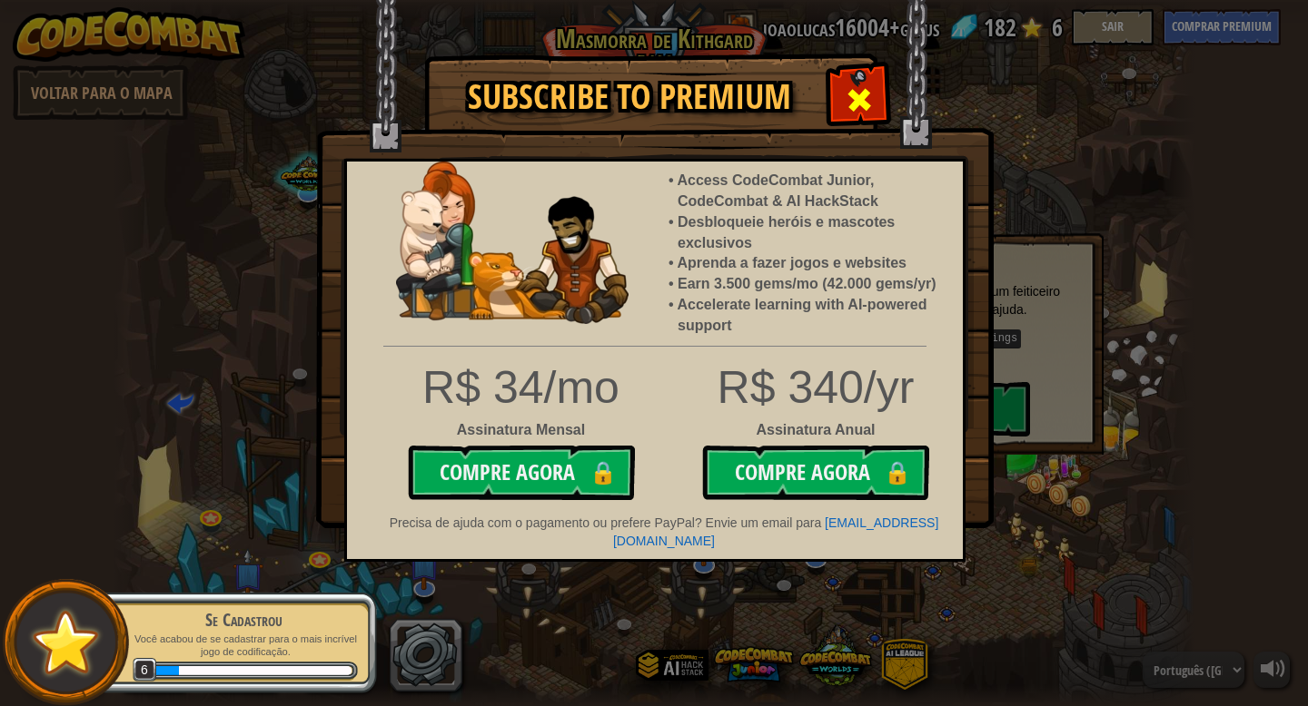
click at [852, 111] on span at bounding box center [858, 99] width 29 height 29
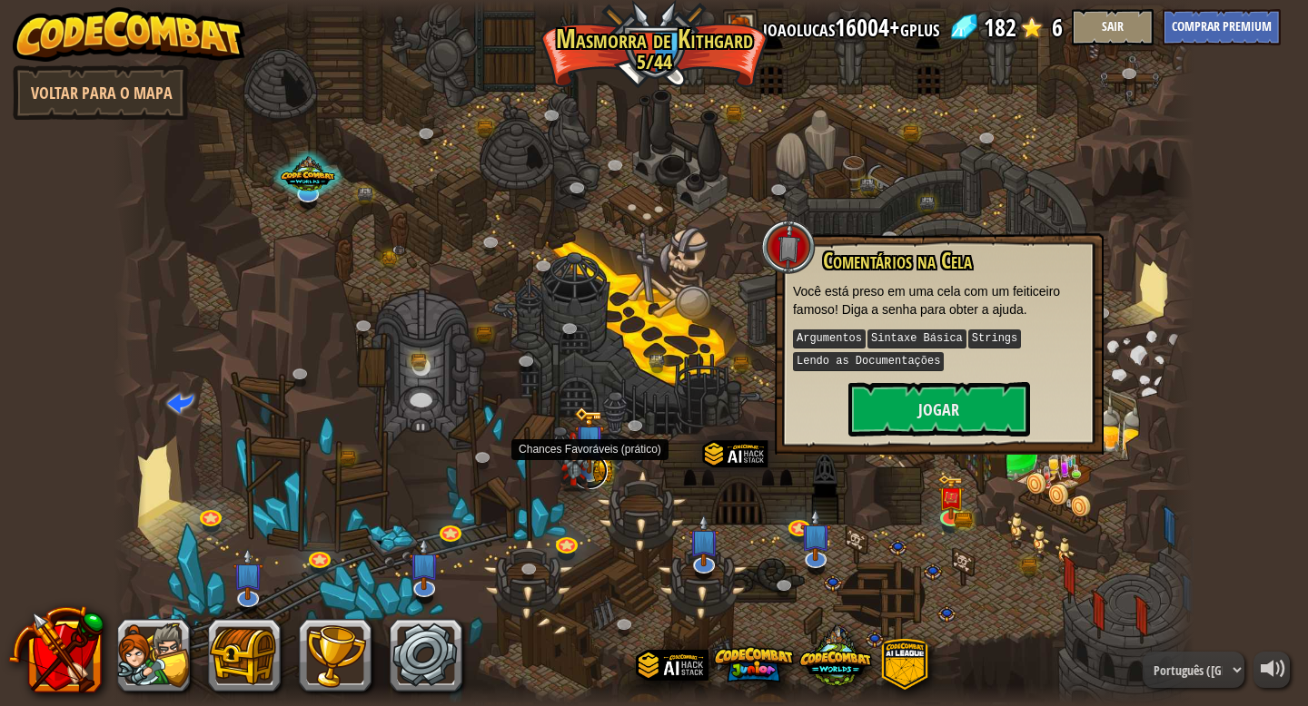
click at [589, 476] on link at bounding box center [589, 471] width 36 height 36
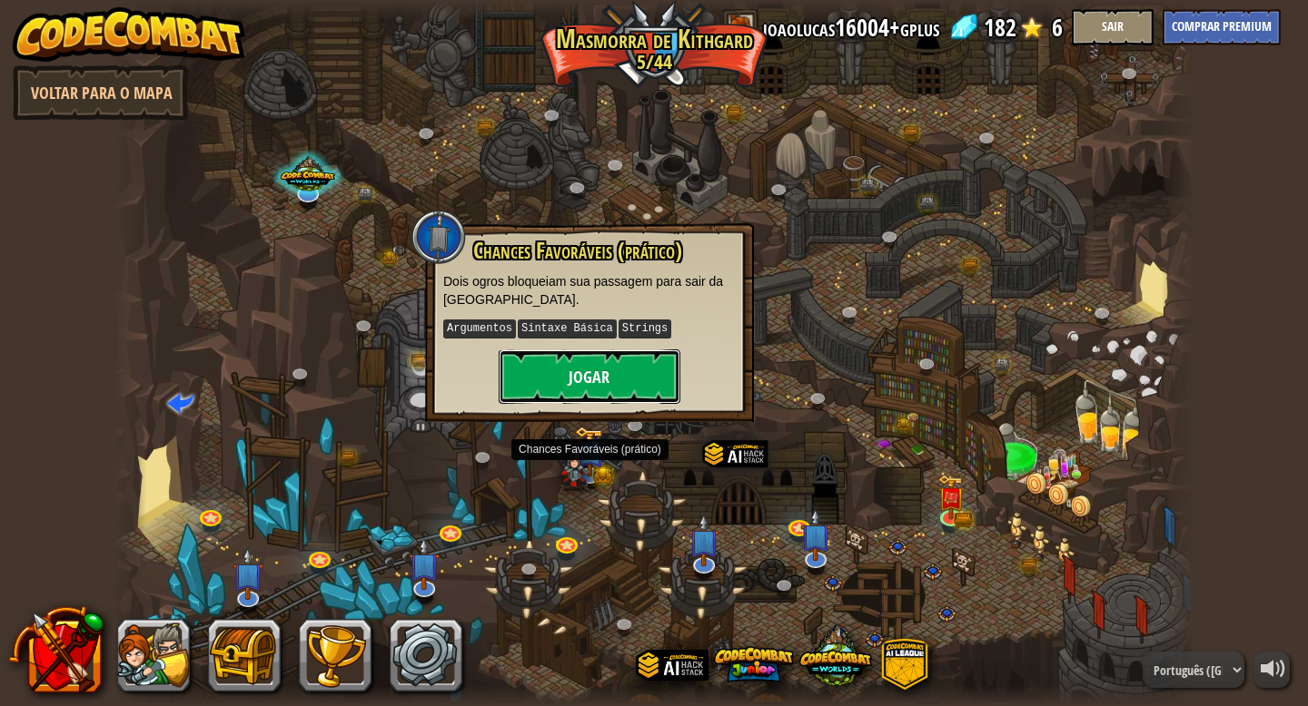
click at [620, 390] on button "Jogar" at bounding box center [590, 377] width 182 height 54
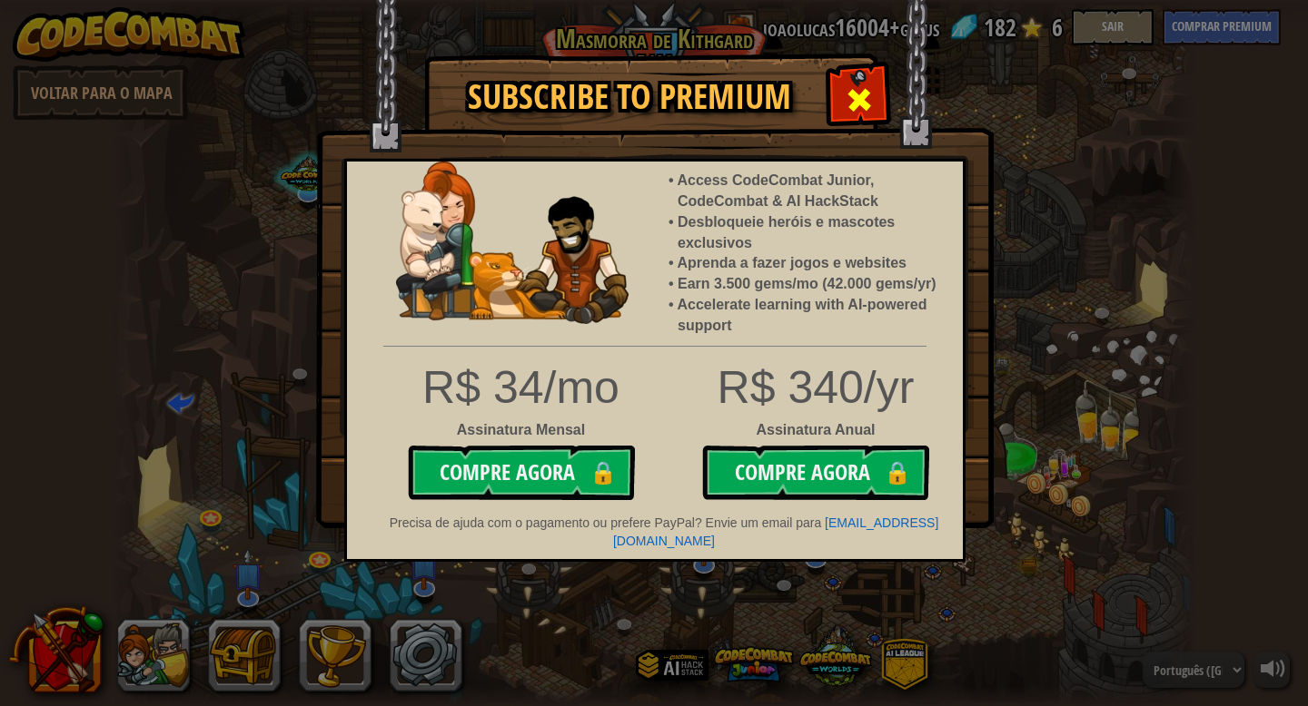
click at [859, 90] on span at bounding box center [858, 99] width 29 height 29
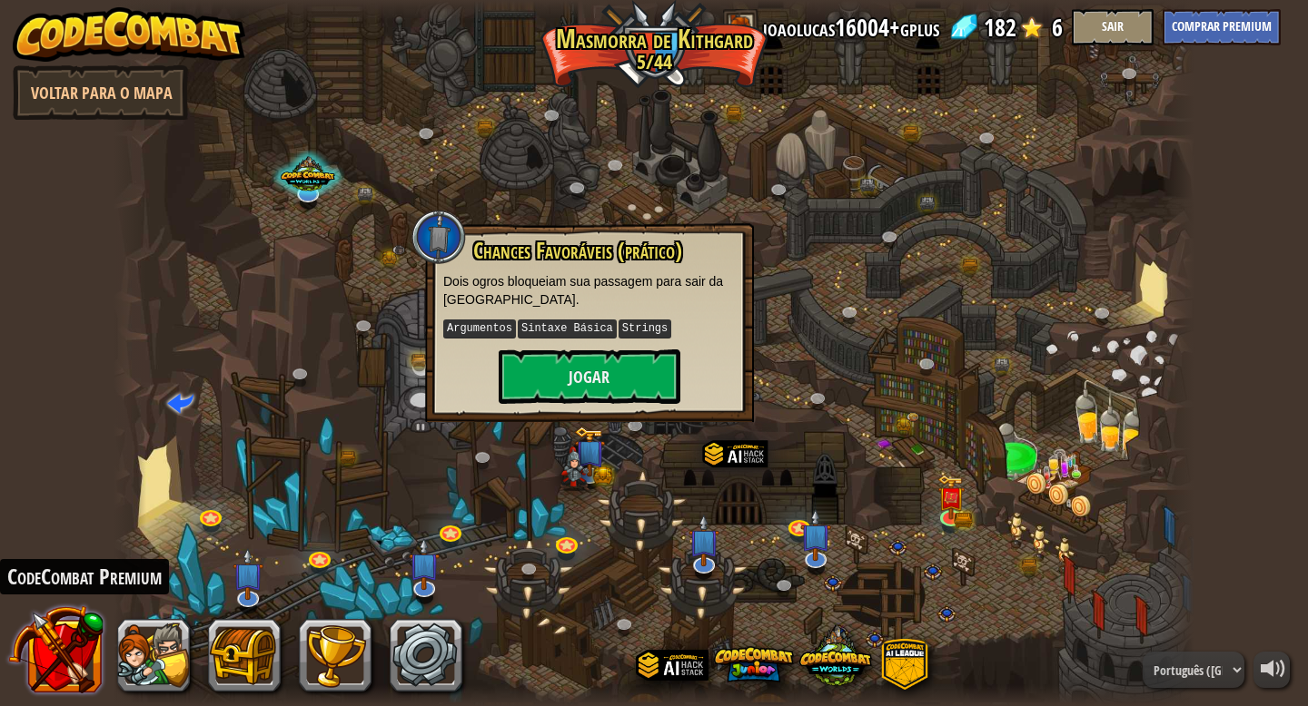
click at [64, 632] on button at bounding box center [55, 650] width 95 height 95
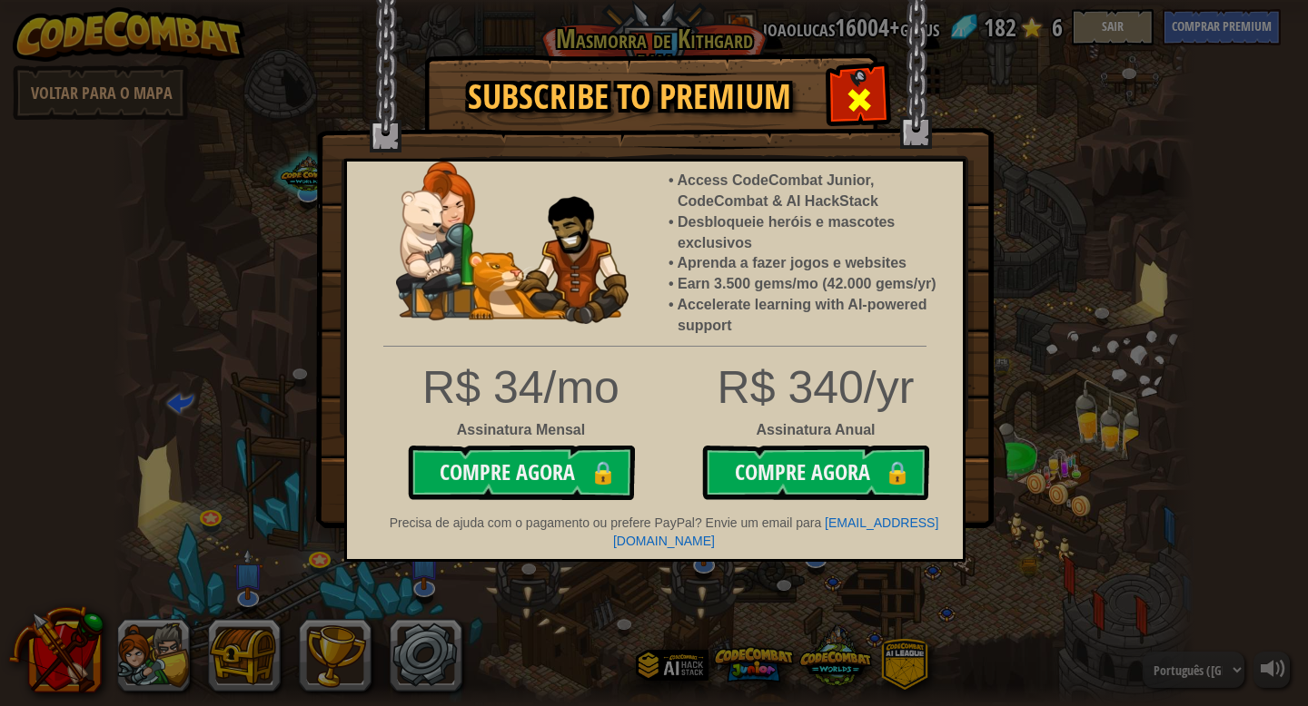
click at [876, 90] on div at bounding box center [858, 97] width 57 height 57
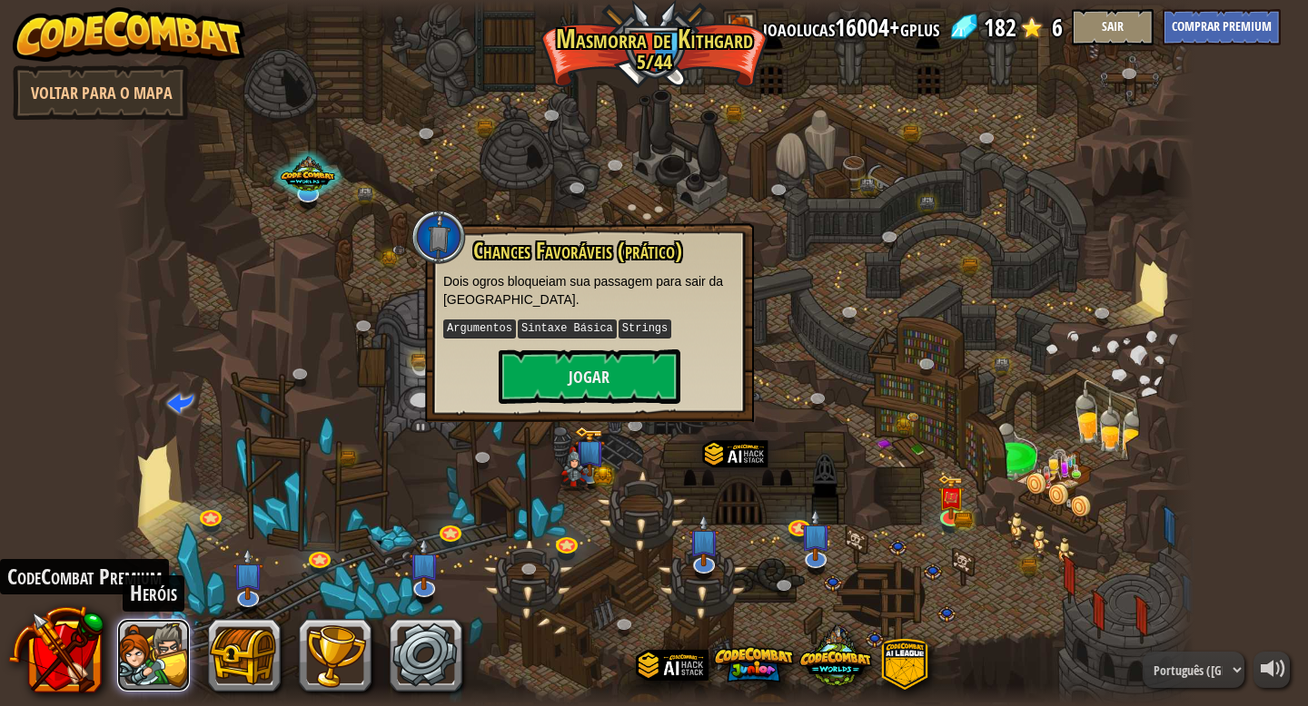
click at [169, 657] on button at bounding box center [153, 655] width 73 height 73
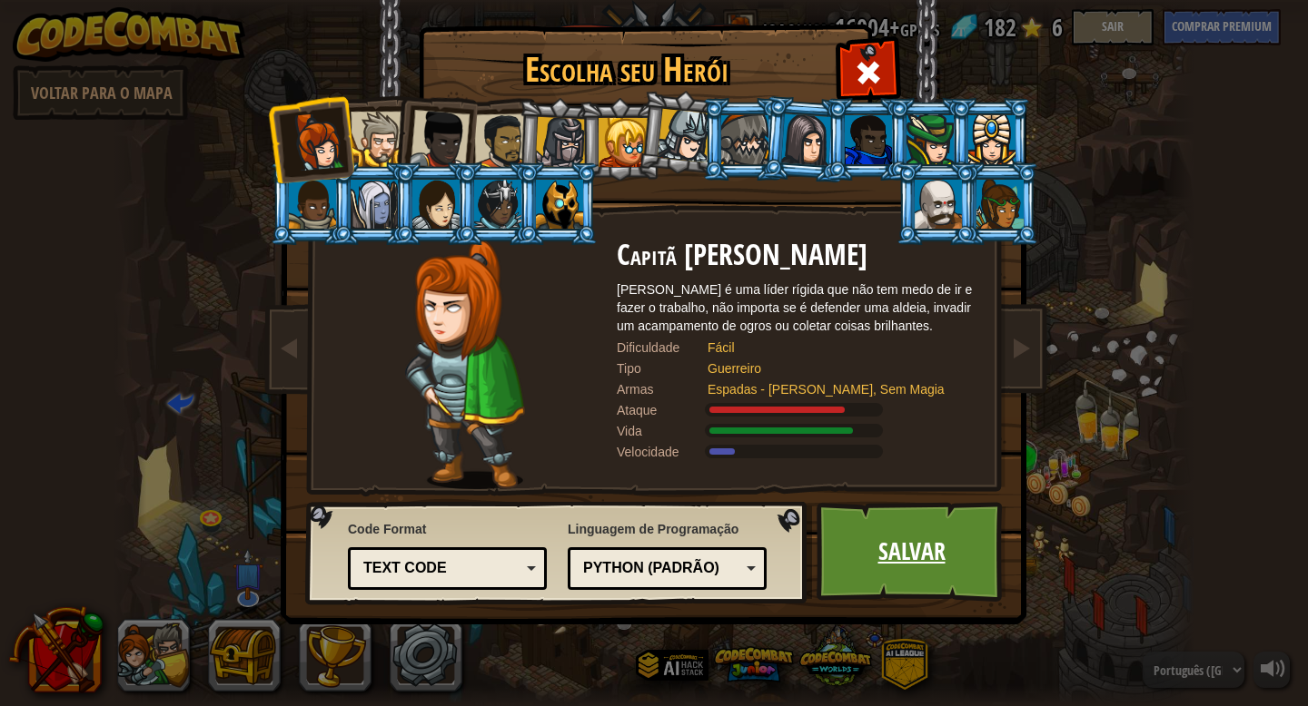
click at [855, 532] on link "Salvar" at bounding box center [911, 552] width 190 height 100
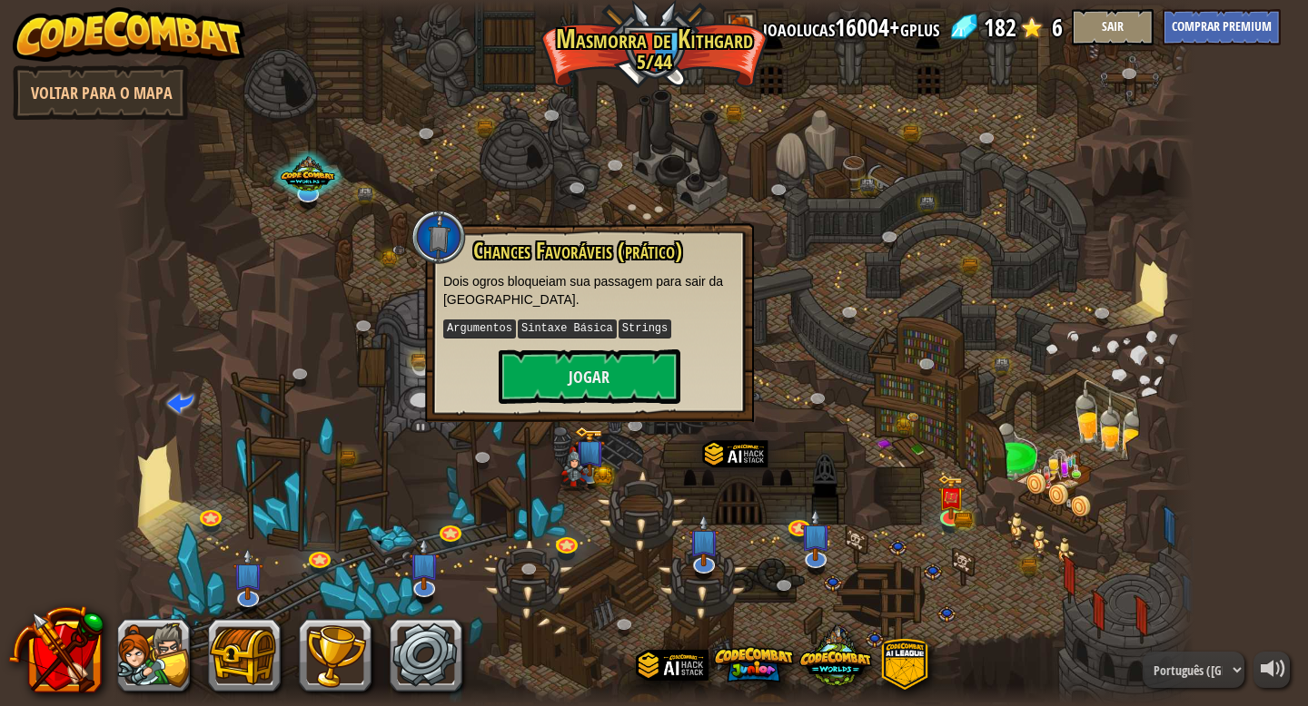
click at [604, 109] on div at bounding box center [654, 353] width 1081 height 706
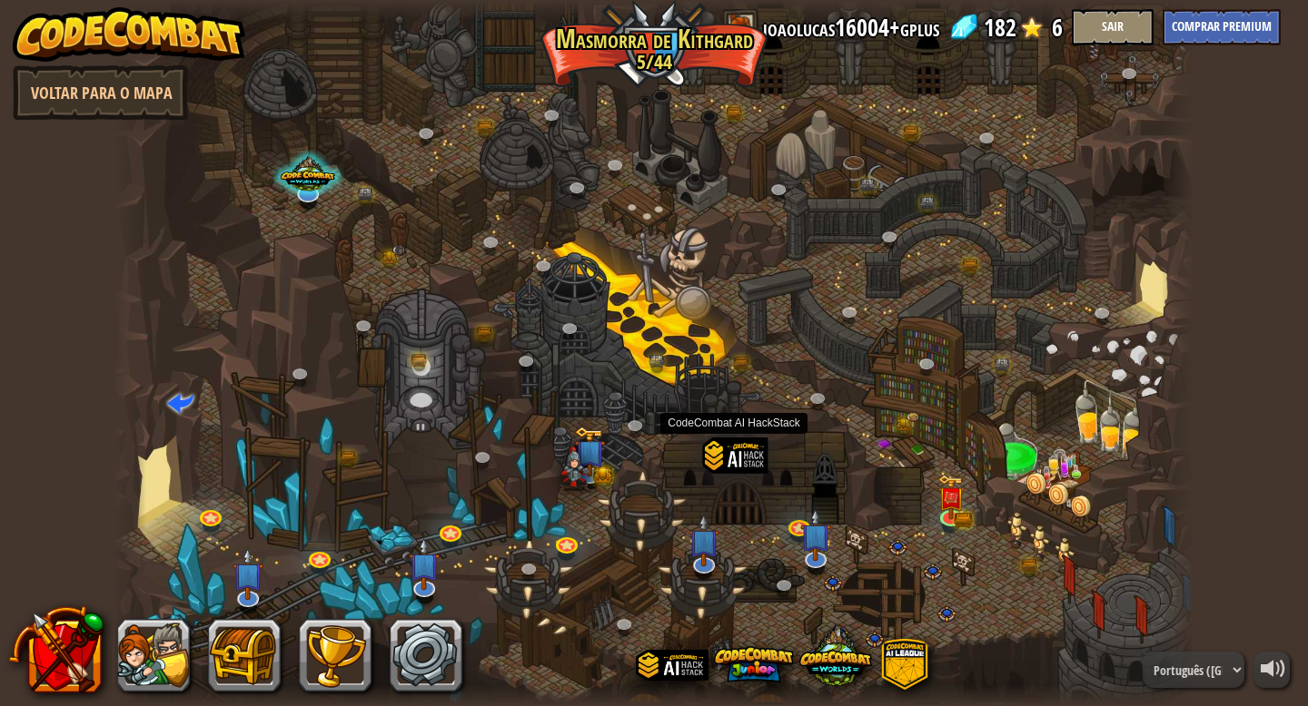
click at [724, 455] on div at bounding box center [735, 480] width 64 height 84
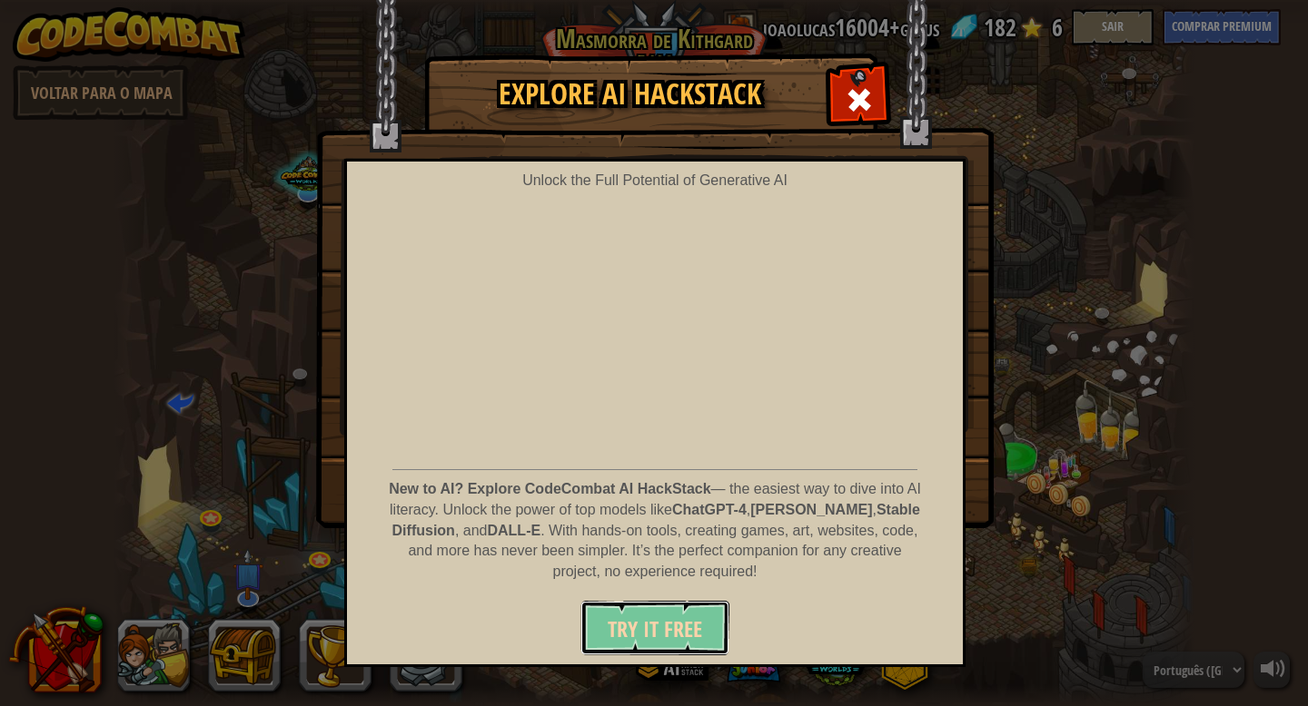
click at [649, 633] on span "Try It Free" at bounding box center [654, 629] width 94 height 29
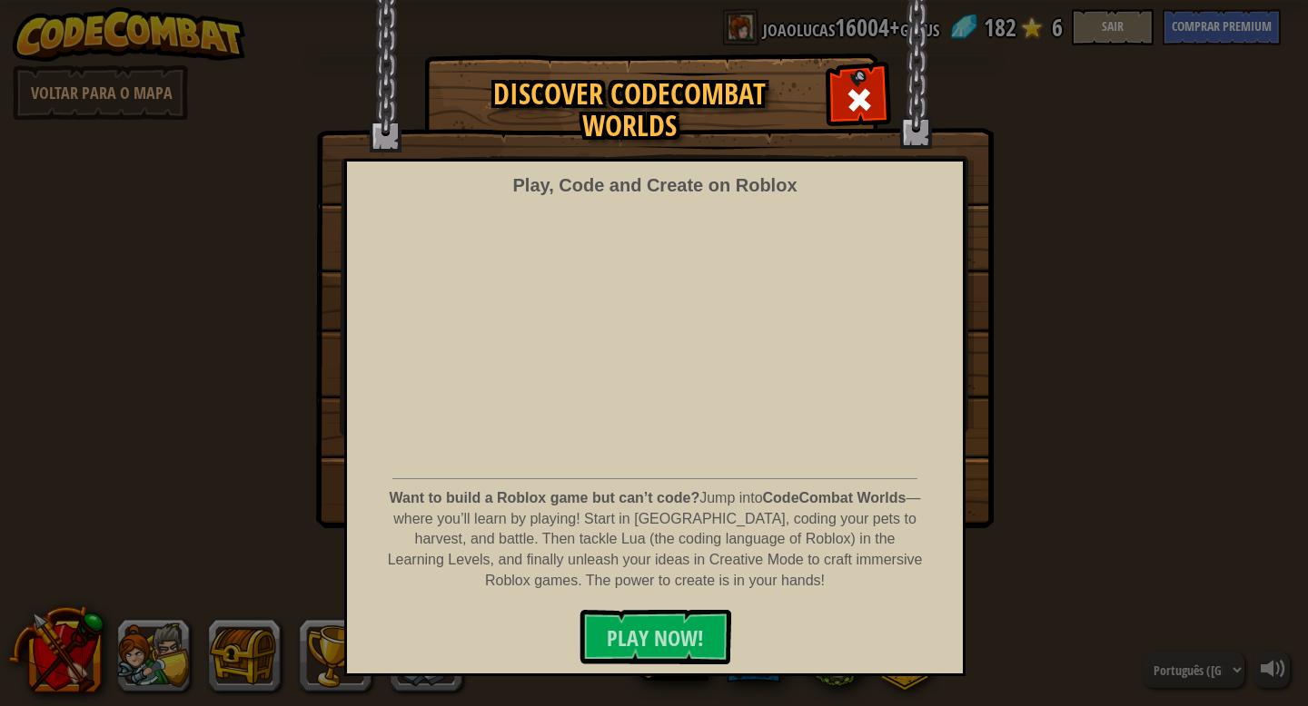
select select "pt-BR"
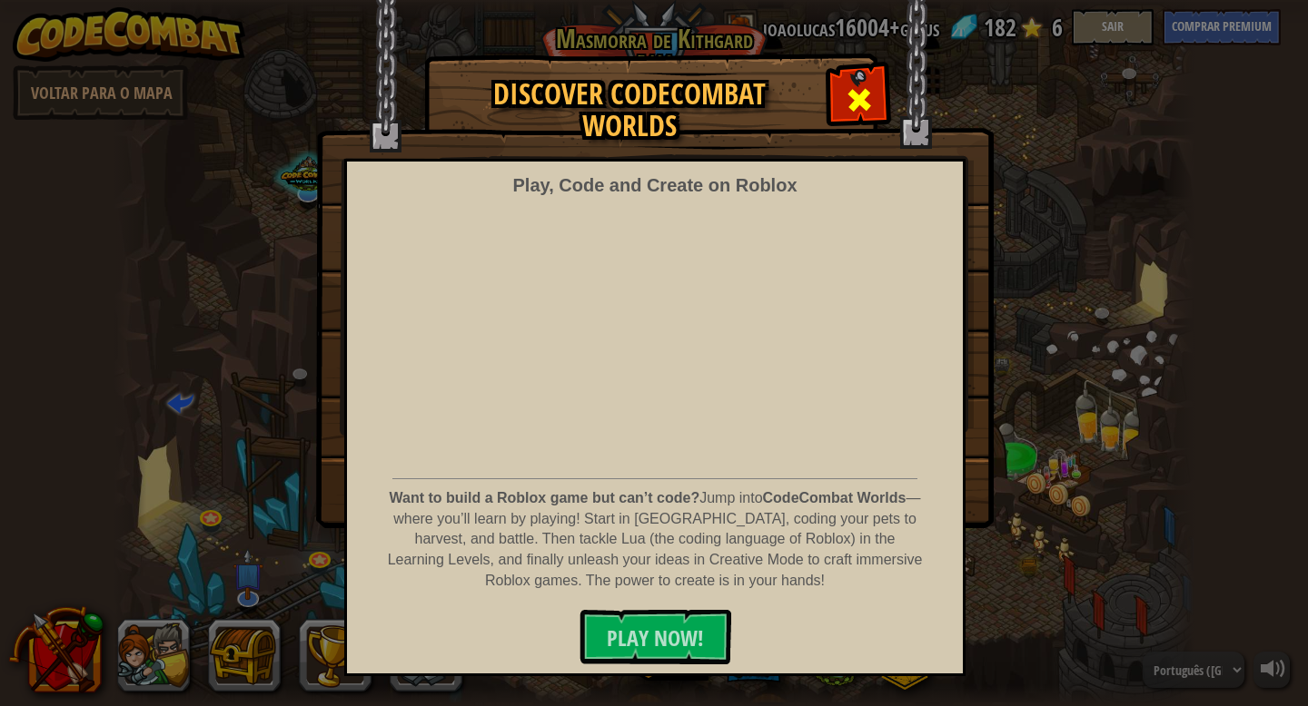
click at [867, 81] on div at bounding box center [858, 97] width 57 height 57
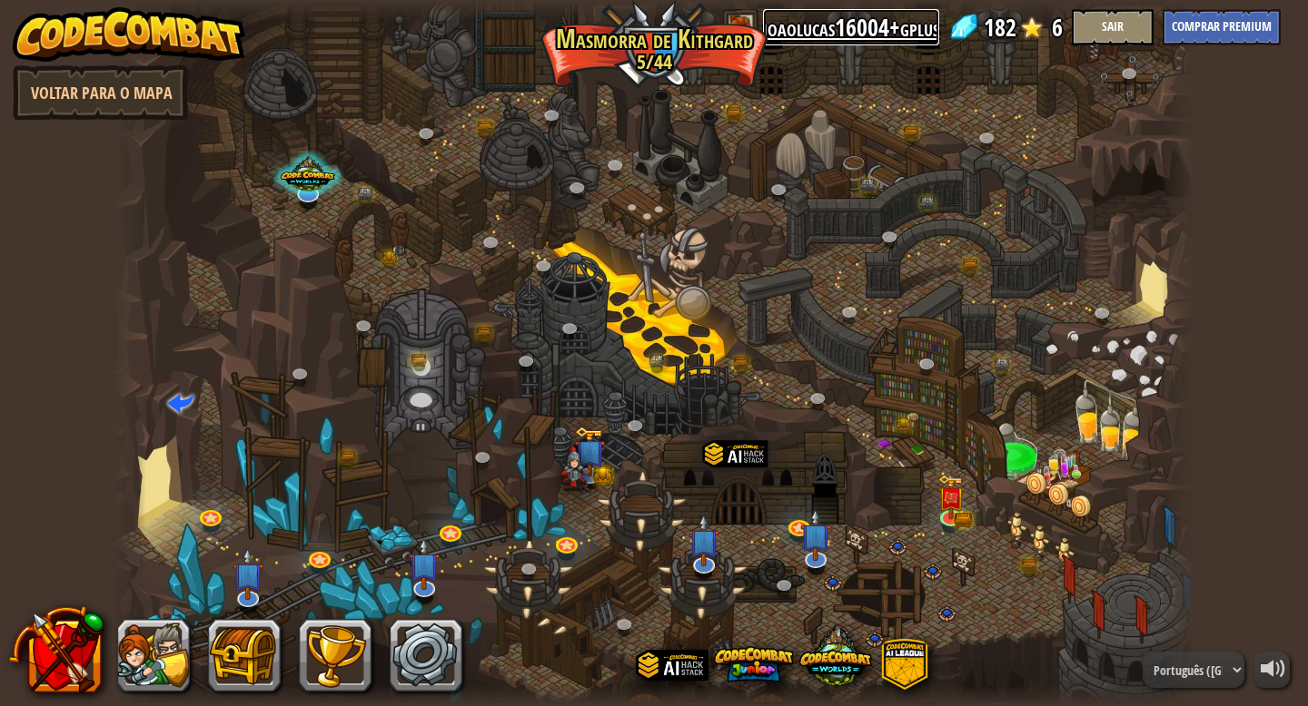
click at [823, 32] on link "joaolucas16004+gplus" at bounding box center [851, 27] width 176 height 36
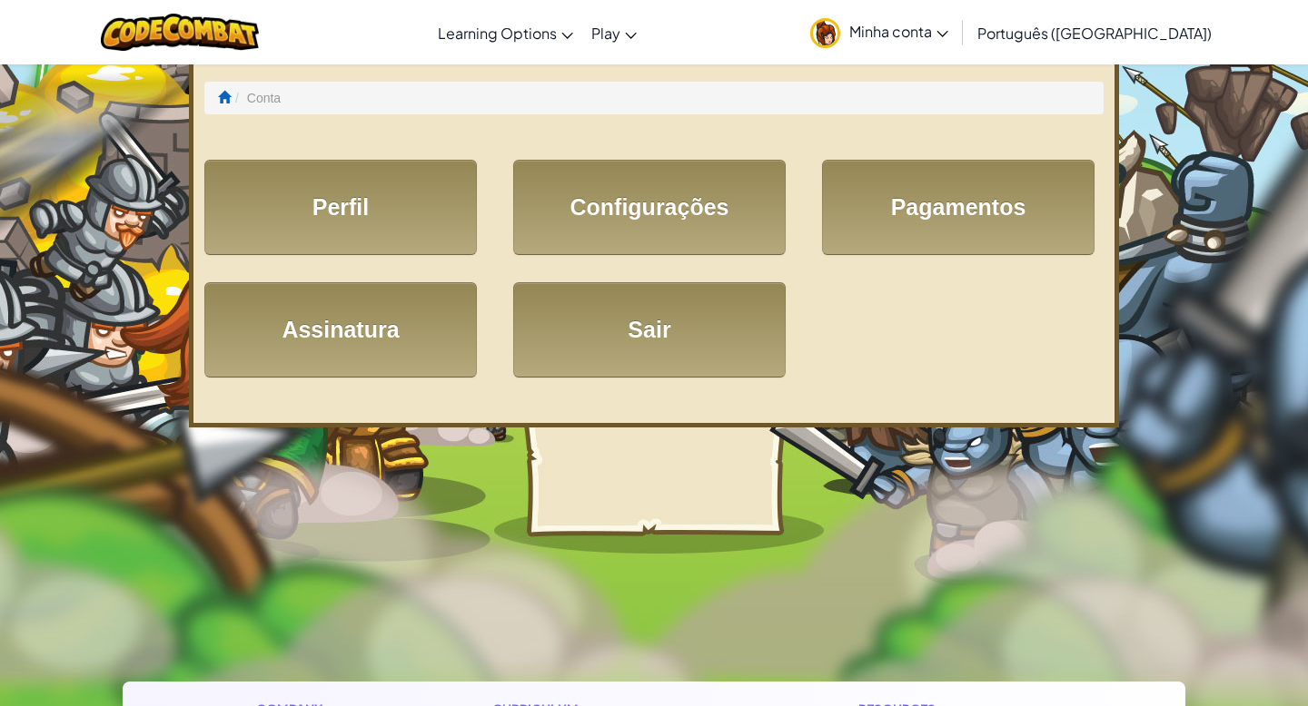
select select "pt-BR"
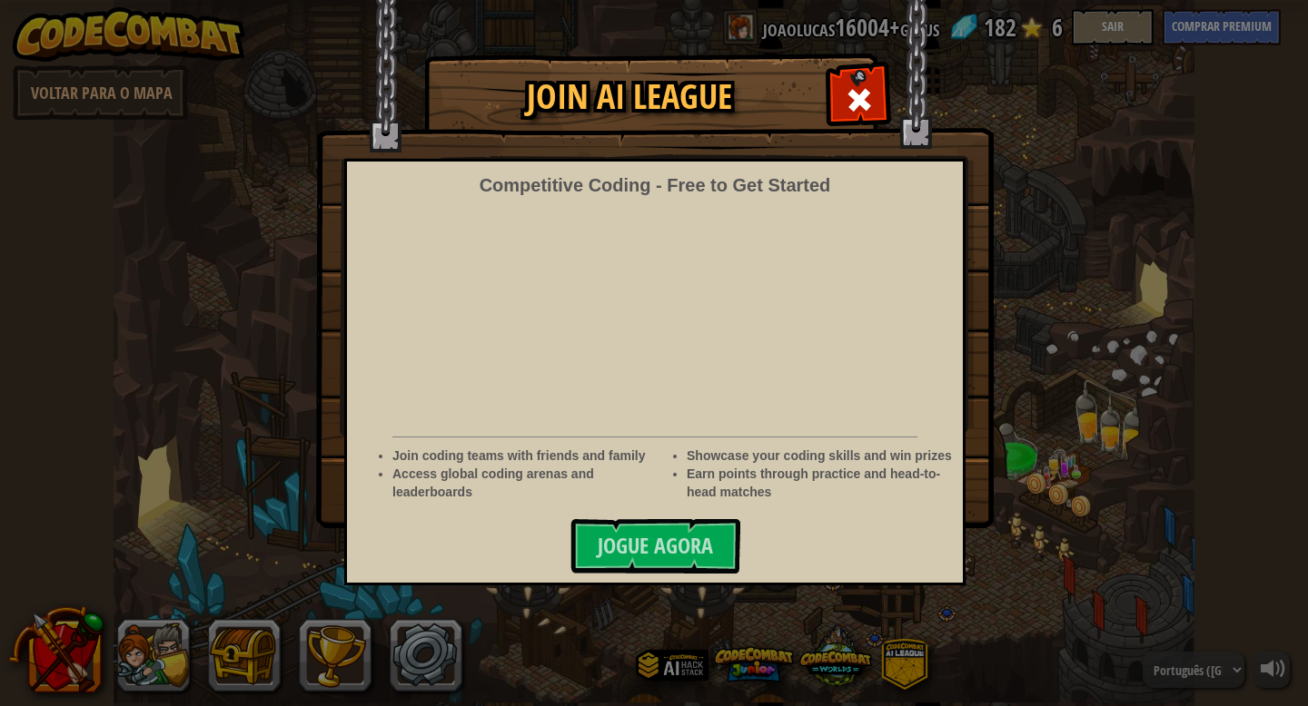
select select "pt-BR"
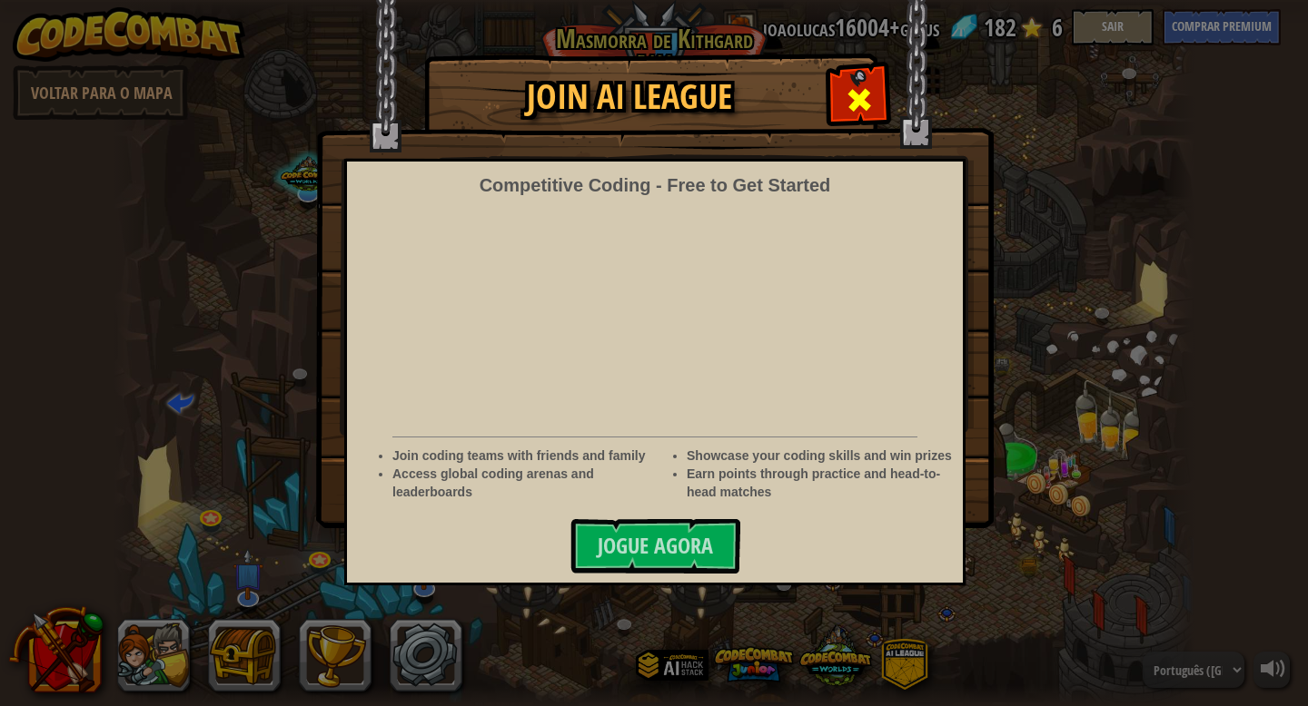
click at [842, 105] on div at bounding box center [858, 97] width 57 height 57
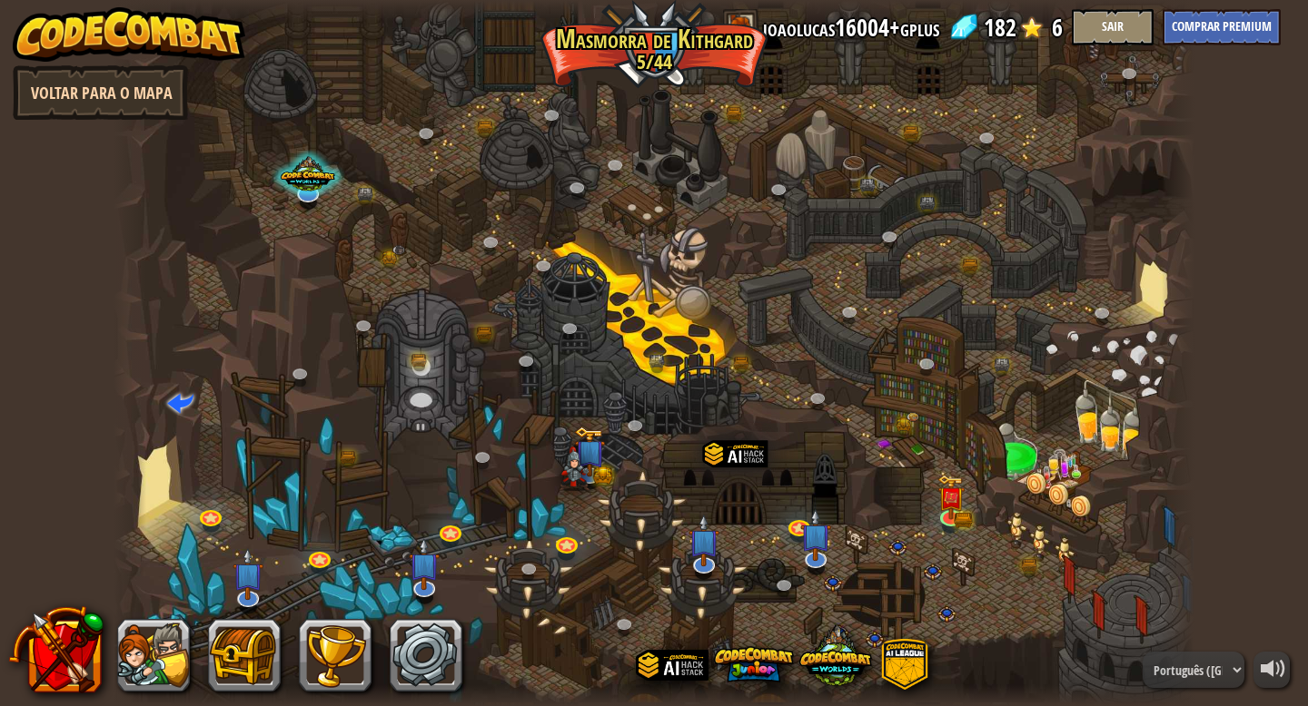
click at [159, 111] on link "Voltar para o Mapa" at bounding box center [100, 92] width 175 height 54
select select "pt-BR"
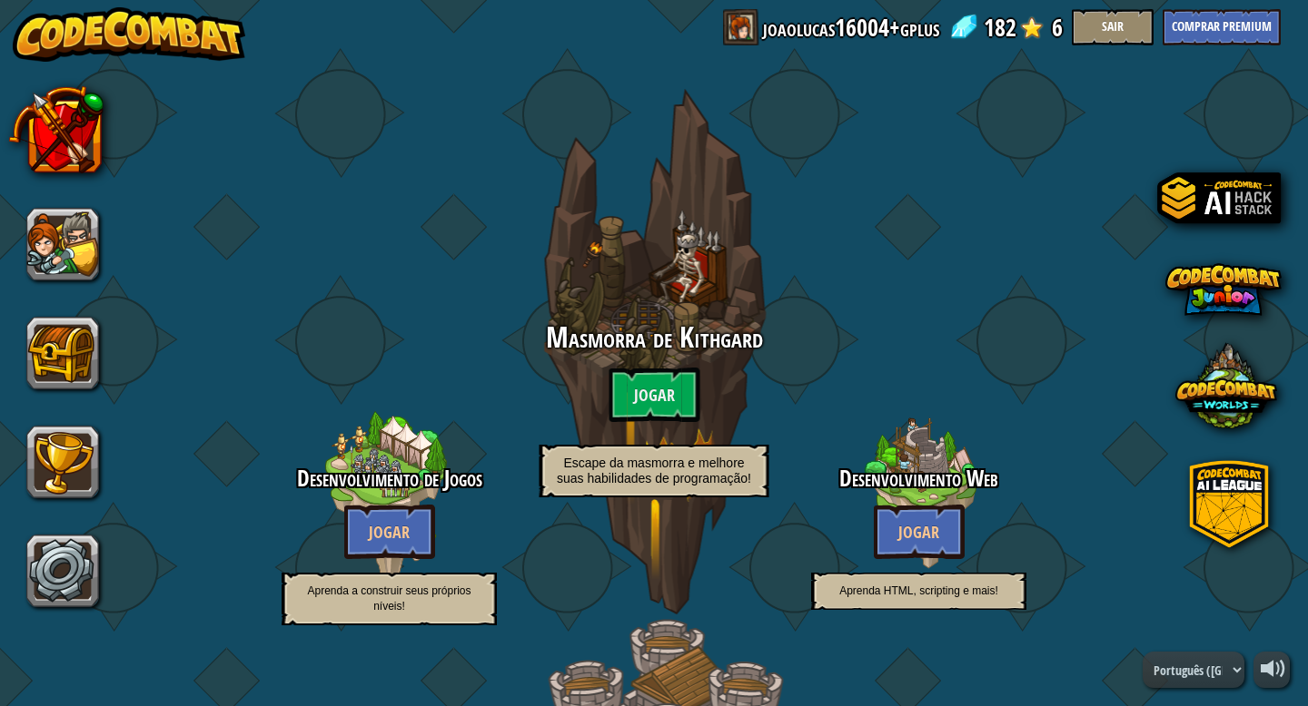
select select "pt-BR"
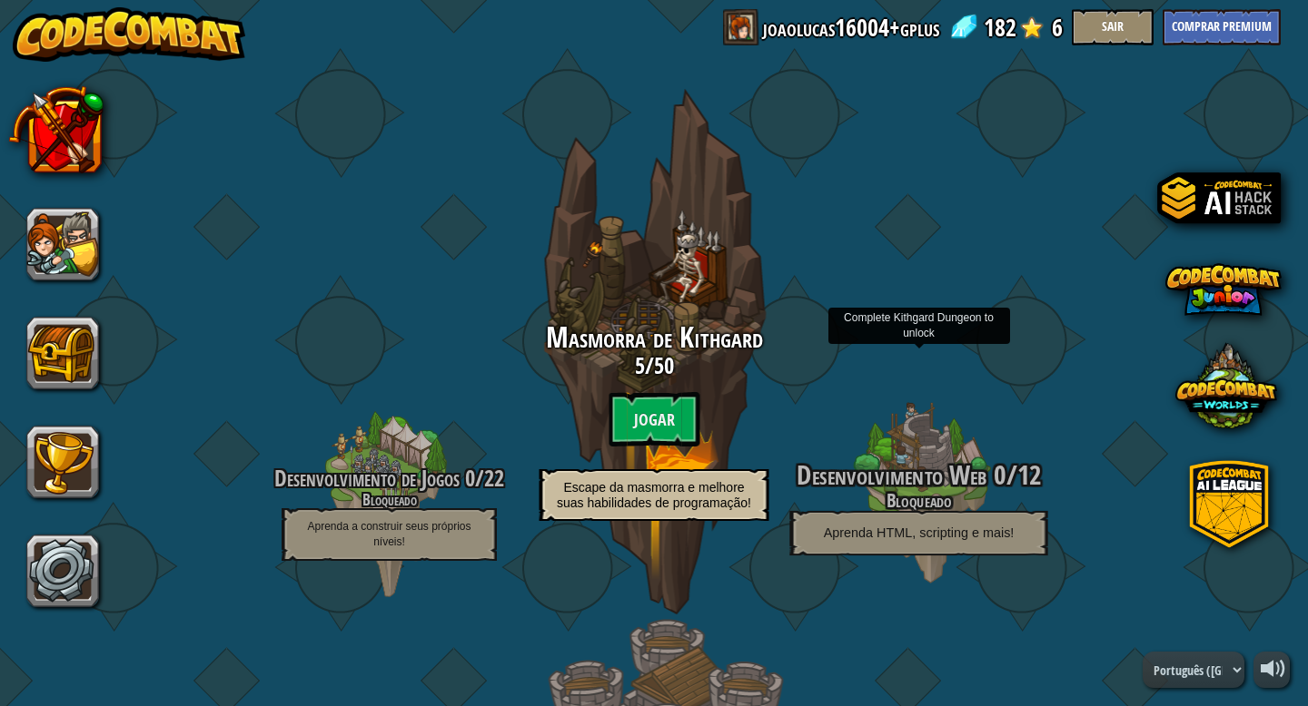
click at [911, 490] on h4 "Bloqueado" at bounding box center [918, 500] width 345 height 21
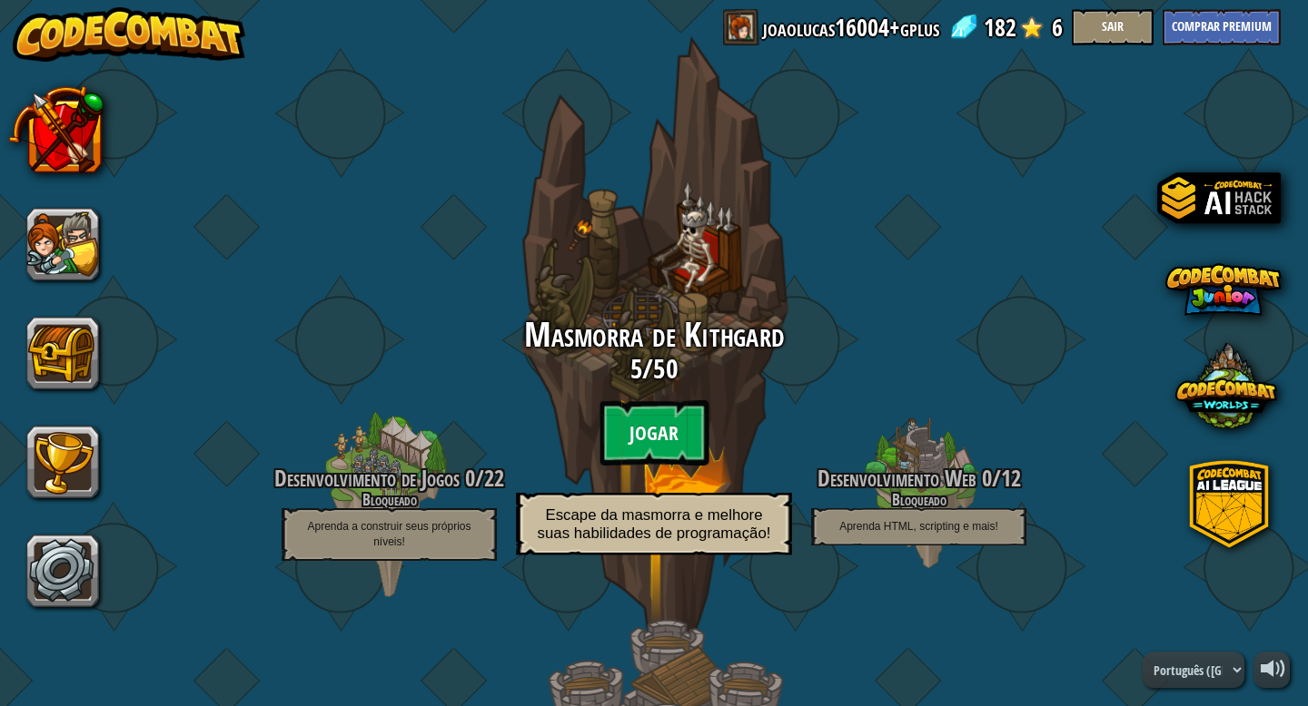
click at [657, 428] on btn "Jogar" at bounding box center [653, 432] width 109 height 65
select select "pt-BR"
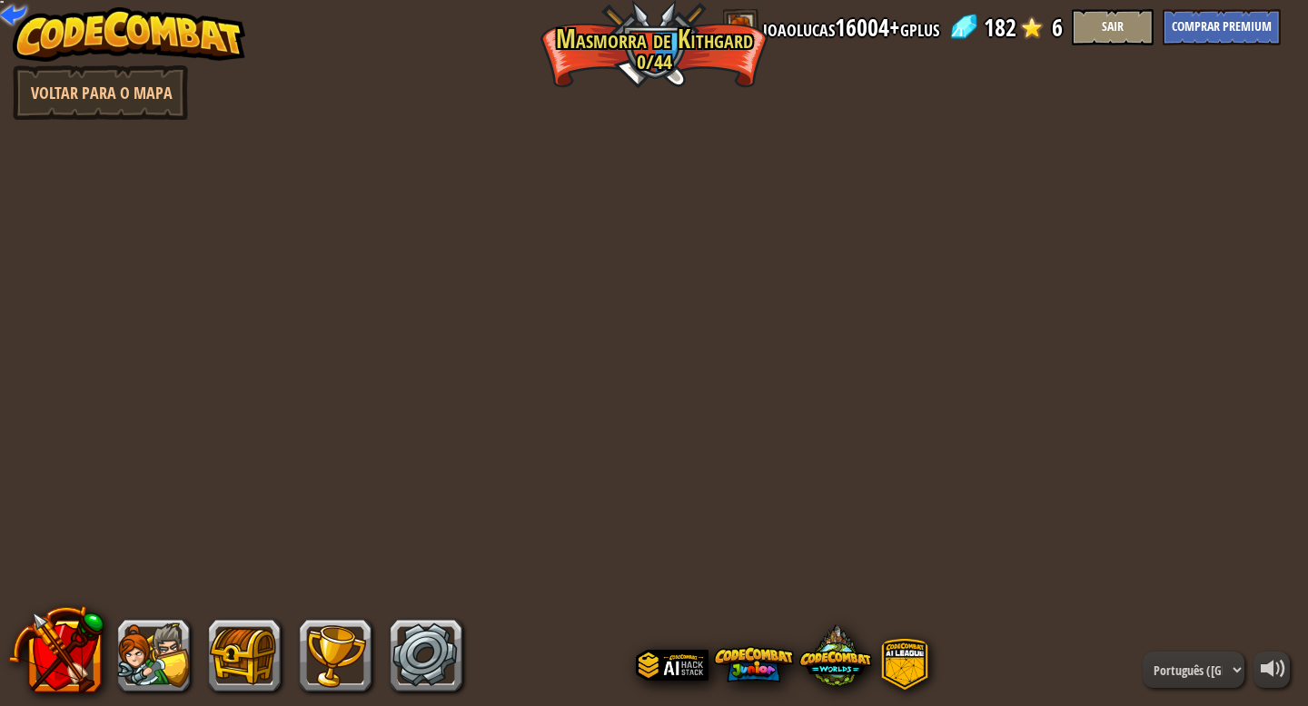
select select "pt-BR"
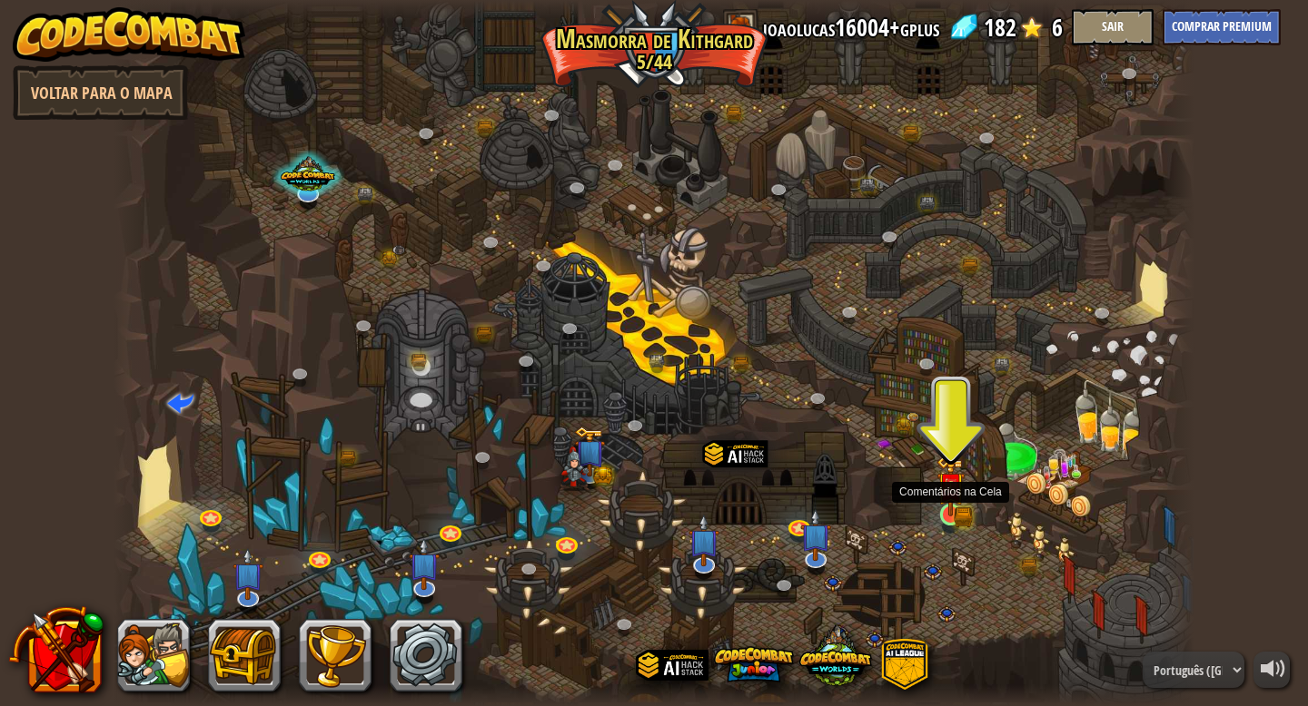
click at [953, 509] on img at bounding box center [949, 486] width 27 height 60
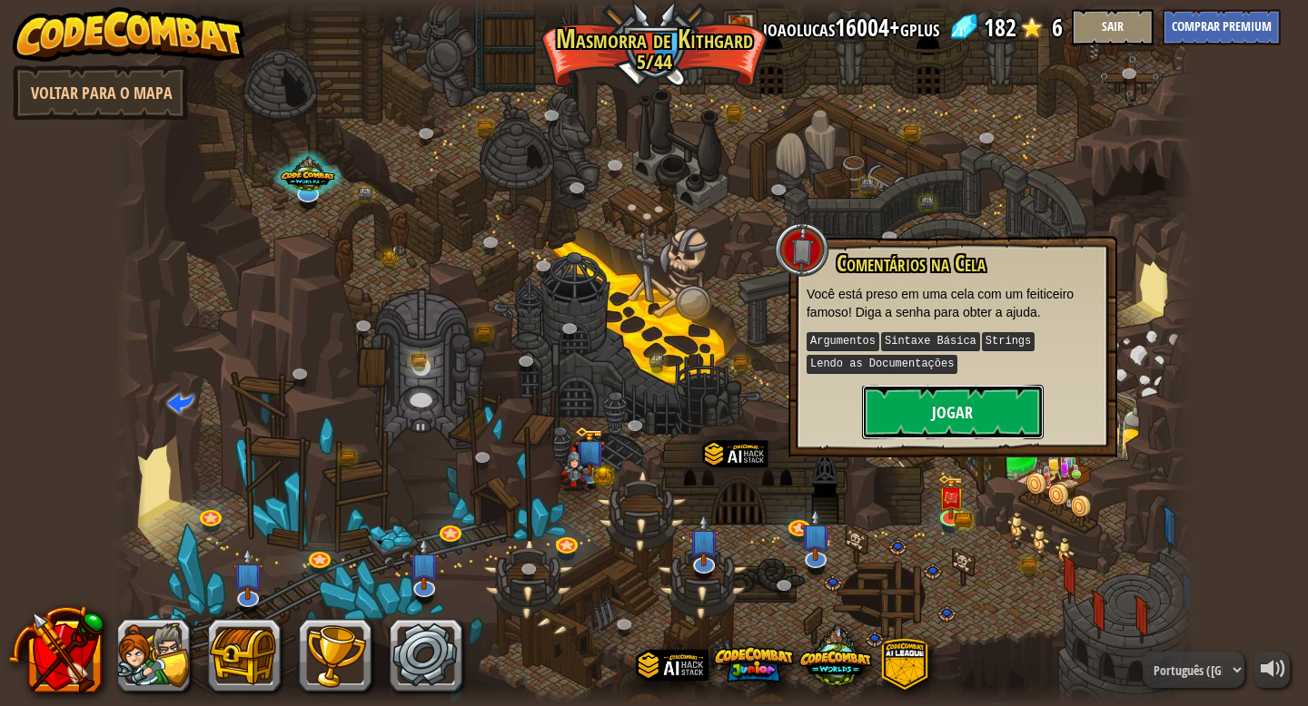
click at [948, 414] on button "Jogar" at bounding box center [953, 412] width 182 height 54
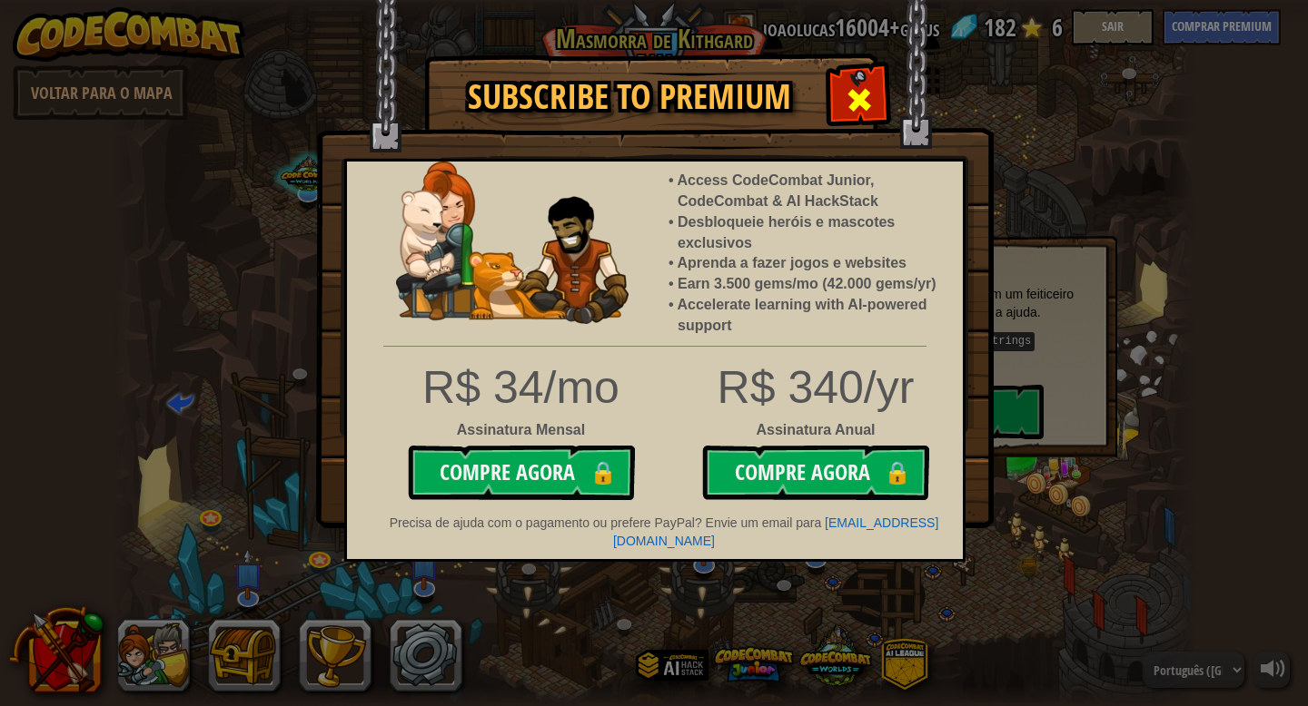
click at [841, 104] on div at bounding box center [858, 97] width 57 height 57
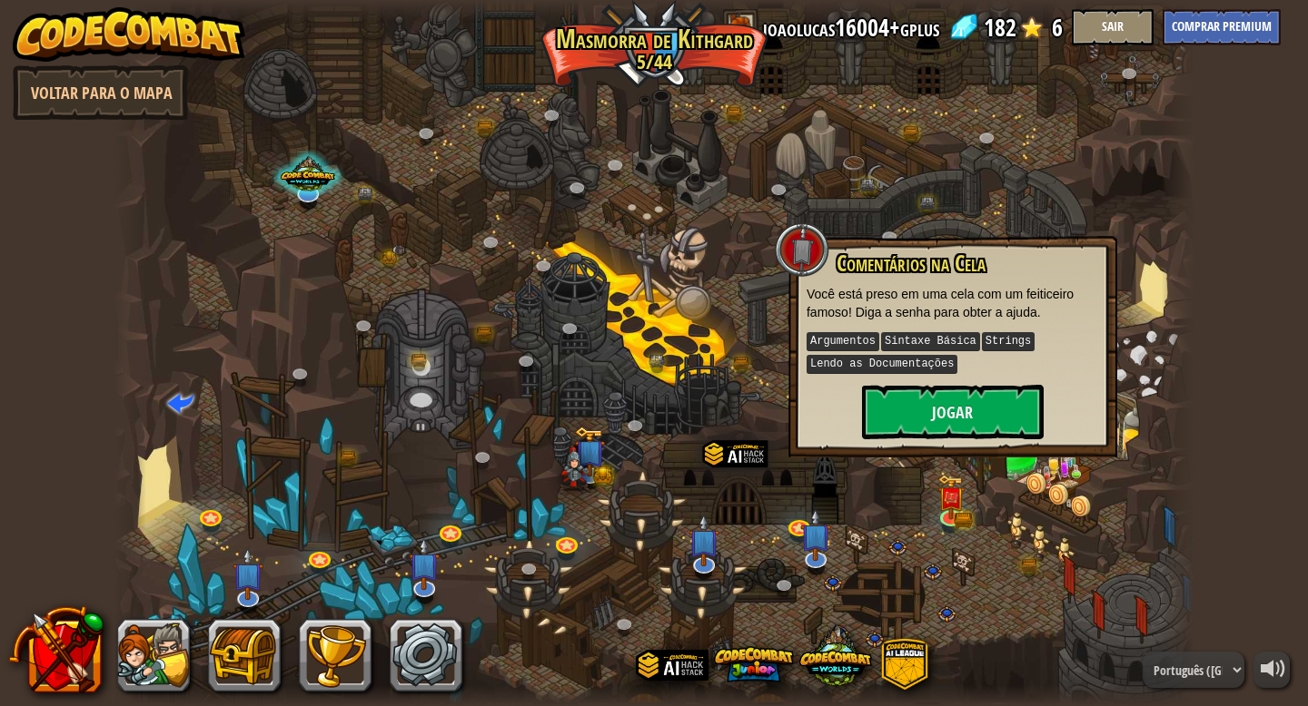
click at [925, 499] on div at bounding box center [654, 353] width 1081 height 706
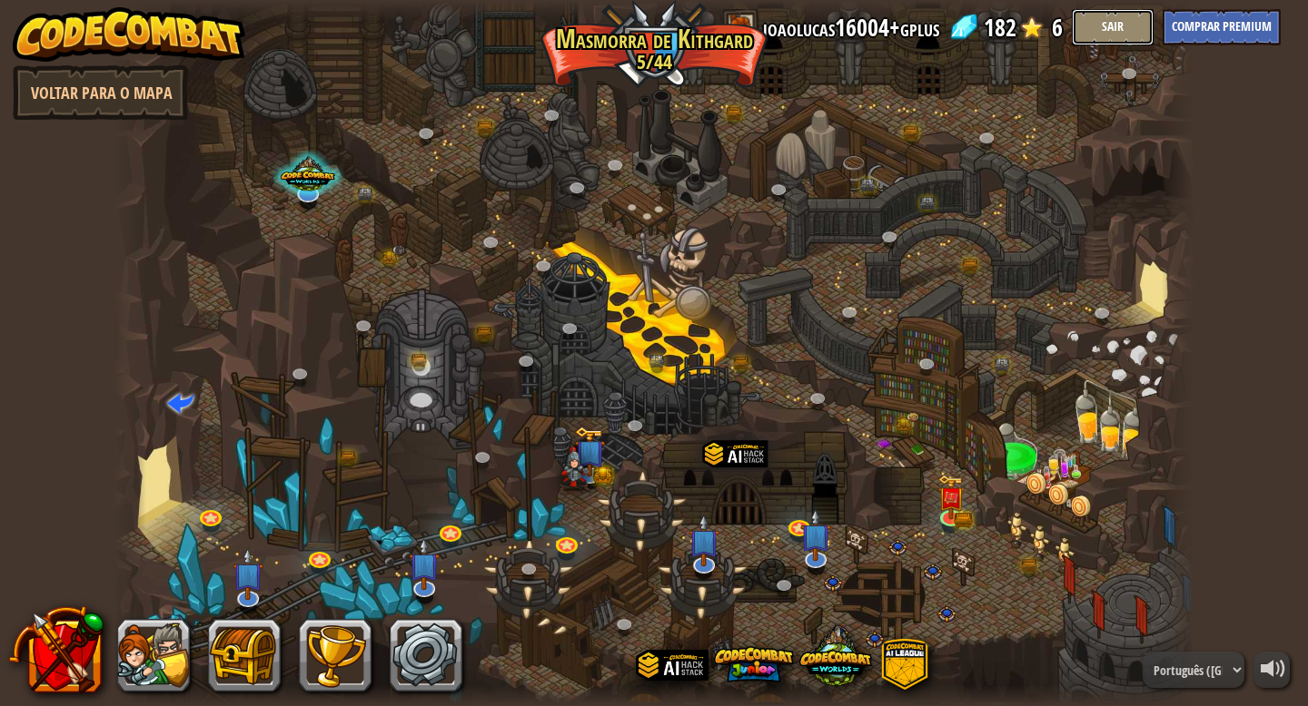
click at [1105, 39] on button "Sair" at bounding box center [1113, 27] width 82 height 36
